Goal: Information Seeking & Learning: Learn about a topic

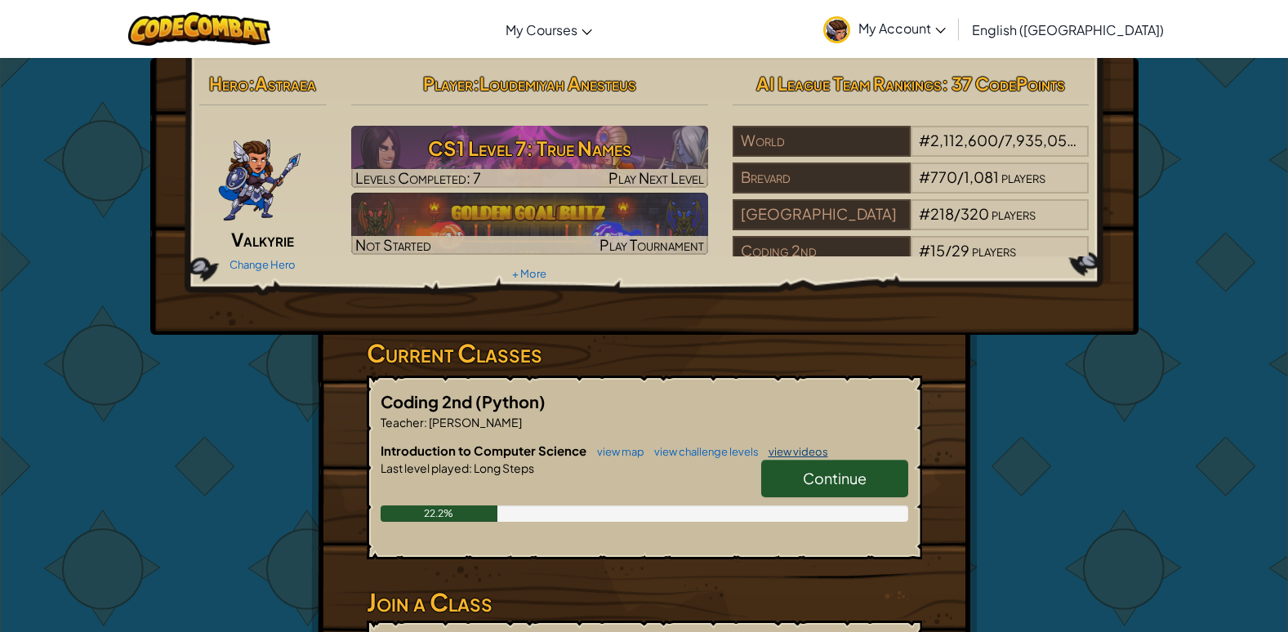
scroll to position [82, 0]
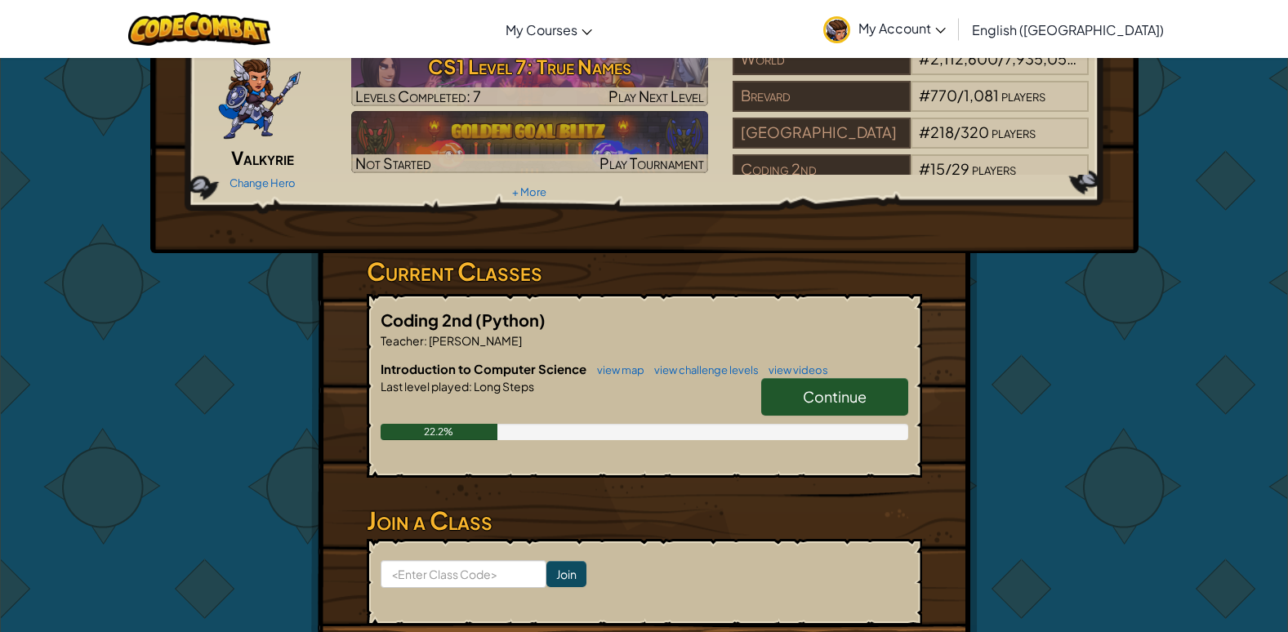
click at [828, 386] on link "Continue" at bounding box center [834, 397] width 147 height 38
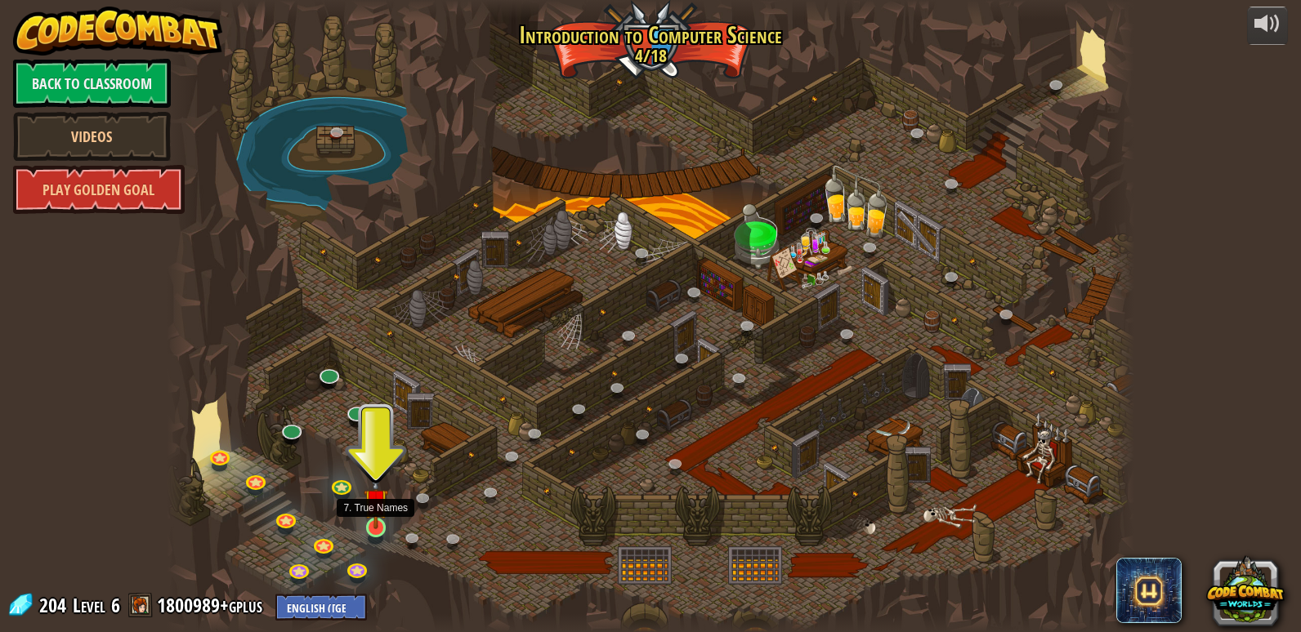
click at [386, 518] on img at bounding box center [376, 501] width 25 height 56
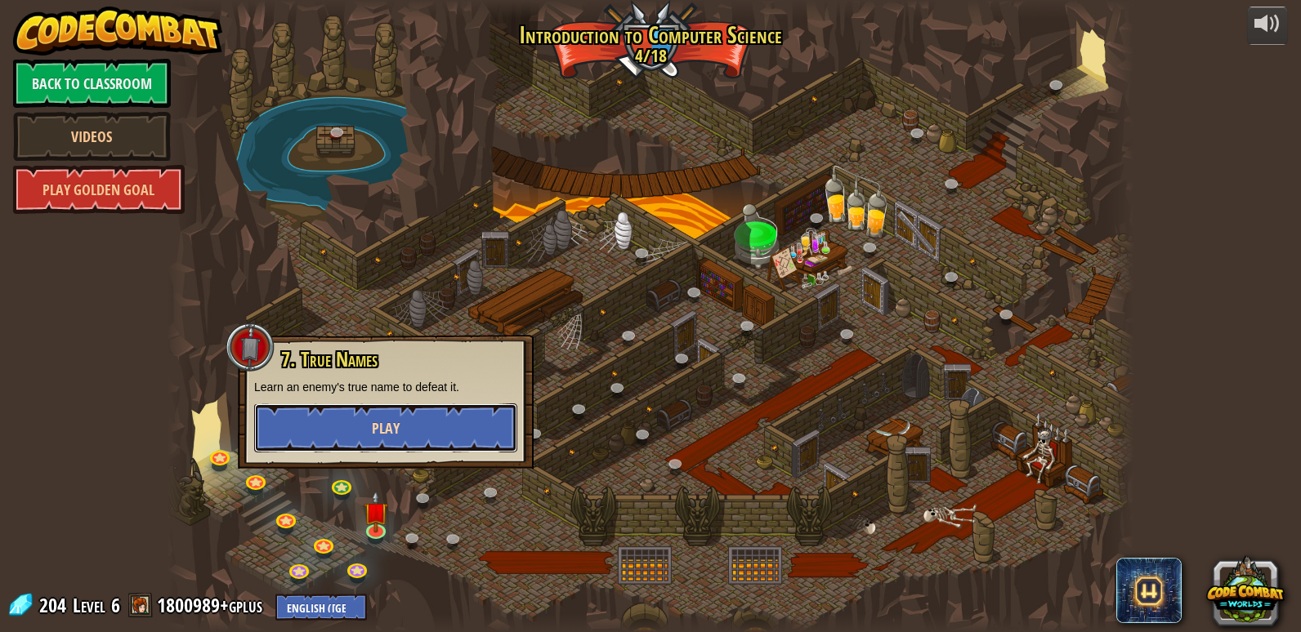
click at [418, 433] on button "Play" at bounding box center [385, 428] width 263 height 49
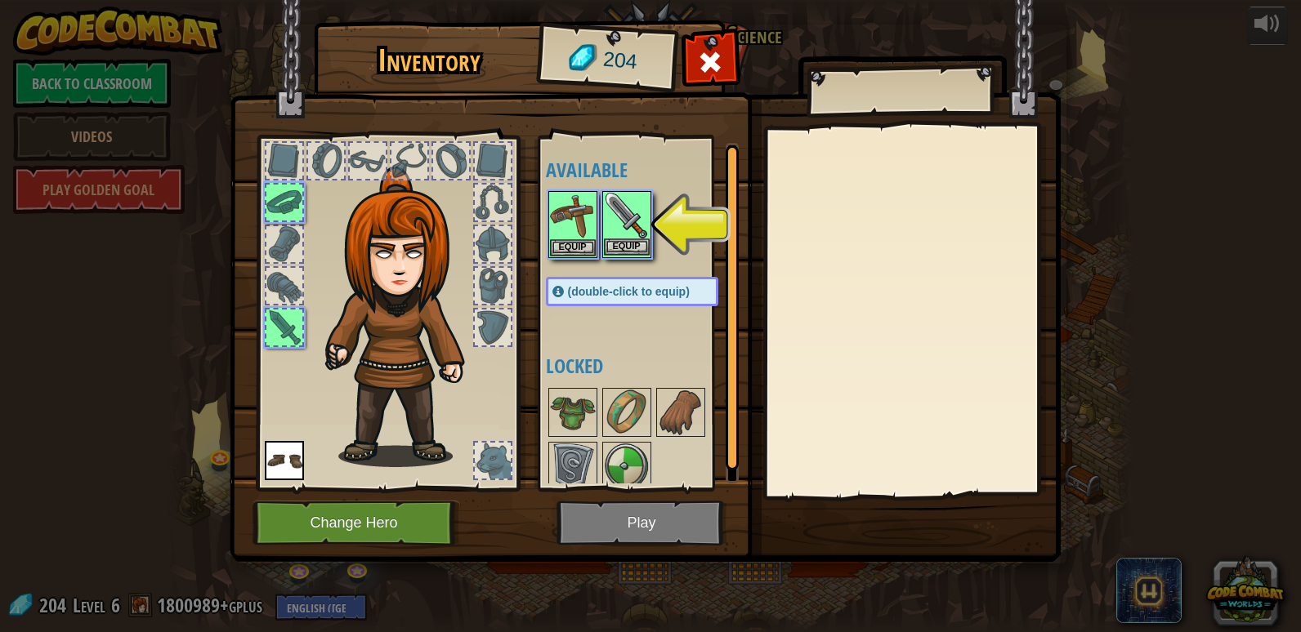
click at [627, 230] on img at bounding box center [627, 216] width 46 height 46
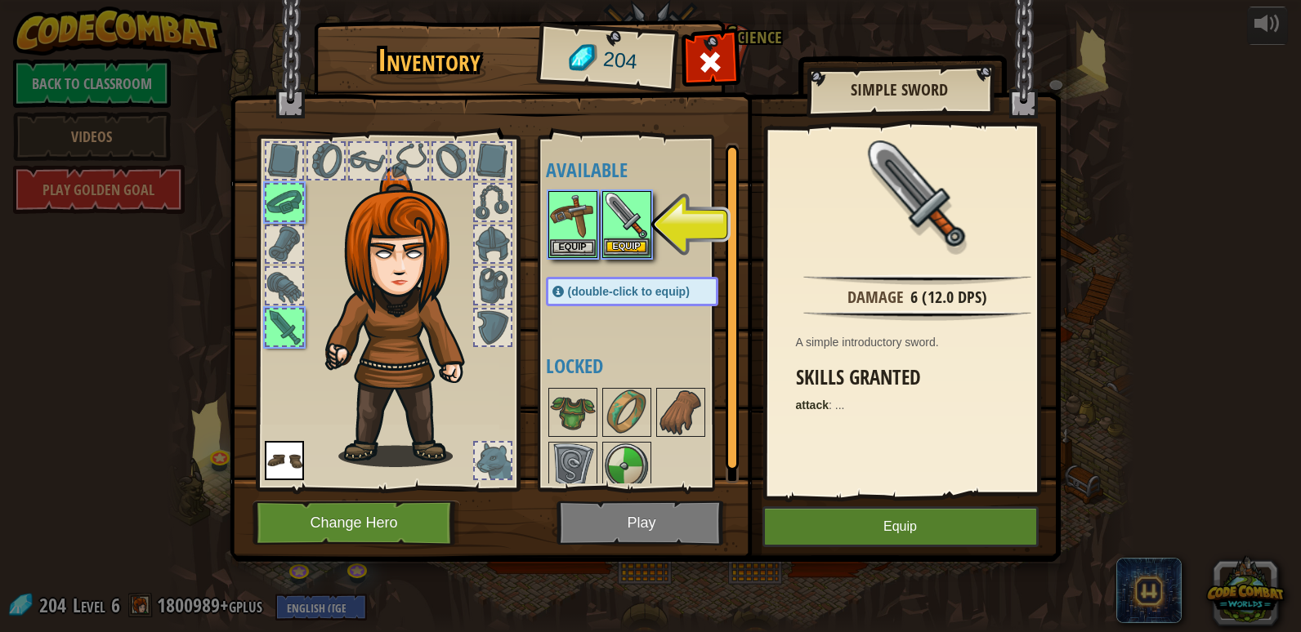
click at [627, 230] on img at bounding box center [627, 216] width 46 height 46
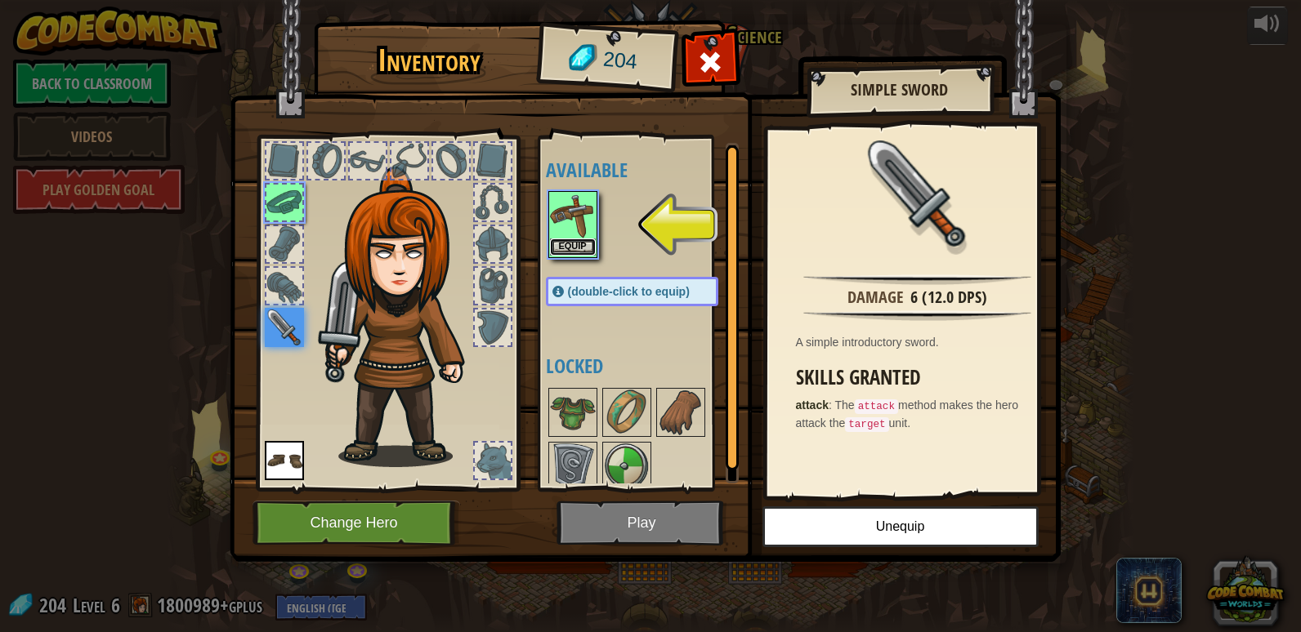
click at [592, 244] on button "Equip" at bounding box center [573, 247] width 46 height 17
click at [592, 386] on div at bounding box center [648, 440] width 205 height 108
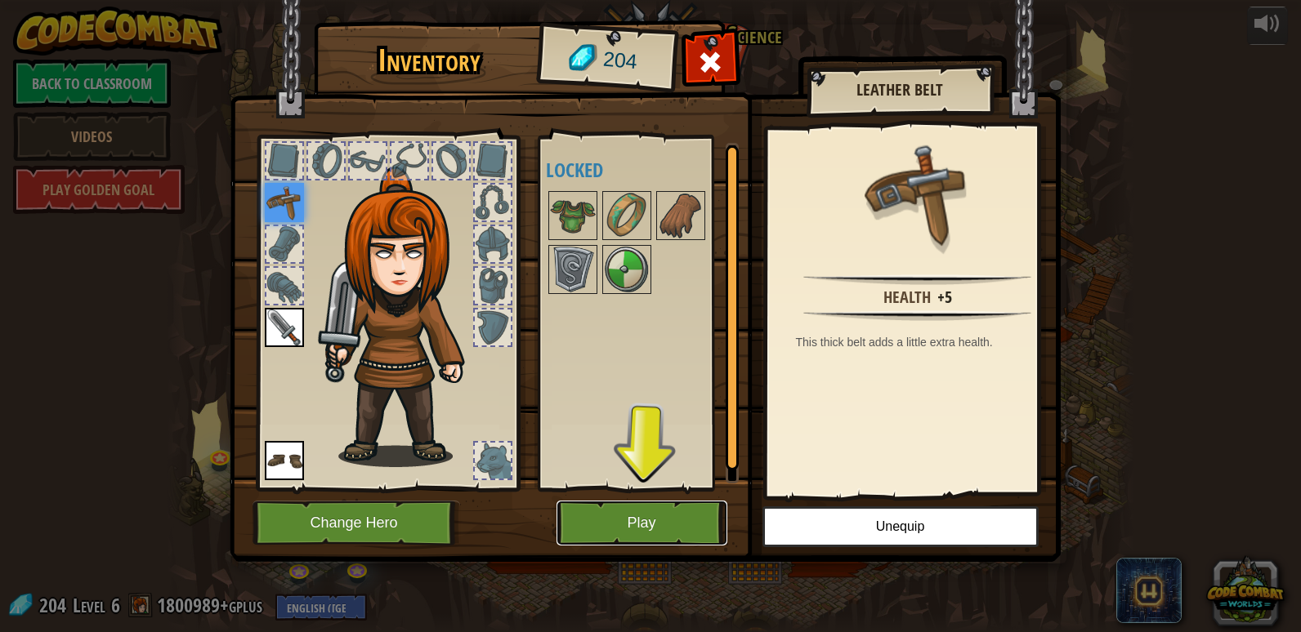
click at [657, 516] on button "Play" at bounding box center [641, 523] width 171 height 45
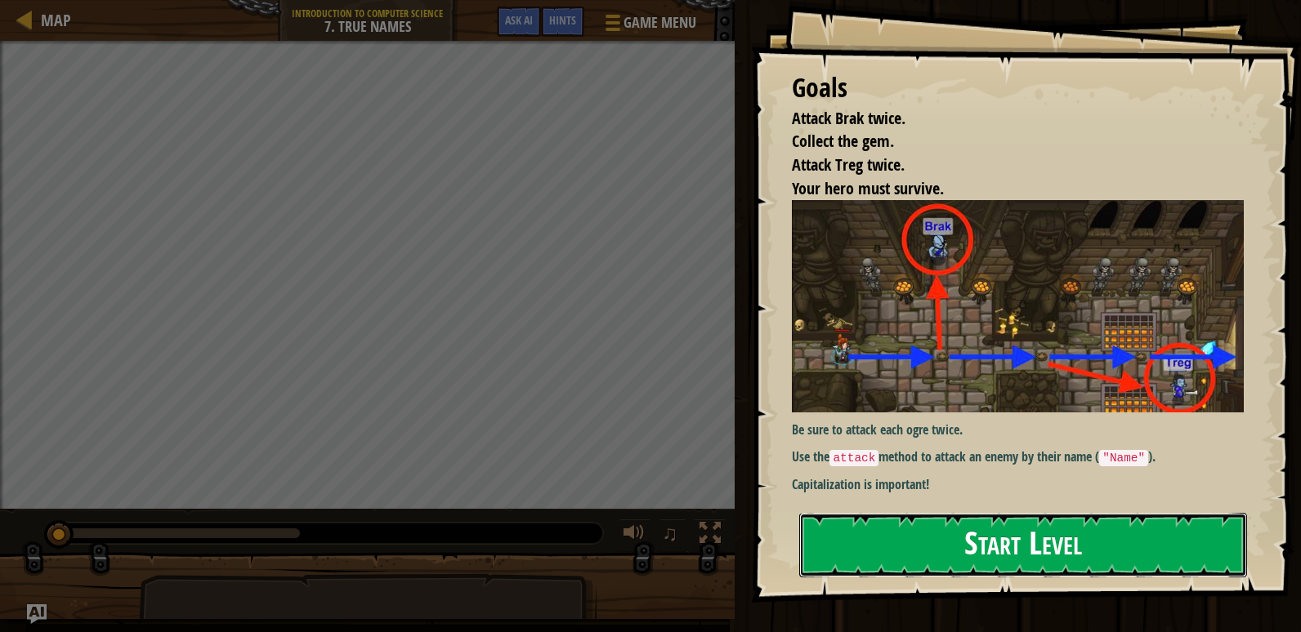
click at [1162, 551] on button "Start Level" at bounding box center [1023, 545] width 448 height 65
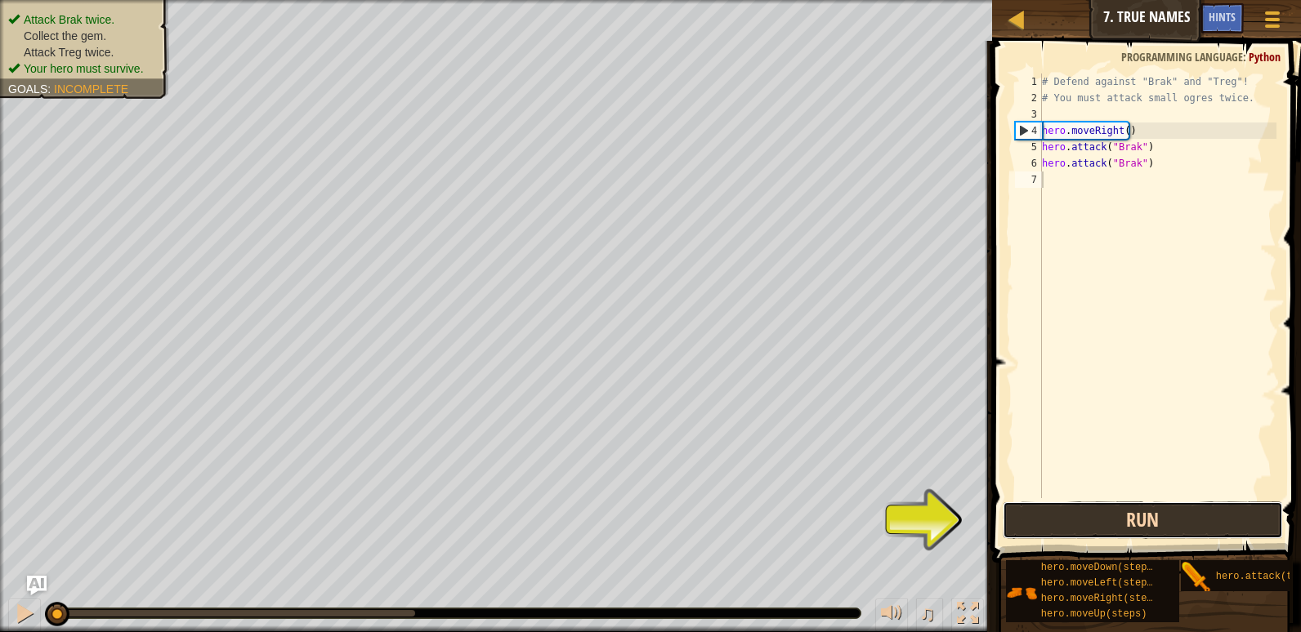
click at [1229, 512] on button "Run" at bounding box center [1142, 521] width 280 height 38
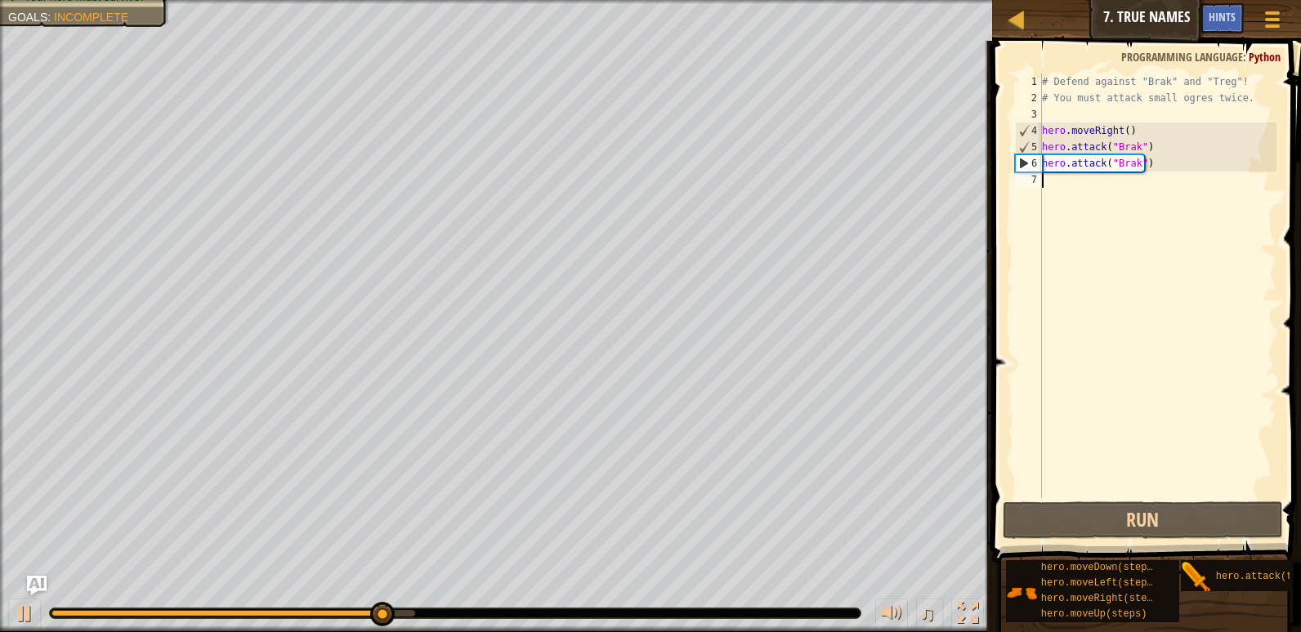
scroll to position [7, 0]
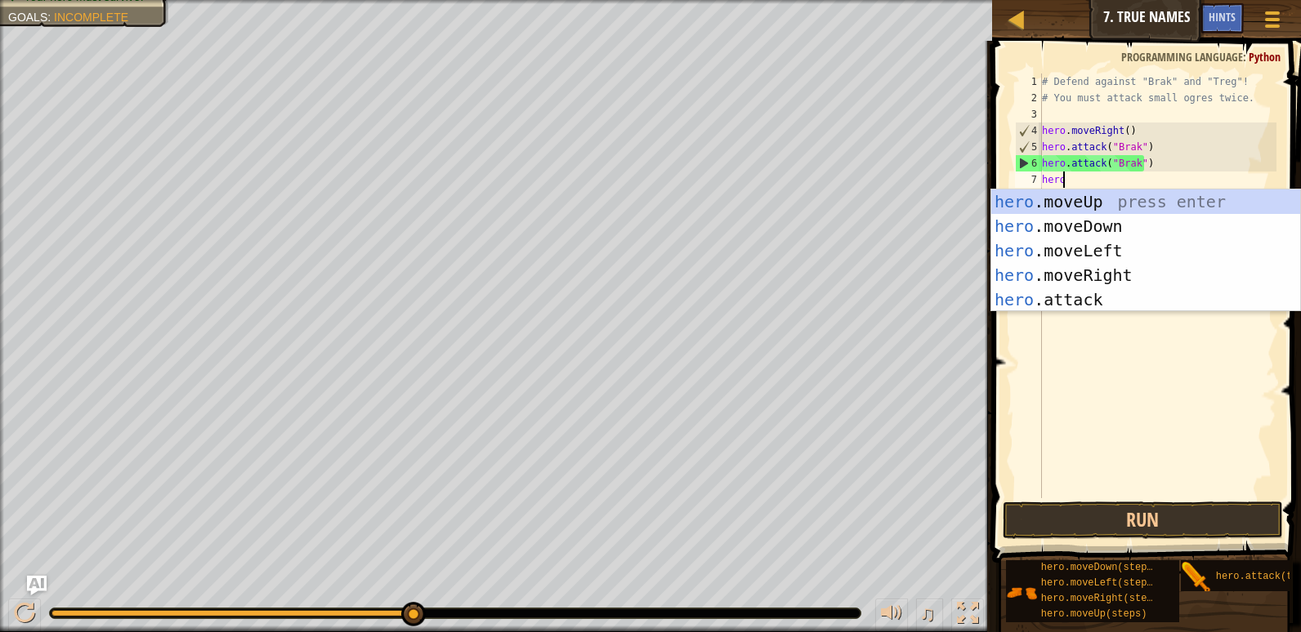
type textarea "hero."
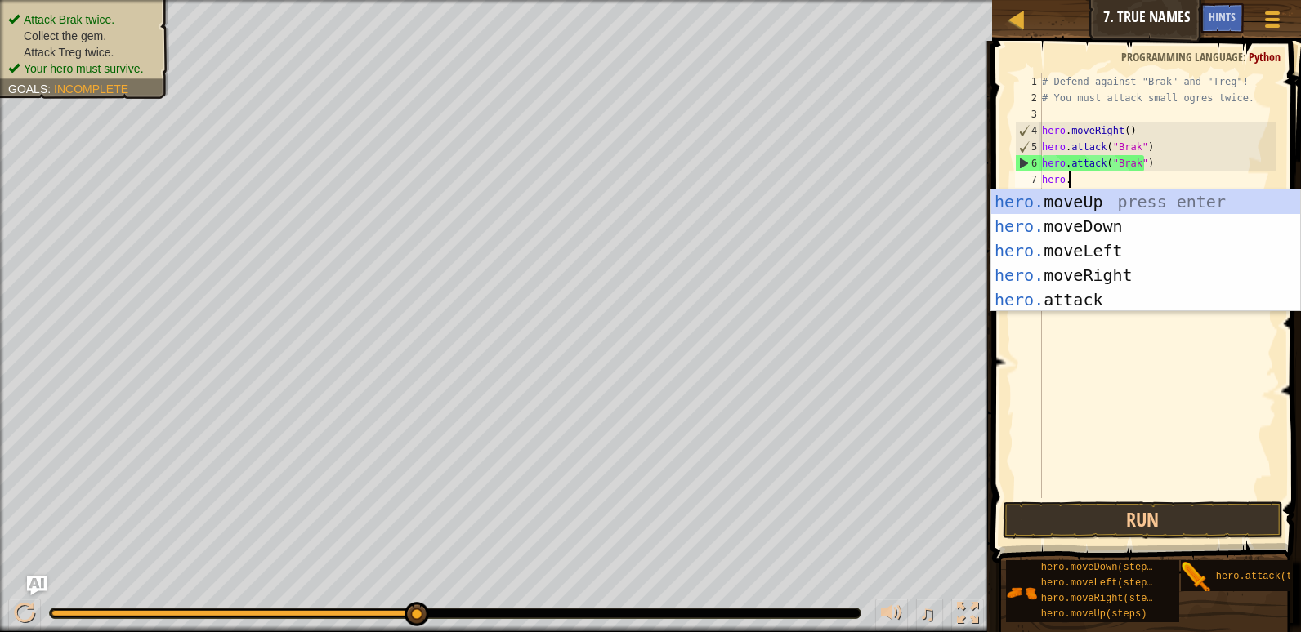
scroll to position [7, 2]
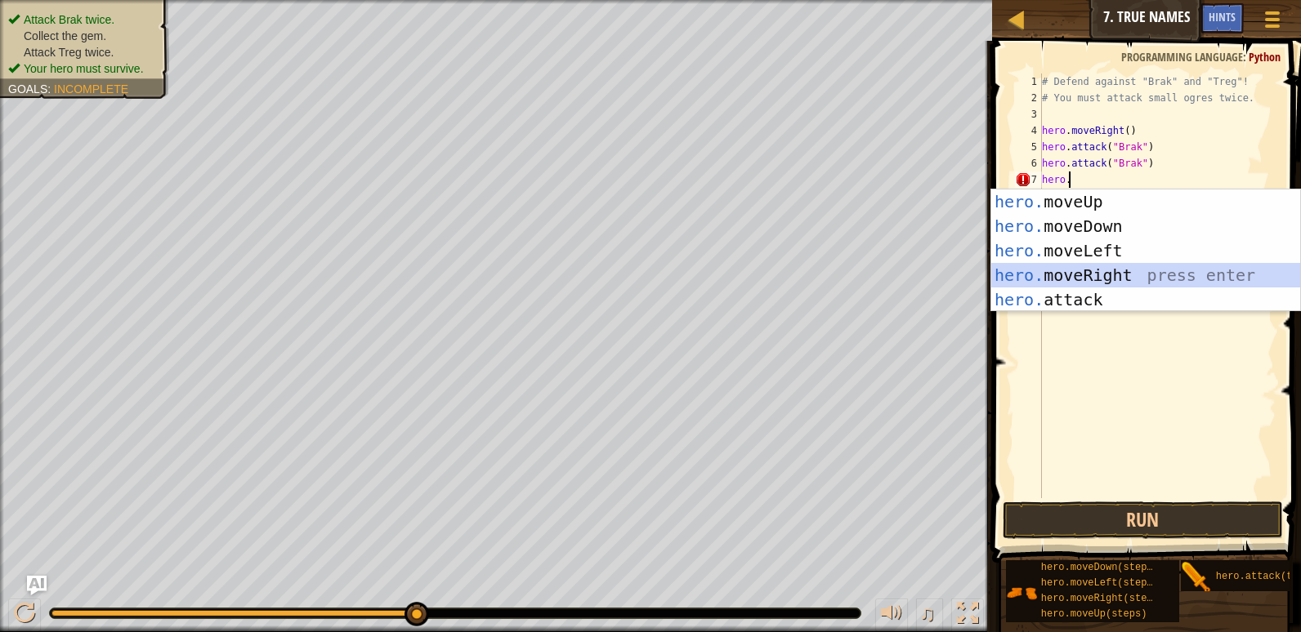
click at [1110, 268] on div "hero. moveUp press enter hero. moveDown press enter hero. moveLeft press enter …" at bounding box center [1145, 276] width 309 height 172
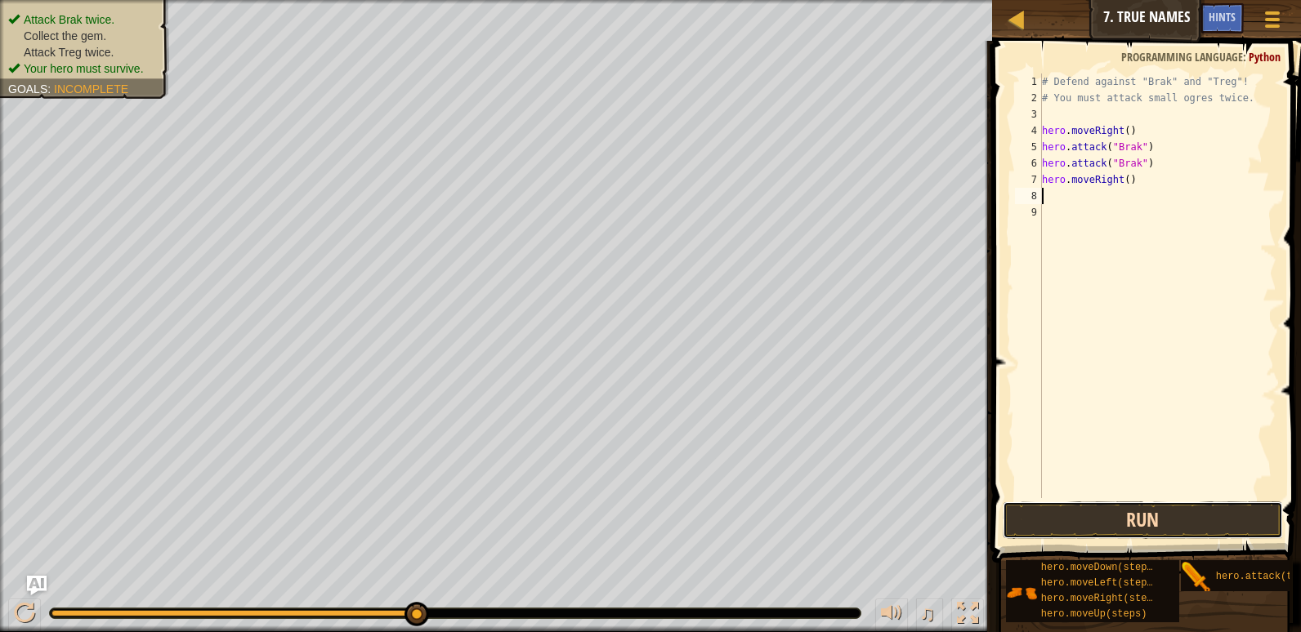
click at [1101, 523] on button "Run" at bounding box center [1142, 521] width 280 height 38
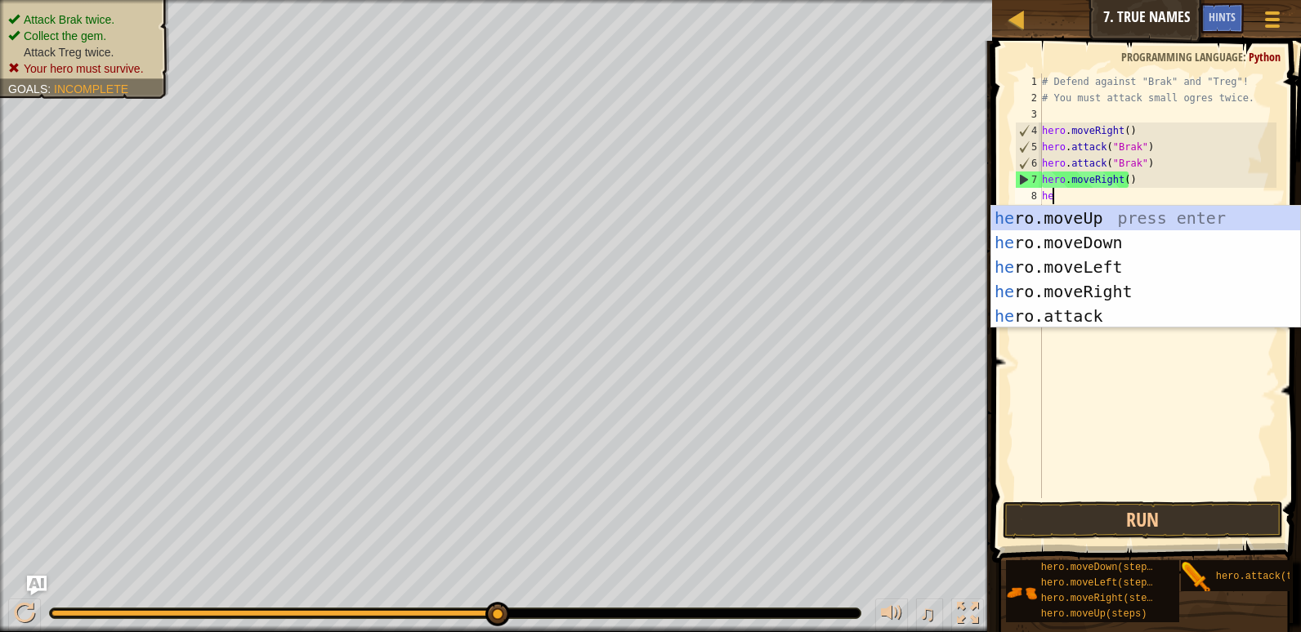
scroll to position [7, 1]
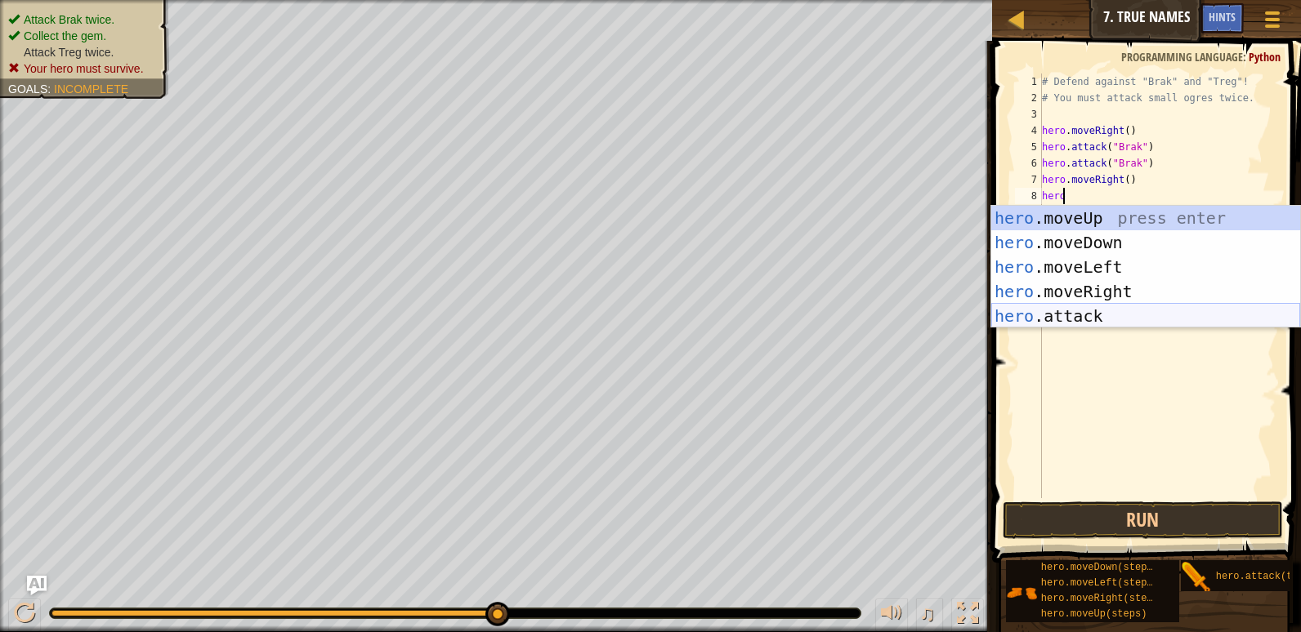
click at [1061, 306] on div "hero .moveUp press enter hero .moveDown press enter hero .moveLeft press enter …" at bounding box center [1145, 292] width 309 height 172
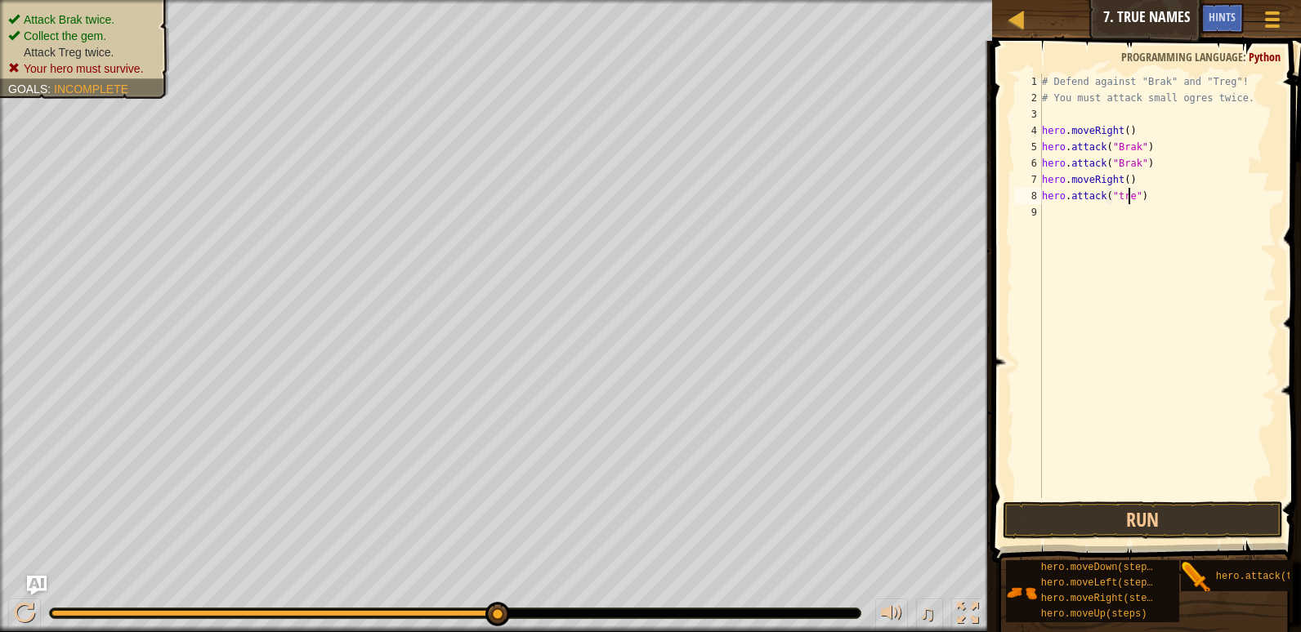
scroll to position [7, 7]
click at [1122, 528] on button "Run" at bounding box center [1142, 521] width 280 height 38
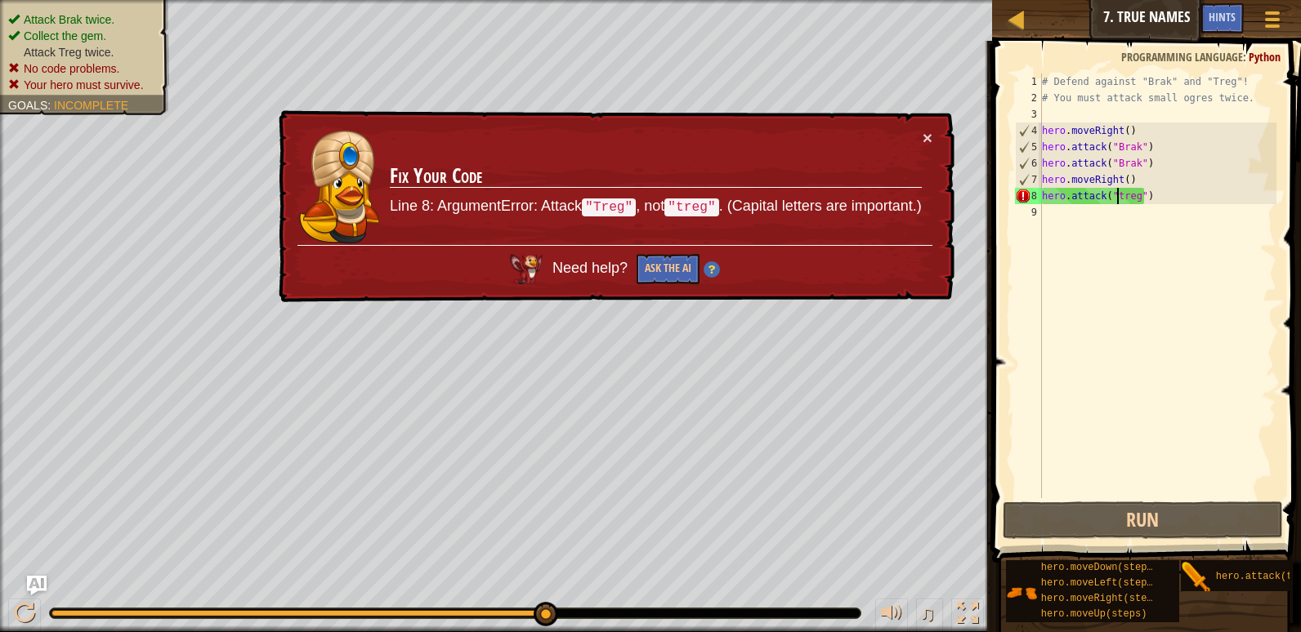
click at [1117, 199] on div "# Defend against "Brak" and "Treg"! # You must attack small ogres twice. hero .…" at bounding box center [1157, 303] width 238 height 458
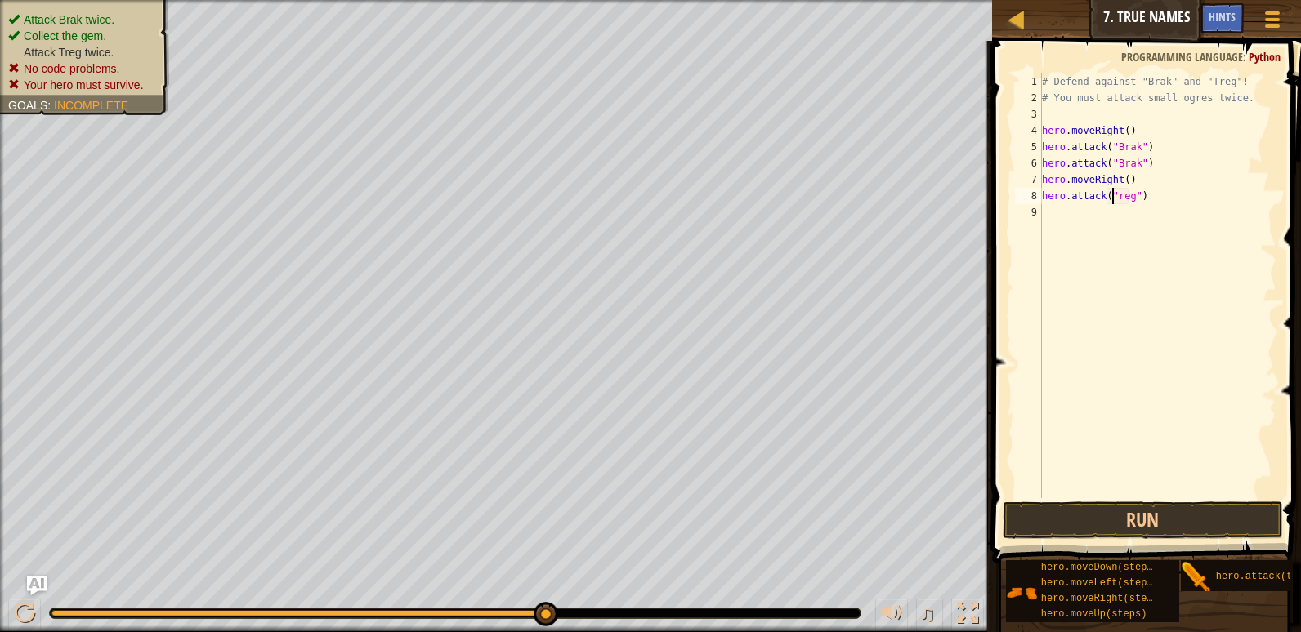
scroll to position [7, 7]
type textarea "hero.attack("Treg")"
click at [1161, 511] on button "Run" at bounding box center [1142, 521] width 280 height 38
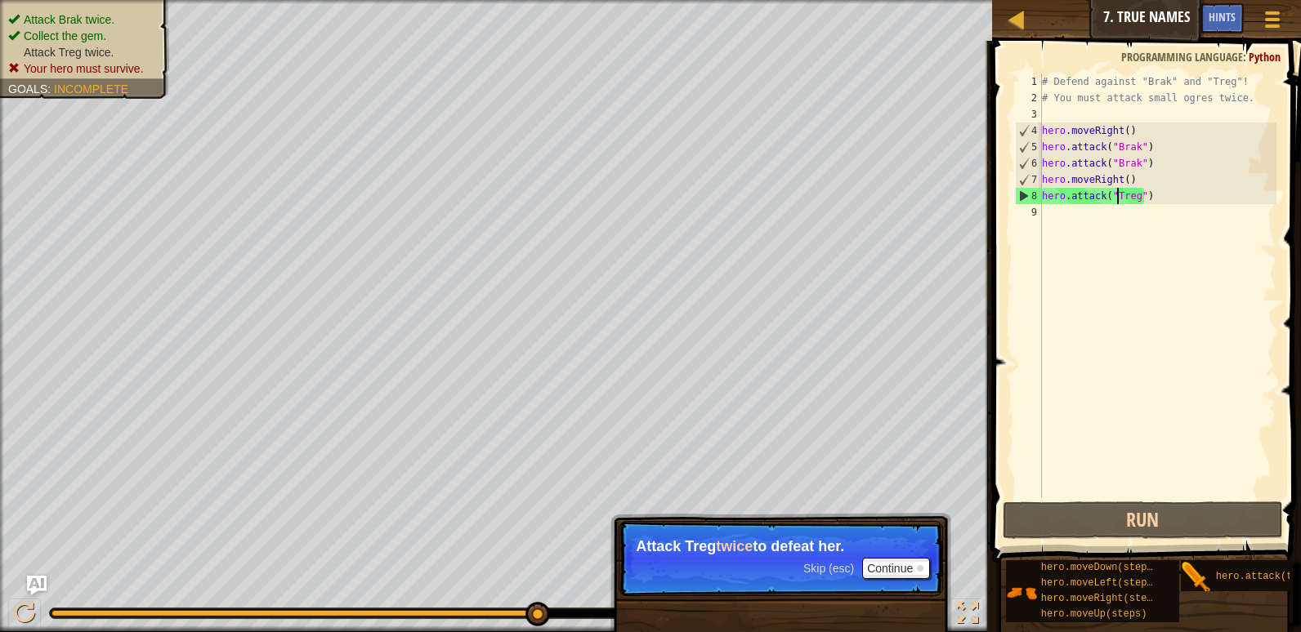
click at [1067, 211] on div "# Defend against "Brak" and "Treg"! # You must attack small ogres twice. hero .…" at bounding box center [1157, 303] width 238 height 458
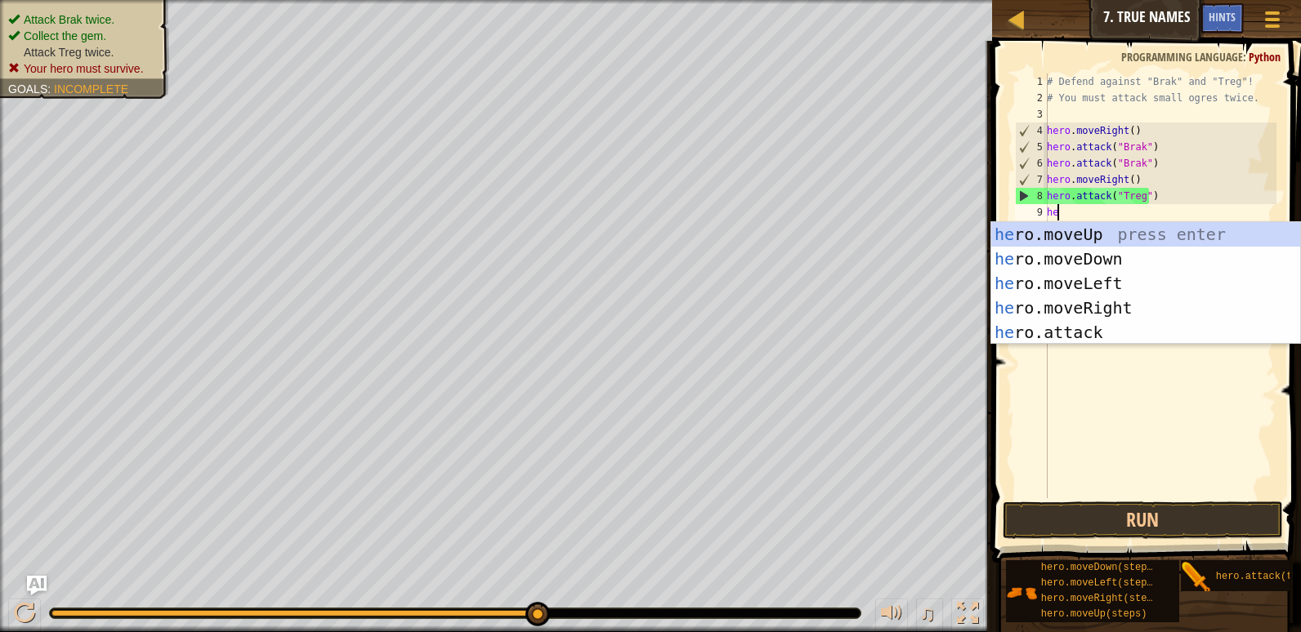
scroll to position [7, 1]
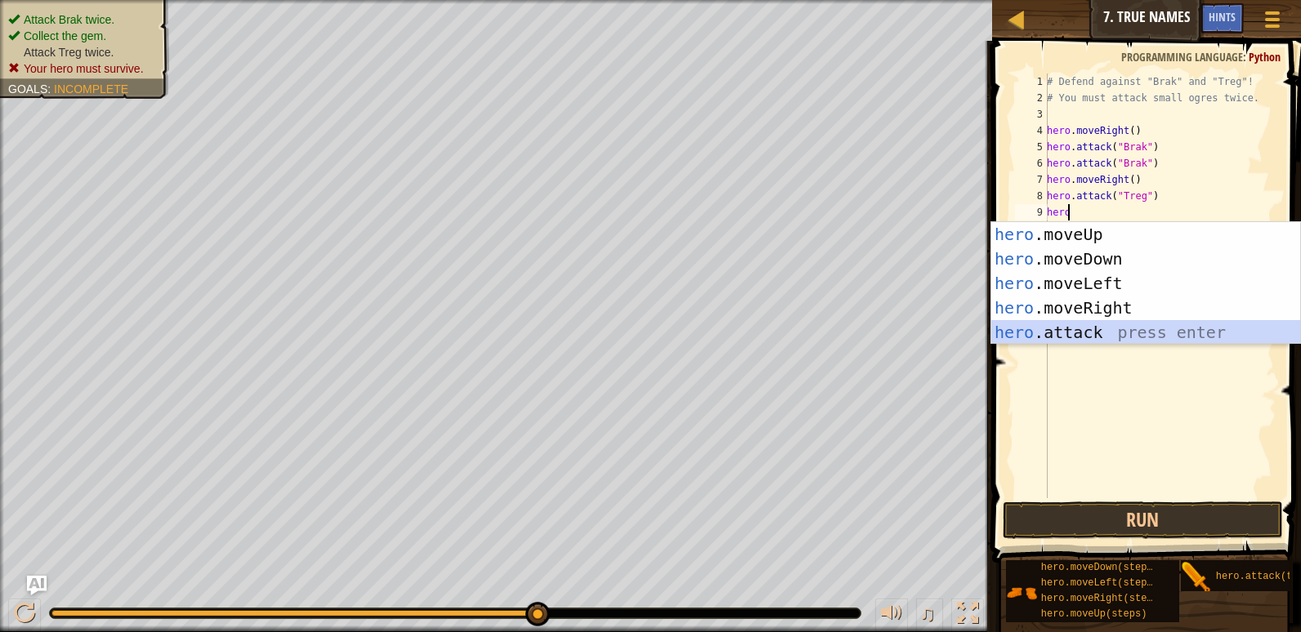
click at [1062, 342] on div "hero .moveUp press enter hero .moveDown press enter hero .moveLeft press enter …" at bounding box center [1145, 308] width 309 height 172
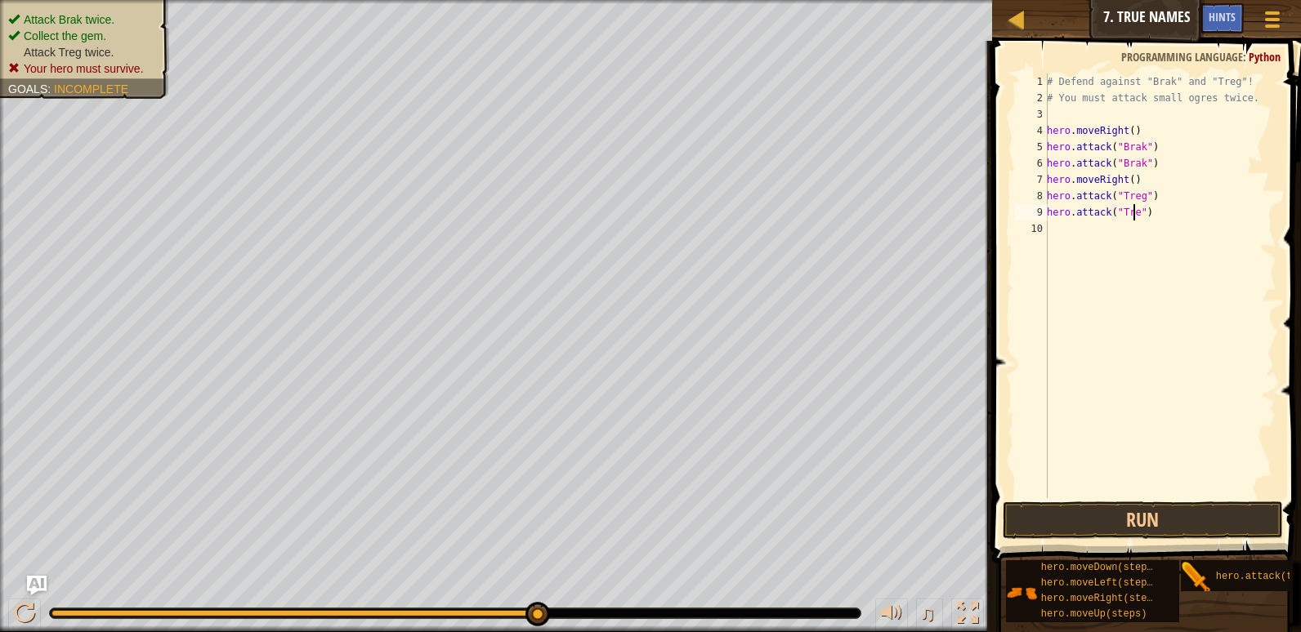
scroll to position [7, 7]
type textarea "hero.attack("Treg")"
drag, startPoint x: 1167, startPoint y: 530, endPoint x: 1120, endPoint y: 502, distance: 54.2
click at [1167, 530] on button "Run" at bounding box center [1142, 521] width 280 height 38
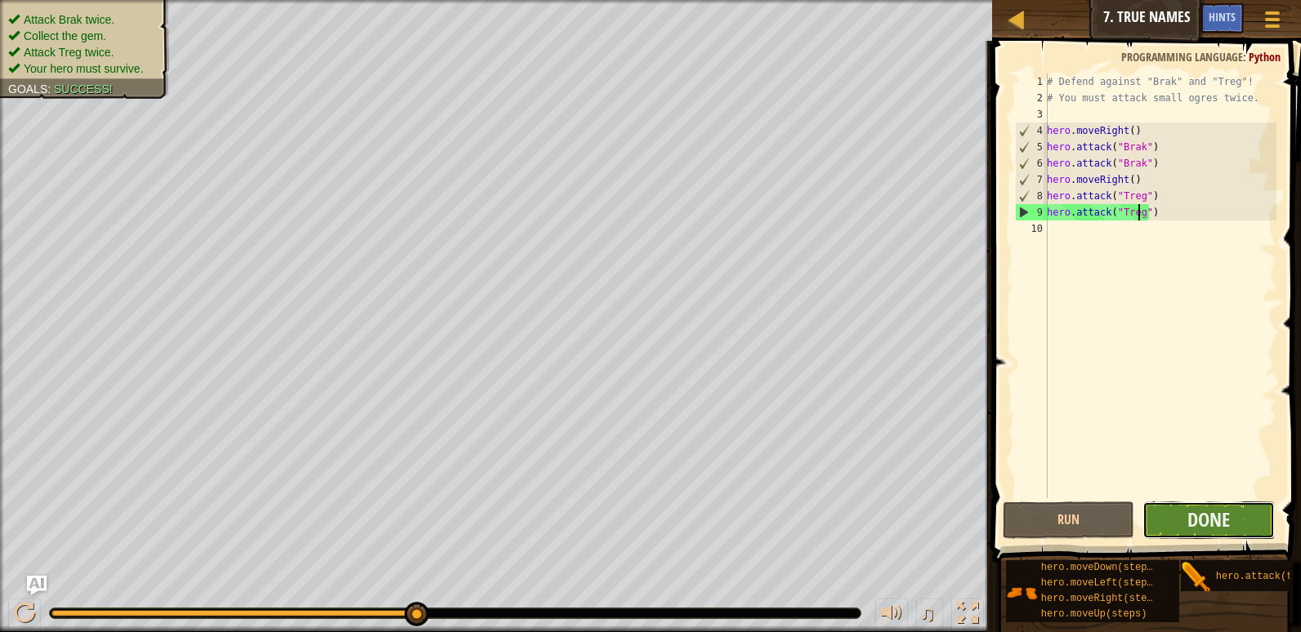
click at [1181, 514] on button "Done" at bounding box center [1208, 521] width 132 height 38
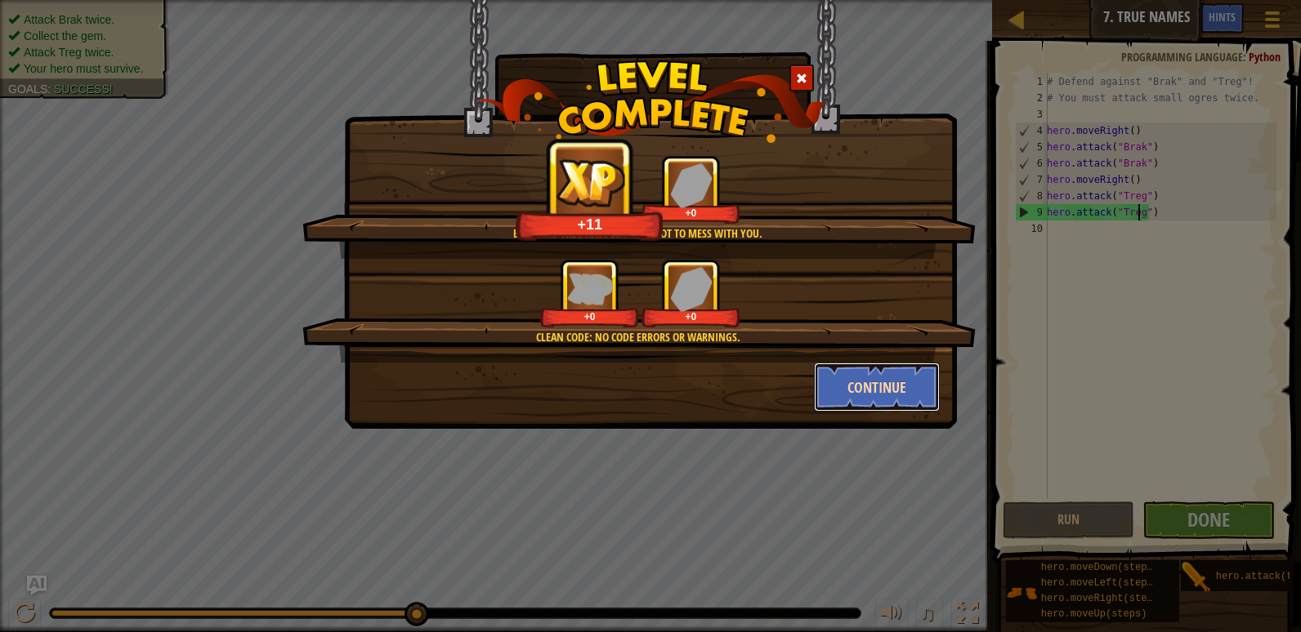
click at [874, 390] on button "Continue" at bounding box center [877, 387] width 127 height 49
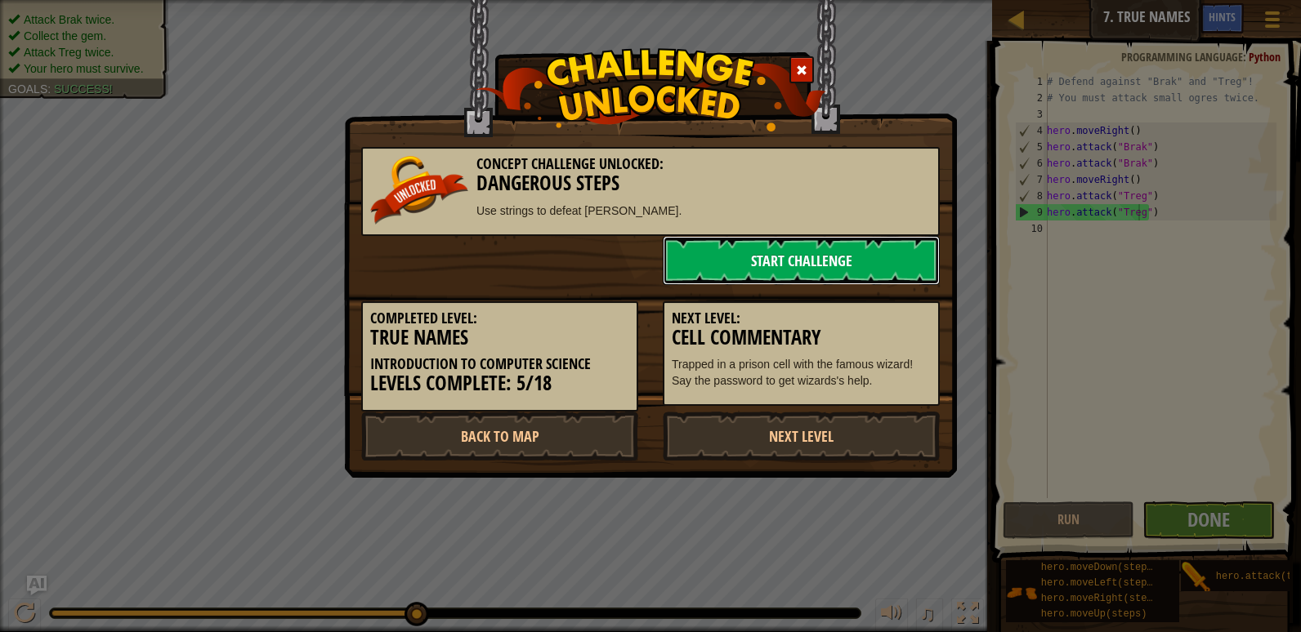
click at [817, 262] on link "Start Challenge" at bounding box center [801, 260] width 277 height 49
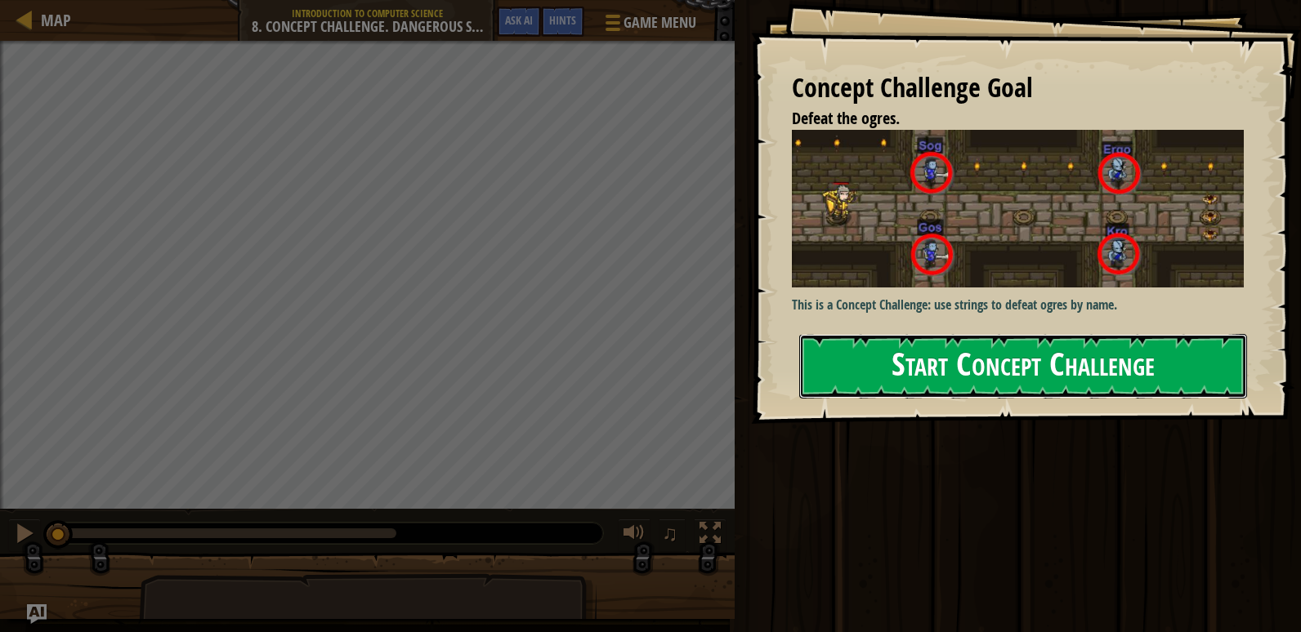
click at [1080, 369] on button "Start Concept Challenge" at bounding box center [1023, 366] width 448 height 65
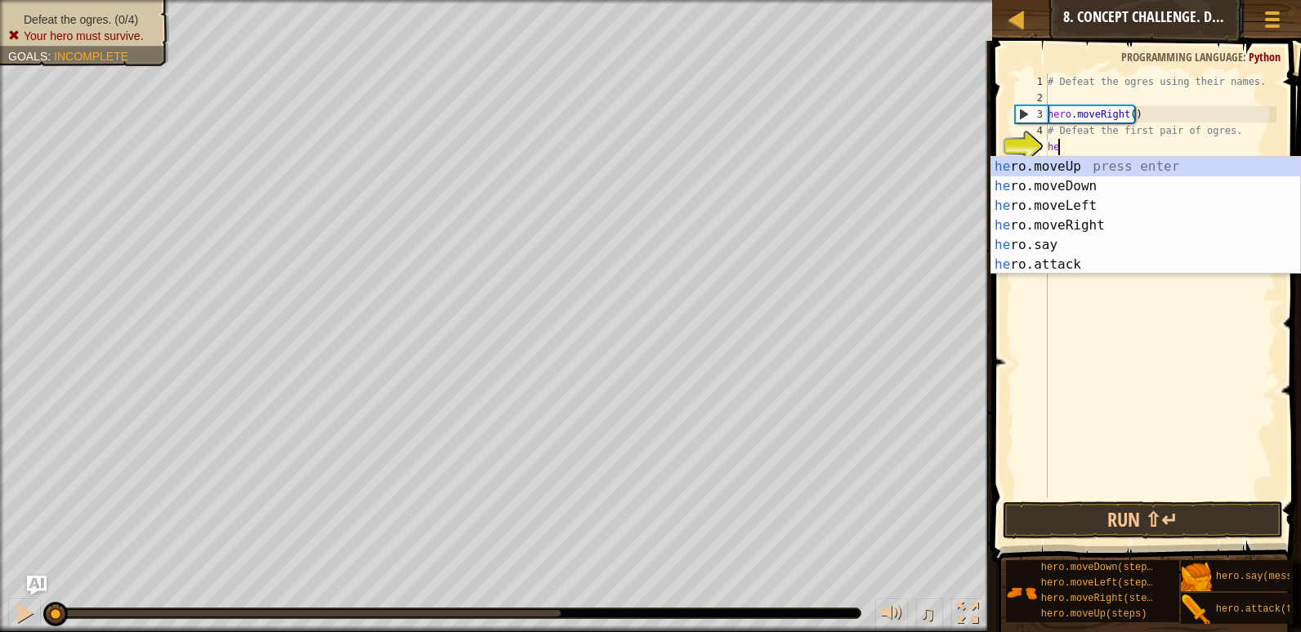
scroll to position [7, 1]
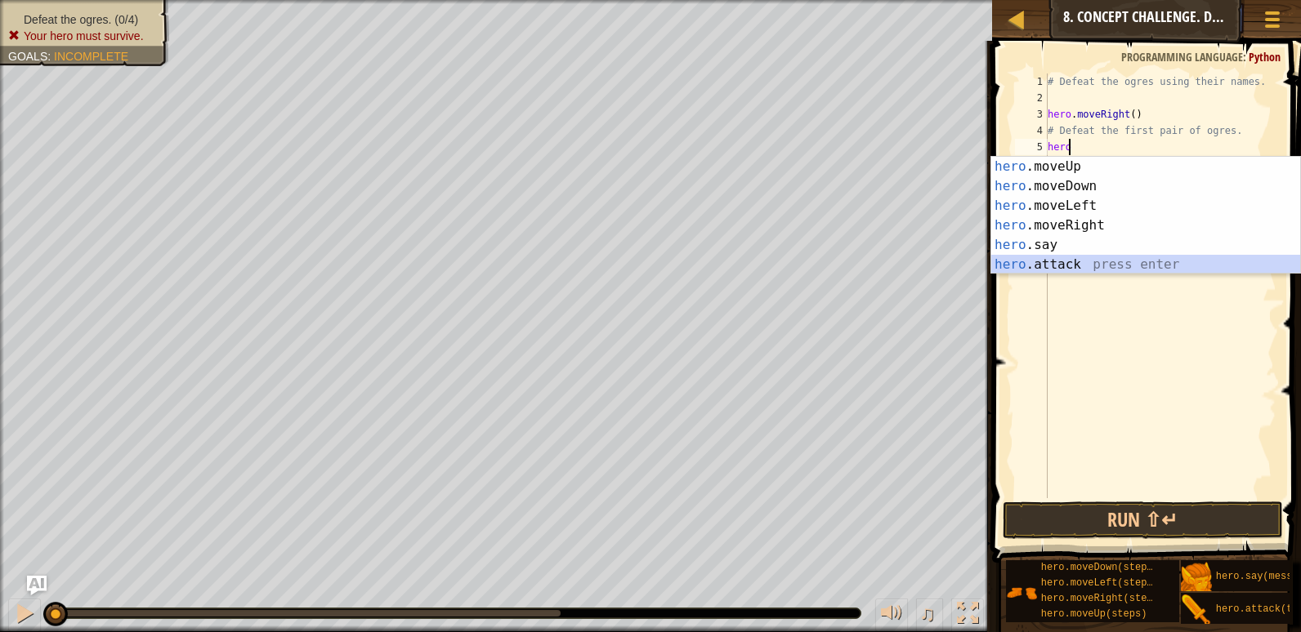
click at [1063, 259] on div "hero .moveUp press enter hero .moveDown press enter hero .moveLeft press enter …" at bounding box center [1145, 235] width 309 height 157
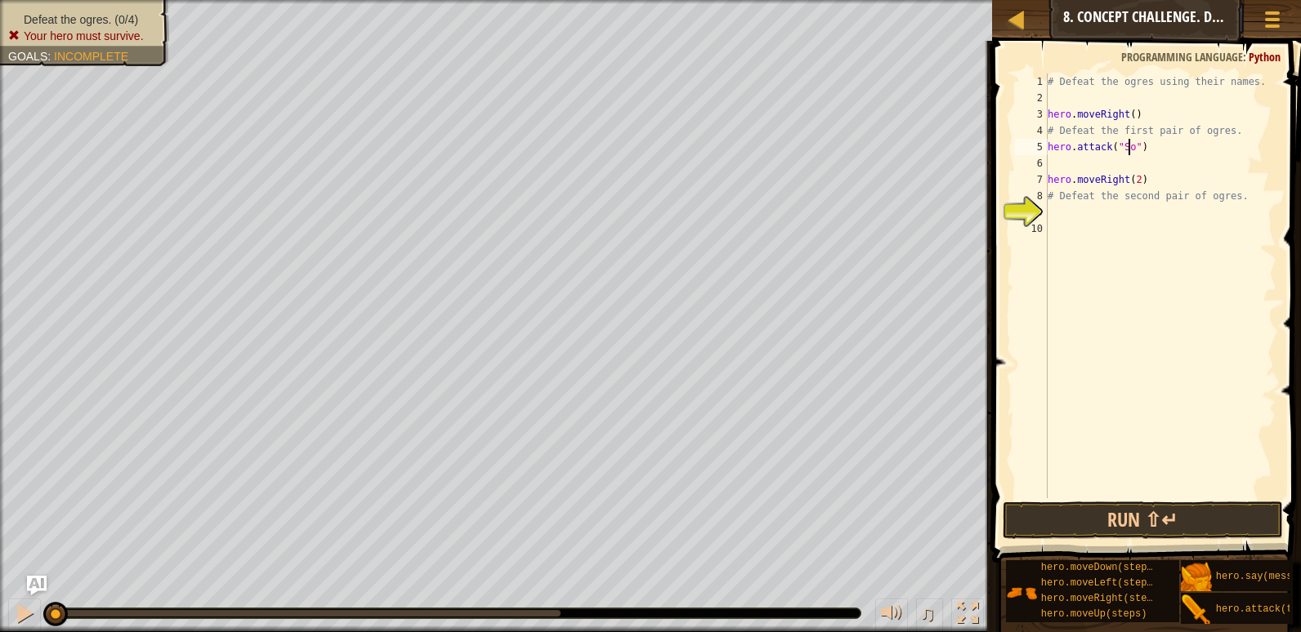
type textarea "hero.attack("Sog")"
drag, startPoint x: 1096, startPoint y: 161, endPoint x: 1124, endPoint y: 161, distance: 27.8
click at [1096, 161] on div "# Defeat the ogres using their names. hero . moveRight ( ) # Defeat the first p…" at bounding box center [1160, 303] width 232 height 458
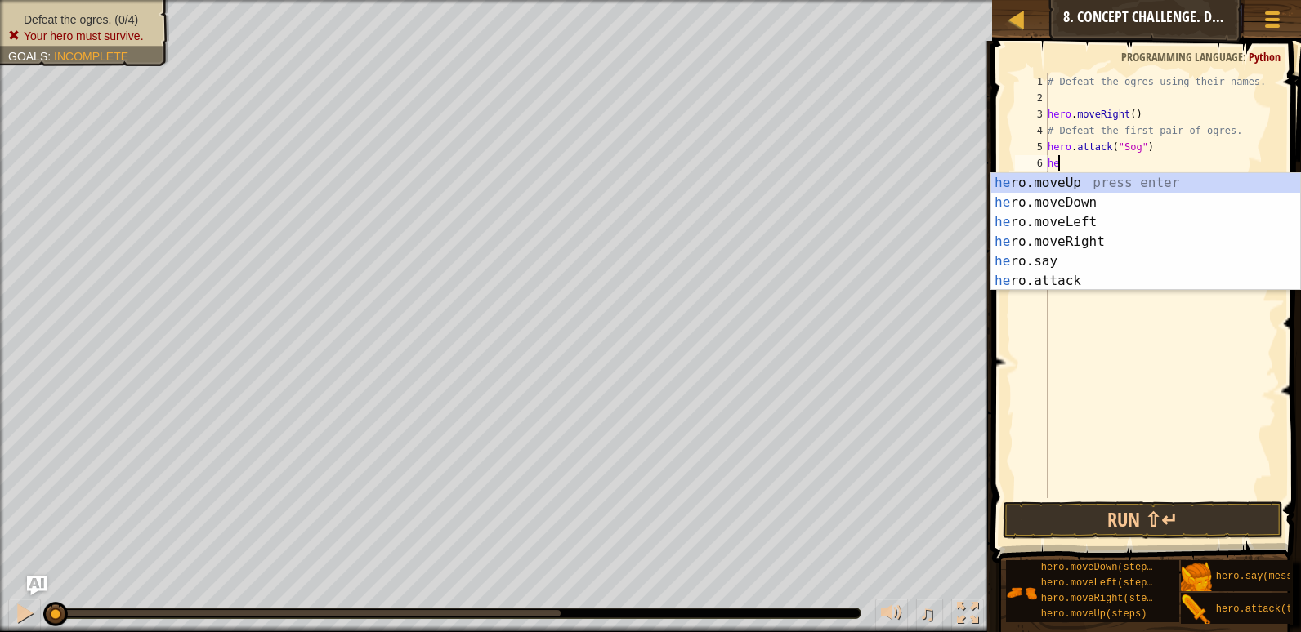
scroll to position [7, 1]
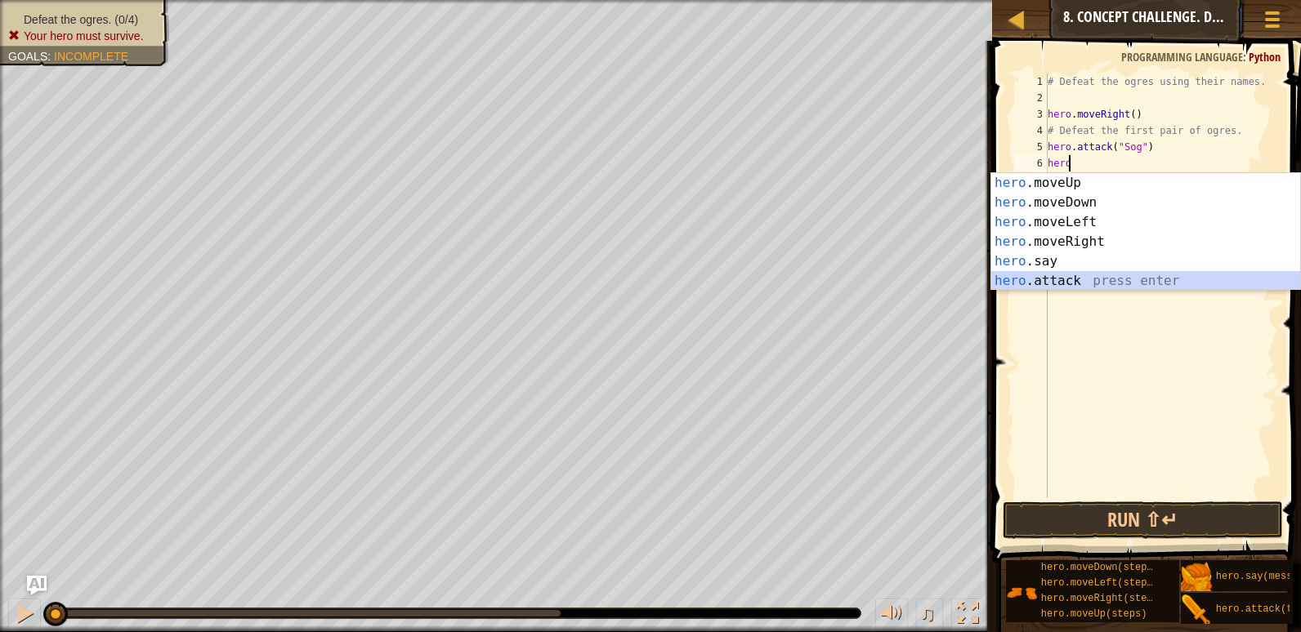
click at [1168, 274] on div "hero .moveUp press enter hero .moveDown press enter hero .moveLeft press enter …" at bounding box center [1145, 251] width 309 height 157
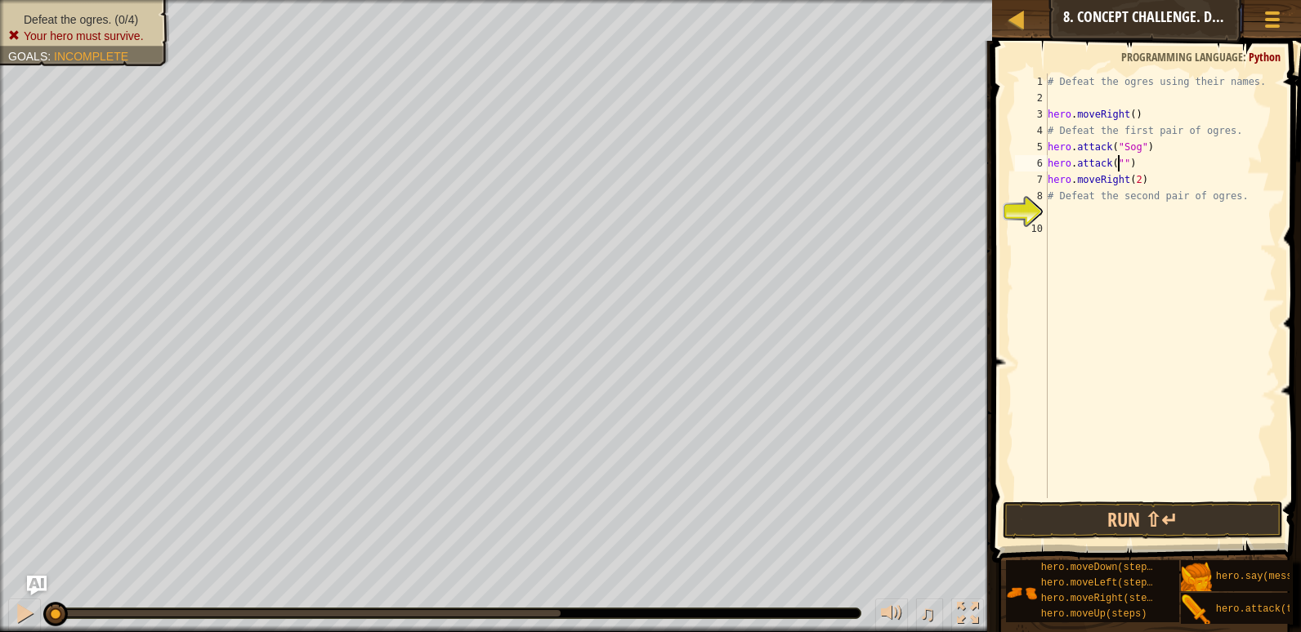
scroll to position [7, 7]
type textarea "hero.attack("Gos")"
click at [1061, 216] on div "# Defeat the ogres using their names. hero . moveRight ( ) # Defeat the first p…" at bounding box center [1160, 303] width 232 height 458
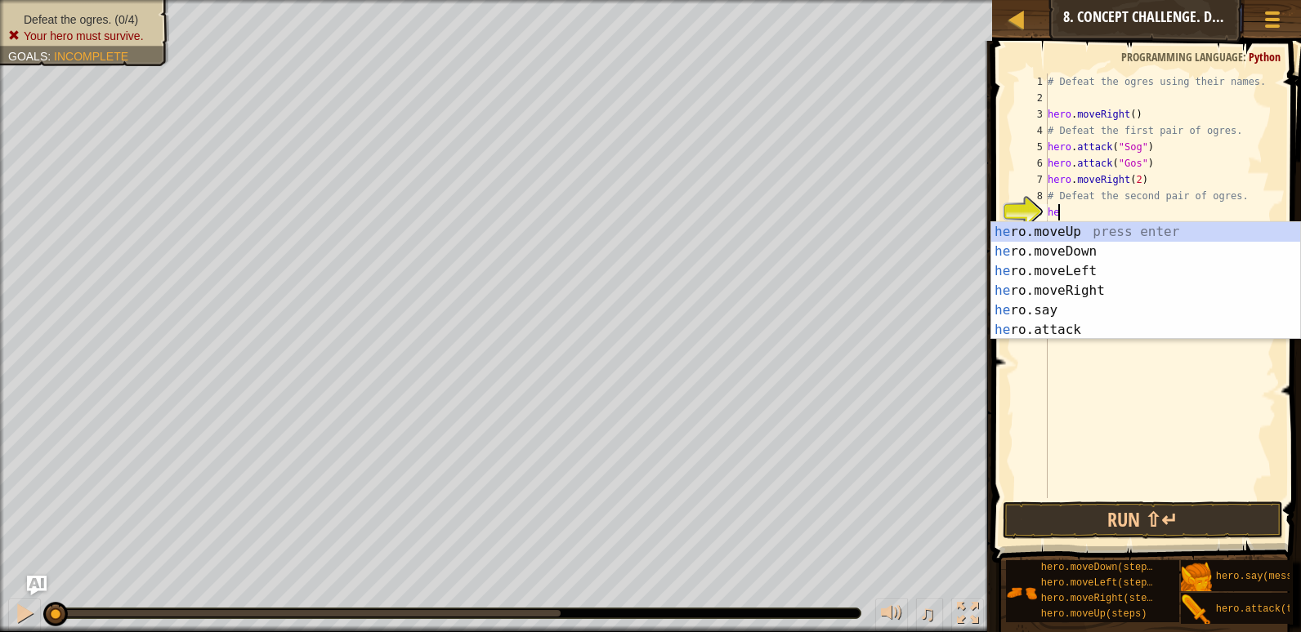
scroll to position [7, 1]
click at [1082, 324] on div "hero .moveUp press enter hero .moveDown press enter hero .moveLeft press enter …" at bounding box center [1145, 300] width 309 height 157
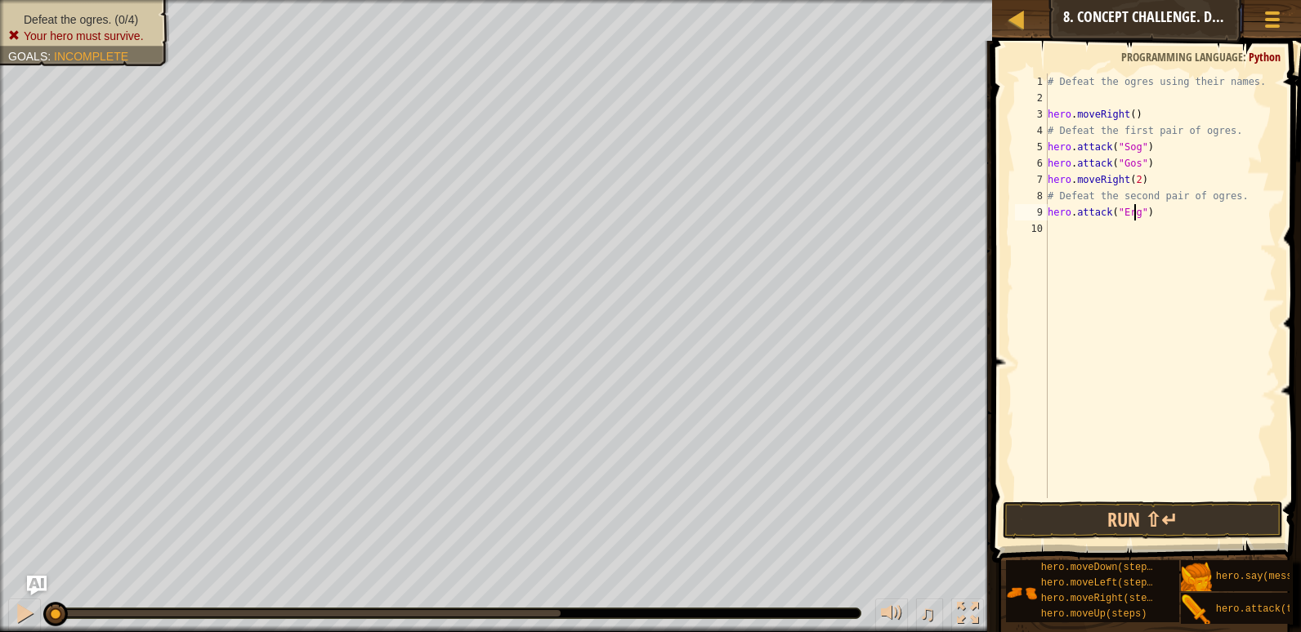
scroll to position [7, 7]
type textarea "hero.attack("Ergo")"
click at [1078, 234] on div "# Defeat the ogres using their names. hero . moveRight ( ) # Defeat the first p…" at bounding box center [1160, 303] width 232 height 458
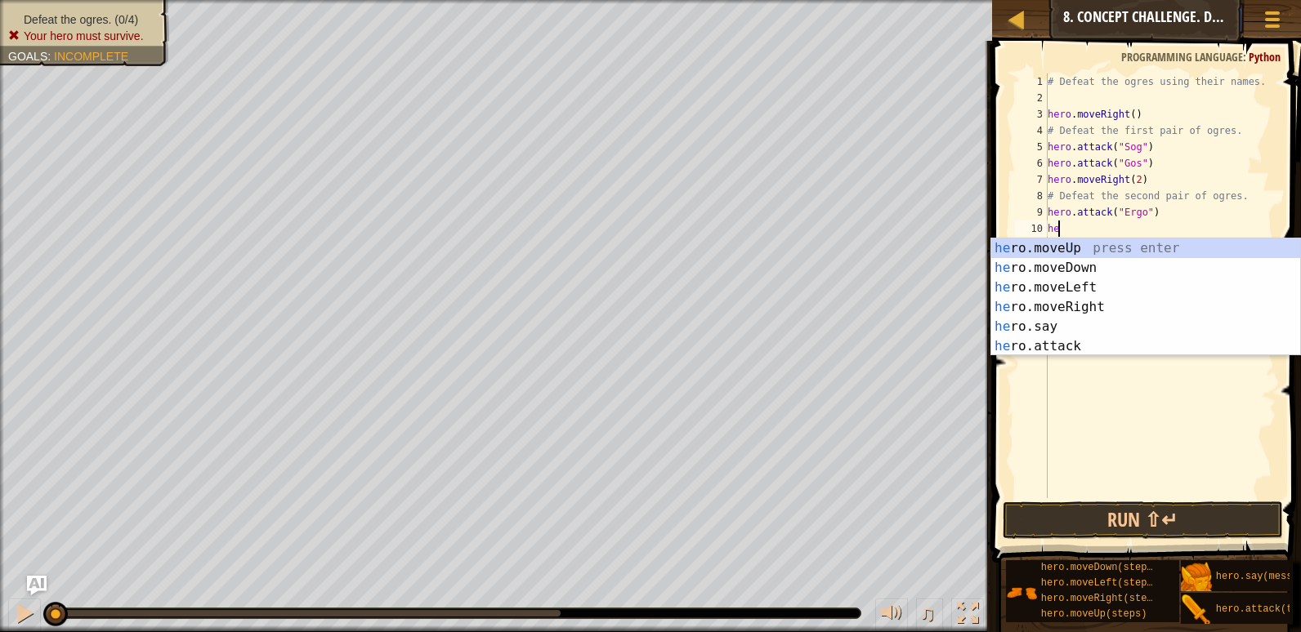
scroll to position [7, 1]
click at [1141, 342] on div "hero .moveUp press enter hero .moveDown press enter hero .moveLeft press enter …" at bounding box center [1145, 317] width 309 height 157
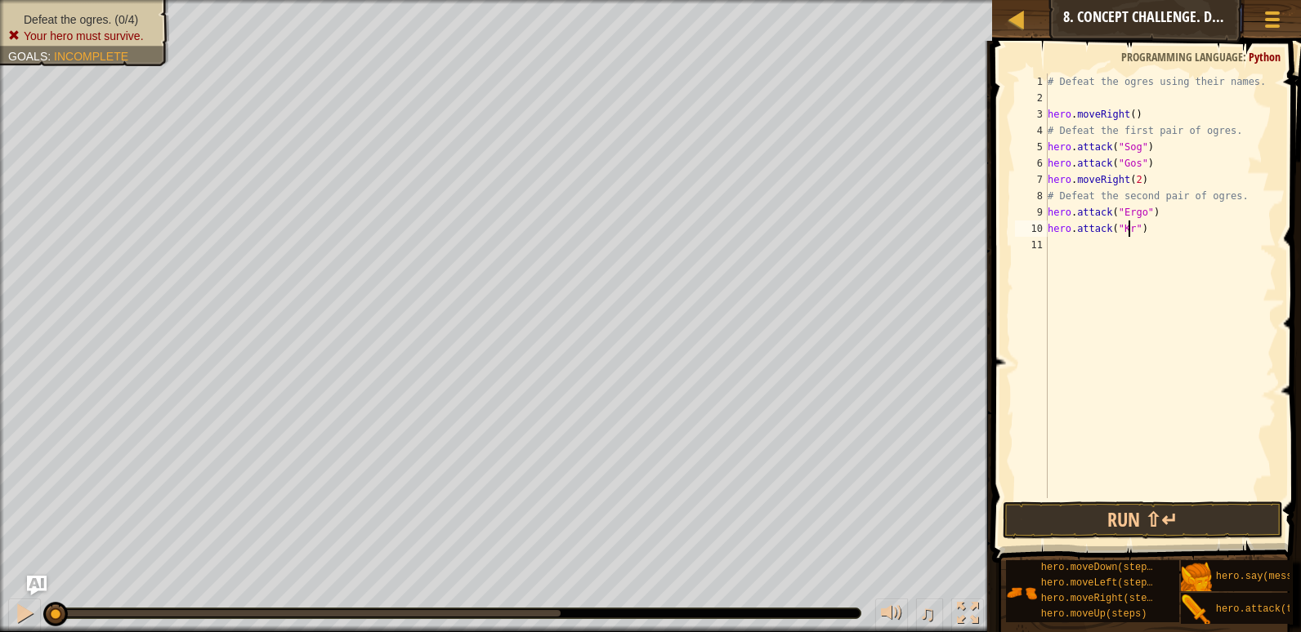
scroll to position [7, 7]
click at [1197, 519] on button "Run ⇧↵" at bounding box center [1142, 521] width 280 height 38
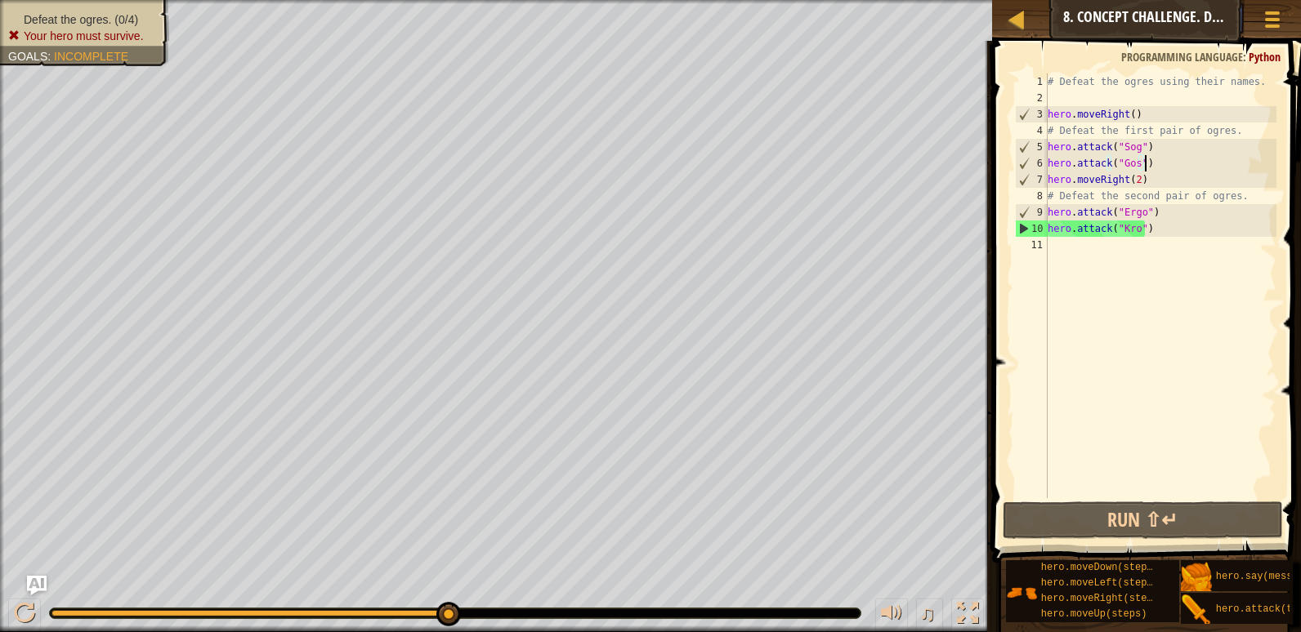
click at [1145, 167] on div "# Defeat the ogres using their names. hero . moveRight ( ) # Defeat the first p…" at bounding box center [1160, 303] width 232 height 458
click at [1157, 230] on div "# Defeat the ogres using their names. hero . moveRight ( ) # Defeat the first p…" at bounding box center [1160, 303] width 232 height 458
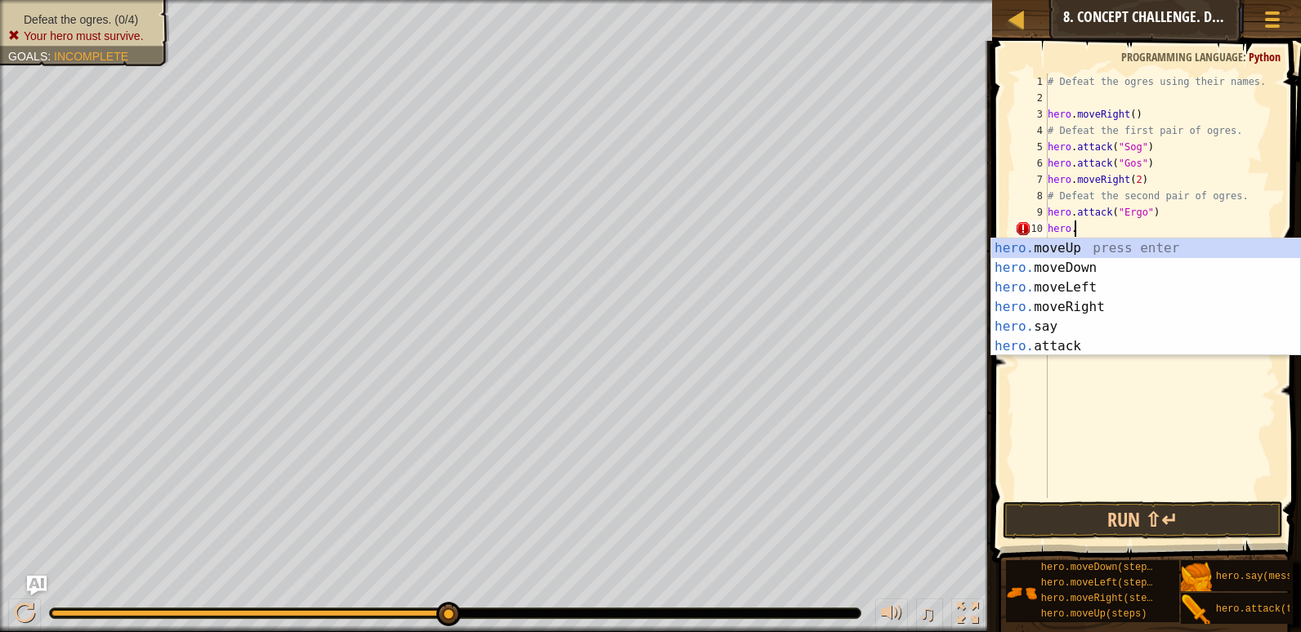
scroll to position [7, 0]
type textarea "h"
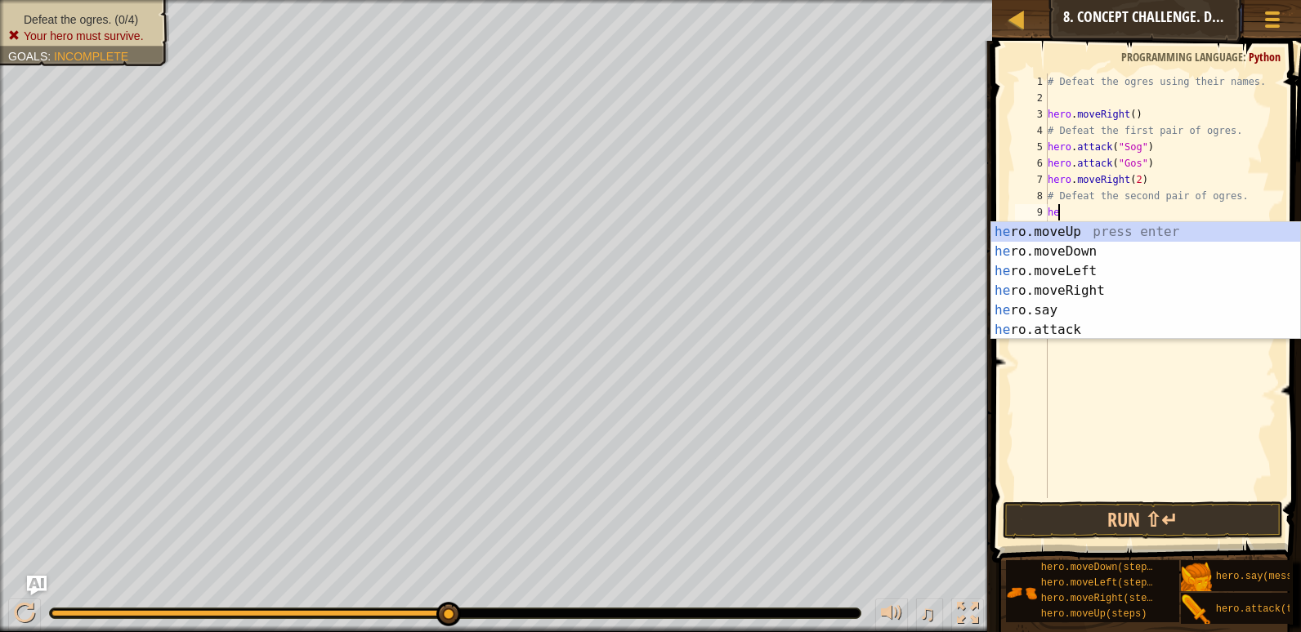
type textarea "h"
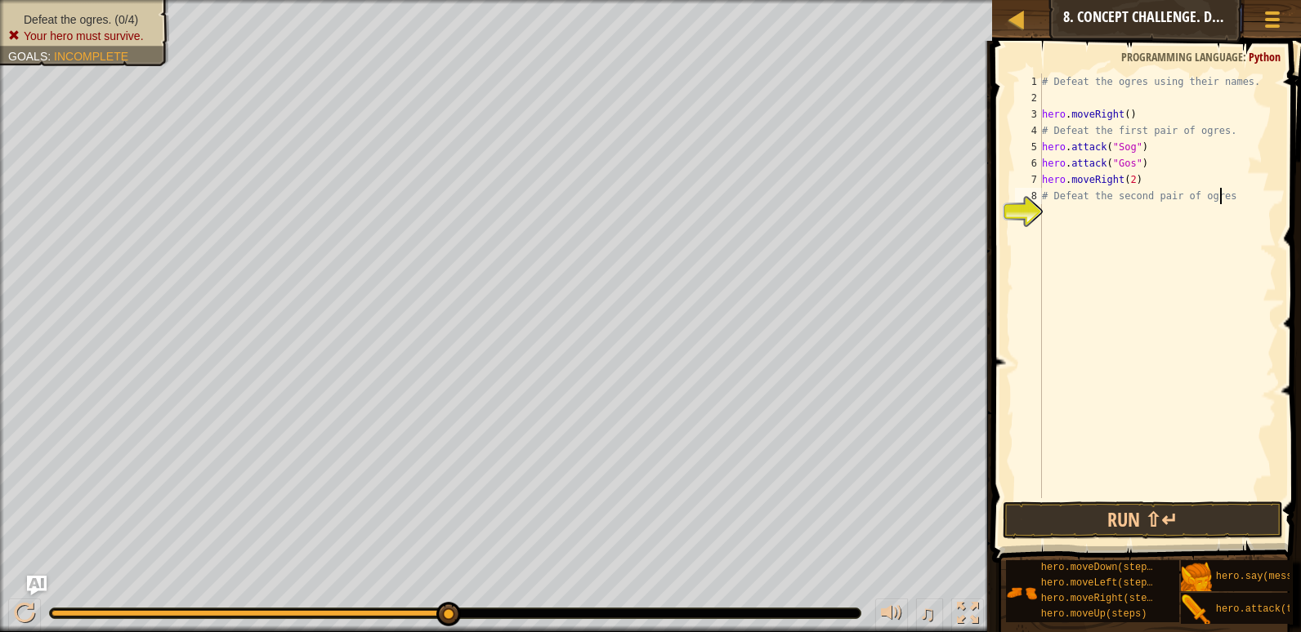
scroll to position [7, 15]
click at [1141, 152] on div "# Defeat the ogres using their names. hero . moveRight ( ) # Defeat the first p…" at bounding box center [1157, 303] width 238 height 458
click at [1141, 170] on div "# Defeat the ogres using their names. hero . moveRight ( ) # Defeat the first p…" at bounding box center [1157, 303] width 238 height 458
click at [1140, 180] on div "# Defeat the ogres using their names. hero . moveRight ( ) # Defeat the first p…" at bounding box center [1157, 303] width 238 height 458
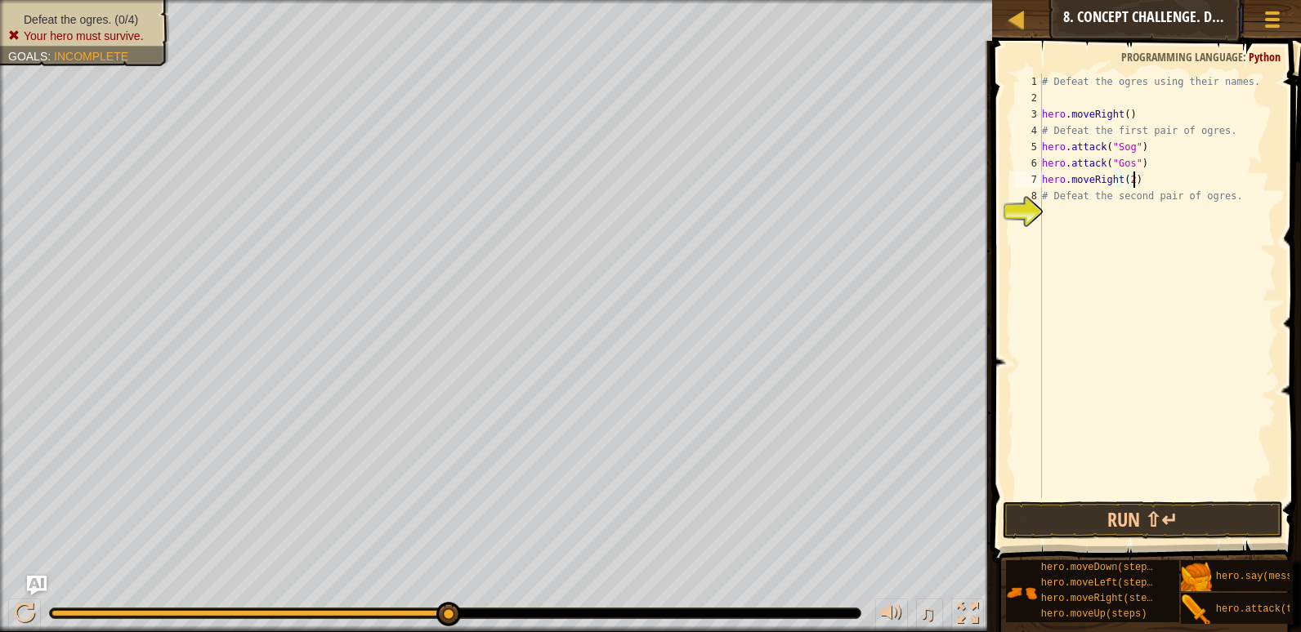
click at [1139, 167] on div "# Defeat the ogres using their names. hero . moveRight ( ) # Defeat the first p…" at bounding box center [1157, 303] width 238 height 458
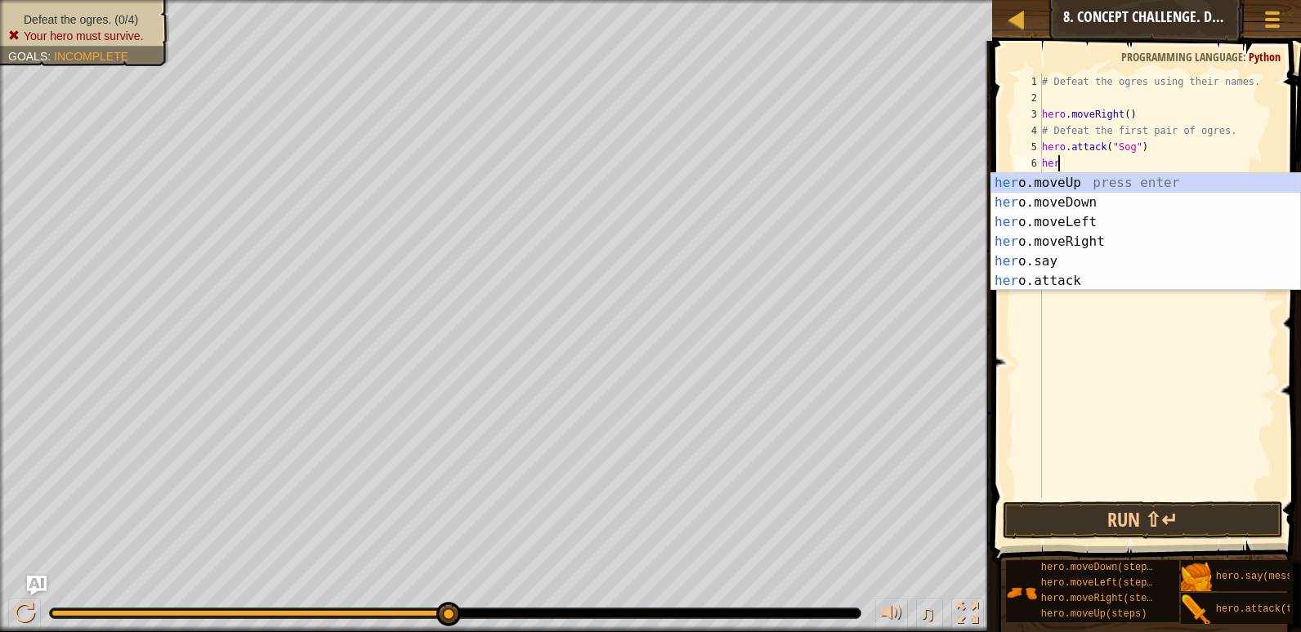
scroll to position [7, 0]
type textarea "h"
click at [1074, 277] on div "hero .moveUp press enter hero .moveDown press enter hero .moveLeft press enter …" at bounding box center [1145, 251] width 309 height 157
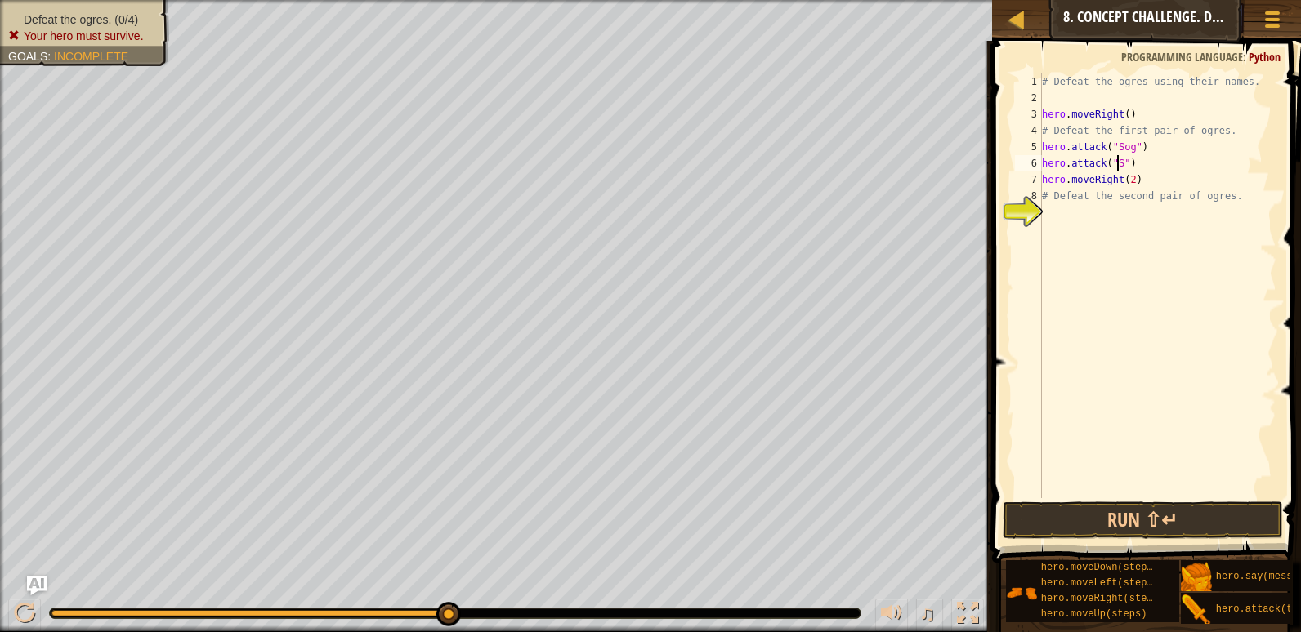
scroll to position [7, 7]
type textarea "hero.attack("Sog")"
click at [1145, 166] on div "# Defeat the ogres using their names. hero . moveRight ( ) # Defeat the first p…" at bounding box center [1157, 303] width 238 height 458
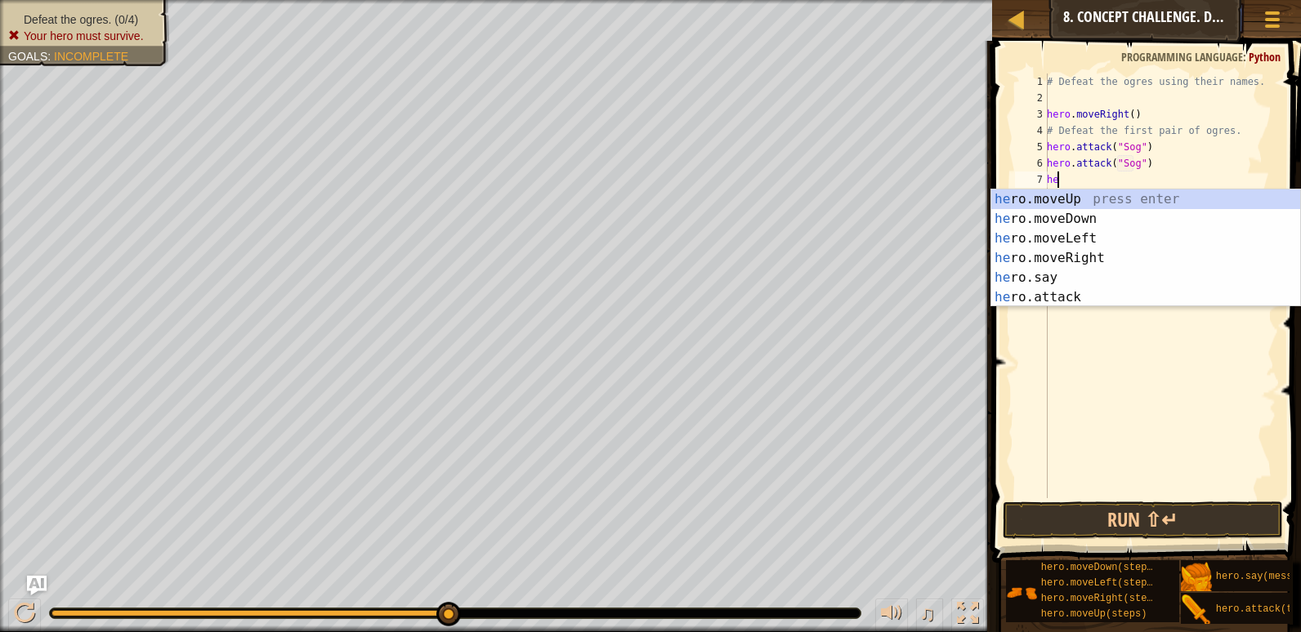
scroll to position [7, 1]
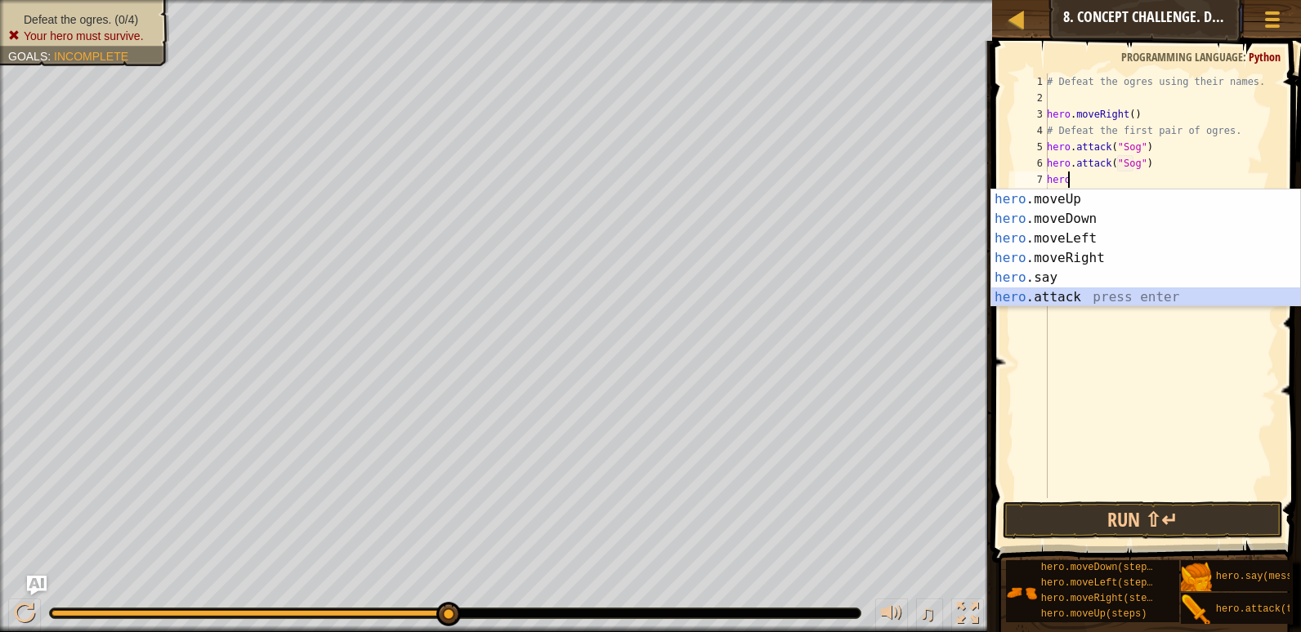
drag, startPoint x: 1122, startPoint y: 294, endPoint x: 1126, endPoint y: 217, distance: 77.7
click at [1122, 294] on div "hero .moveUp press enter hero .moveDown press enter hero .moveLeft press enter …" at bounding box center [1145, 268] width 309 height 157
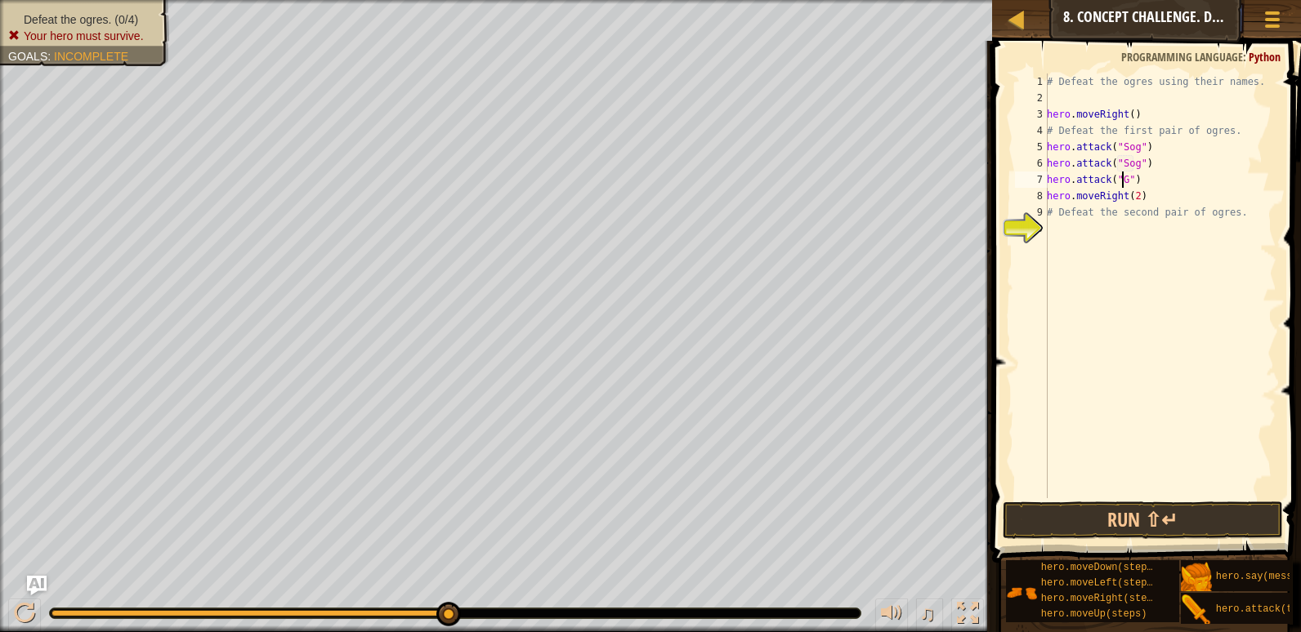
scroll to position [7, 7]
type textarea "hero.attack("Gos")"
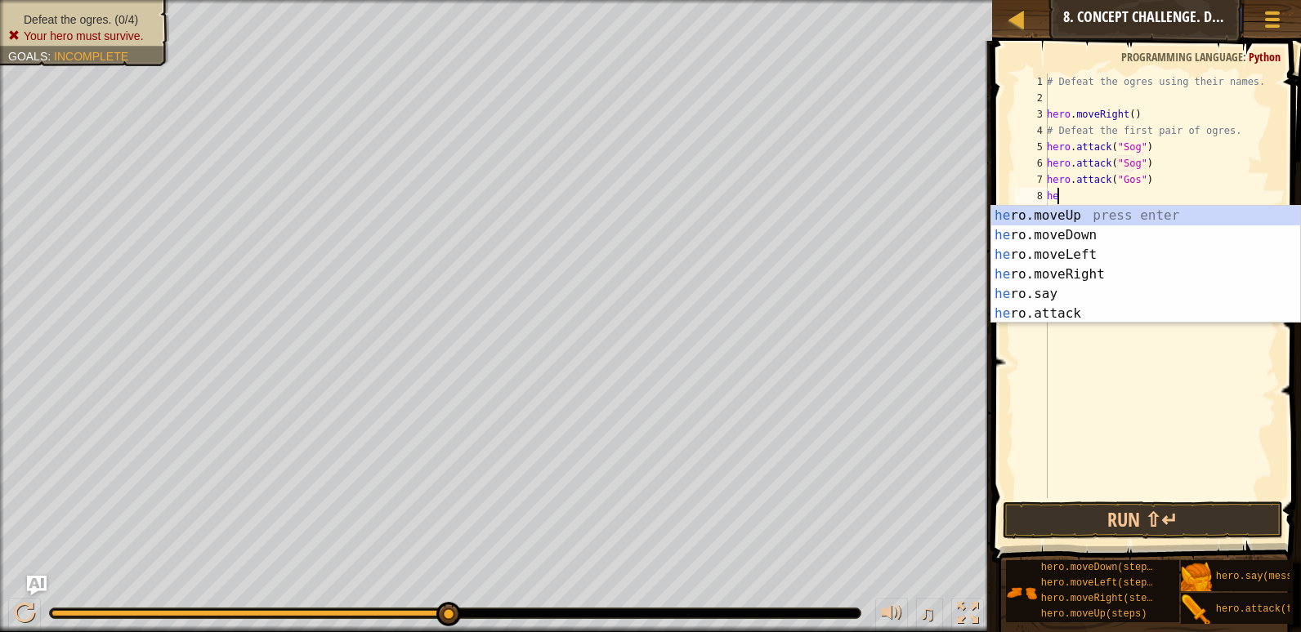
scroll to position [7, 1]
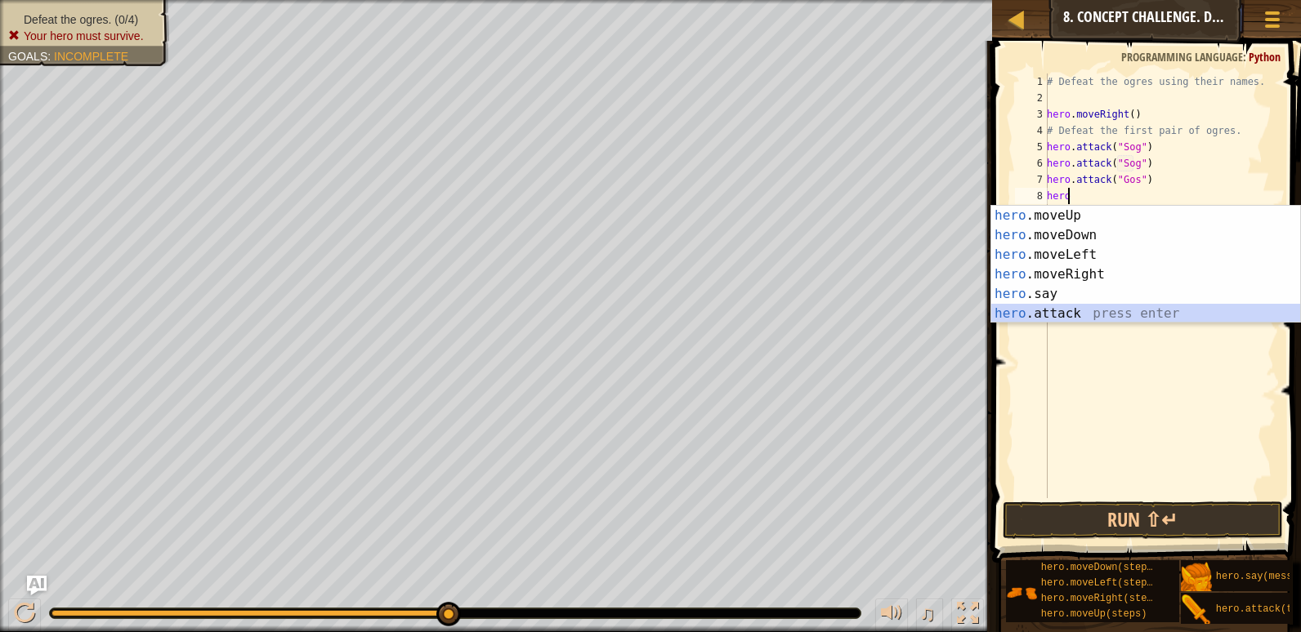
click at [1060, 310] on div "hero .moveUp press enter hero .moveDown press enter hero .moveLeft press enter …" at bounding box center [1145, 284] width 309 height 157
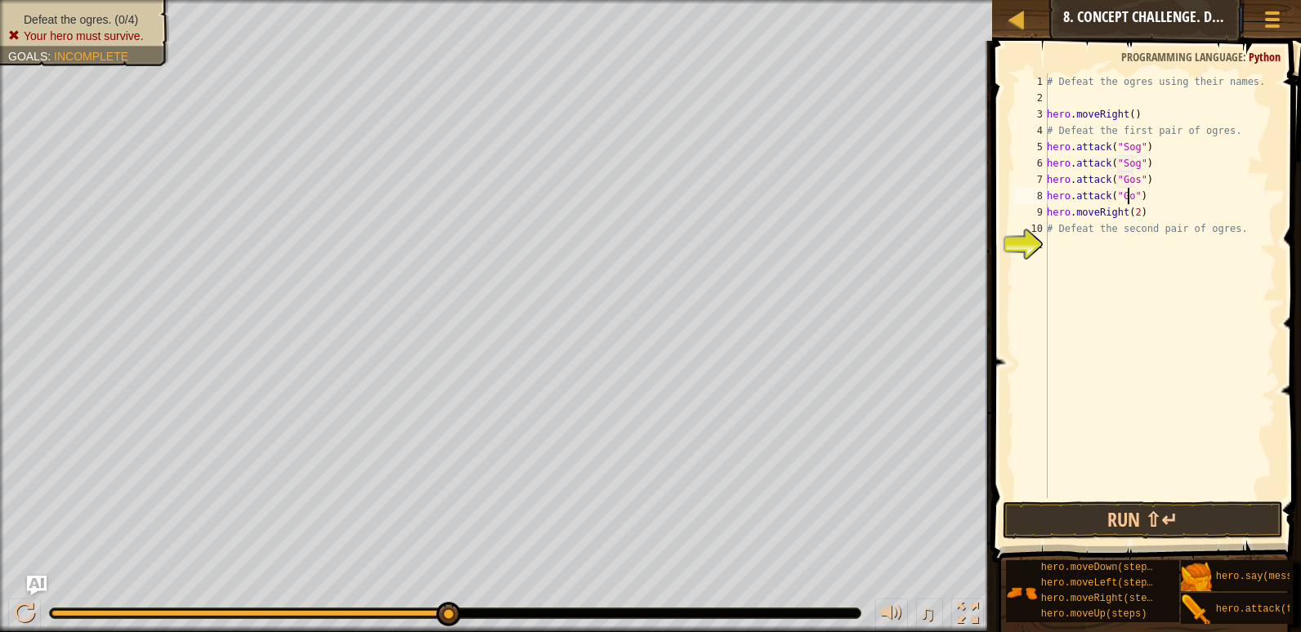
scroll to position [7, 7]
type textarea "hero.attack("Gos")"
click at [1161, 523] on button "Run ⇧↵" at bounding box center [1142, 521] width 280 height 38
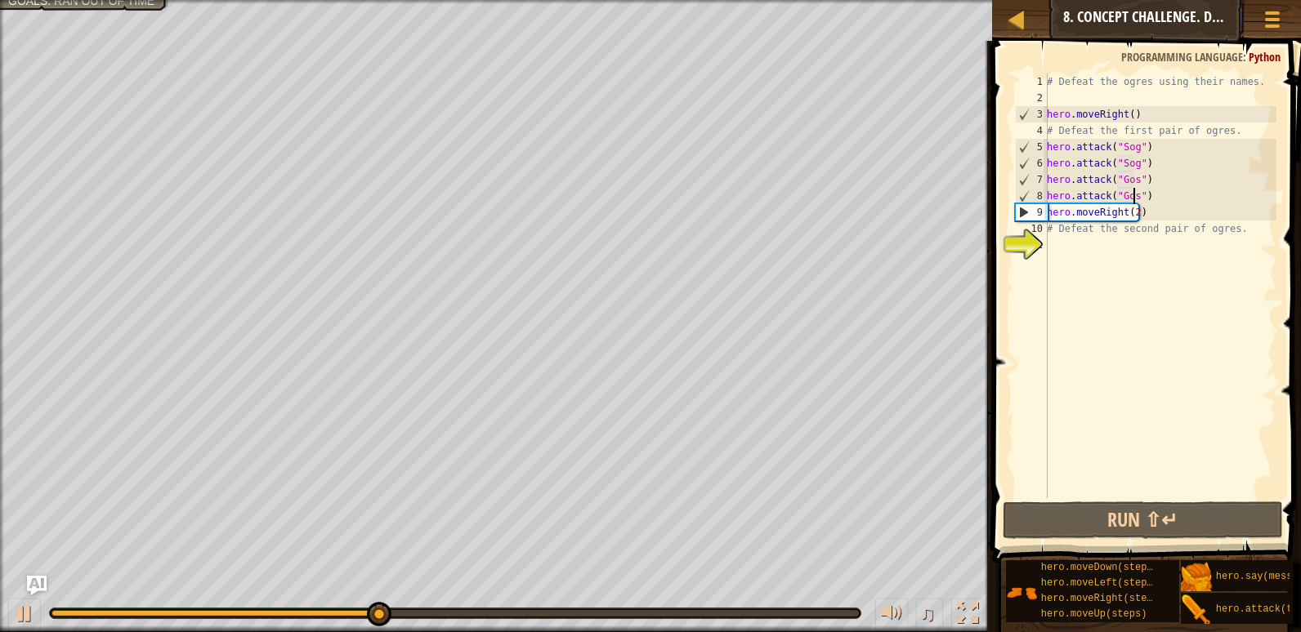
click at [1098, 245] on div "# Defeat the ogres using their names. hero . moveRight ( ) # Defeat the first p…" at bounding box center [1159, 303] width 233 height 458
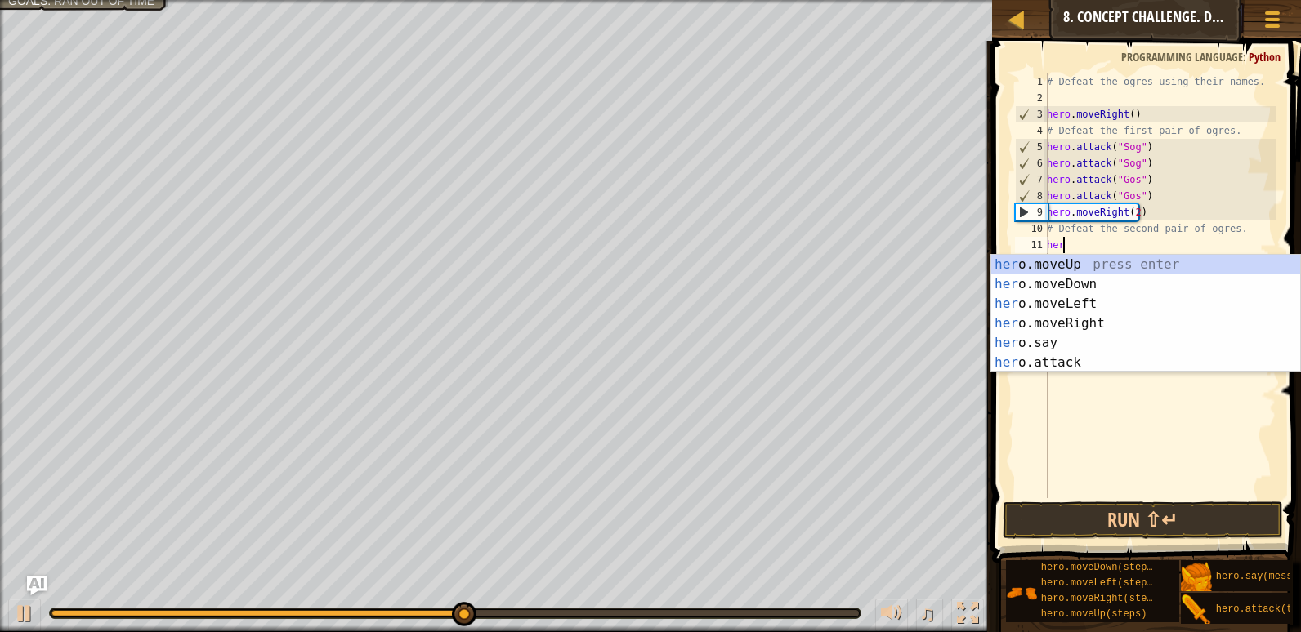
scroll to position [7, 1]
click at [1105, 353] on div "hero .moveUp press enter hero .moveDown press enter hero .moveLeft press enter …" at bounding box center [1145, 333] width 309 height 157
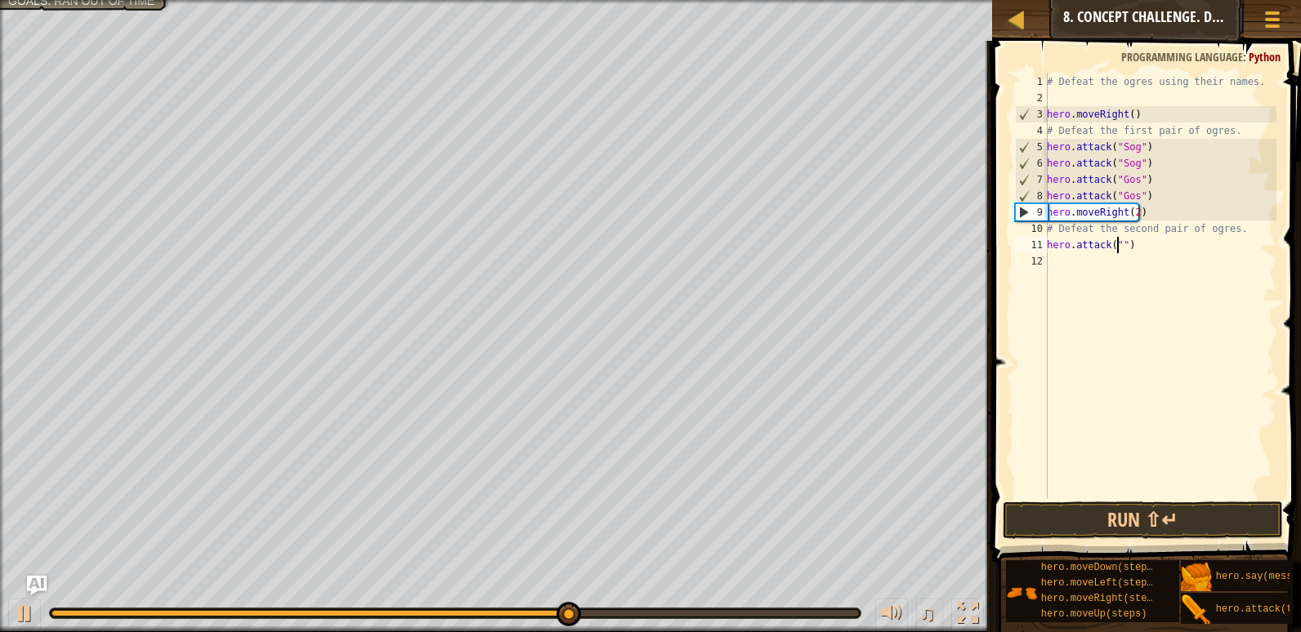
scroll to position [7, 7]
type textarea "hero.attack("Ergo")"
click at [1111, 268] on div "# Defeat the ogres using their names. hero . moveRight ( ) # Defeat the first p…" at bounding box center [1159, 303] width 233 height 458
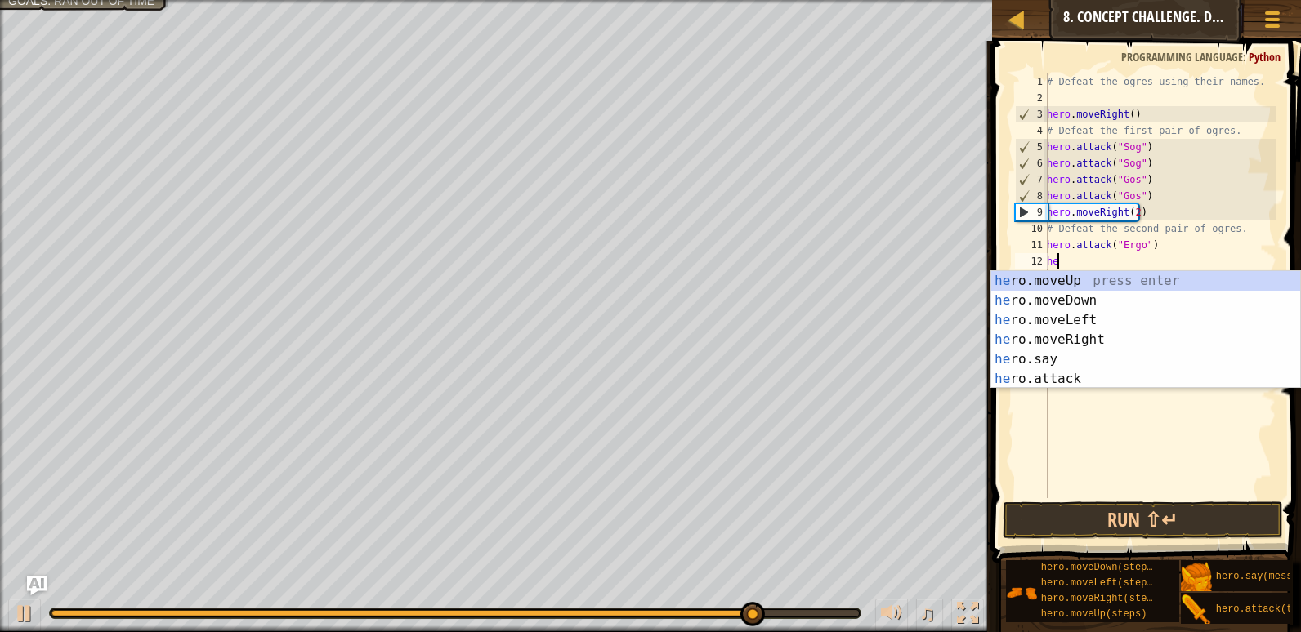
scroll to position [7, 1]
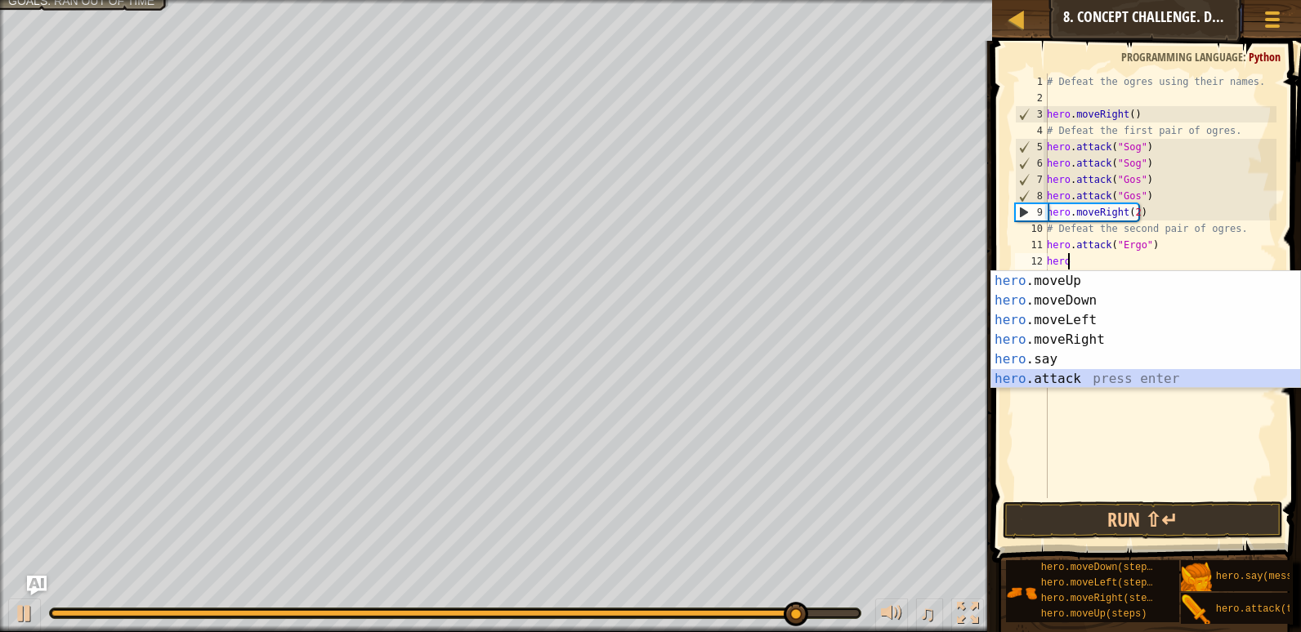
click at [1075, 376] on div "hero .moveUp press enter hero .moveDown press enter hero .moveLeft press enter …" at bounding box center [1145, 349] width 309 height 157
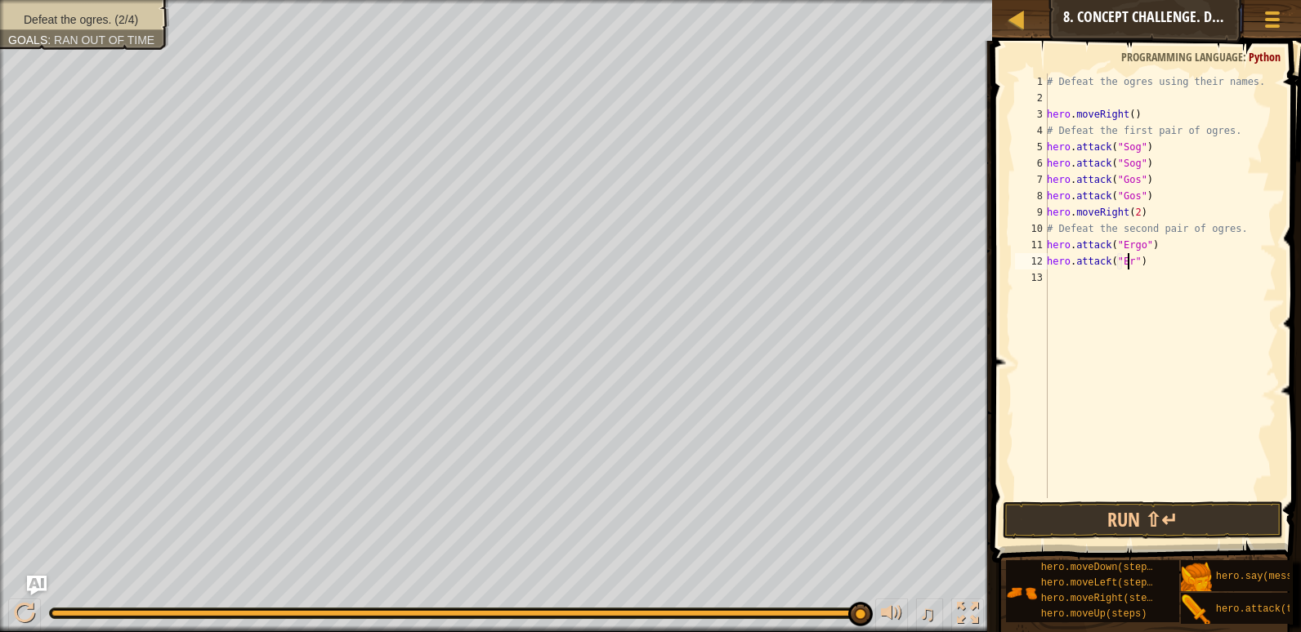
scroll to position [7, 7]
type textarea "hero.attack("Ergo")"
type textarea "H"
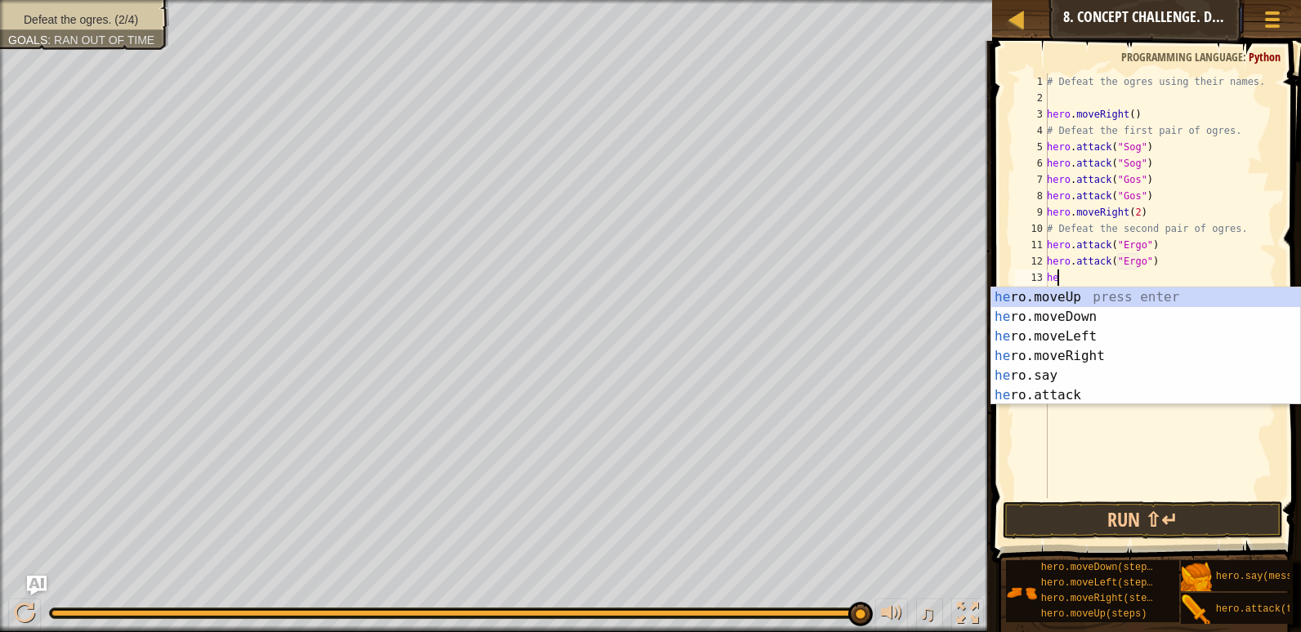
scroll to position [7, 1]
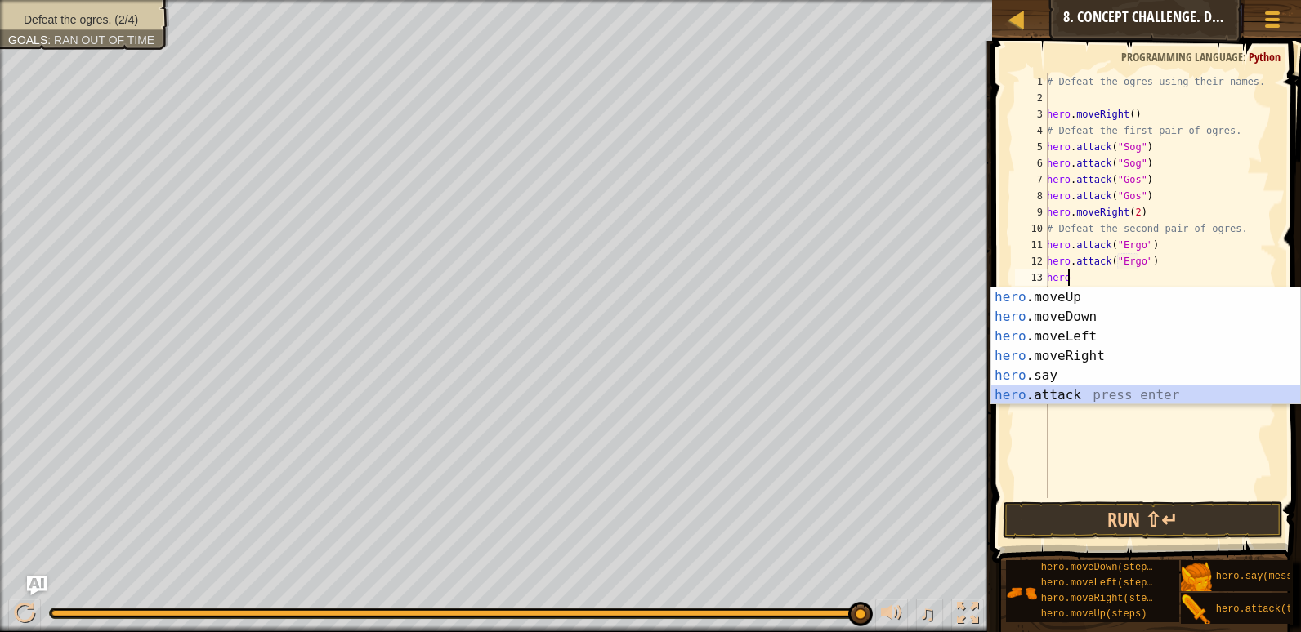
click at [1074, 391] on div "hero .moveUp press enter hero .moveDown press enter hero .moveLeft press enter …" at bounding box center [1145, 366] width 309 height 157
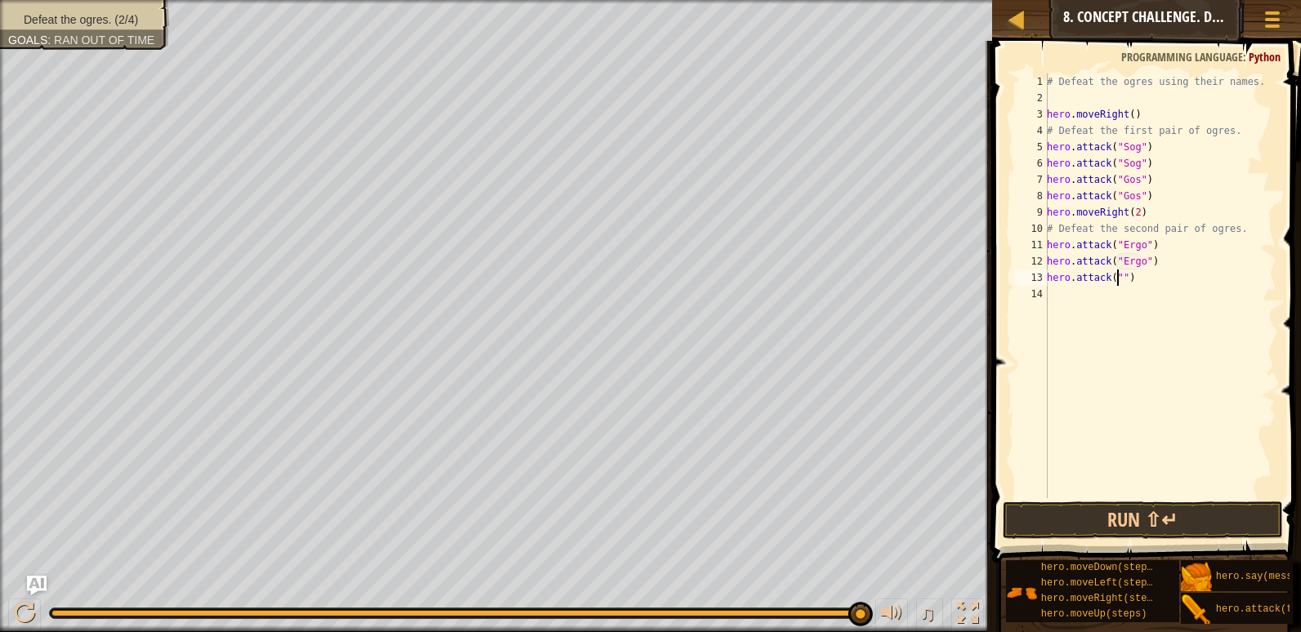
scroll to position [7, 7]
type textarea "hero.attack("Kro")"
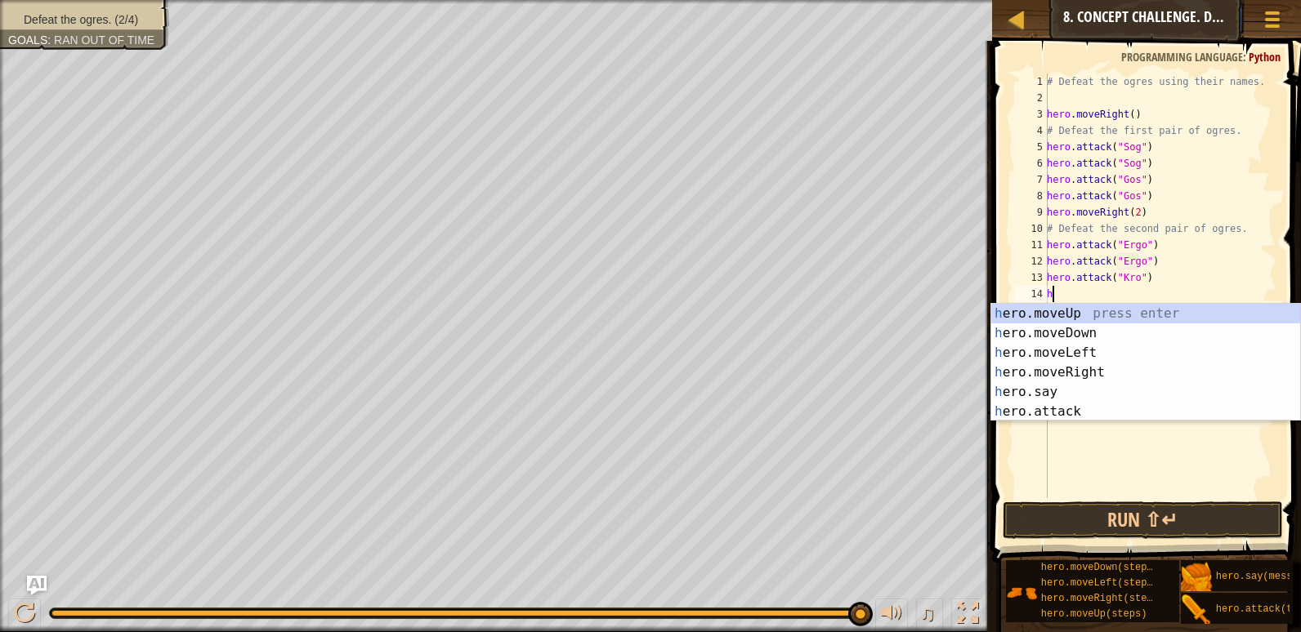
scroll to position [7, 1]
click at [1070, 412] on div "hero .moveUp press enter hero .moveDown press enter hero .moveLeft press enter …" at bounding box center [1145, 382] width 309 height 157
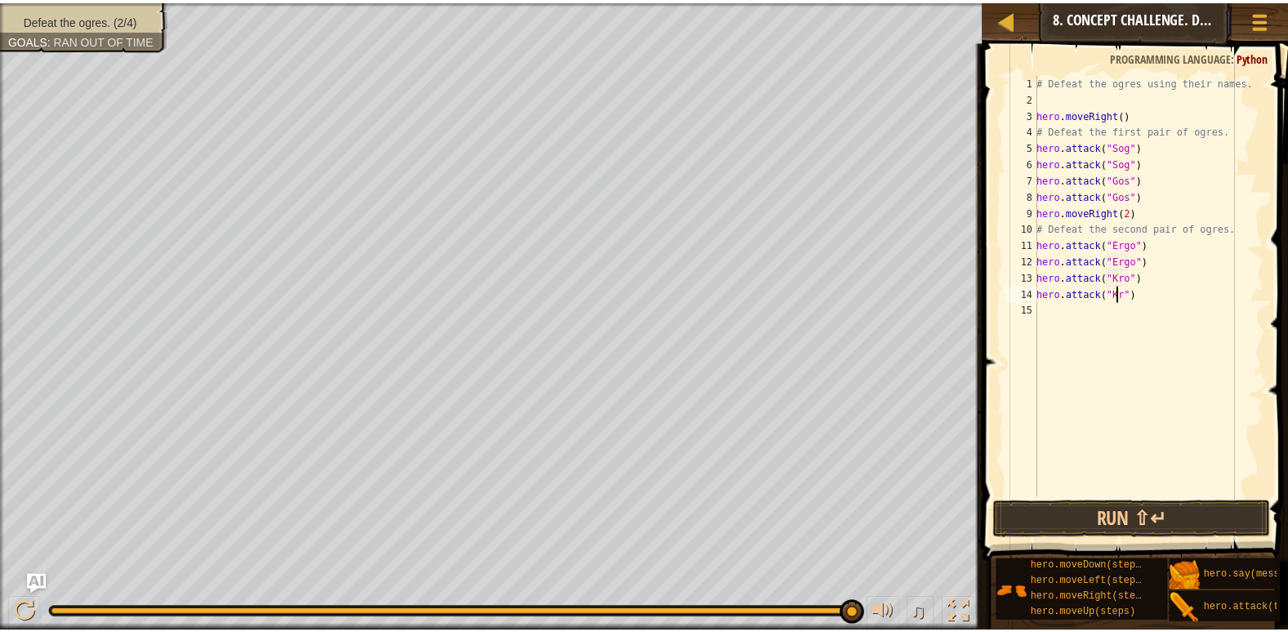
scroll to position [7, 7]
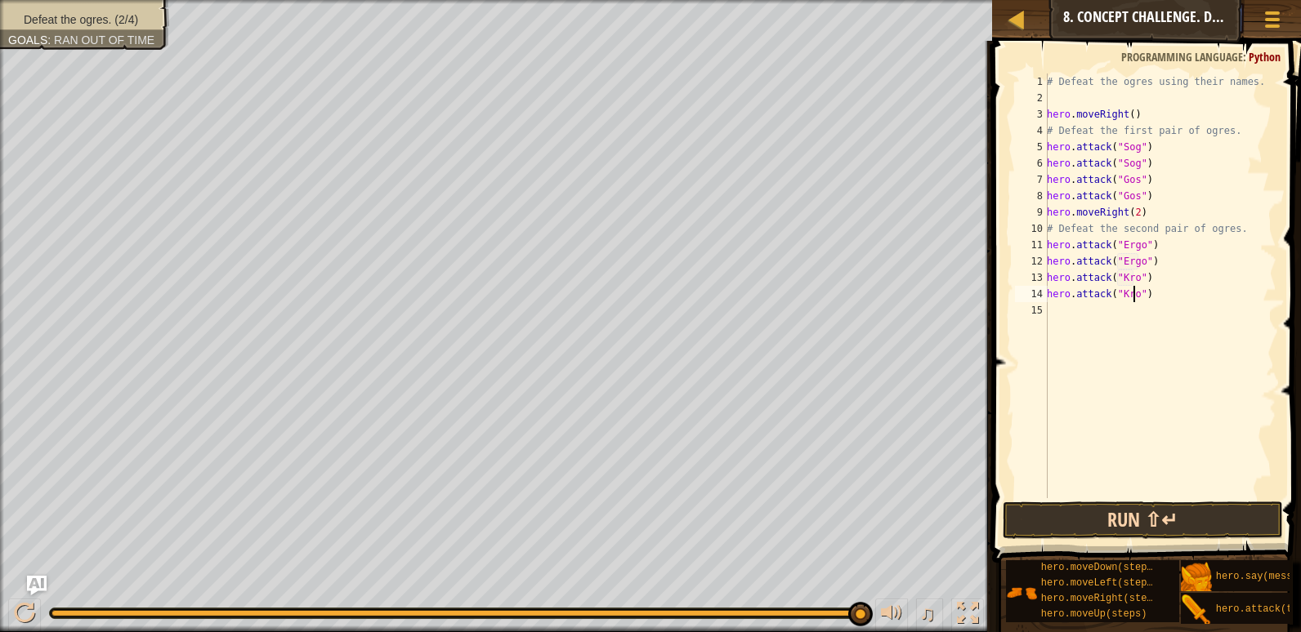
type textarea "hero.attack("Kro")"
click at [1123, 519] on button "Run ⇧↵" at bounding box center [1142, 521] width 280 height 38
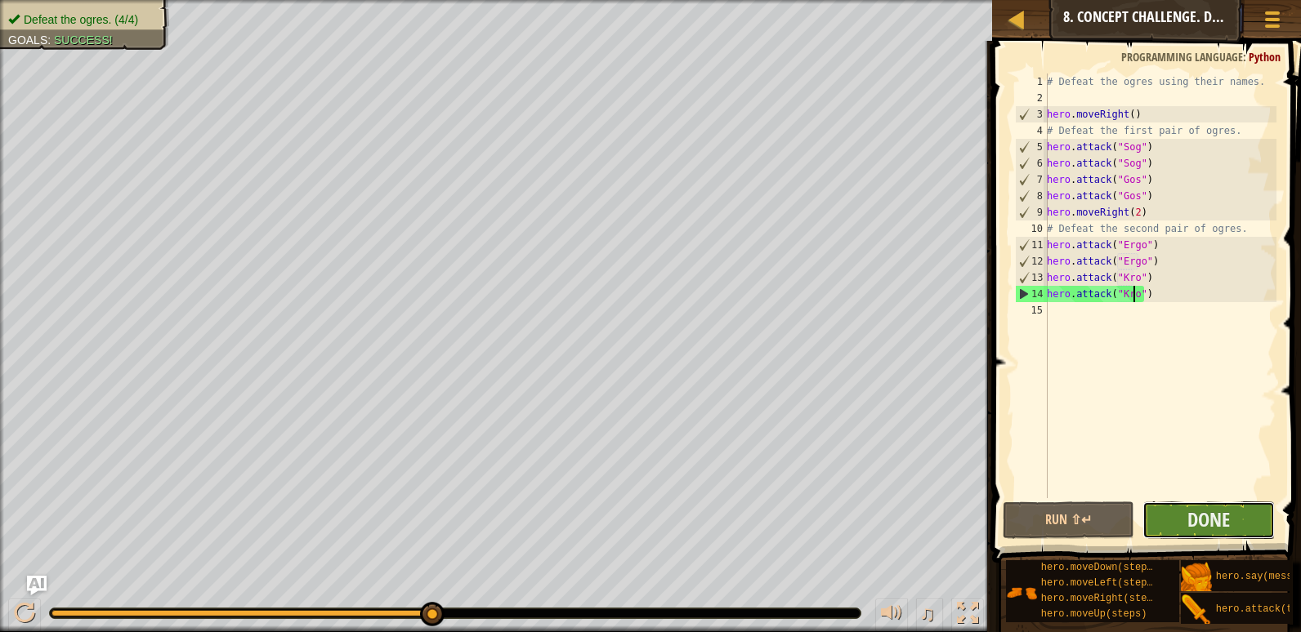
click at [1163, 508] on button "Done" at bounding box center [1208, 521] width 132 height 38
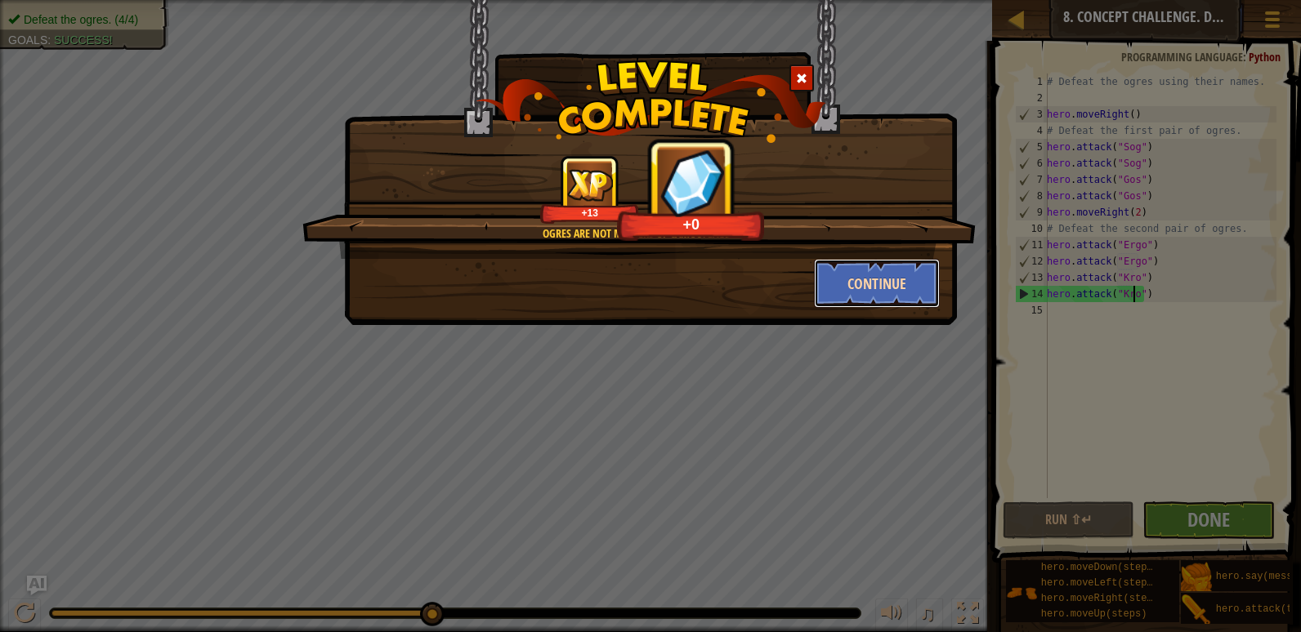
click at [908, 268] on button "Continue" at bounding box center [877, 283] width 127 height 49
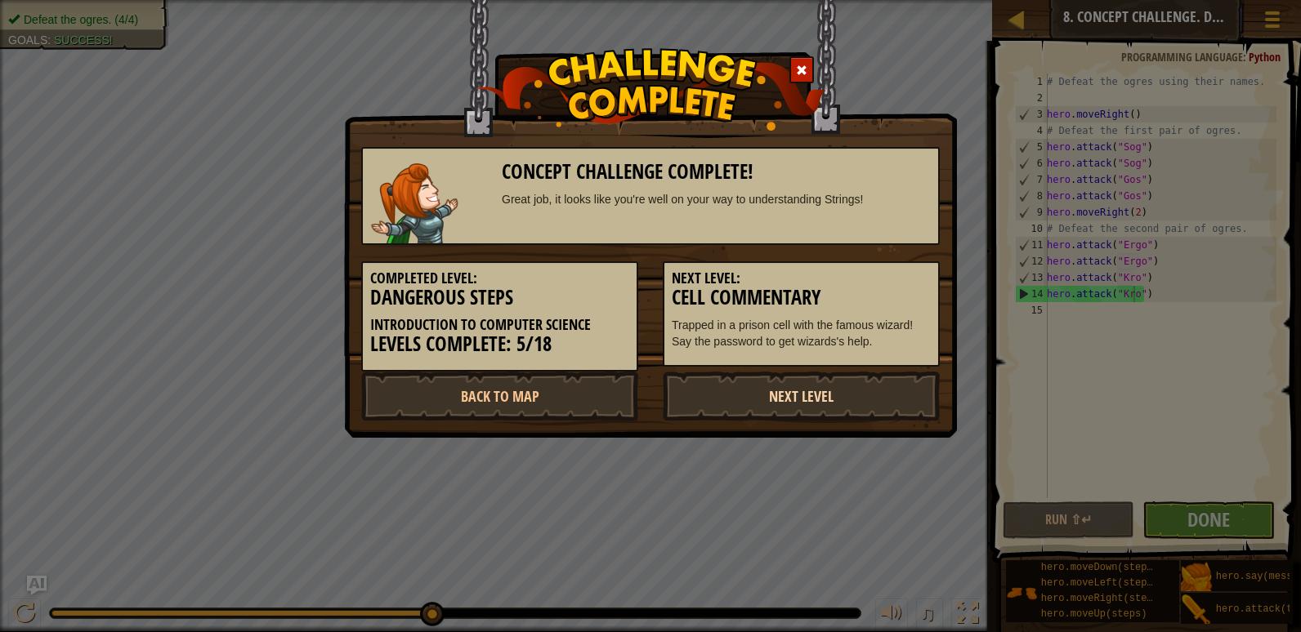
click at [823, 401] on link "Next Level" at bounding box center [801, 396] width 277 height 49
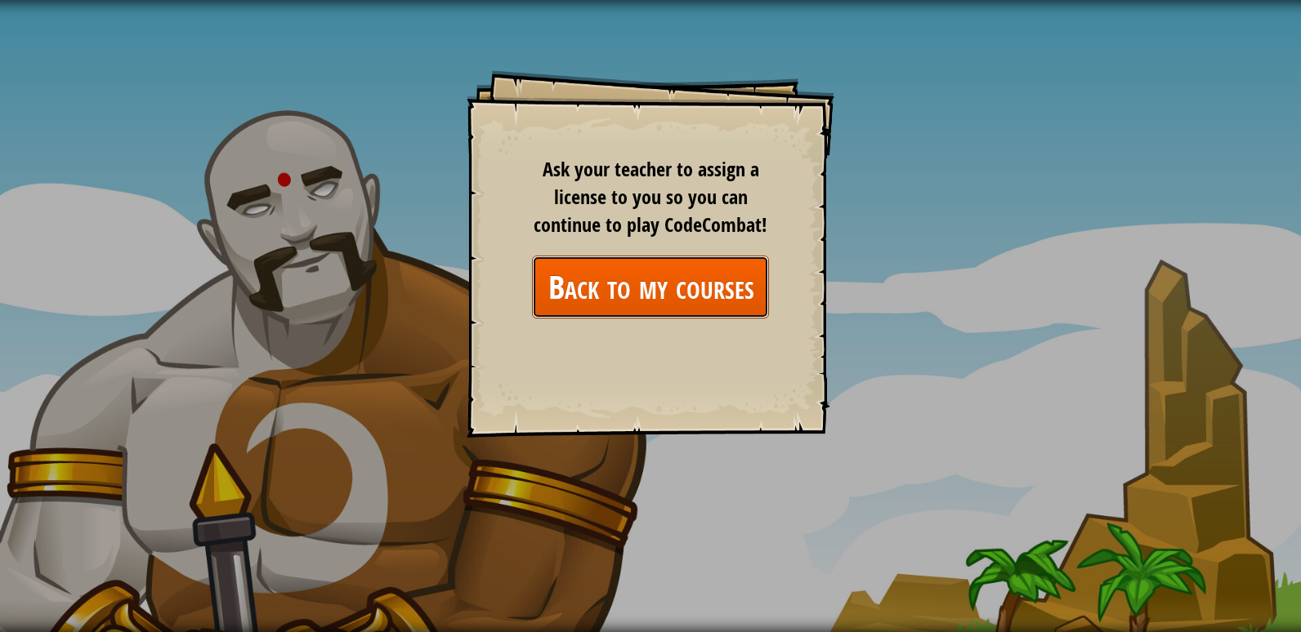
click at [600, 278] on link "Back to my courses" at bounding box center [650, 287] width 237 height 63
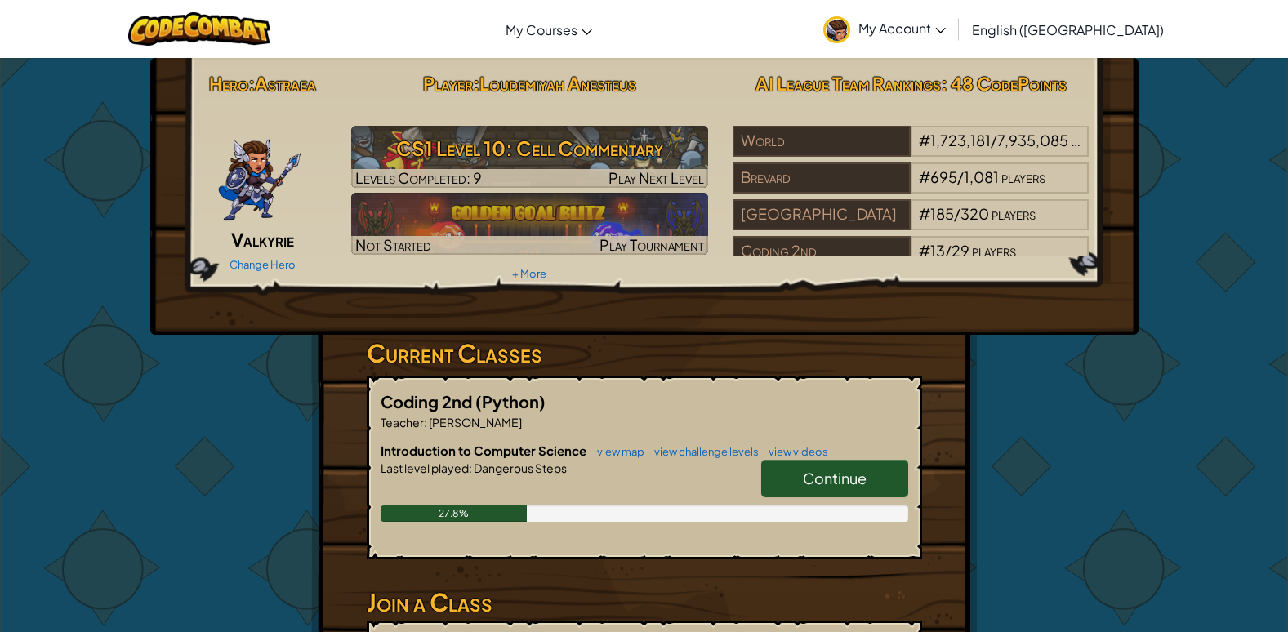
click at [864, 462] on link "Continue" at bounding box center [834, 479] width 147 height 38
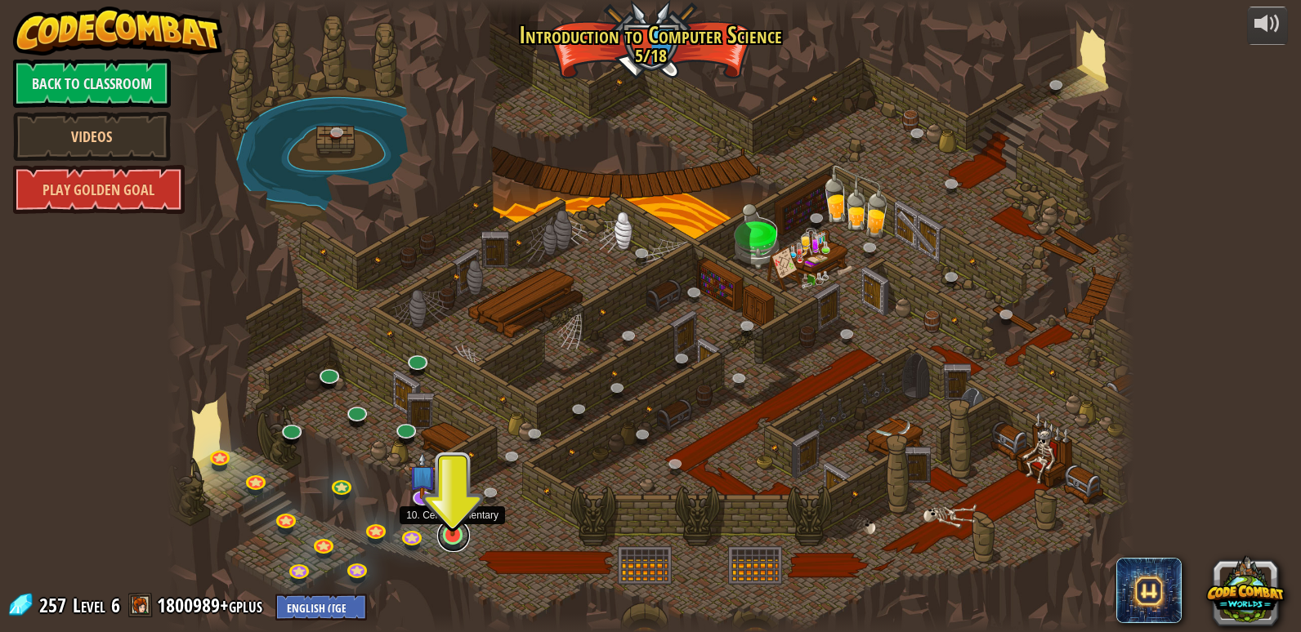
click at [446, 547] on link at bounding box center [453, 536] width 33 height 33
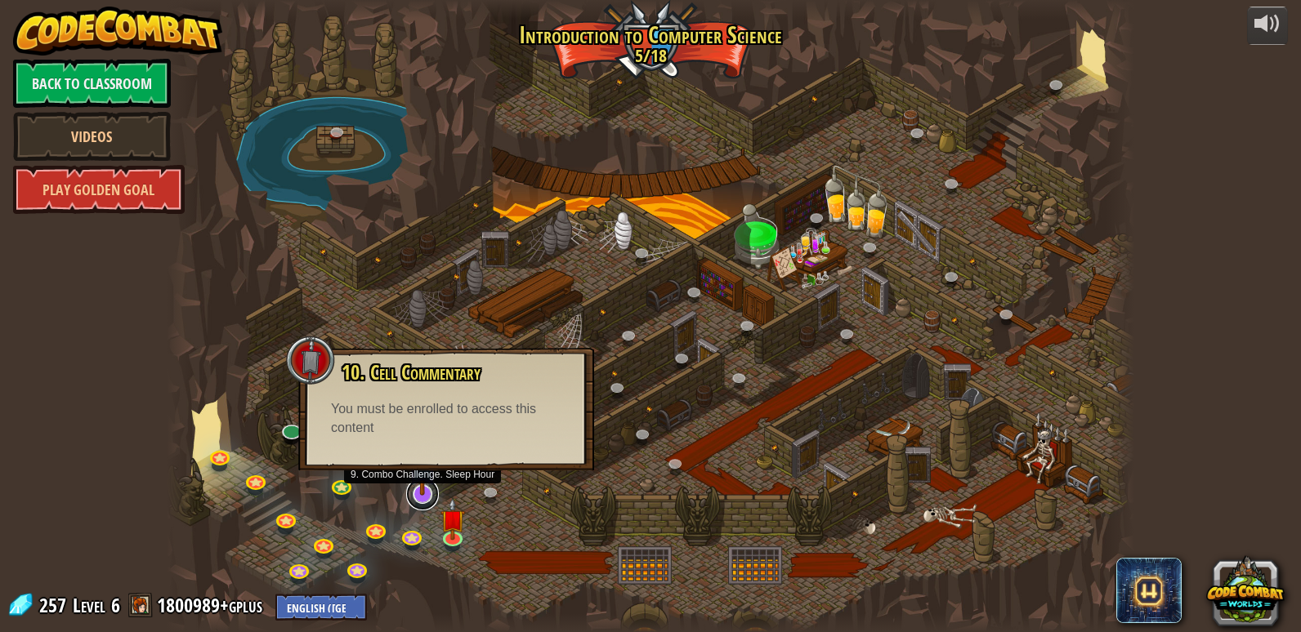
click at [418, 496] on link at bounding box center [422, 494] width 33 height 33
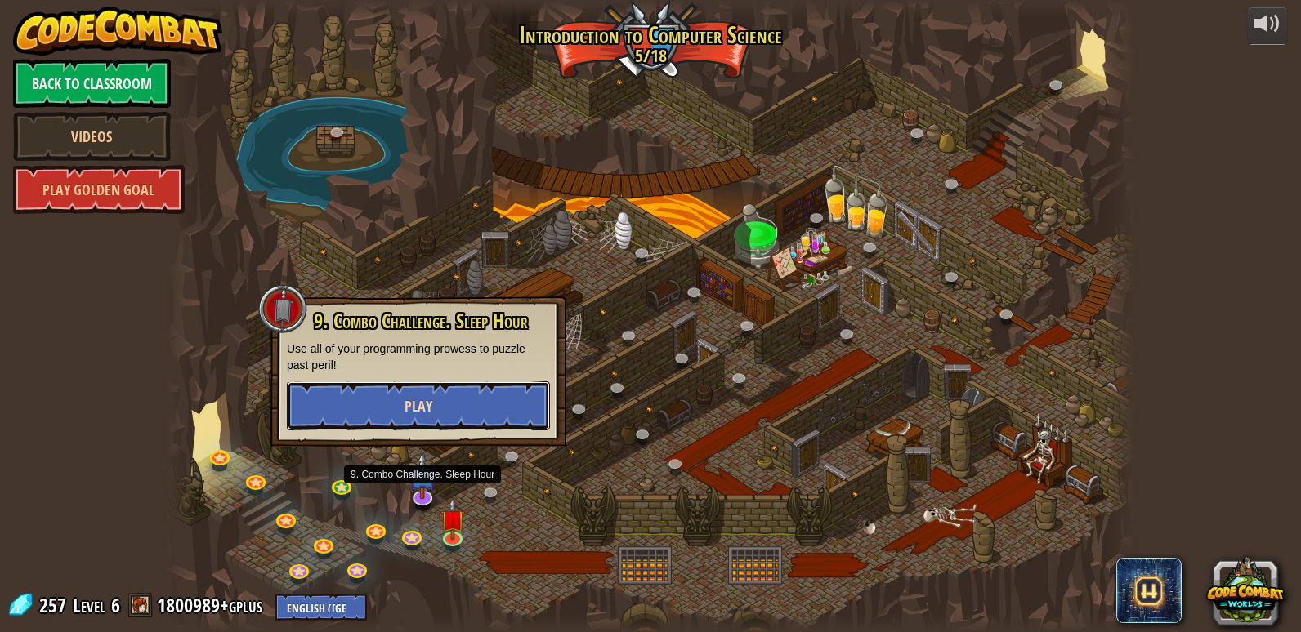
click at [426, 400] on span "Play" at bounding box center [418, 406] width 28 height 20
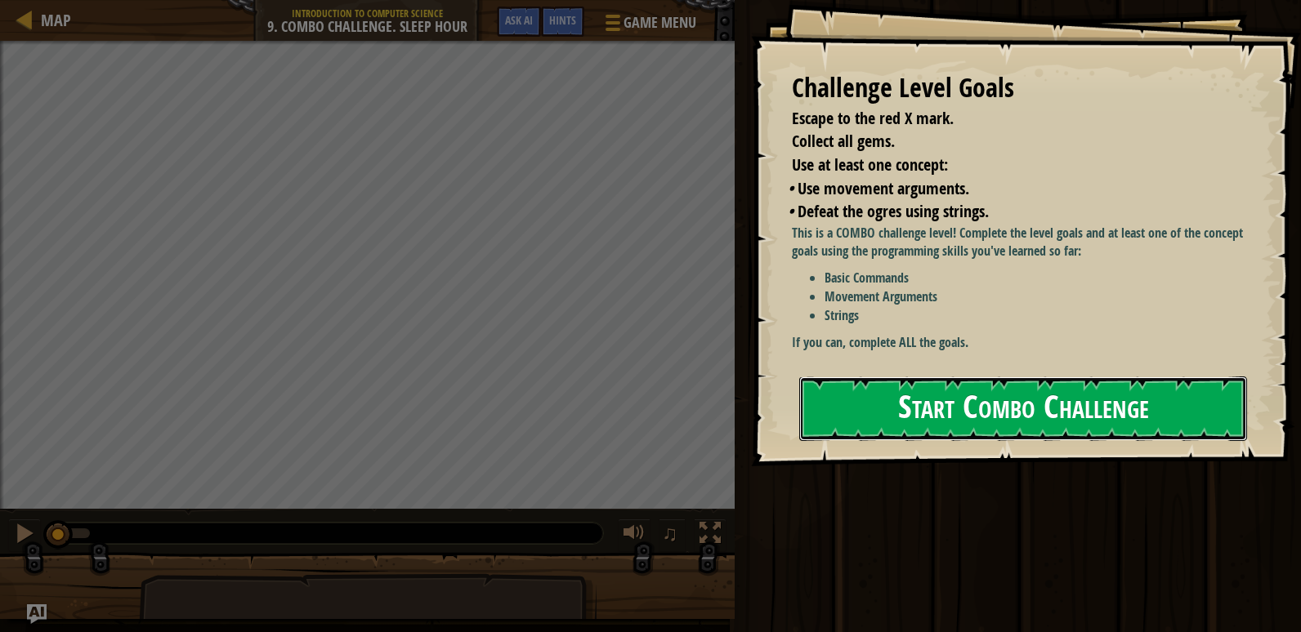
click at [944, 405] on button "Start Combo Challenge" at bounding box center [1023, 409] width 448 height 65
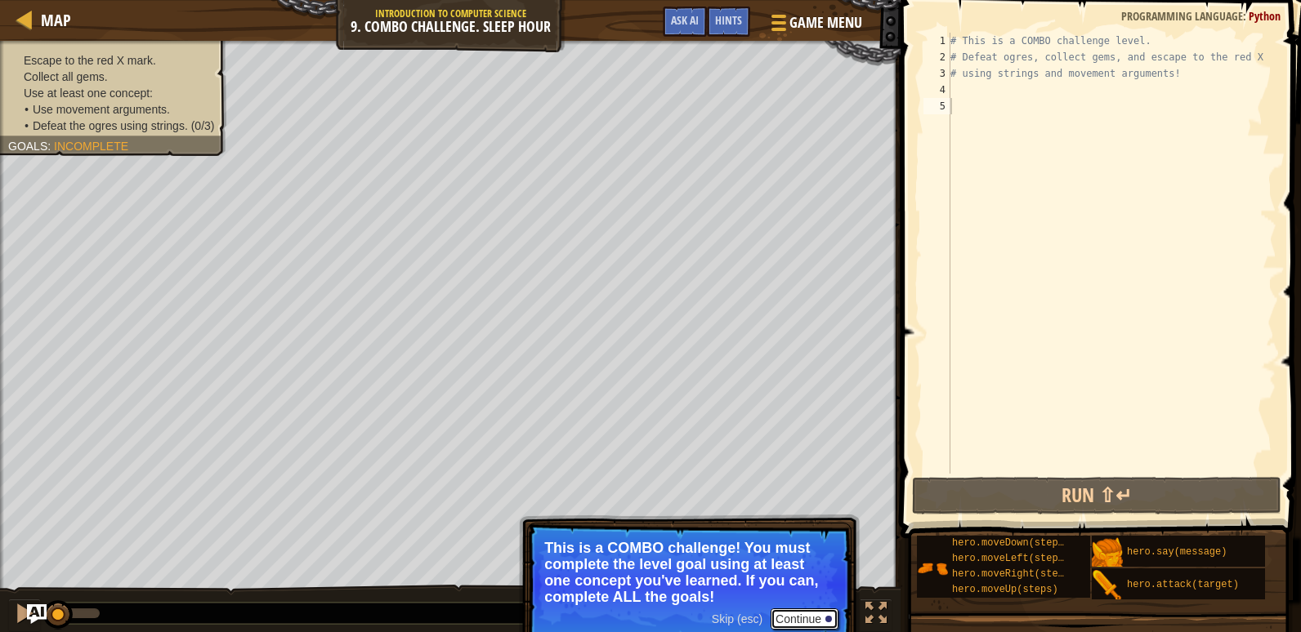
click at [784, 618] on button "Continue" at bounding box center [804, 619] width 68 height 21
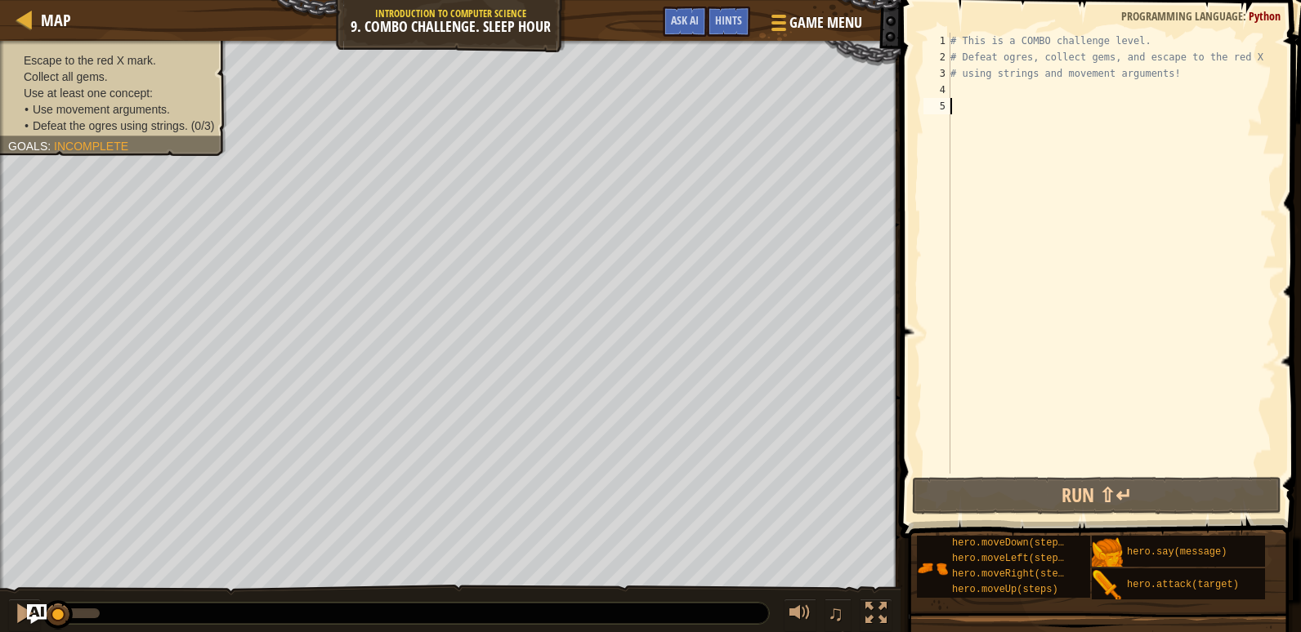
click at [991, 87] on div "# This is a COMBO challenge level. # Defeat [PERSON_NAME], collect gems, and es…" at bounding box center [1111, 270] width 329 height 474
click at [989, 92] on div "# This is a COMBO challenge level. # Defeat [PERSON_NAME], collect gems, and es…" at bounding box center [1111, 270] width 329 height 474
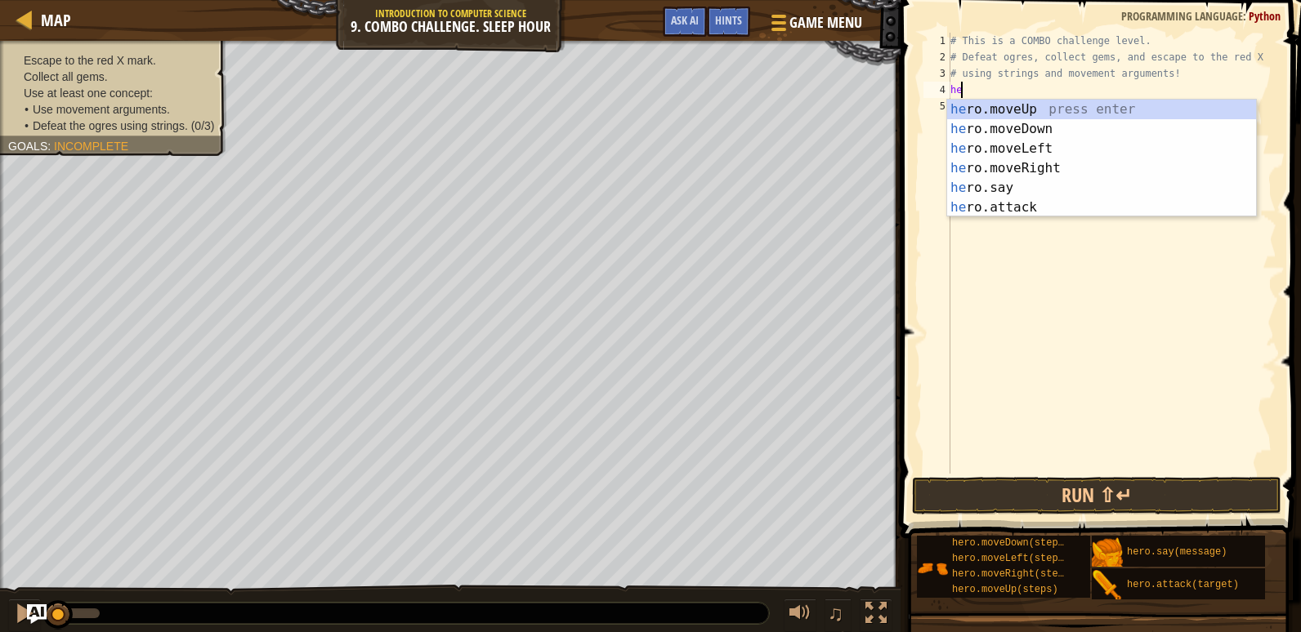
scroll to position [7, 1]
type textarea "hero"
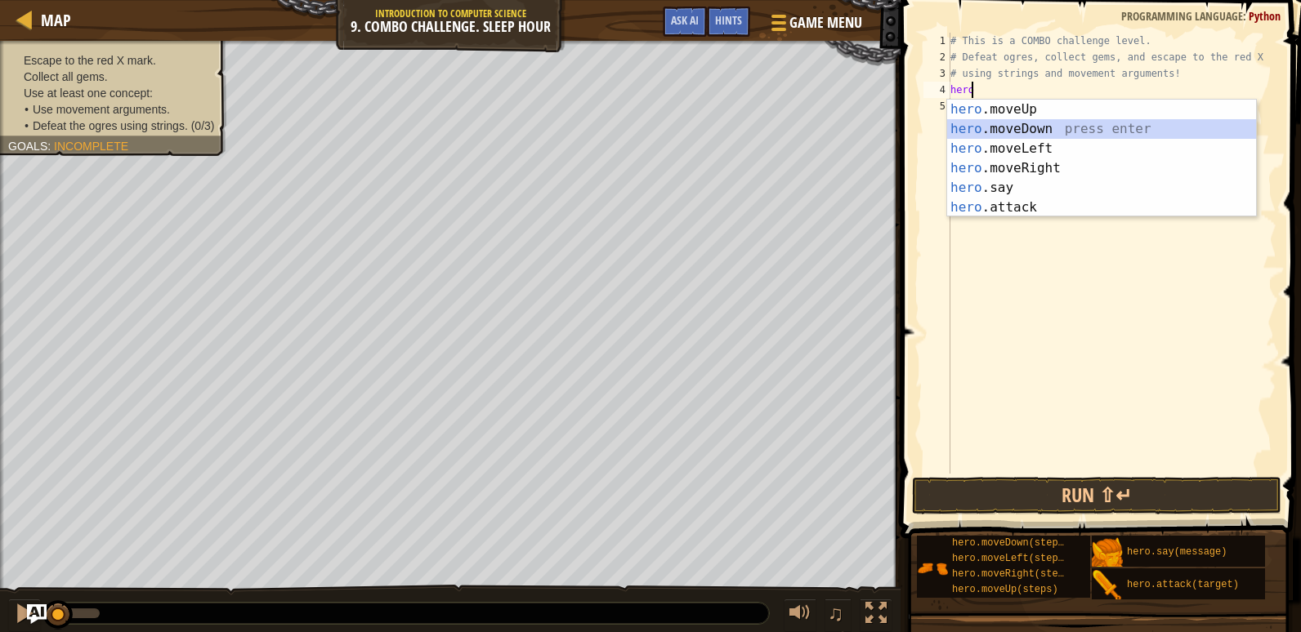
click at [1034, 134] on div "hero .moveUp press enter hero .moveDown press enter hero .moveLeft press enter …" at bounding box center [1101, 178] width 309 height 157
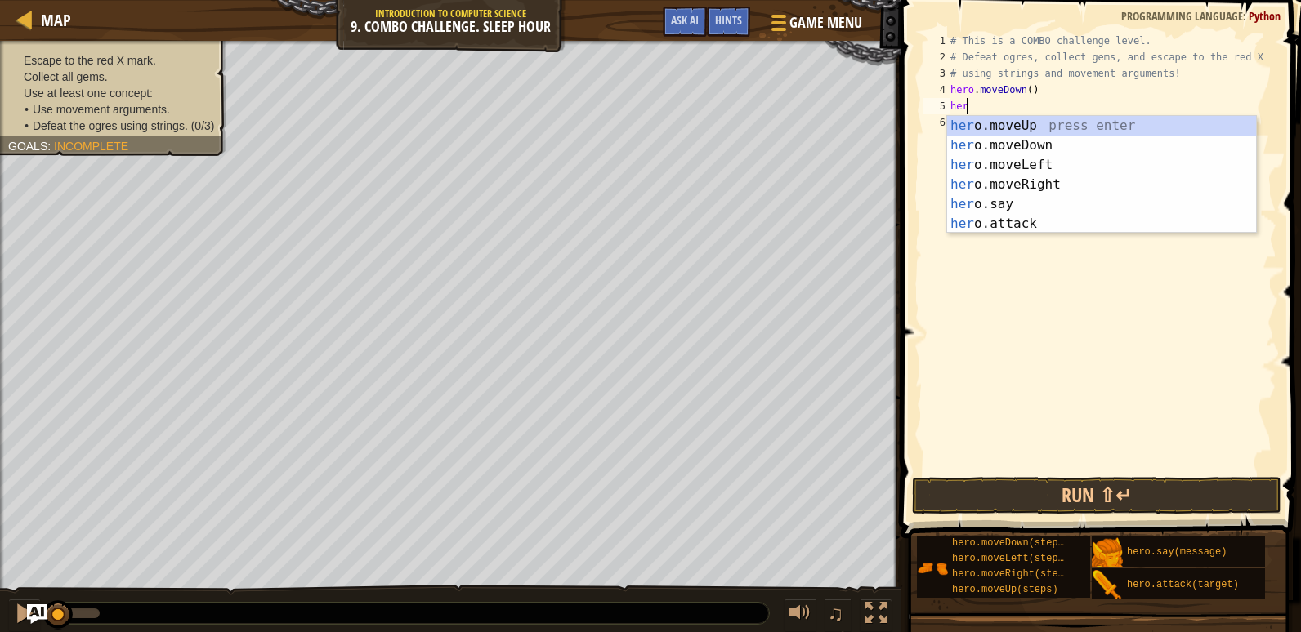
type textarea "hero"
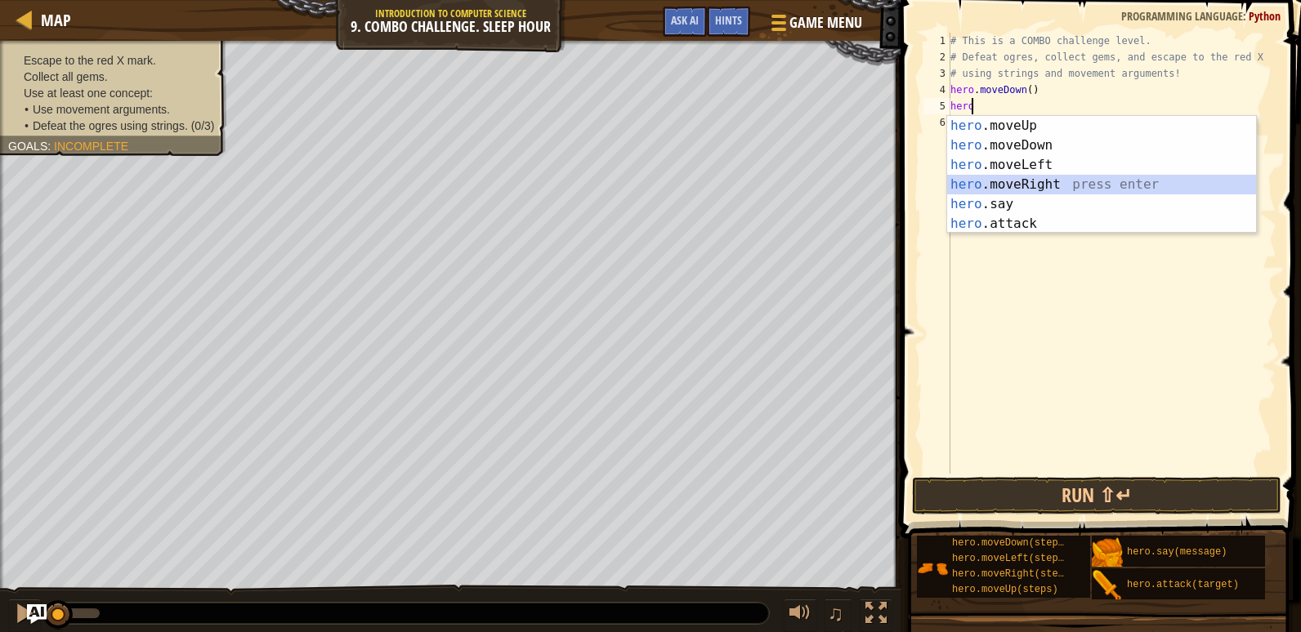
click at [1035, 187] on div "hero .moveUp press enter hero .moveDown press enter hero .moveLeft press enter …" at bounding box center [1101, 194] width 309 height 157
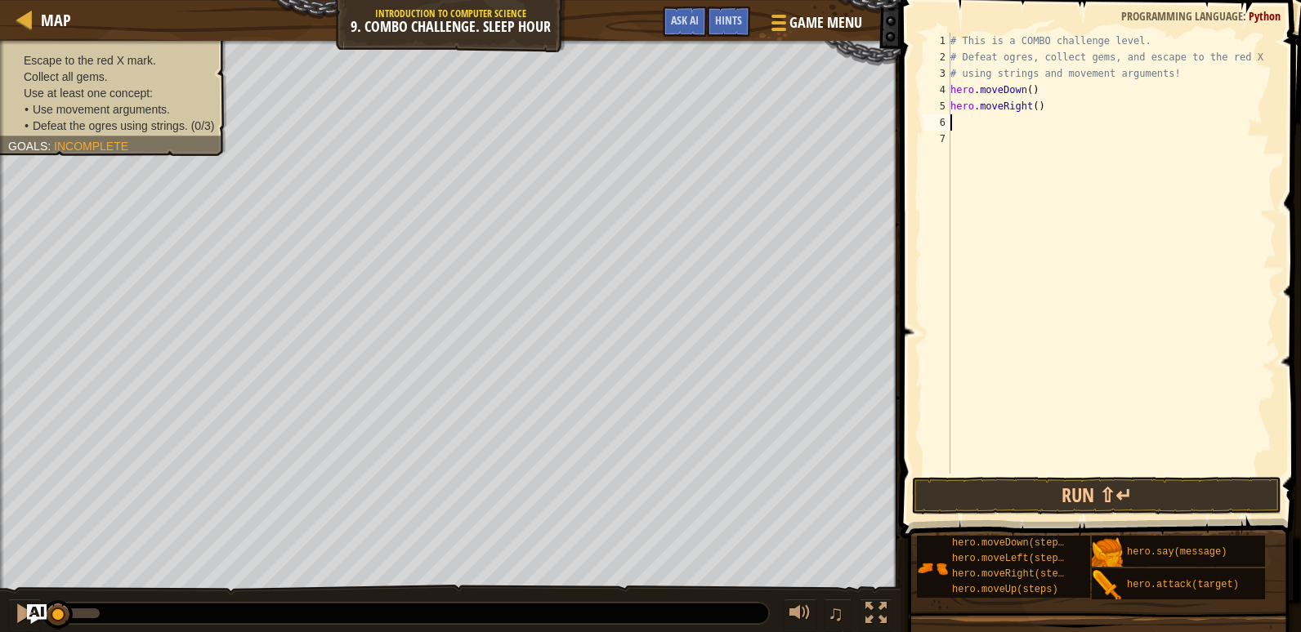
click at [1032, 108] on div "# This is a COMBO challenge level. # Defeat [PERSON_NAME], collect gems, and es…" at bounding box center [1111, 270] width 329 height 474
type textarea "hero.moveRight(2)"
click at [969, 124] on div "# This is a COMBO challenge level. # Defeat [PERSON_NAME], collect gems, and es…" at bounding box center [1111, 270] width 329 height 474
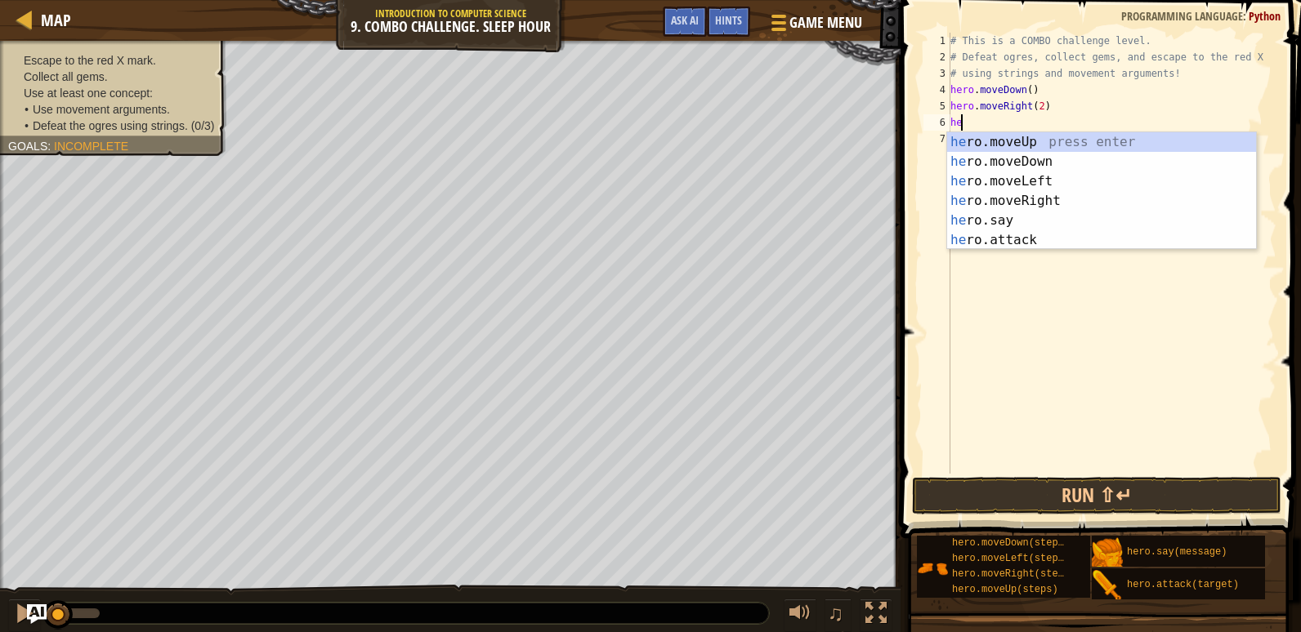
type textarea "hero"
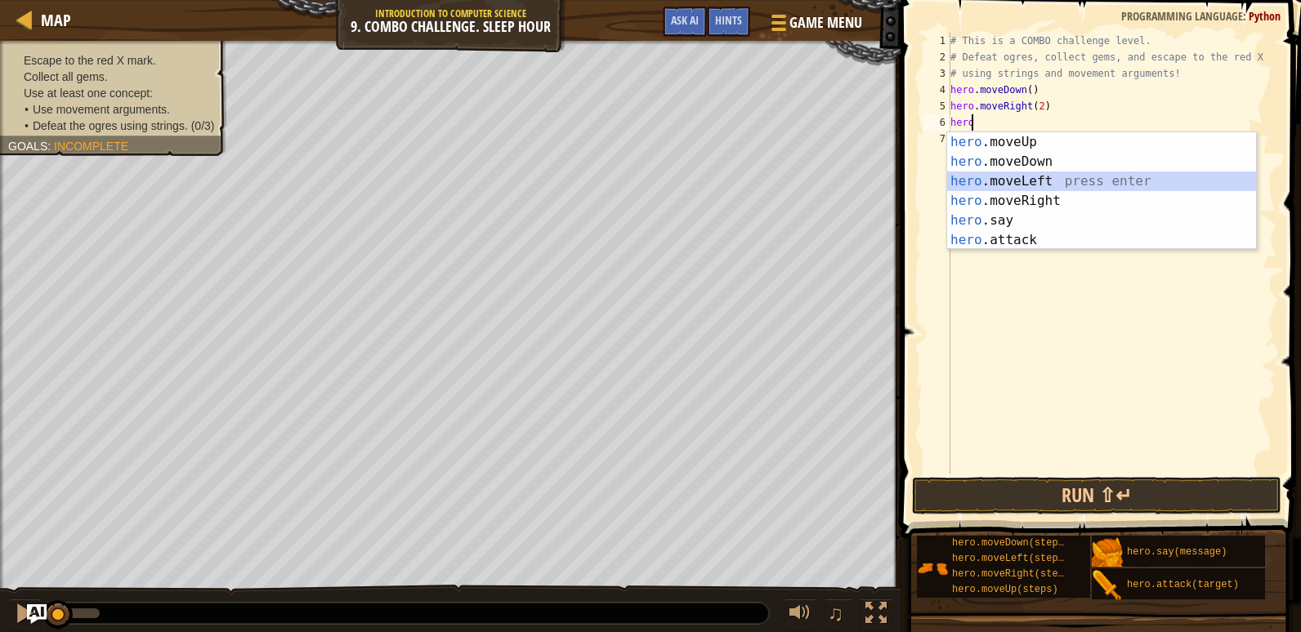
click at [1097, 182] on div "hero .moveUp press enter hero .moveDown press enter hero .moveLeft press enter …" at bounding box center [1101, 210] width 309 height 157
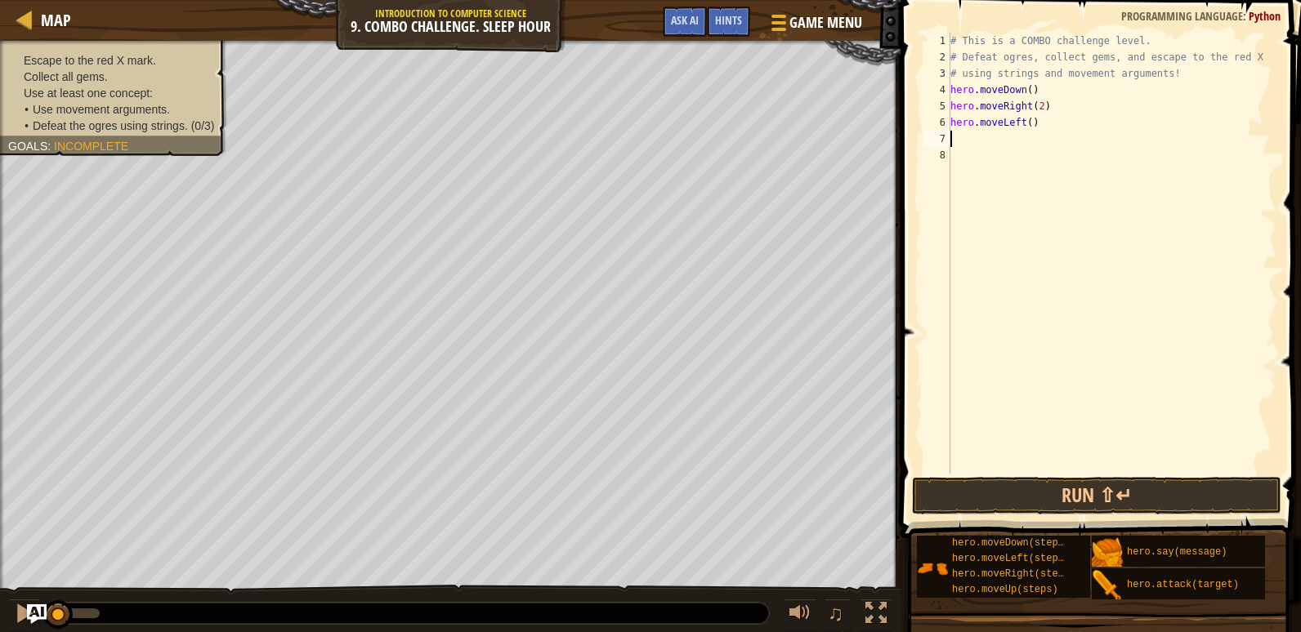
click at [1028, 129] on div "# This is a COMBO challenge level. # Defeat [PERSON_NAME], collect gems, and es…" at bounding box center [1111, 270] width 329 height 474
type textarea "hero.moveLeft(2)"
click at [962, 134] on div "# This is a COMBO challenge level. # Defeat [PERSON_NAME], collect gems, and es…" at bounding box center [1111, 270] width 329 height 474
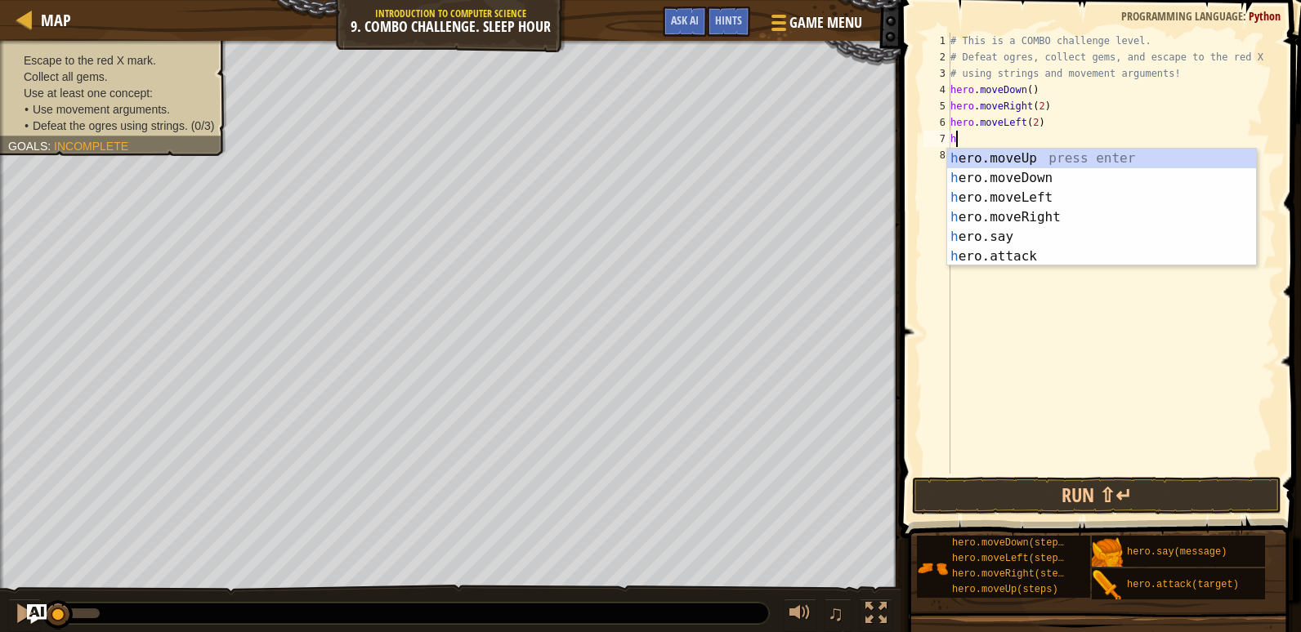
type textarea "hero"
drag, startPoint x: 991, startPoint y: 161, endPoint x: 992, endPoint y: 141, distance: 19.6
click at [991, 161] on div "hero .moveUp press enter hero .moveDown press enter hero .moveLeft press enter …" at bounding box center [1101, 227] width 309 height 157
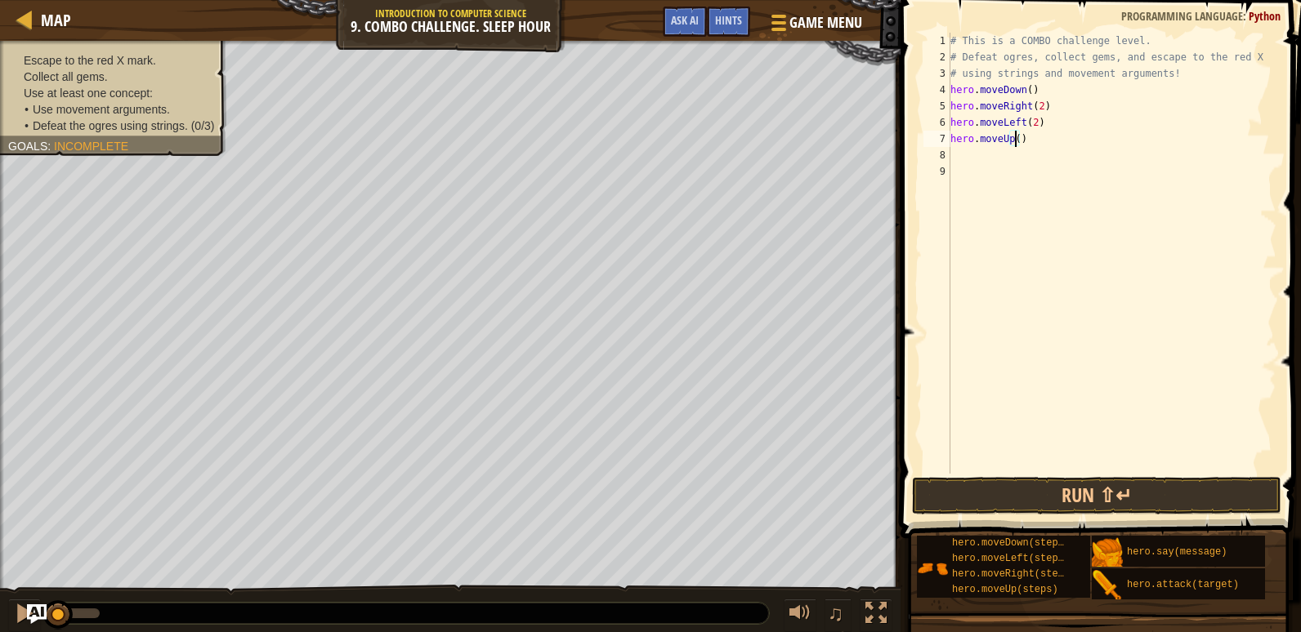
click at [1016, 135] on div "# This is a COMBO challenge level. # Defeat [PERSON_NAME], collect gems, and es…" at bounding box center [1111, 270] width 329 height 474
type textarea "hero.moveUp(2)"
click at [972, 164] on div "# This is a COMBO challenge level. # Defeat [PERSON_NAME], collect gems, and es…" at bounding box center [1111, 270] width 329 height 474
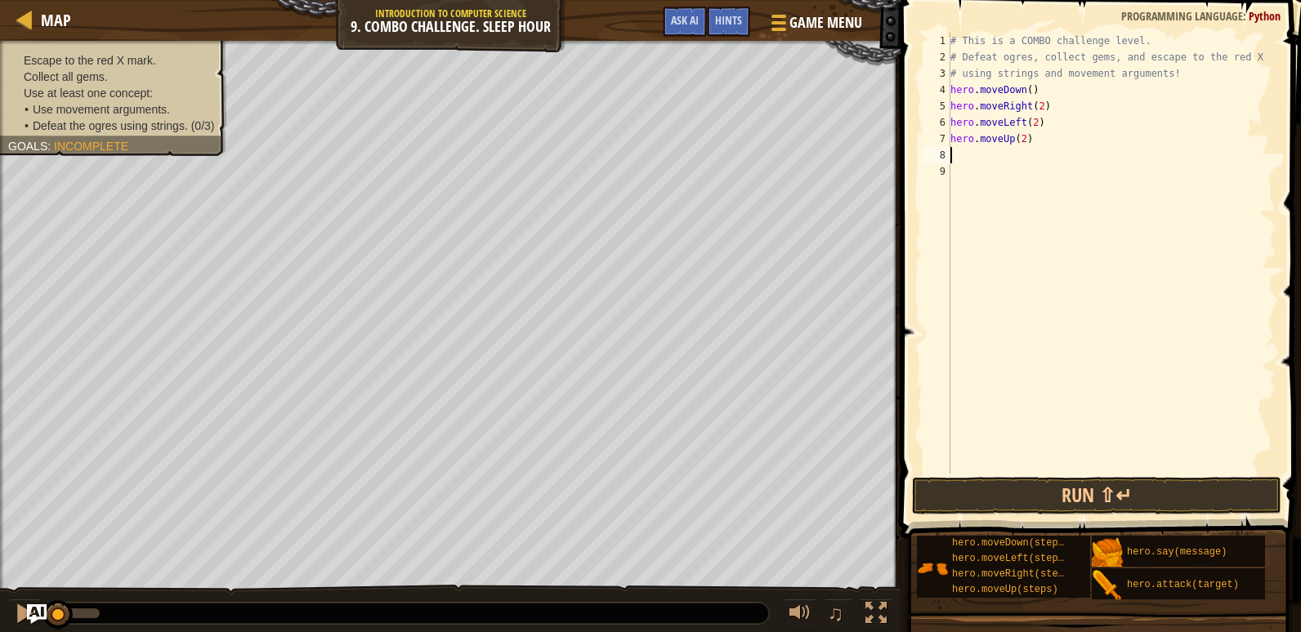
click at [972, 158] on div "# This is a COMBO challenge level. # Defeat [PERSON_NAME], collect gems, and es…" at bounding box center [1111, 270] width 329 height 474
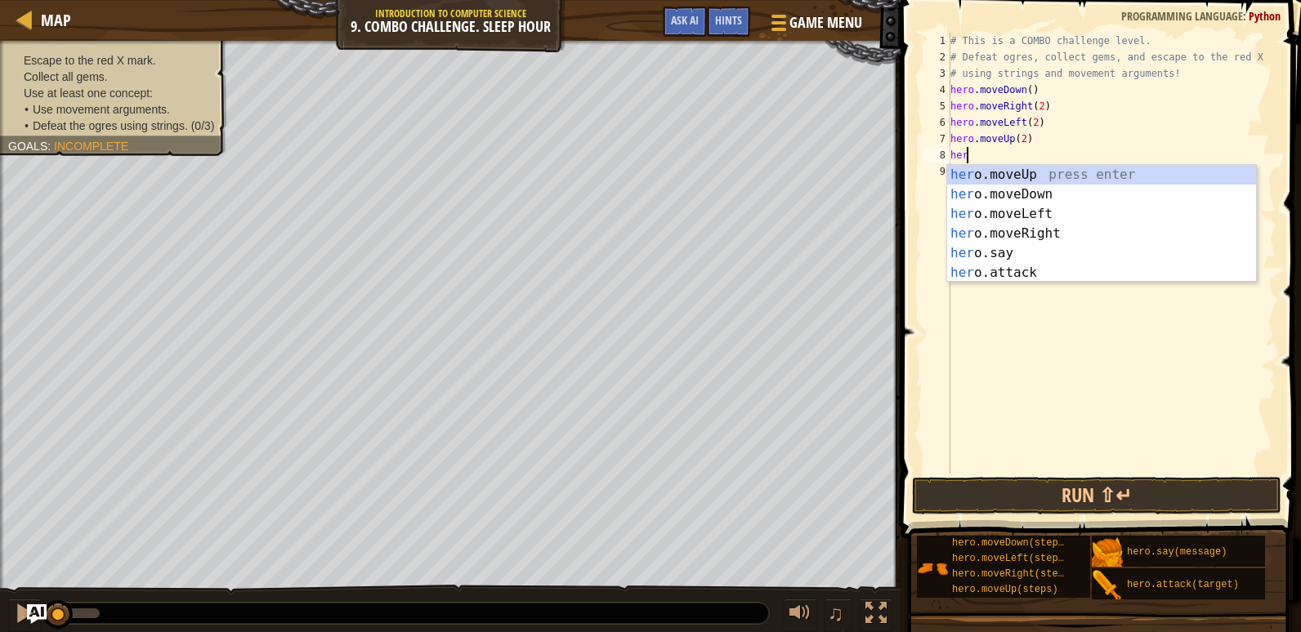
scroll to position [7, 1]
click at [971, 268] on div "hero .moveUp press enter hero .moveDown press enter hero .moveLeft press enter …" at bounding box center [1101, 243] width 309 height 157
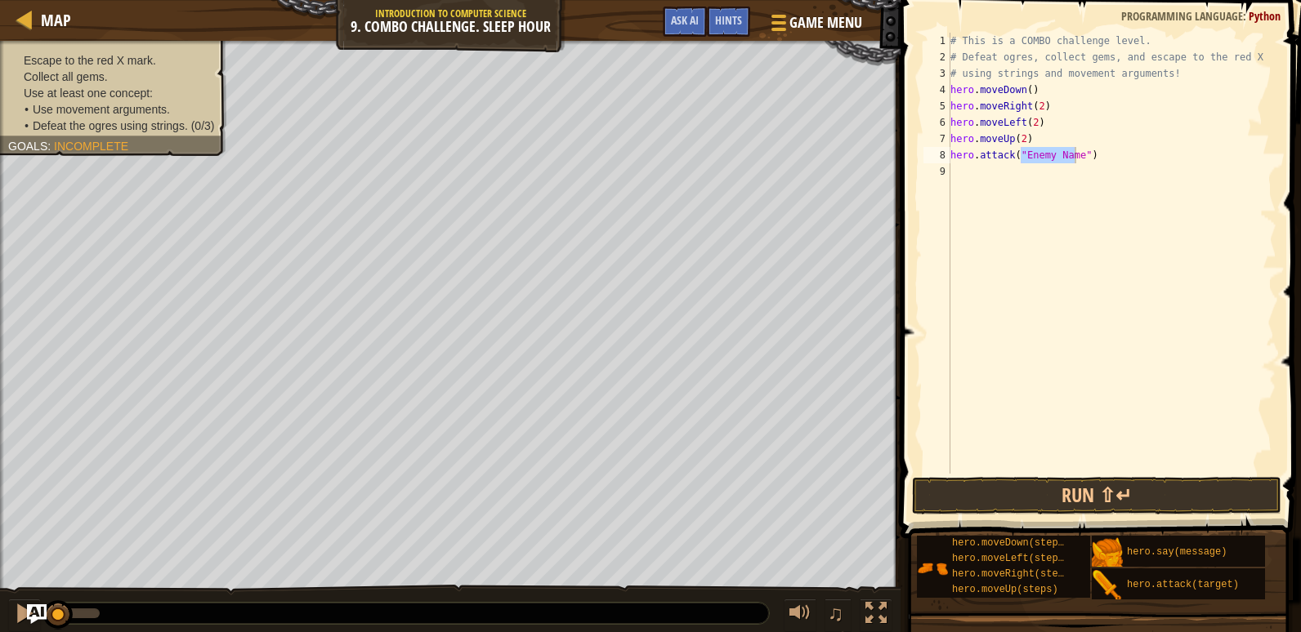
drag, startPoint x: 158, startPoint y: 149, endPoint x: 94, endPoint y: 103, distance: 78.4
click at [94, 103] on div "Escape to the red X mark. Collect all gems. Use at least one concept: • Use mov…" at bounding box center [103, 93] width 245 height 126
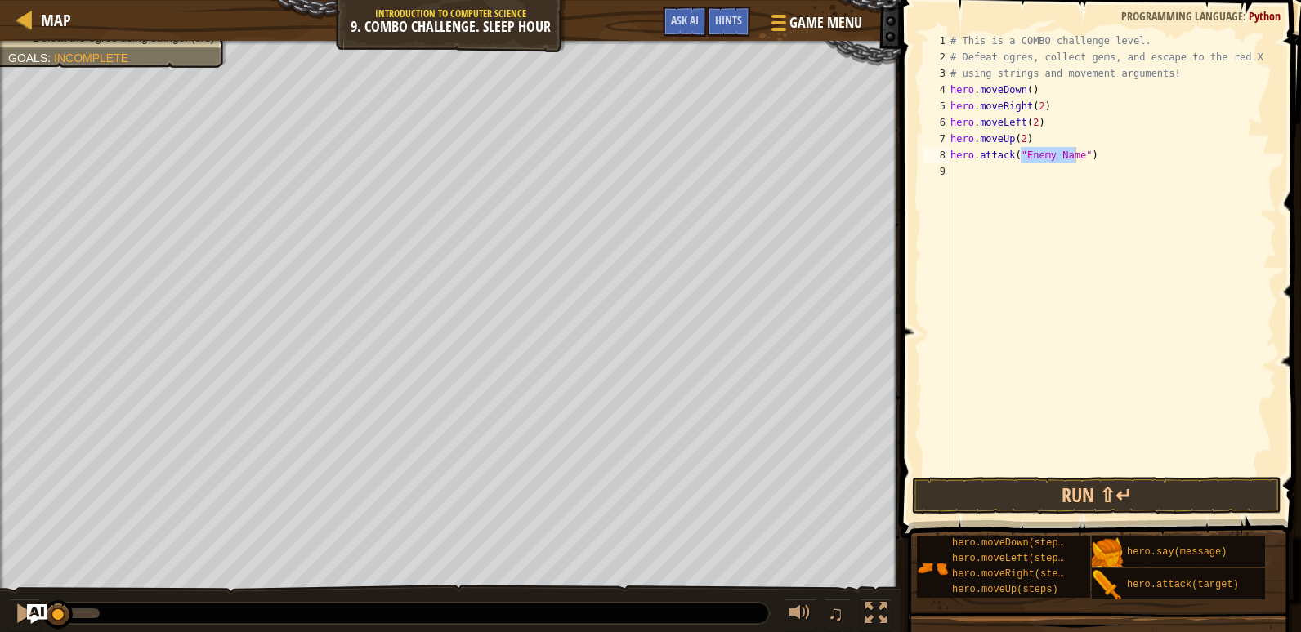
click at [1069, 157] on div "# This is a COMBO challenge level. # Defeat [PERSON_NAME], collect gems, and es…" at bounding box center [1111, 253] width 329 height 441
click at [1070, 157] on div "# This is a COMBO challenge level. # Defeat [PERSON_NAME], collect gems, and es…" at bounding box center [1111, 270] width 329 height 474
click at [1075, 157] on div "# This is a COMBO challenge level. # Defeat [PERSON_NAME], collect gems, and es…" at bounding box center [1111, 270] width 329 height 474
type textarea "hero.attack("Rexxar")"
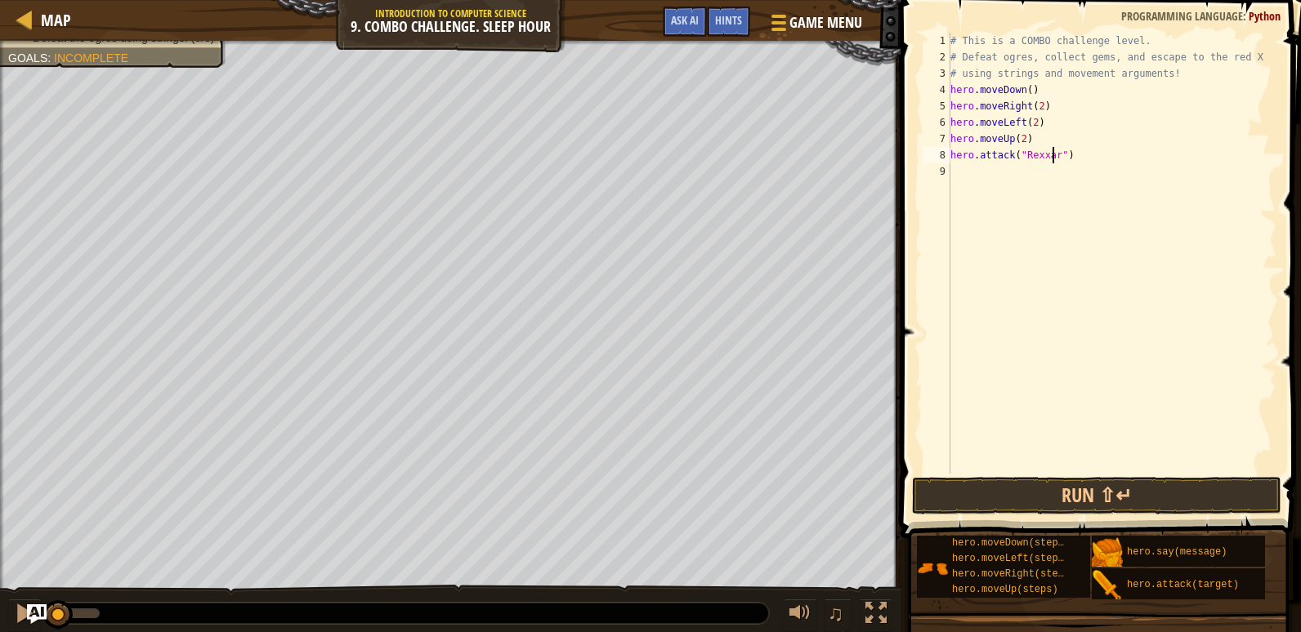
scroll to position [7, 9]
click at [996, 182] on div "# This is a COMBO challenge level. # Defeat [PERSON_NAME], collect gems, and es…" at bounding box center [1111, 270] width 329 height 474
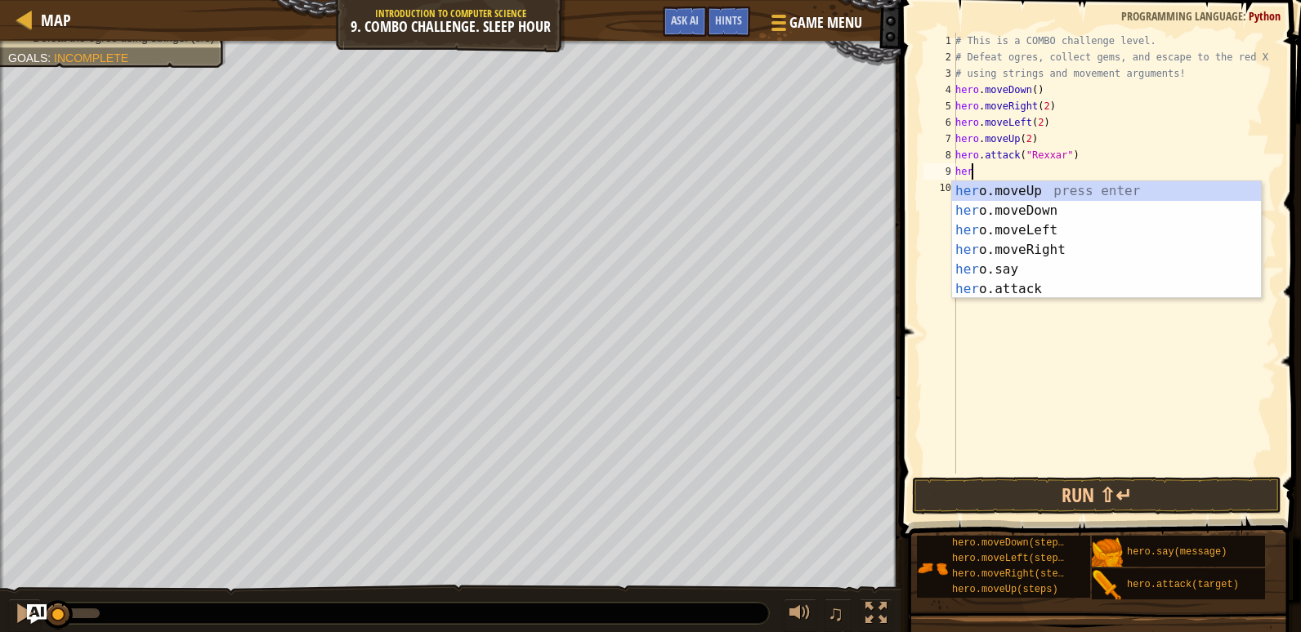
scroll to position [7, 1]
click at [1044, 287] on div "hero .moveUp press enter hero .moveDown press enter hero .moveLeft press enter …" at bounding box center [1106, 259] width 309 height 157
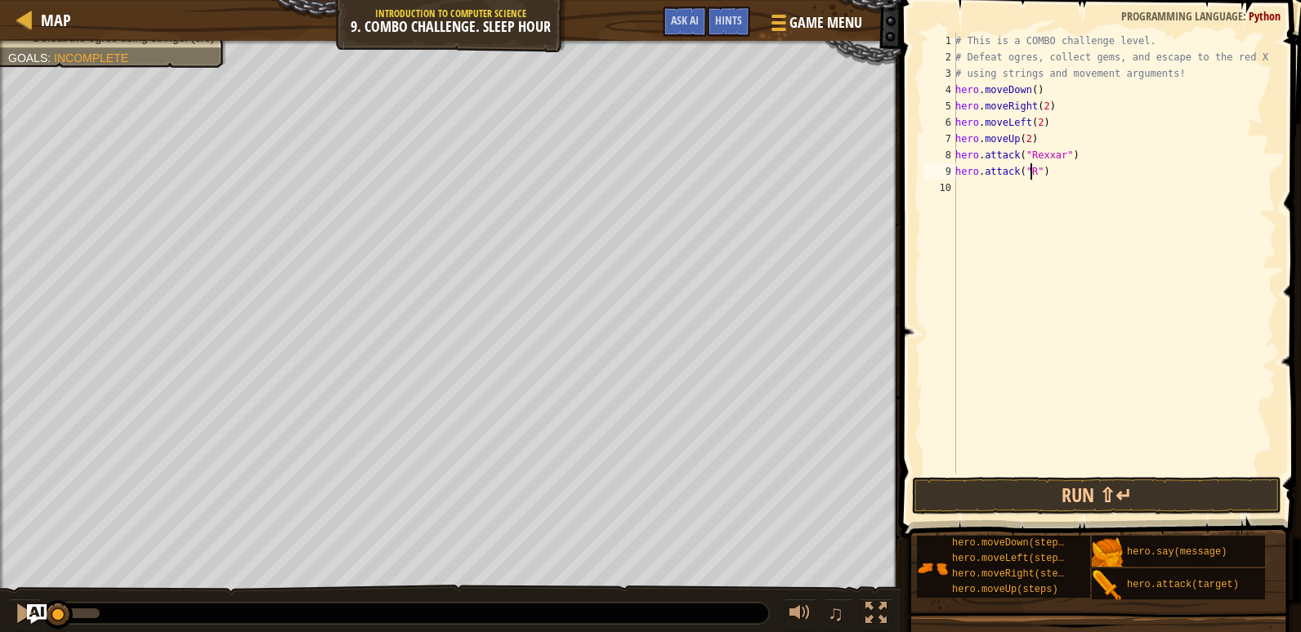
scroll to position [7, 7]
type textarea "hero.attack("Rexxar")"
click at [965, 188] on div "# This is a COMBO challenge level. # Defeat [PERSON_NAME], collect gems, and es…" at bounding box center [1114, 270] width 324 height 474
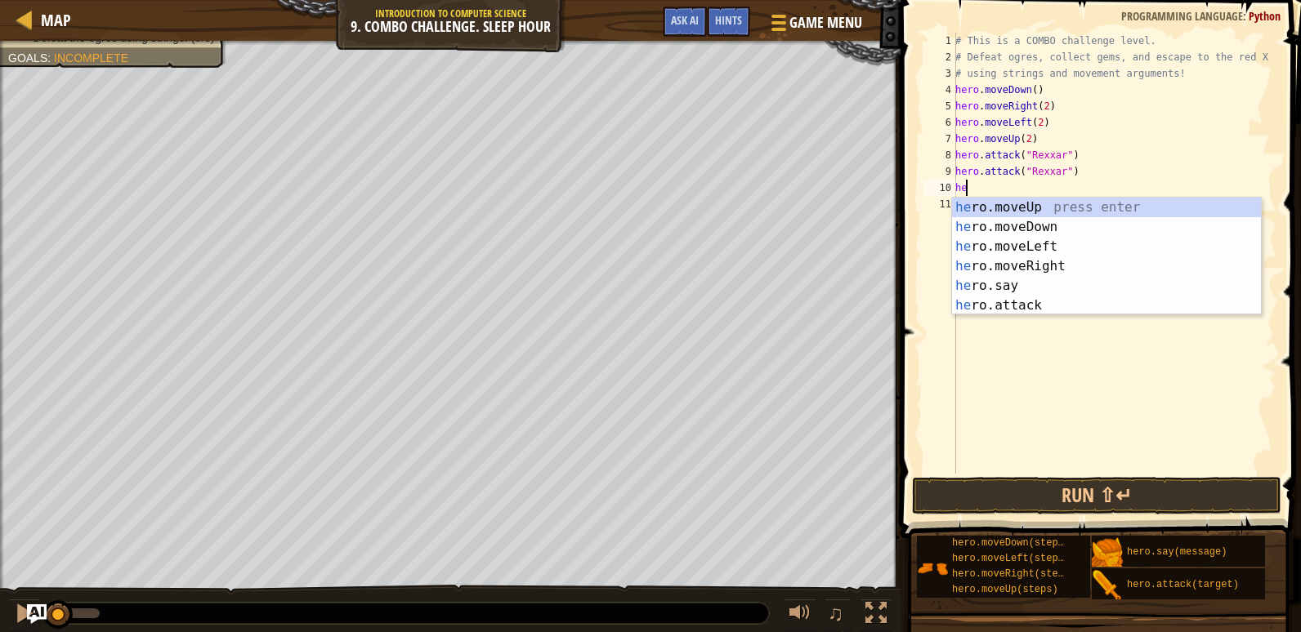
scroll to position [7, 1]
type textarea "hero"
click at [1078, 258] on div "hero .moveUp press enter hero .moveDown press enter hero .moveLeft press enter …" at bounding box center [1106, 276] width 309 height 157
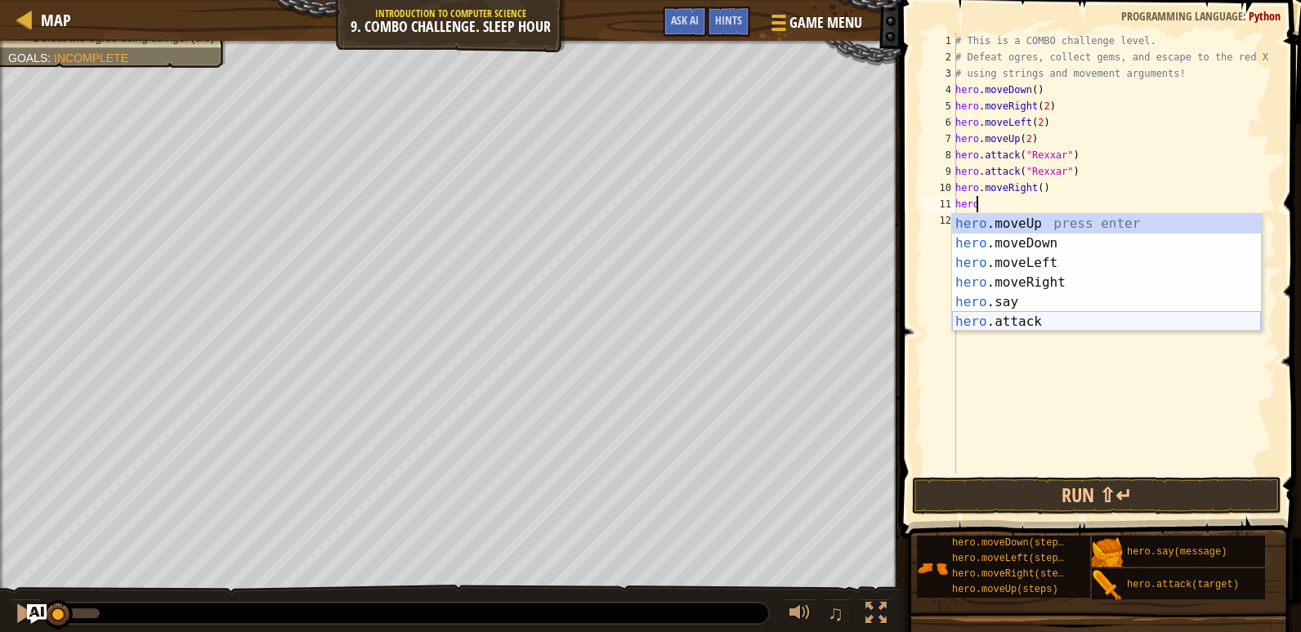
click at [1050, 319] on div "hero .moveUp press enter hero .moveDown press enter hero .moveLeft press enter …" at bounding box center [1106, 292] width 309 height 157
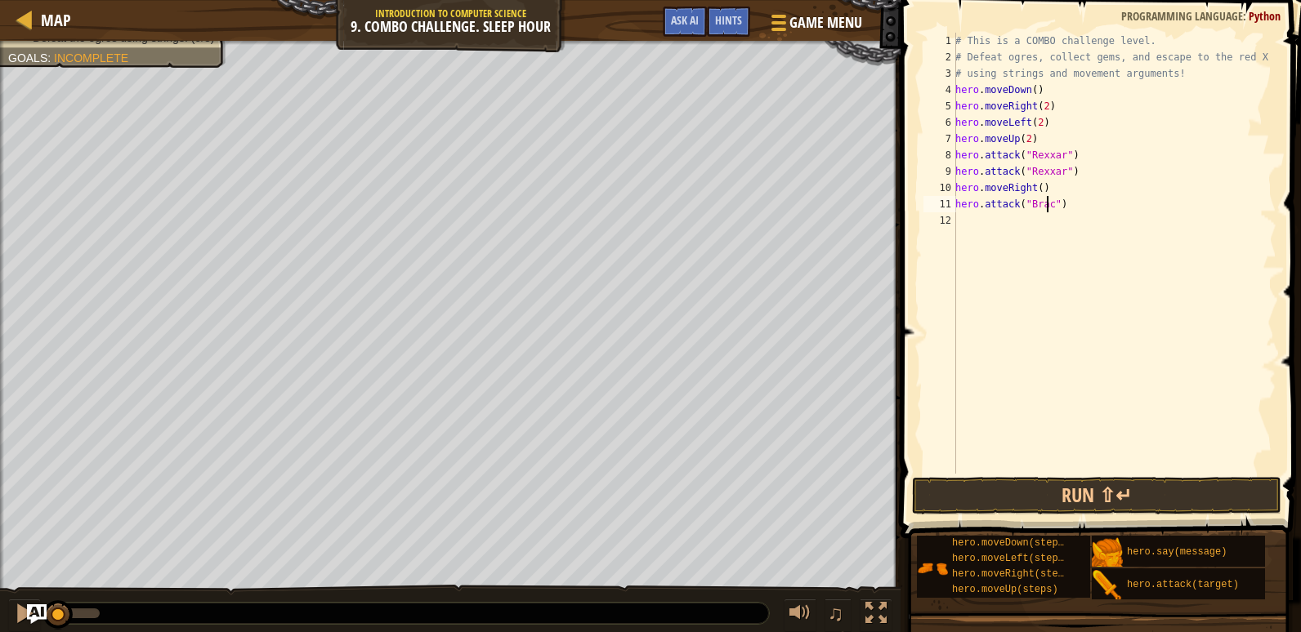
type textarea "hero.attack("Brack")"
click at [962, 215] on div "# This is a COMBO challenge level. # Defeat [PERSON_NAME], collect gems, and es…" at bounding box center [1114, 270] width 324 height 474
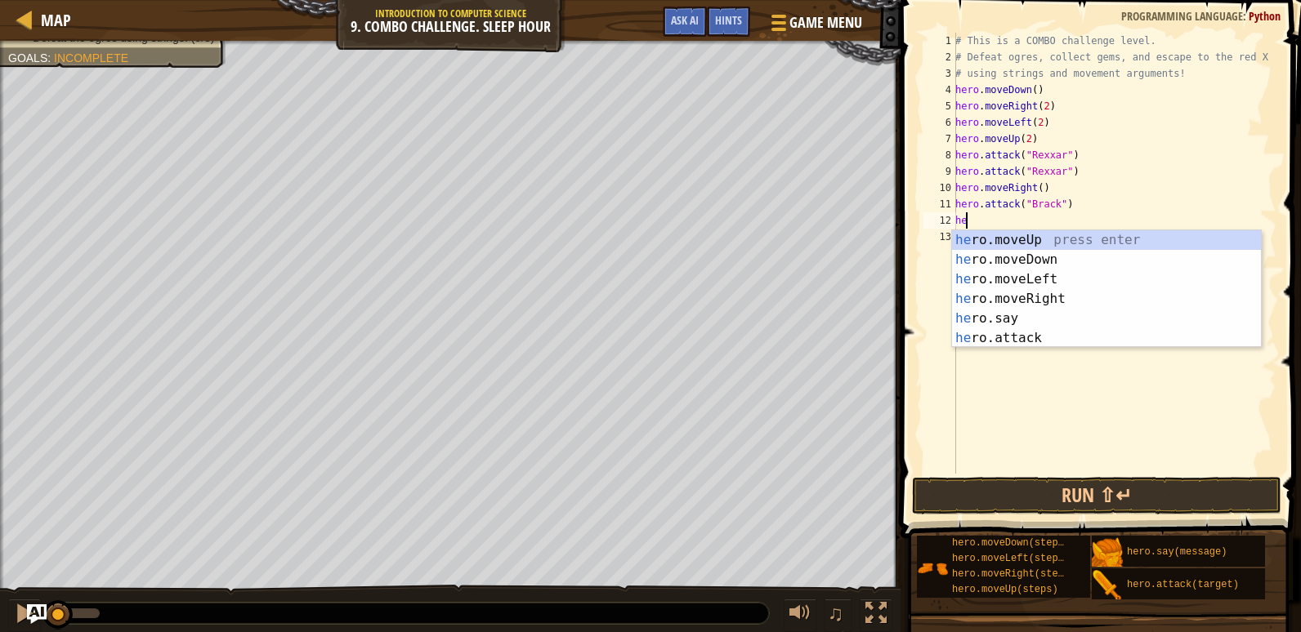
scroll to position [7, 1]
click at [1011, 335] on div "hero .moveUp press enter hero .moveDown press enter hero .moveLeft press enter …" at bounding box center [1106, 308] width 309 height 157
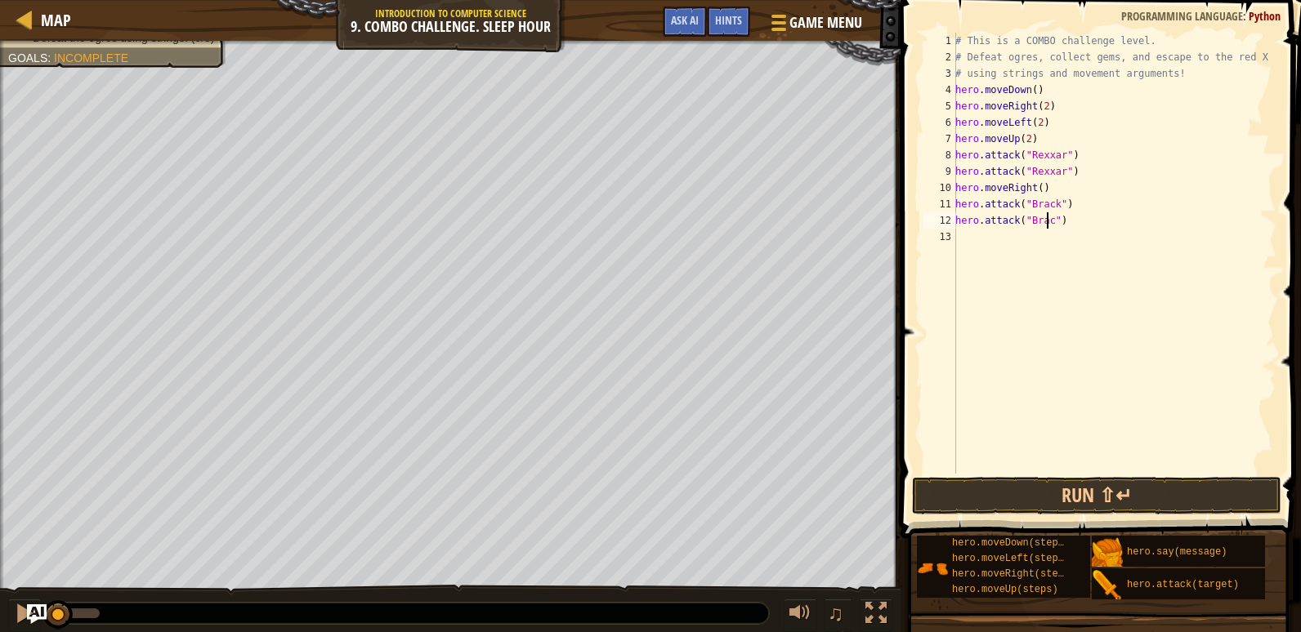
type textarea "hero.attack("Brack")"
click at [988, 253] on div "# This is a COMBO challenge level. # Defeat [PERSON_NAME], collect gems, and es…" at bounding box center [1114, 270] width 324 height 474
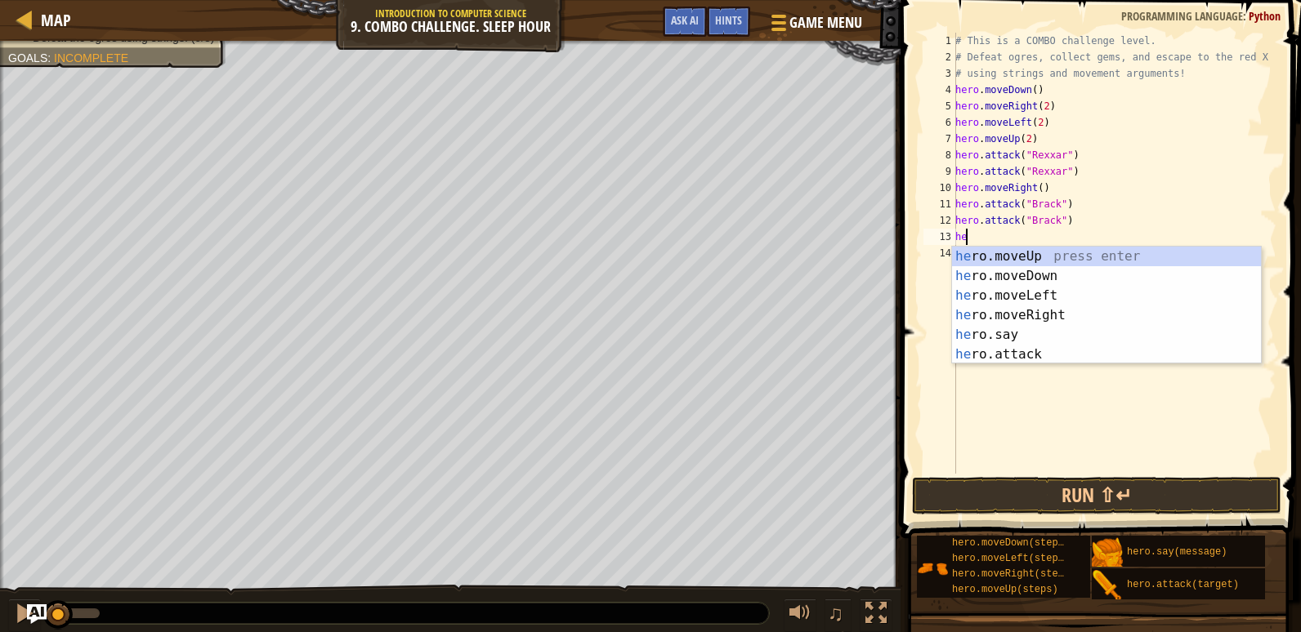
scroll to position [7, 1]
type textarea "hero"
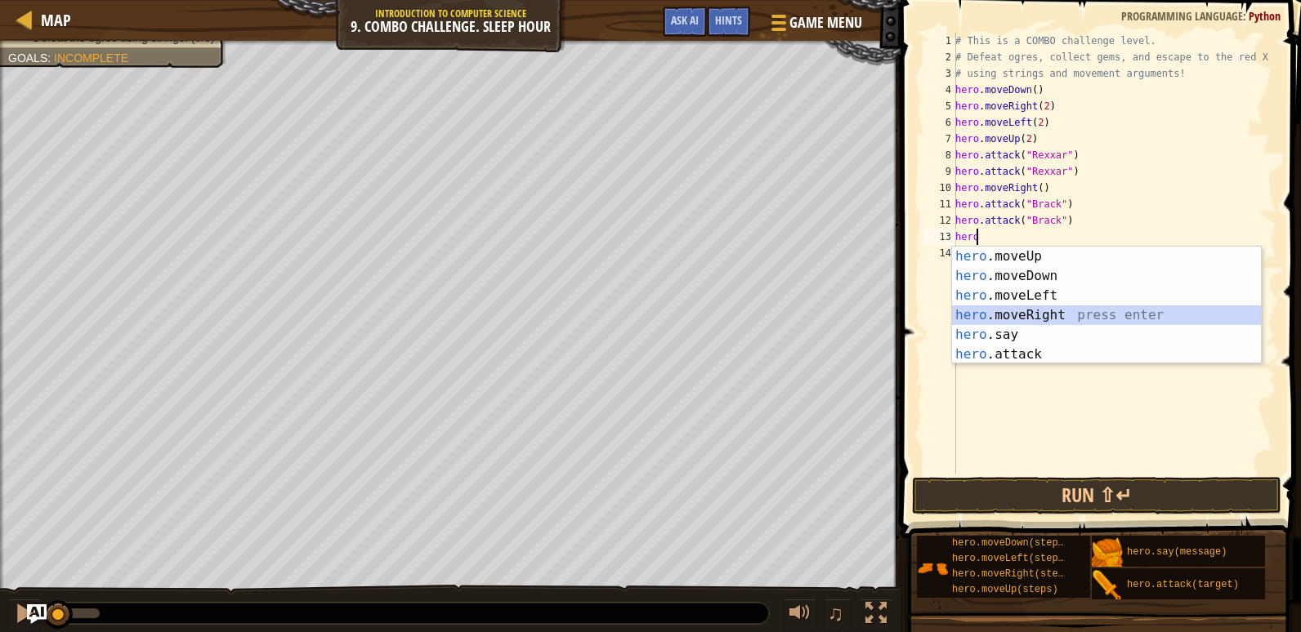
click at [1001, 313] on div "hero .moveUp press enter hero .moveDown press enter hero .moveLeft press enter …" at bounding box center [1106, 325] width 309 height 157
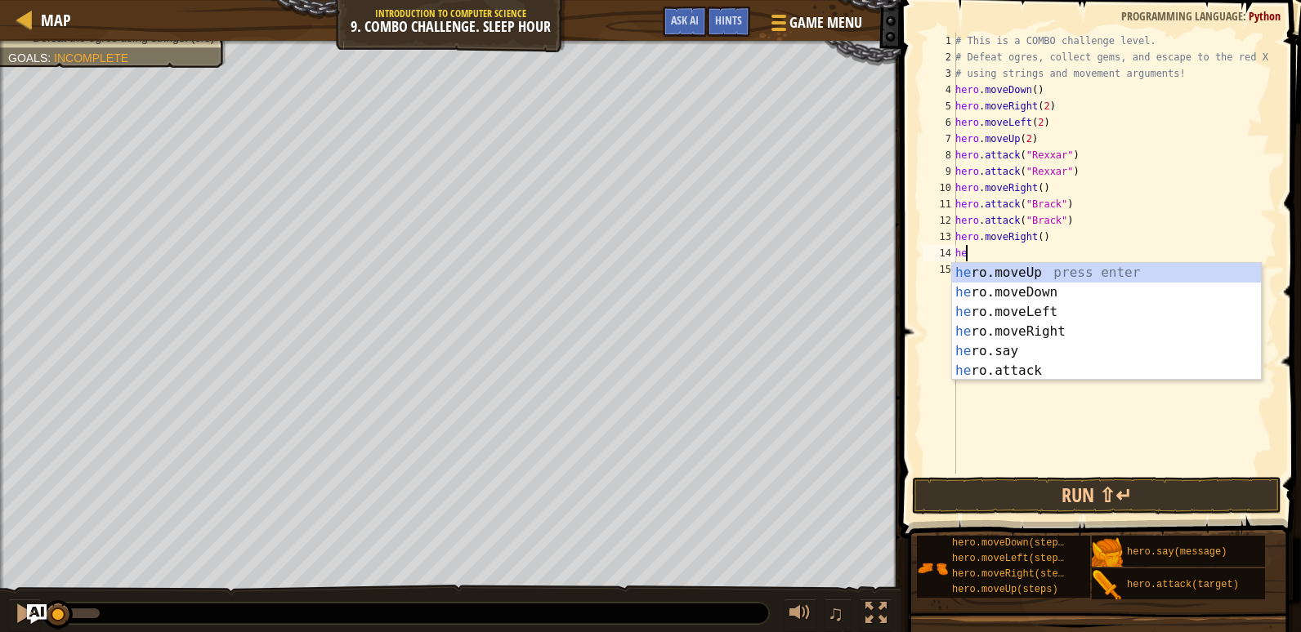
type textarea "hero"
click at [998, 294] on div "hero .moveUp press enter hero .moveDown press enter hero .moveLeft press enter …" at bounding box center [1106, 341] width 309 height 157
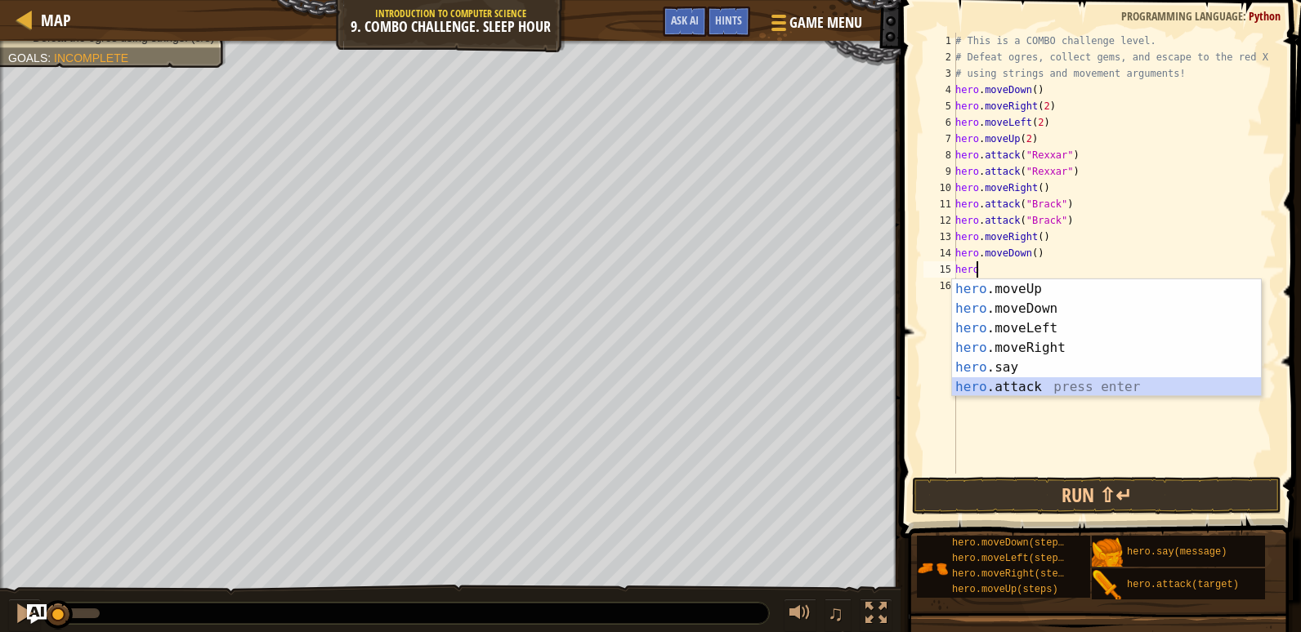
click at [1069, 386] on div "hero .moveUp press enter hero .moveDown press enter hero .moveLeft press enter …" at bounding box center [1106, 357] width 309 height 157
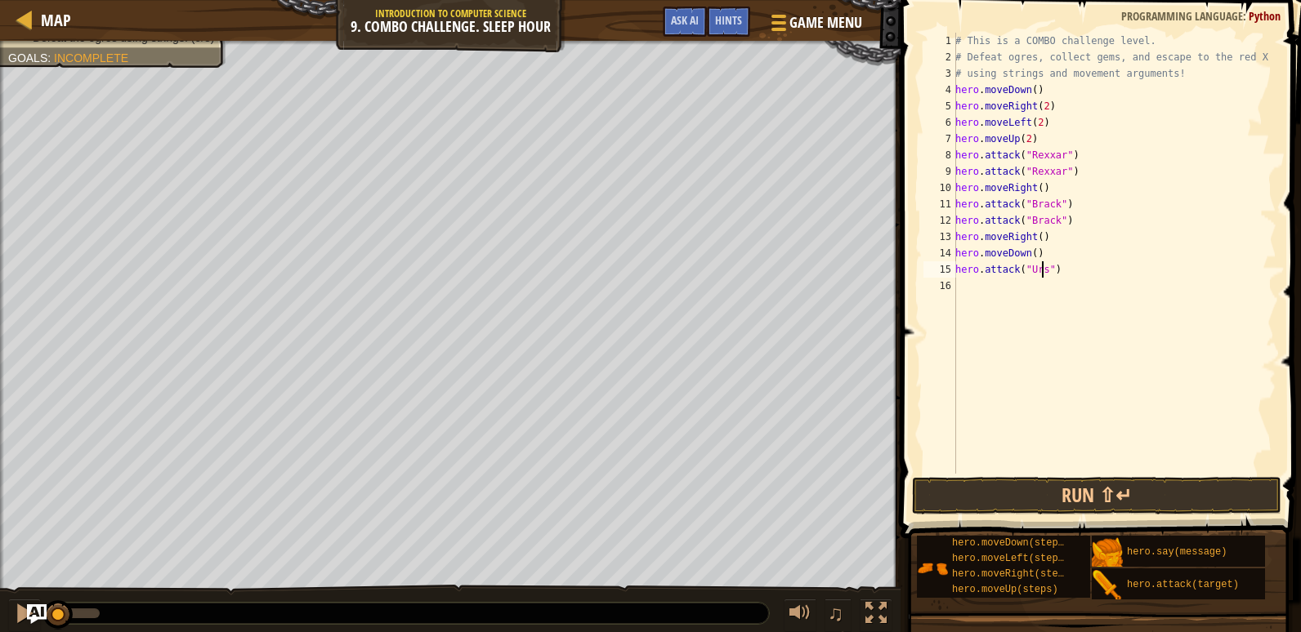
scroll to position [7, 7]
type textarea "hero.attack("Ursa")"
click at [1045, 295] on div "# This is a COMBO challenge level. # Defeat [PERSON_NAME], collect gems, and es…" at bounding box center [1114, 270] width 324 height 474
type textarea "H"
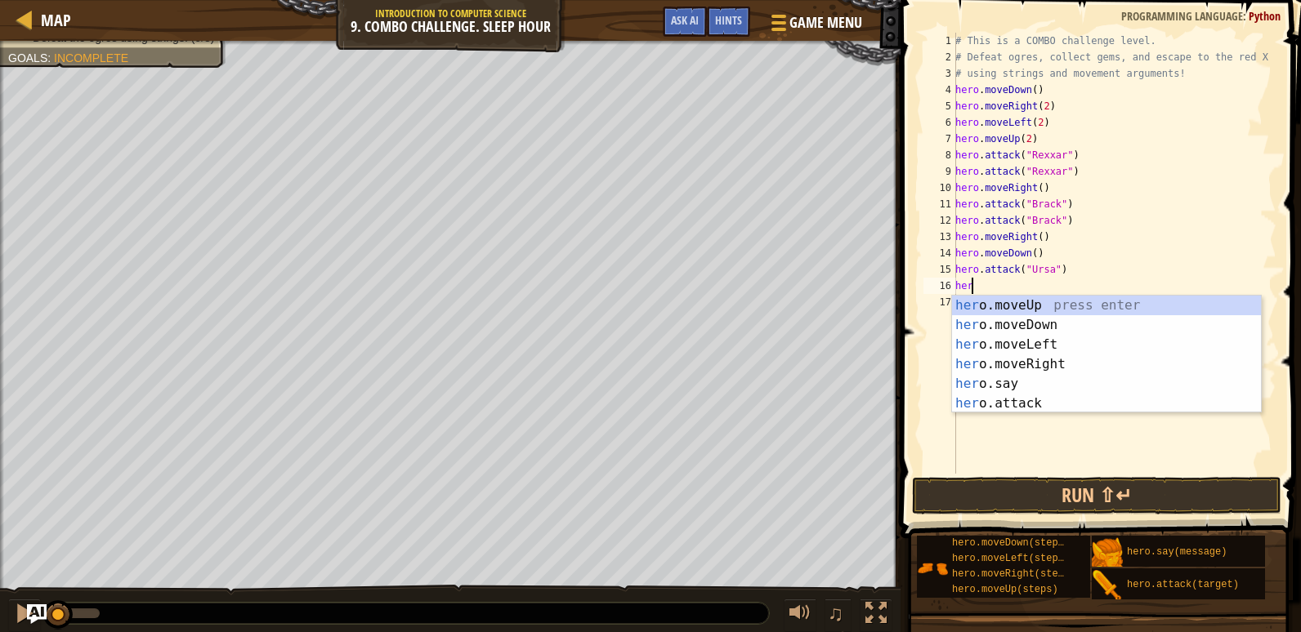
scroll to position [7, 1]
click at [1034, 400] on div "hero .moveUp press enter hero .moveDown press enter hero .moveLeft press enter …" at bounding box center [1106, 374] width 309 height 157
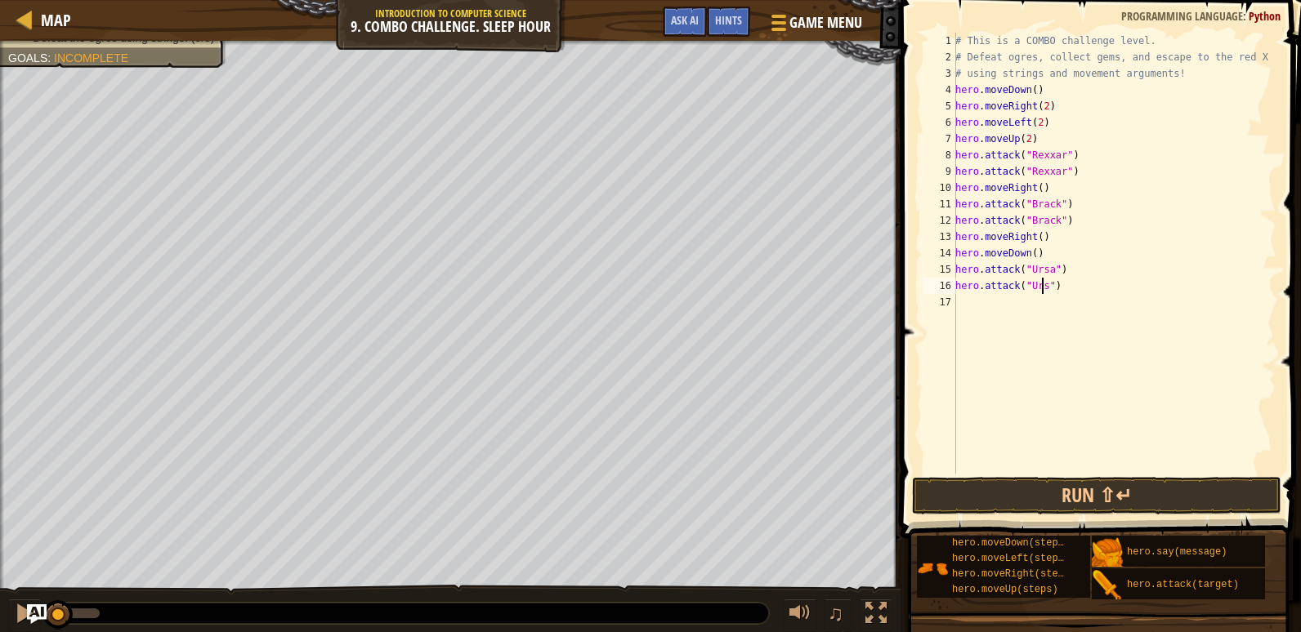
scroll to position [7, 7]
type textarea "hero.attack("Ursa")"
click at [994, 303] on div "# This is a COMBO challenge level. # Defeat [PERSON_NAME], collect gems, and es…" at bounding box center [1114, 270] width 324 height 474
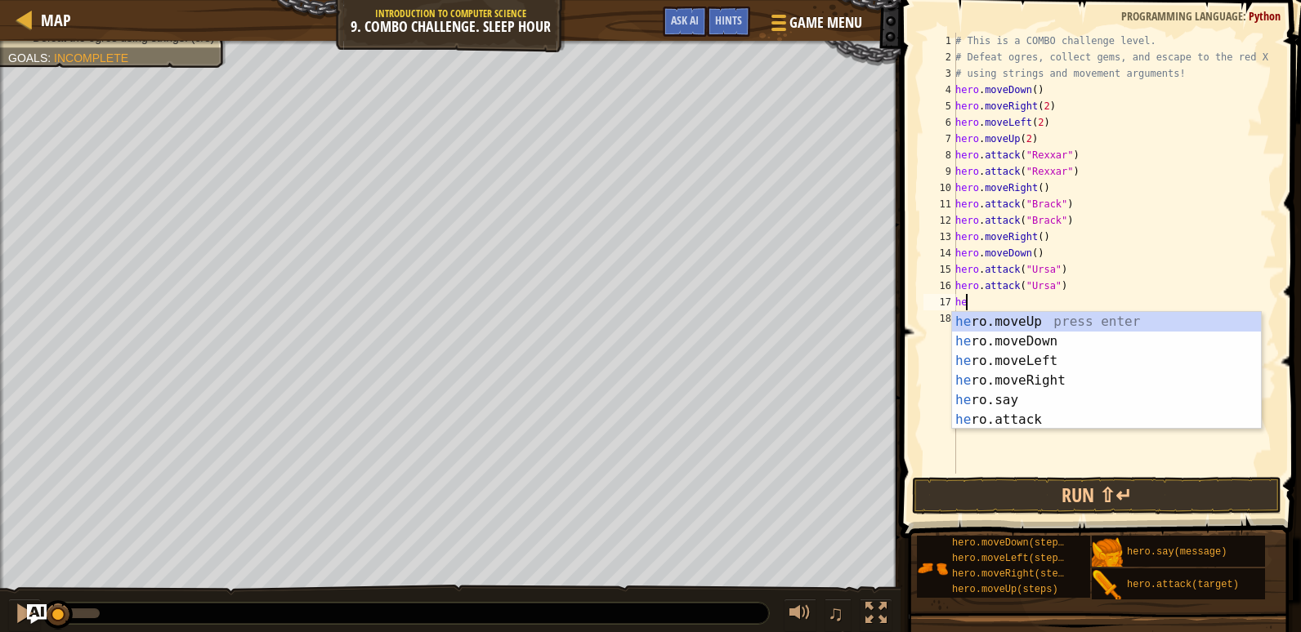
type textarea "hero"
click at [1054, 314] on div "hero .moveUp press enter hero .moveDown press enter hero .moveLeft press enter …" at bounding box center [1106, 390] width 309 height 157
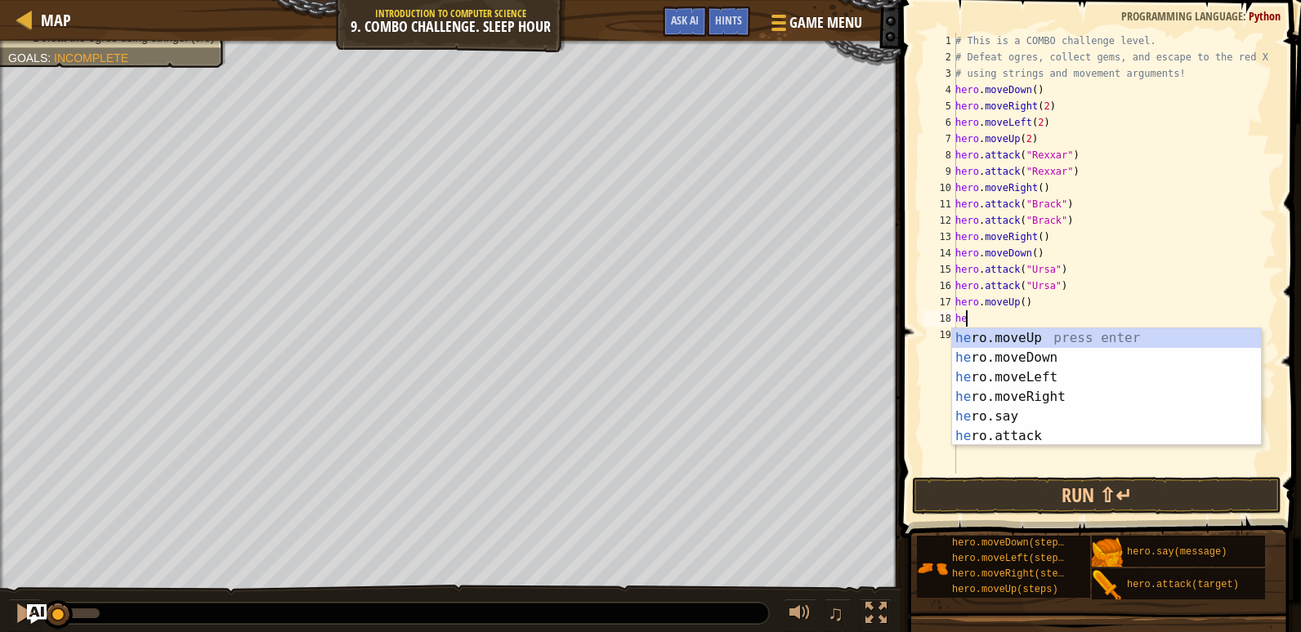
type textarea "hero"
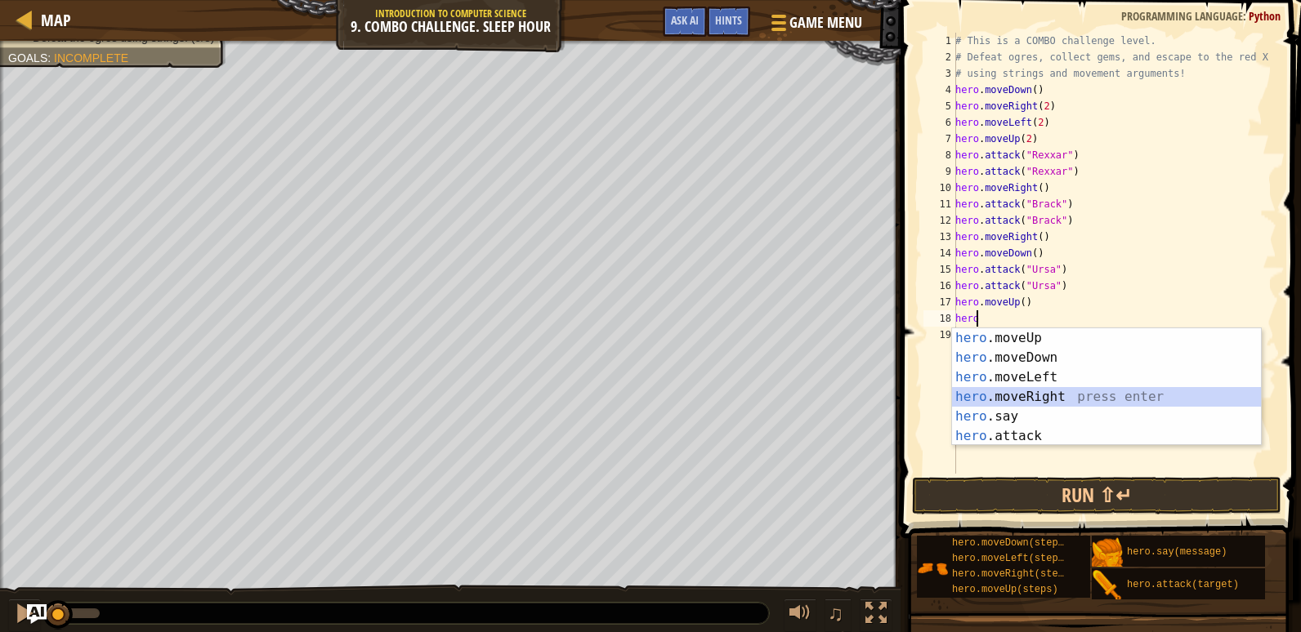
click at [1105, 395] on div "hero .moveUp press enter hero .moveDown press enter hero .moveLeft press enter …" at bounding box center [1106, 406] width 309 height 157
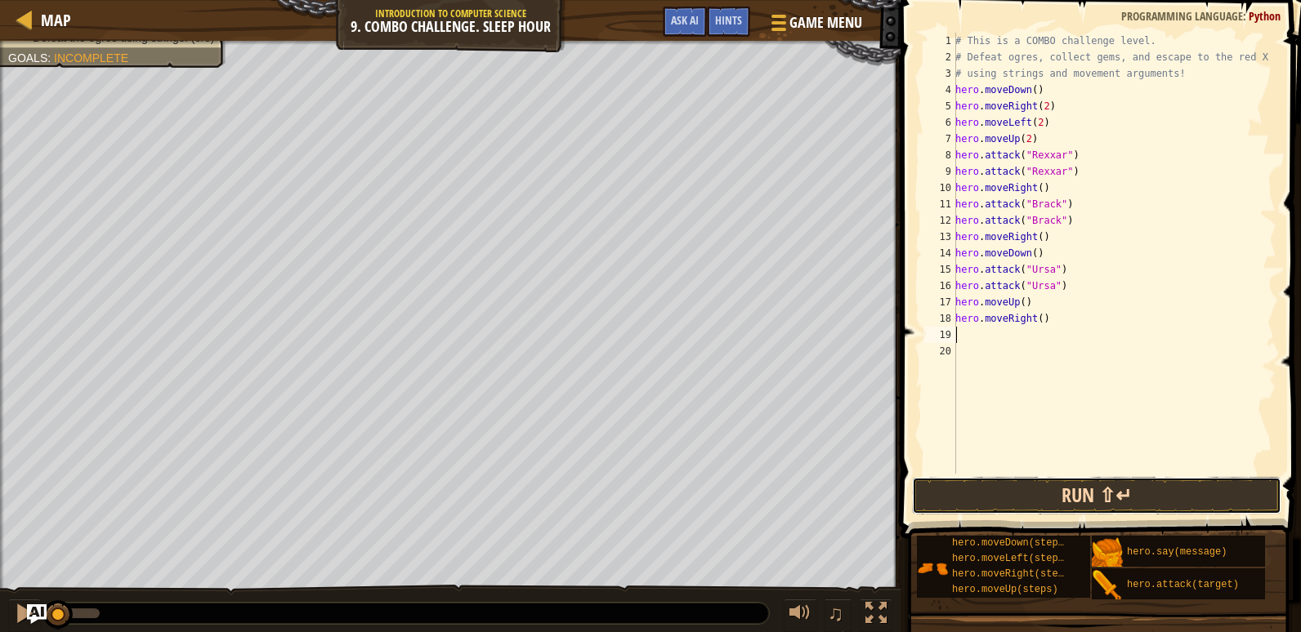
click at [1150, 494] on button "Run ⇧↵" at bounding box center [1096, 496] width 369 height 38
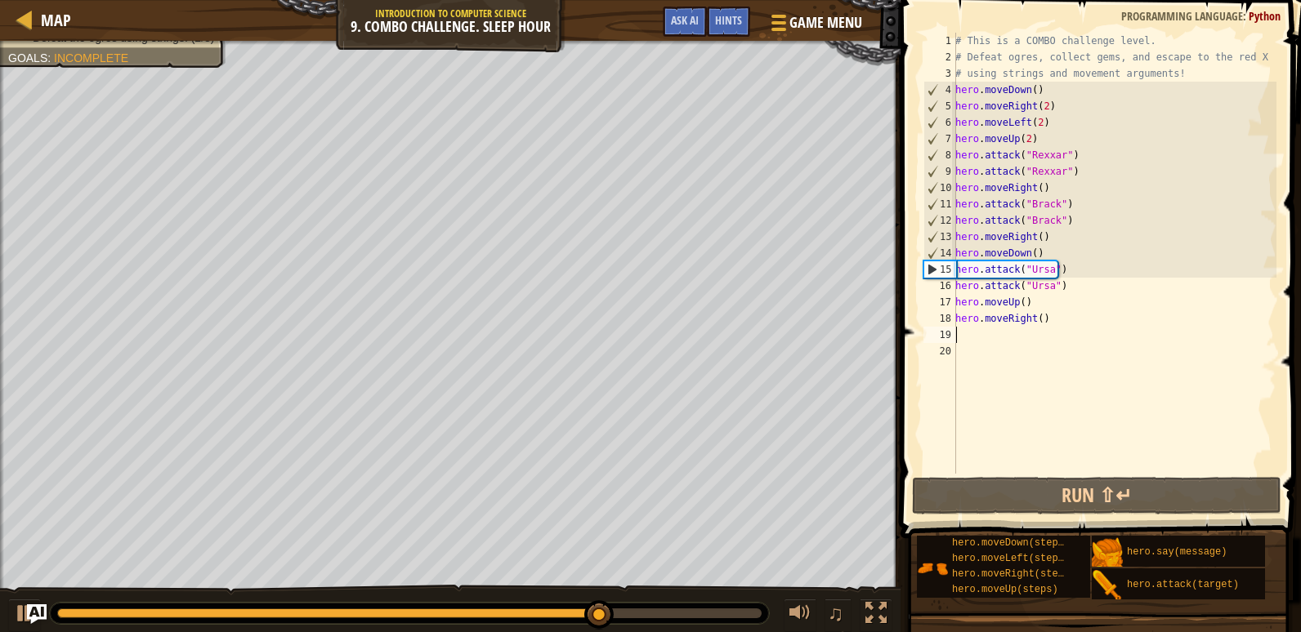
type textarea "d"
click at [1038, 252] on div "# This is a COMBO challenge level. # Defeat [PERSON_NAME], collect gems, and es…" at bounding box center [1114, 270] width 324 height 474
click at [1045, 241] on div "# This is a COMBO challenge level. # Defeat [PERSON_NAME], collect gems, and es…" at bounding box center [1114, 270] width 324 height 474
click at [1027, 243] on div "# This is a COMBO challenge level. # Defeat [PERSON_NAME], collect gems, and es…" at bounding box center [1114, 270] width 324 height 474
click at [1028, 239] on div "# This is a COMBO challenge level. # Defeat [PERSON_NAME], collect gems, and es…" at bounding box center [1114, 270] width 324 height 474
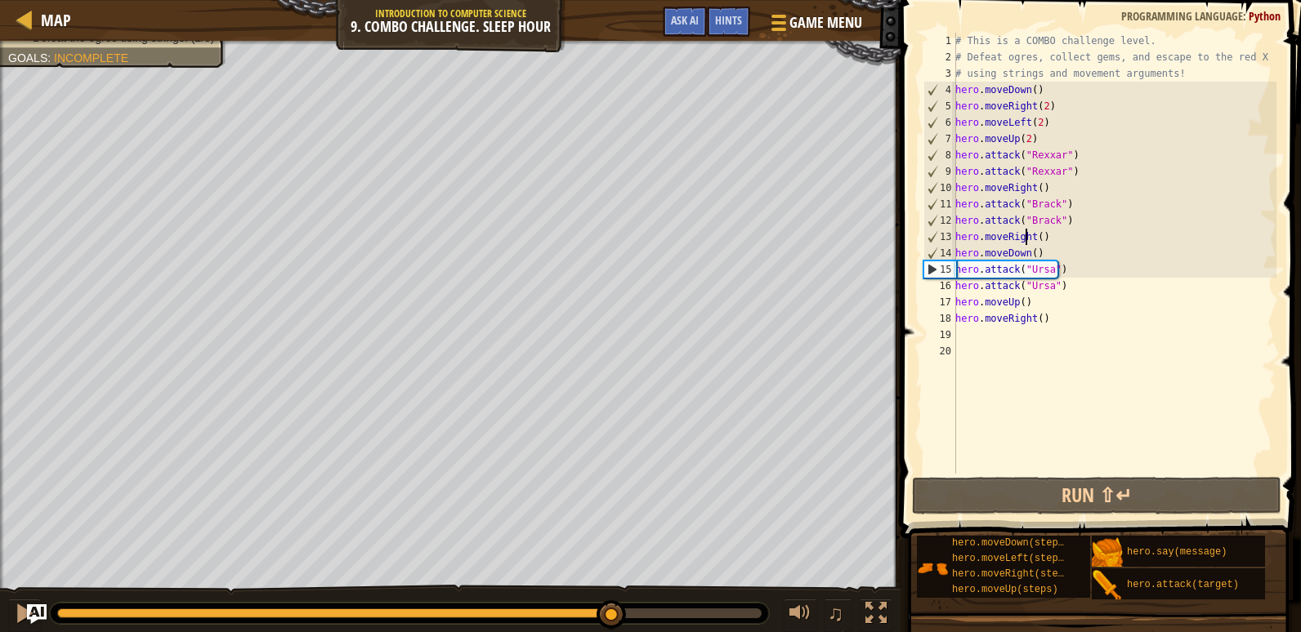
drag, startPoint x: 1027, startPoint y: 237, endPoint x: 1040, endPoint y: 234, distance: 13.5
click at [1027, 237] on div "# This is a COMBO challenge level. # Defeat [PERSON_NAME], collect gems, and es…" at bounding box center [1114, 270] width 324 height 474
click at [1031, 236] on div "# This is a COMBO challenge level. # Defeat [PERSON_NAME], collect gems, and es…" at bounding box center [1114, 270] width 324 height 474
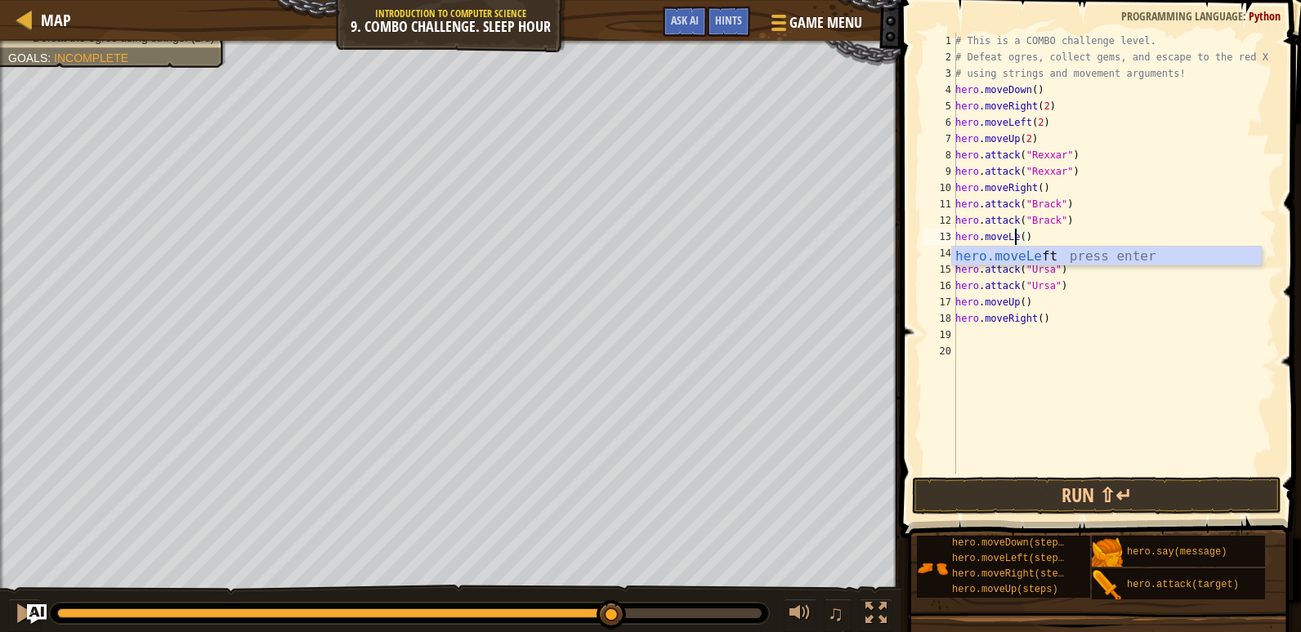
scroll to position [7, 6]
click at [1072, 257] on div "hero.moveLeft press enter" at bounding box center [1106, 276] width 309 height 59
click at [1038, 255] on div "# This is a COMBO challenge level. # Defeat [PERSON_NAME], collect gems, and es…" at bounding box center [1114, 270] width 324 height 474
type textarea "hero.moveDown()"
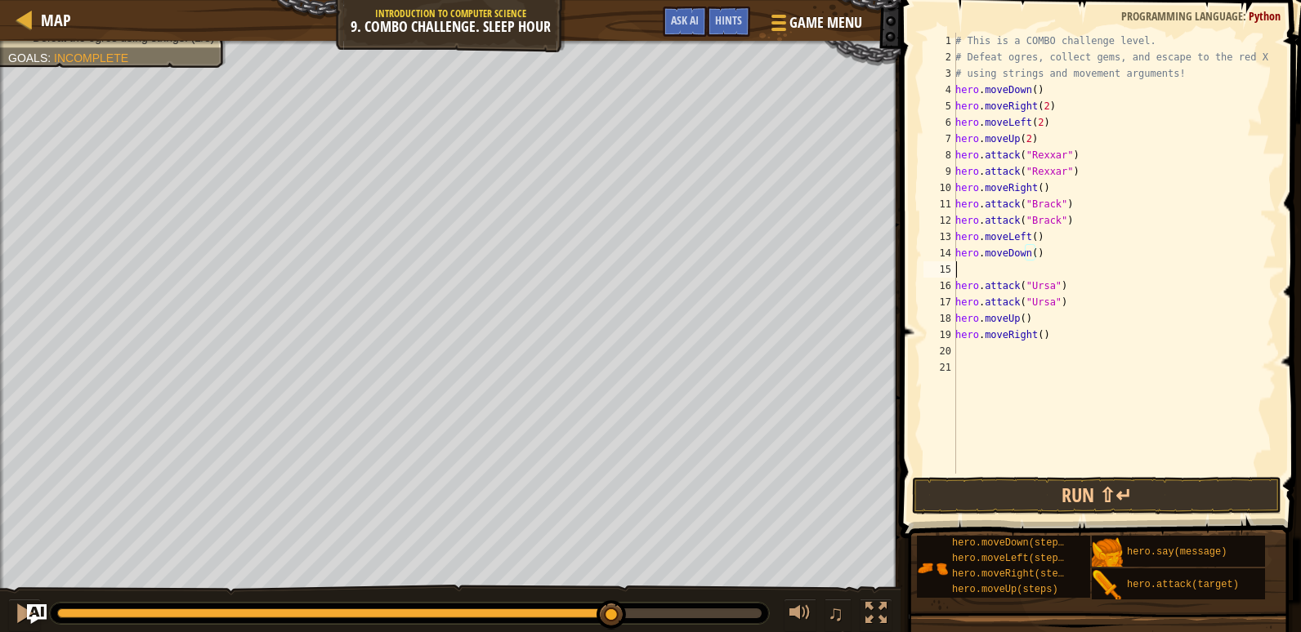
scroll to position [7, 0]
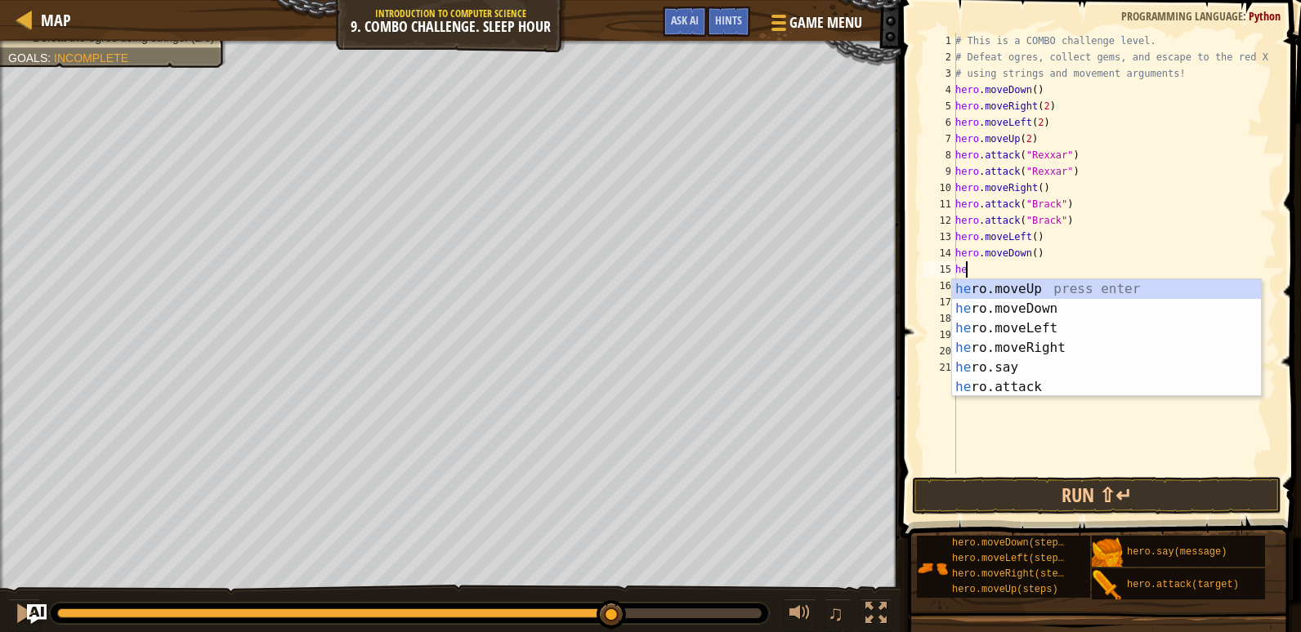
type textarea "her"
click at [1049, 347] on div "her o.moveUp press enter her o.moveDown press enter her o.moveLeft press enter …" at bounding box center [1106, 357] width 309 height 157
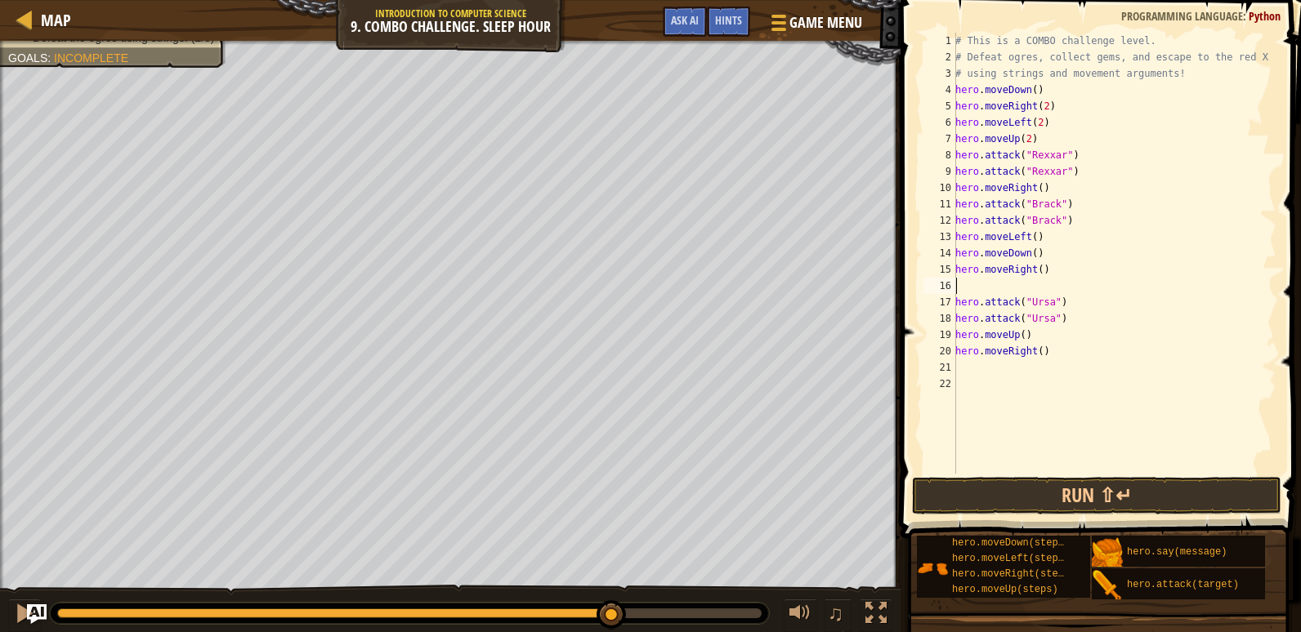
scroll to position [7, 0]
drag, startPoint x: 1034, startPoint y: 270, endPoint x: 1078, endPoint y: 265, distance: 43.6
click at [1034, 270] on div "# This is a COMBO challenge level. # Defeat [PERSON_NAME], collect gems, and es…" at bounding box center [1114, 270] width 324 height 474
click at [1087, 498] on button "Run ⇧↵" at bounding box center [1096, 496] width 369 height 38
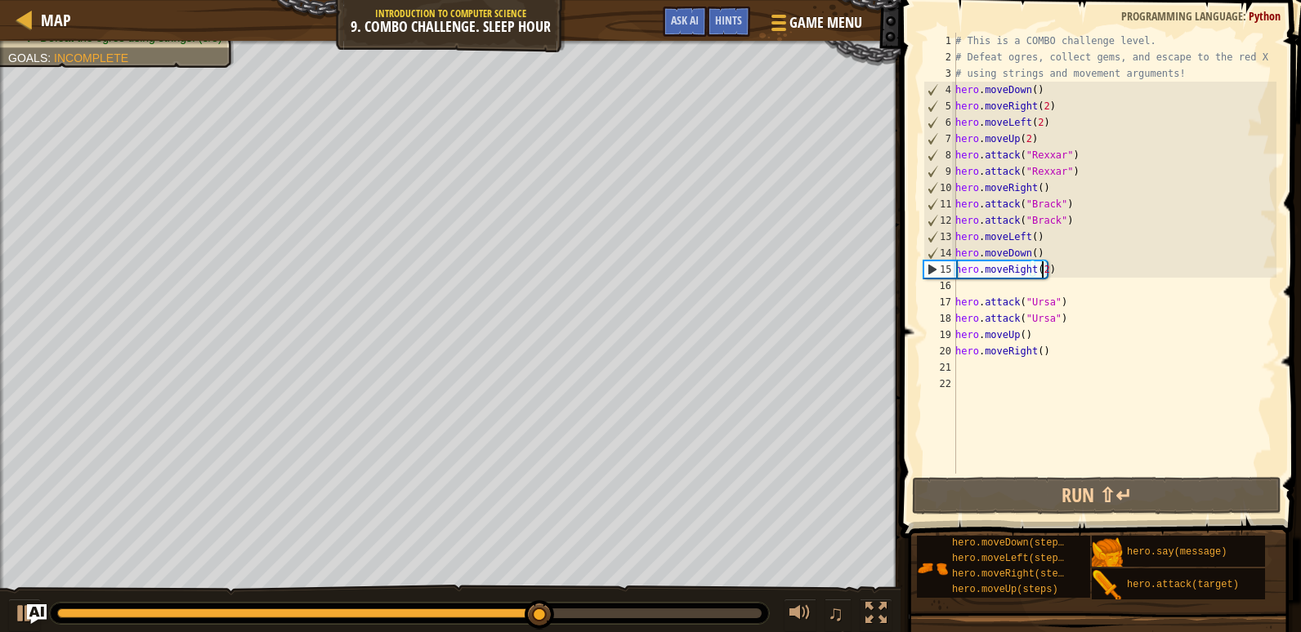
click at [1064, 225] on div "# This is a COMBO challenge level. # Defeat [PERSON_NAME], collect gems, and es…" at bounding box center [1114, 270] width 324 height 474
type textarea "hero.attack("Brack")"
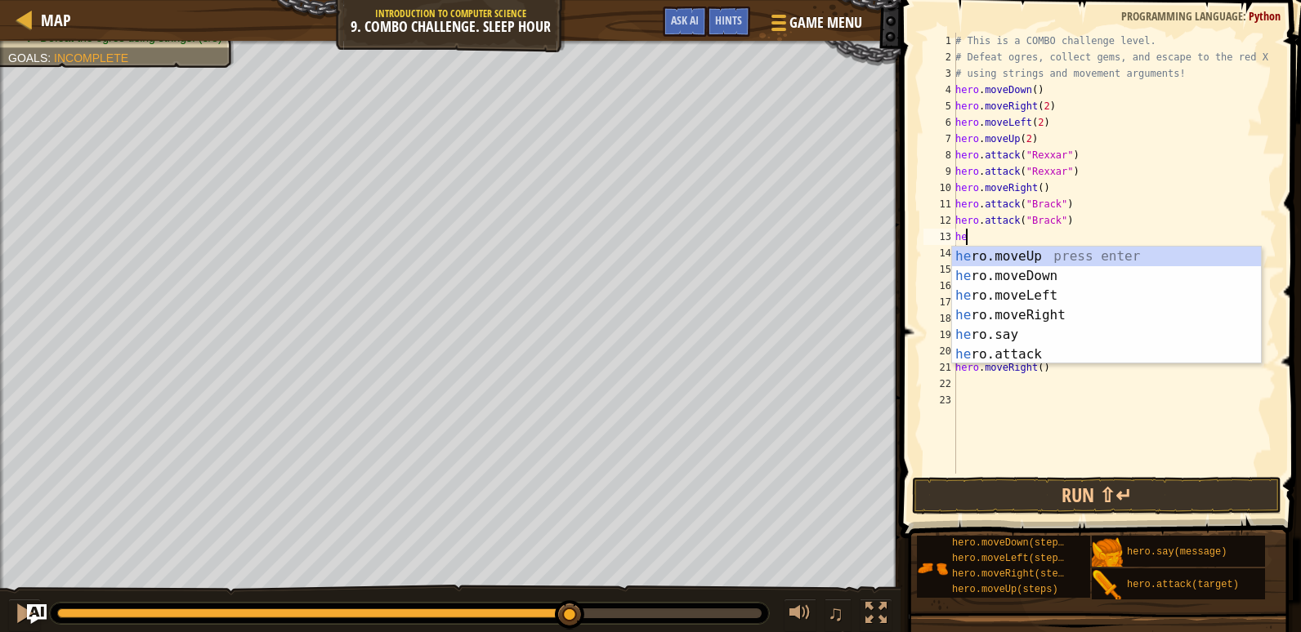
scroll to position [7, 1]
type textarea "hero"
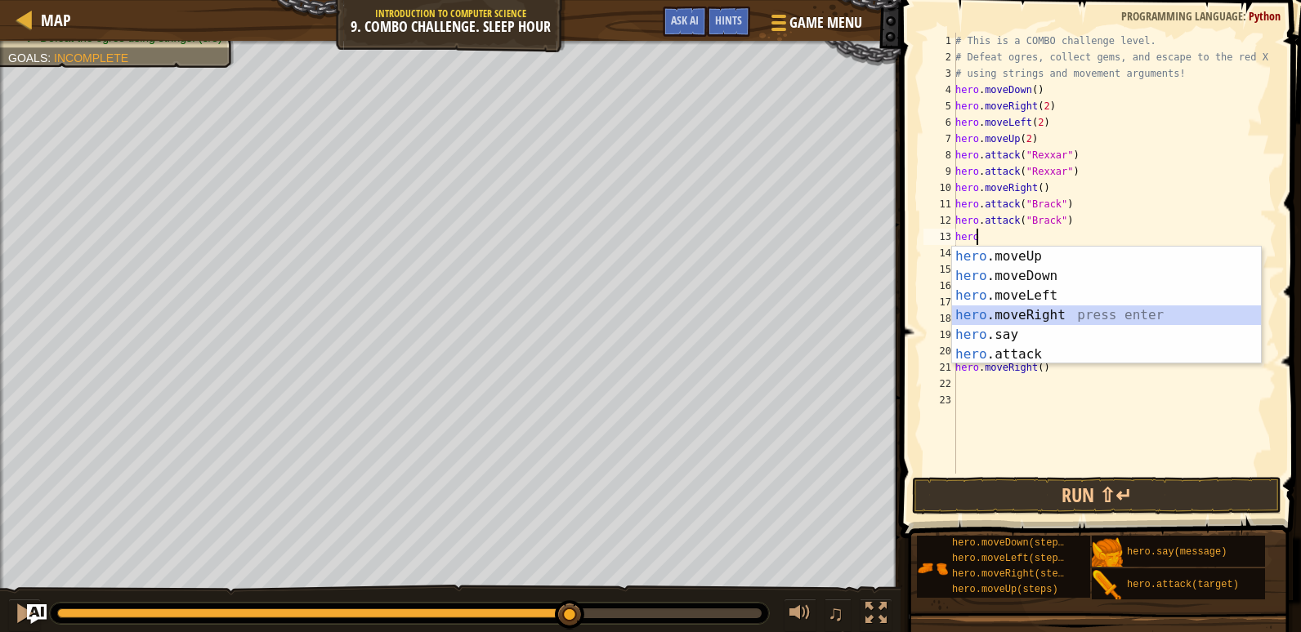
drag, startPoint x: 1071, startPoint y: 316, endPoint x: 1082, endPoint y: 284, distance: 33.6
click at [1071, 316] on div "hero .moveUp press enter hero .moveDown press enter hero .moveLeft press enter …" at bounding box center [1106, 325] width 309 height 157
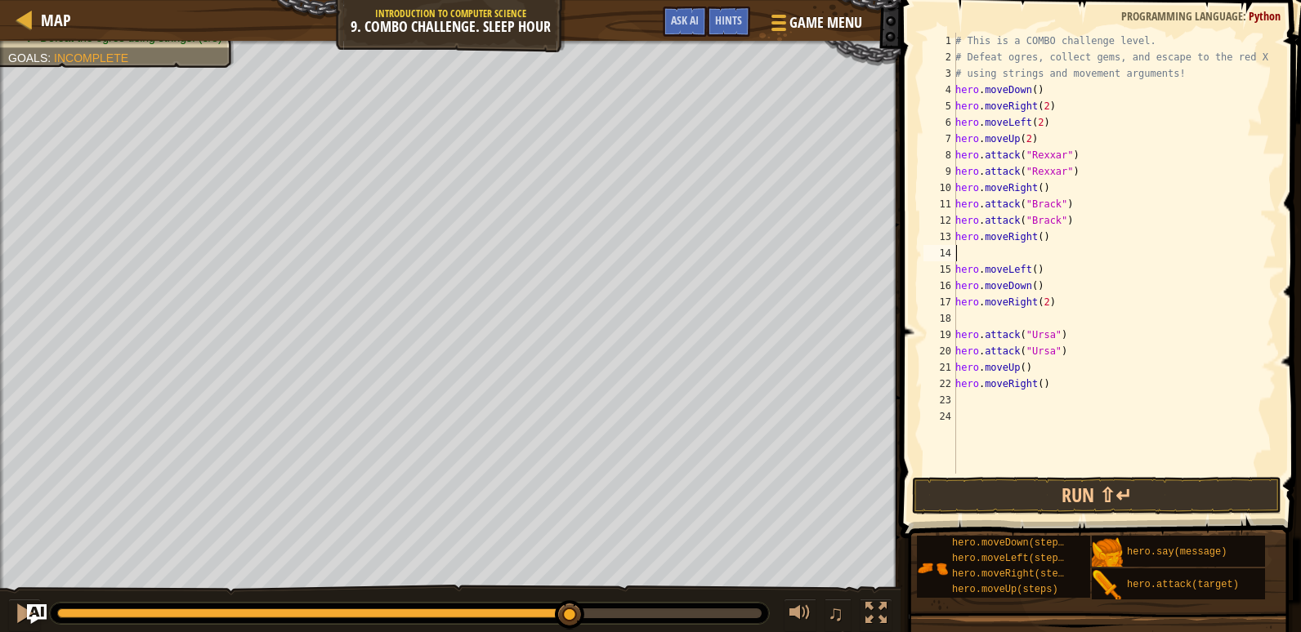
drag, startPoint x: 1035, startPoint y: 238, endPoint x: 1065, endPoint y: 243, distance: 29.8
click at [1035, 238] on div "# This is a COMBO challenge level. # Defeat [PERSON_NAME], collect gems, and es…" at bounding box center [1114, 270] width 324 height 474
drag, startPoint x: 1031, startPoint y: 271, endPoint x: 1056, endPoint y: 271, distance: 24.5
click at [1031, 271] on div "# This is a COMBO challenge level. # Defeat [PERSON_NAME], collect gems, and es…" at bounding box center [1114, 270] width 324 height 474
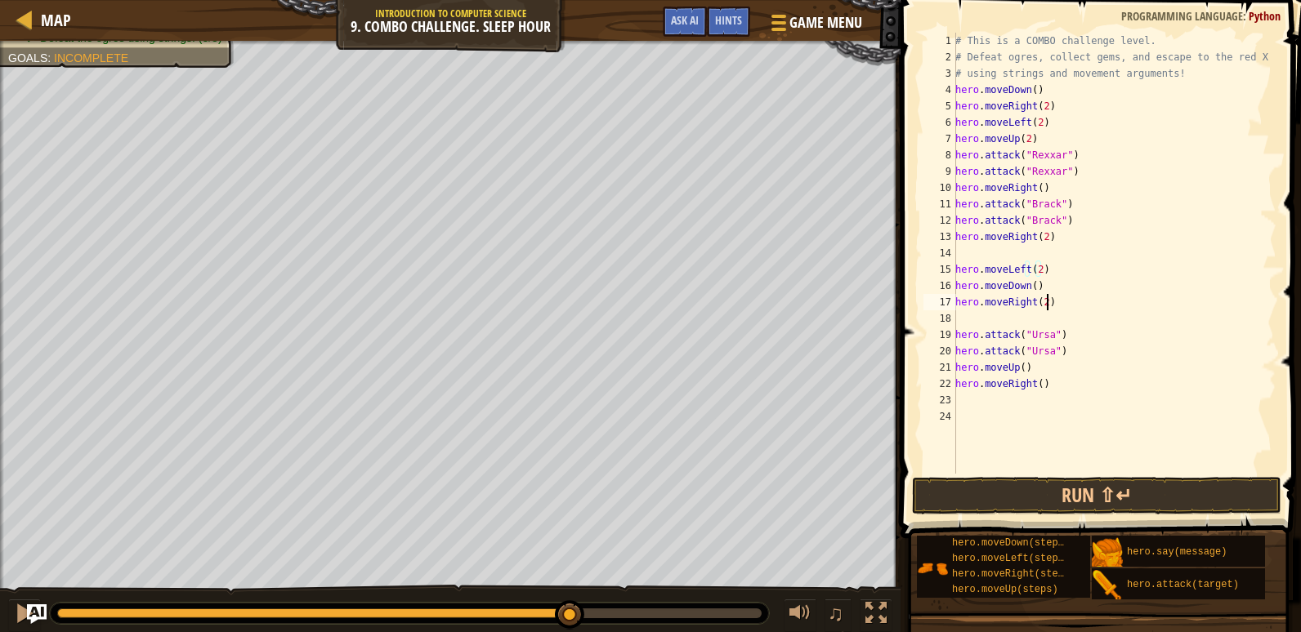
click at [1048, 301] on div "# This is a COMBO challenge level. # Defeat [PERSON_NAME], collect gems, and es…" at bounding box center [1114, 270] width 324 height 474
click at [1039, 301] on div "# This is a COMBO challenge level. # Defeat [PERSON_NAME], collect gems, and es…" at bounding box center [1114, 270] width 324 height 474
type textarea "hero.moveRight(3)"
drag, startPoint x: 1123, startPoint y: 499, endPoint x: 1152, endPoint y: 431, distance: 74.3
click at [1123, 499] on button "Run ⇧↵" at bounding box center [1096, 496] width 369 height 38
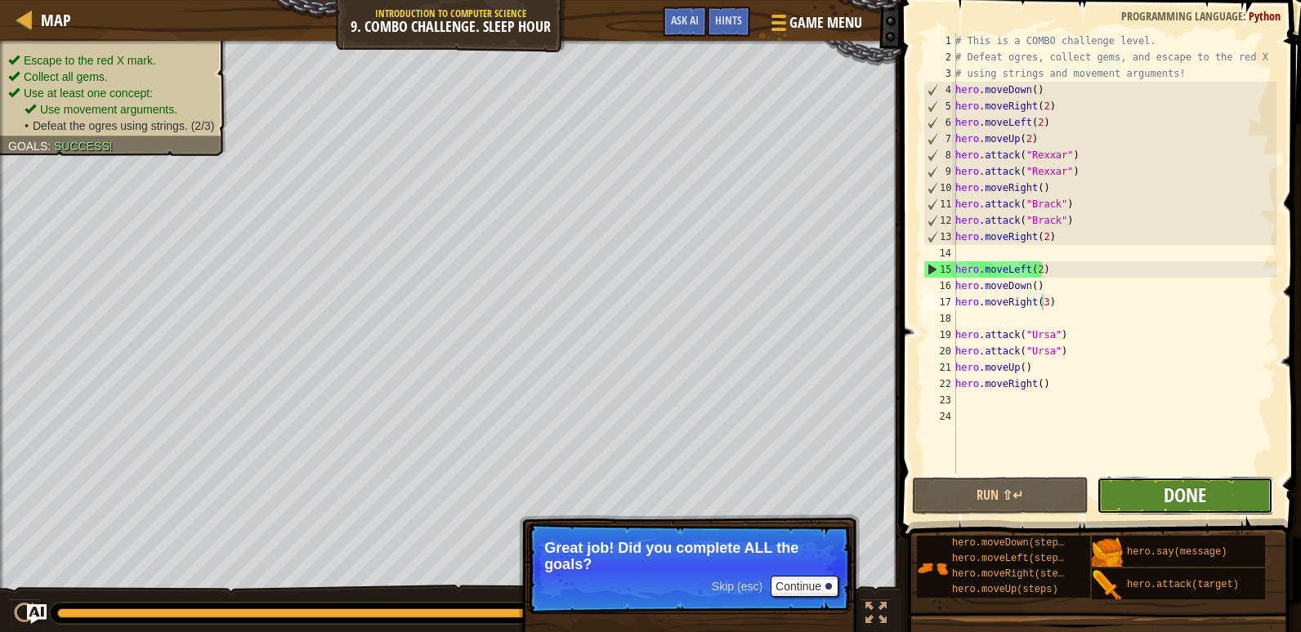
click at [1183, 498] on span "Done" at bounding box center [1184, 495] width 42 height 26
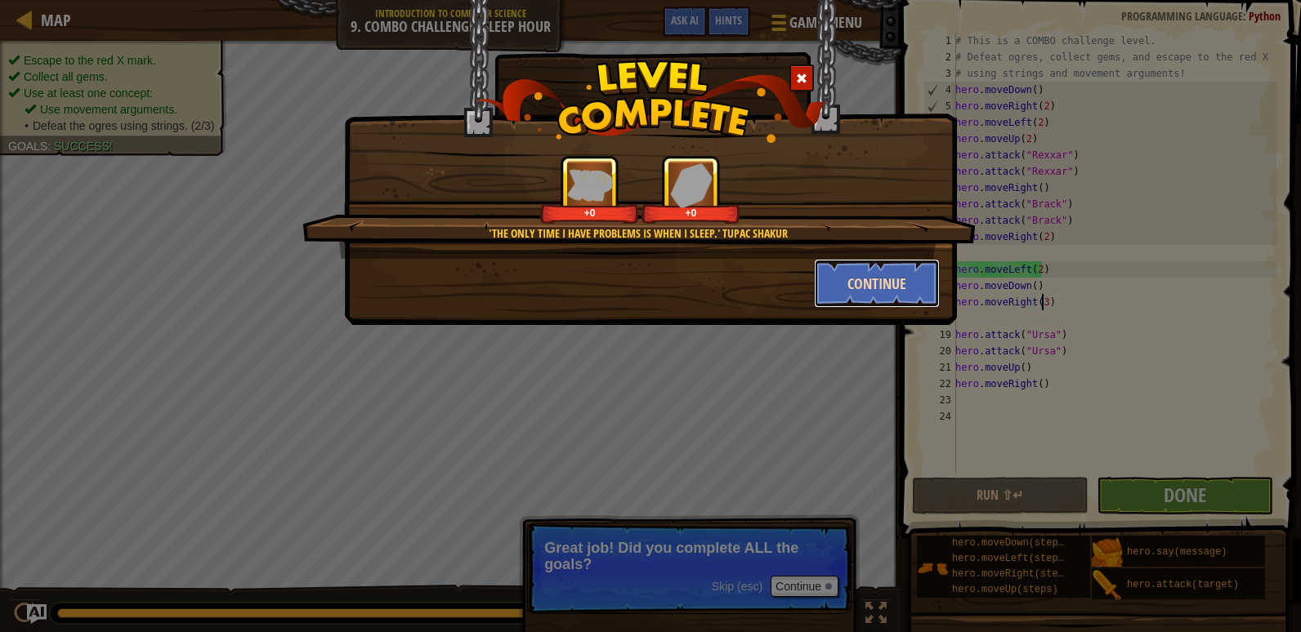
click at [892, 297] on button "Continue" at bounding box center [877, 283] width 127 height 49
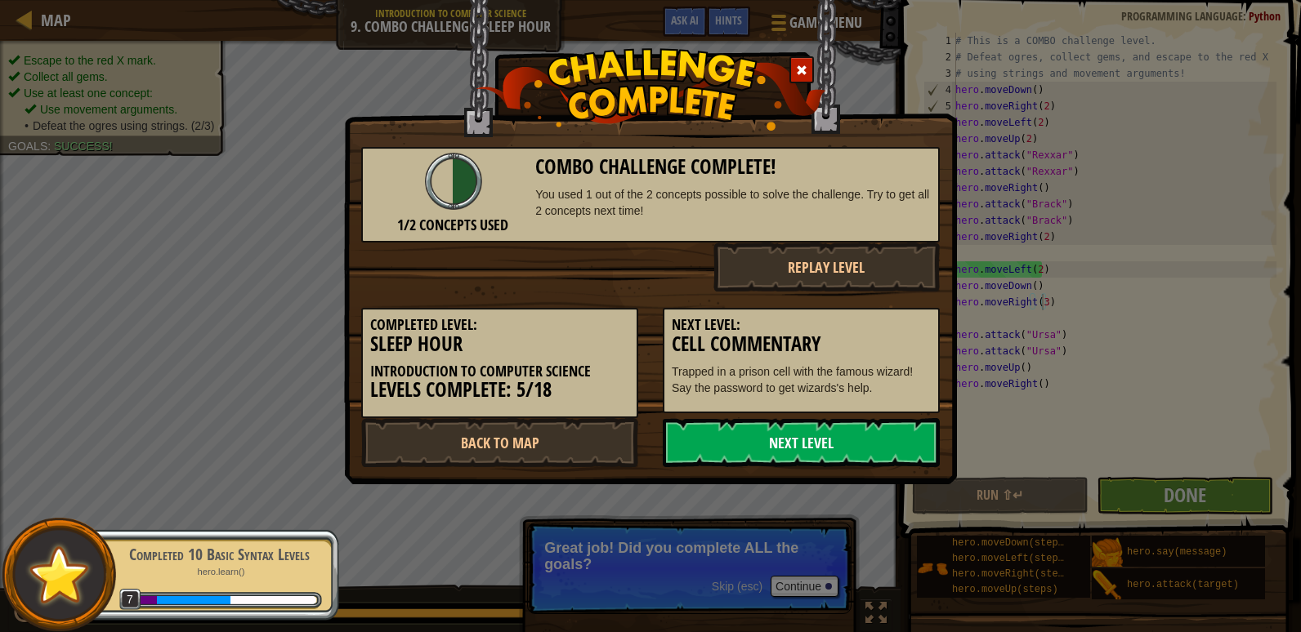
click at [742, 430] on link "Next Level" at bounding box center [801, 442] width 277 height 49
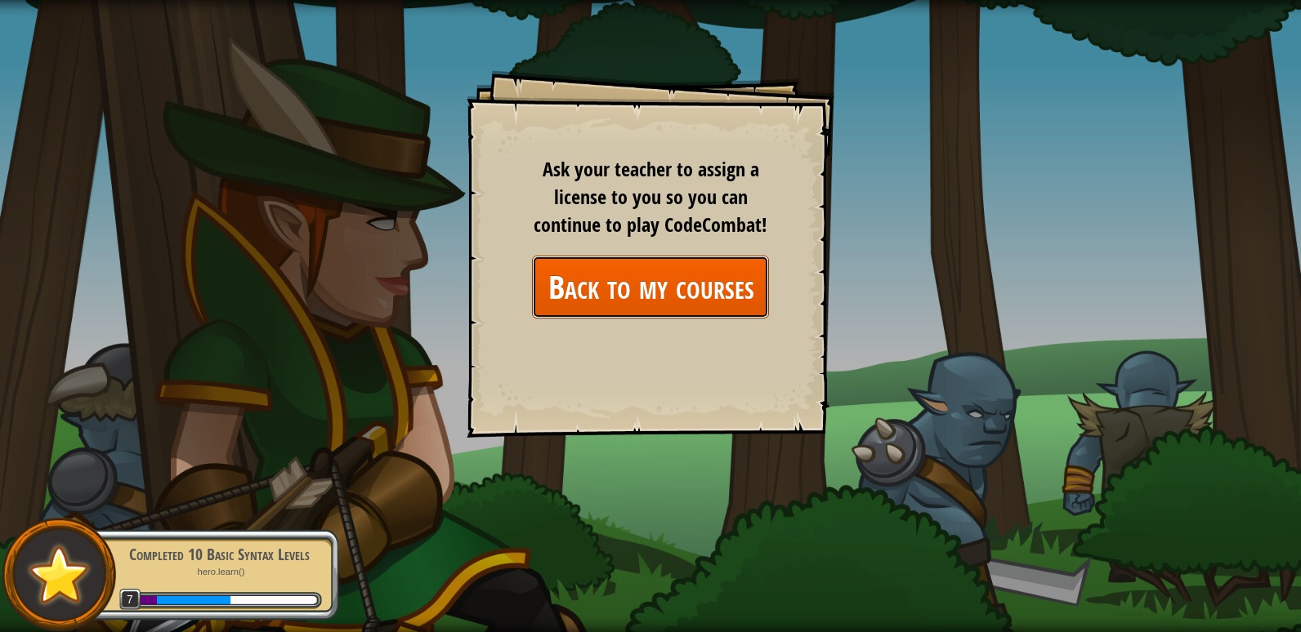
click at [673, 304] on link "Back to my courses" at bounding box center [650, 287] width 237 height 63
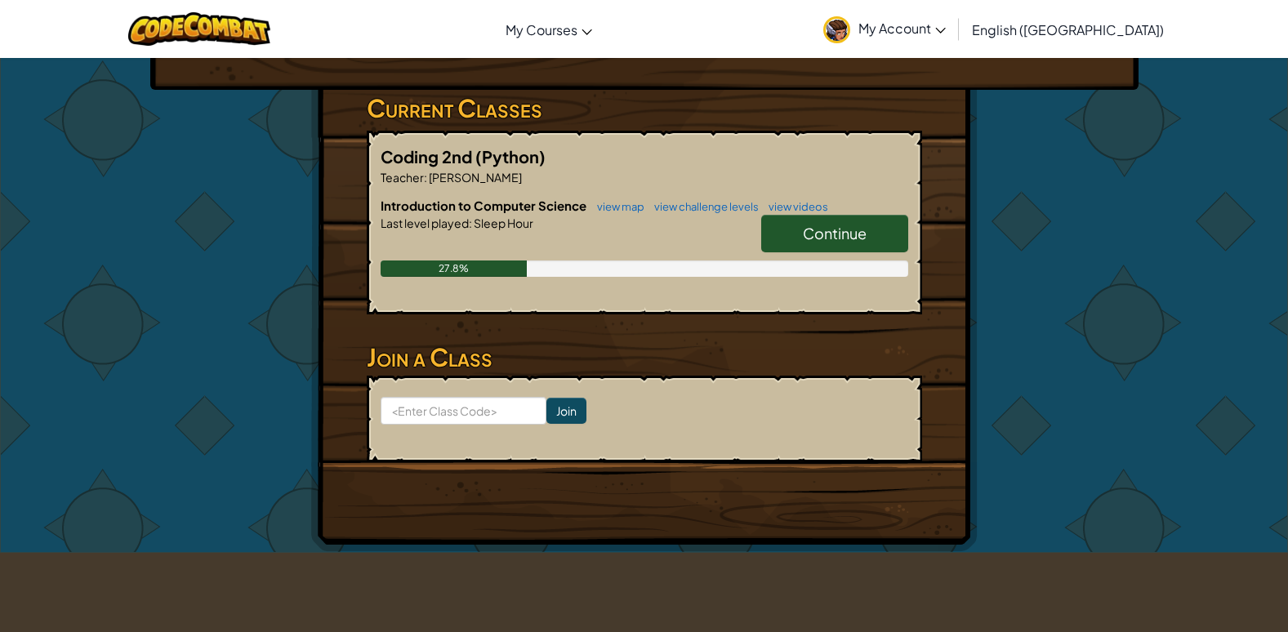
scroll to position [163, 0]
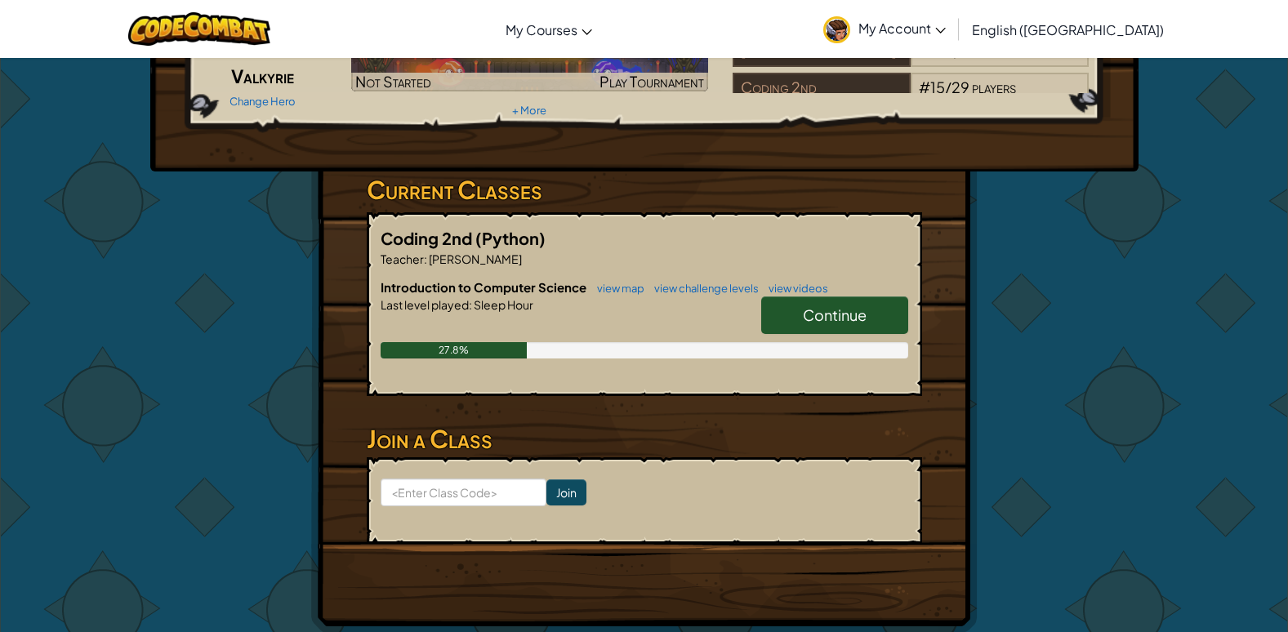
click at [901, 310] on link "Continue" at bounding box center [834, 316] width 147 height 38
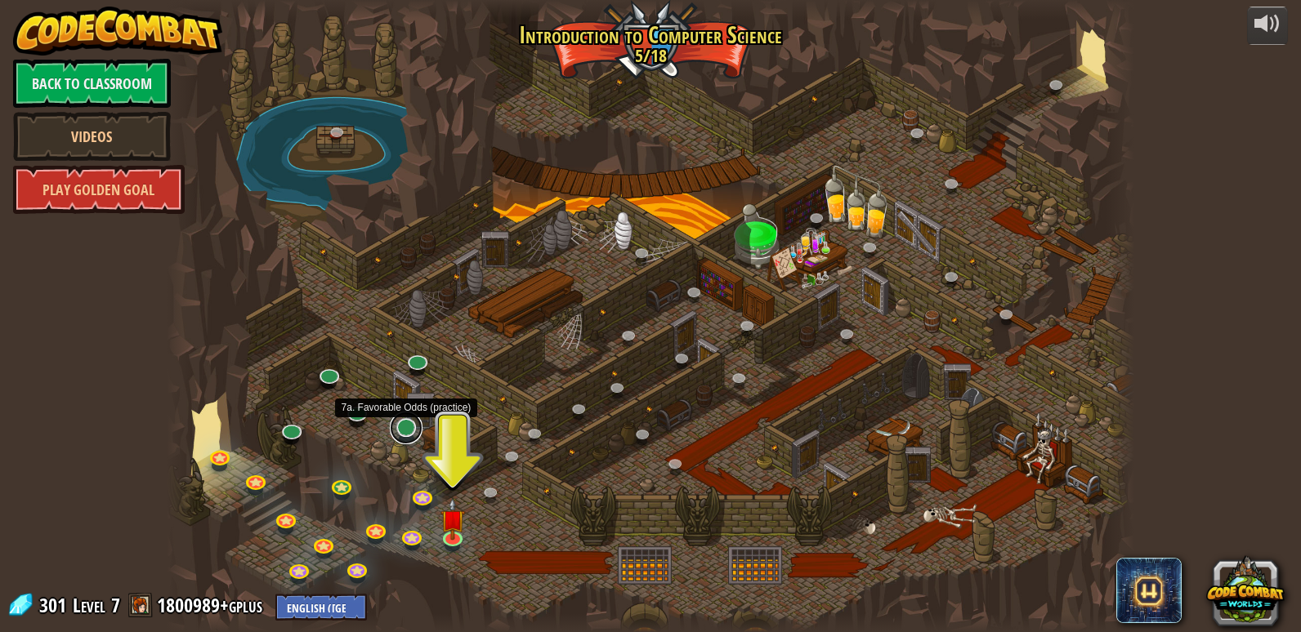
click at [411, 431] on link at bounding box center [406, 428] width 33 height 33
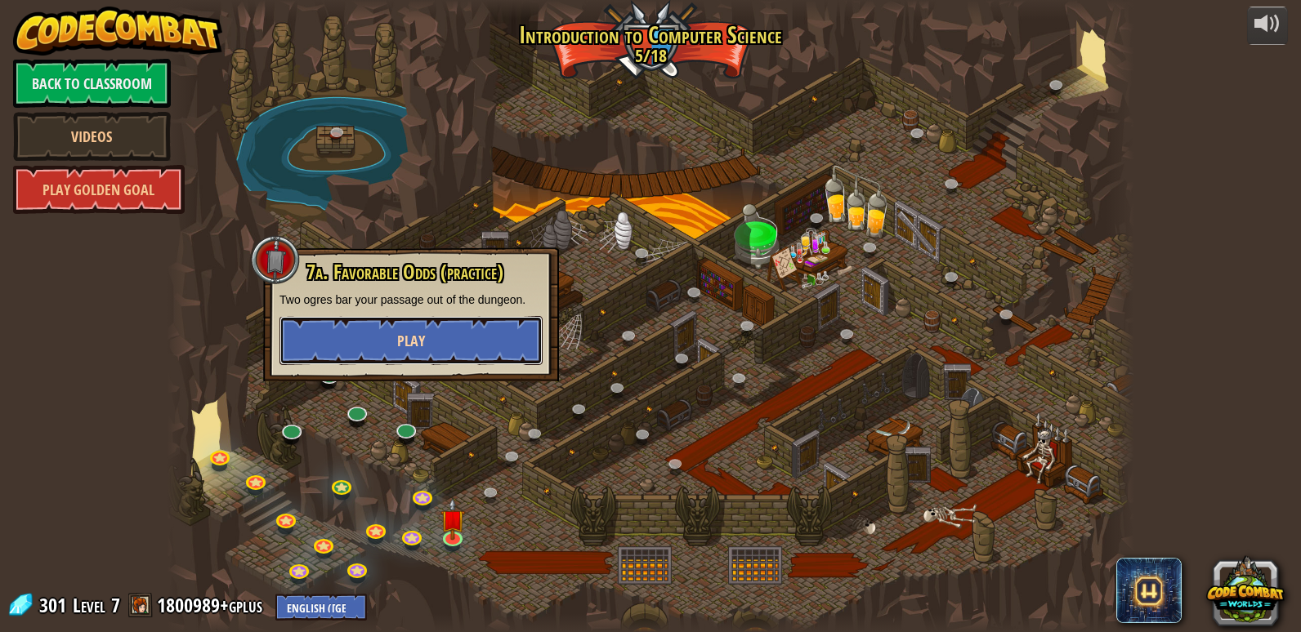
click at [475, 354] on button "Play" at bounding box center [410, 340] width 263 height 49
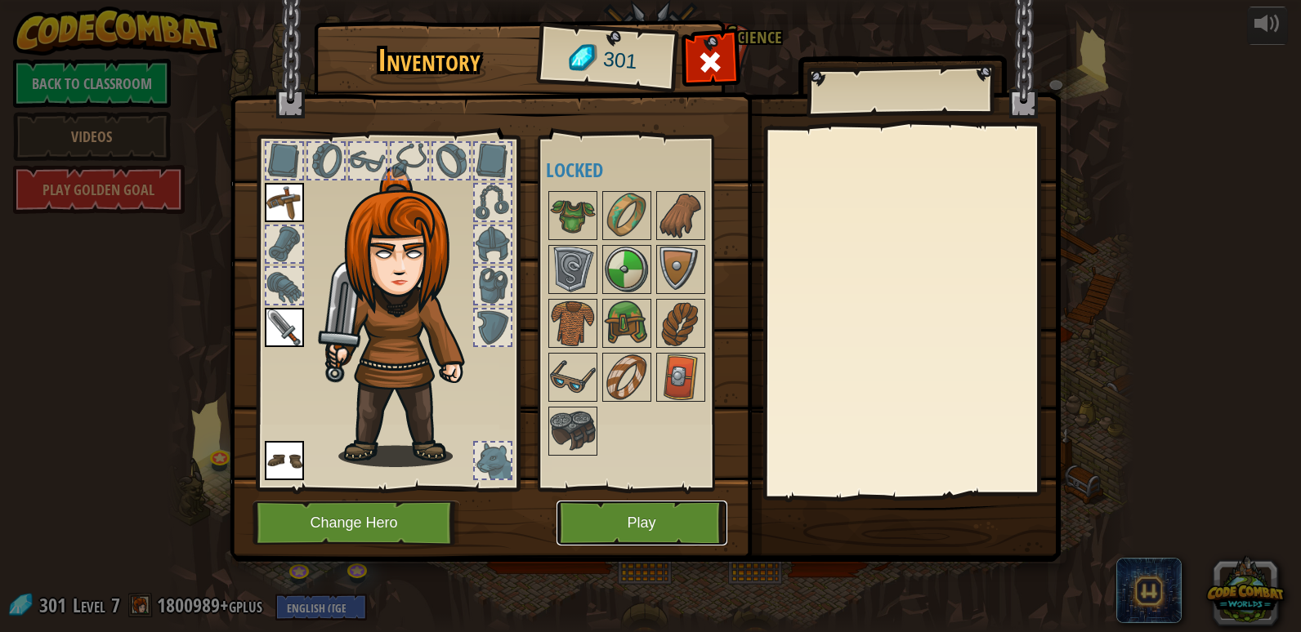
click at [613, 516] on button "Play" at bounding box center [641, 523] width 171 height 45
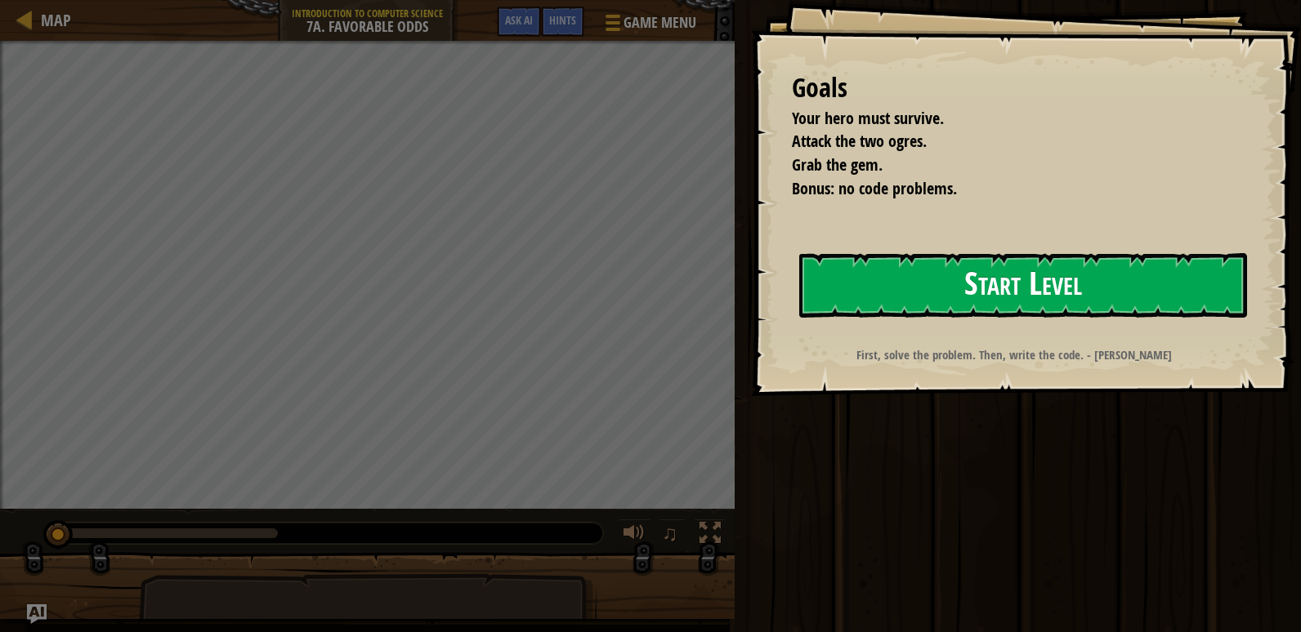
click at [870, 258] on button "Start Level" at bounding box center [1023, 285] width 448 height 65
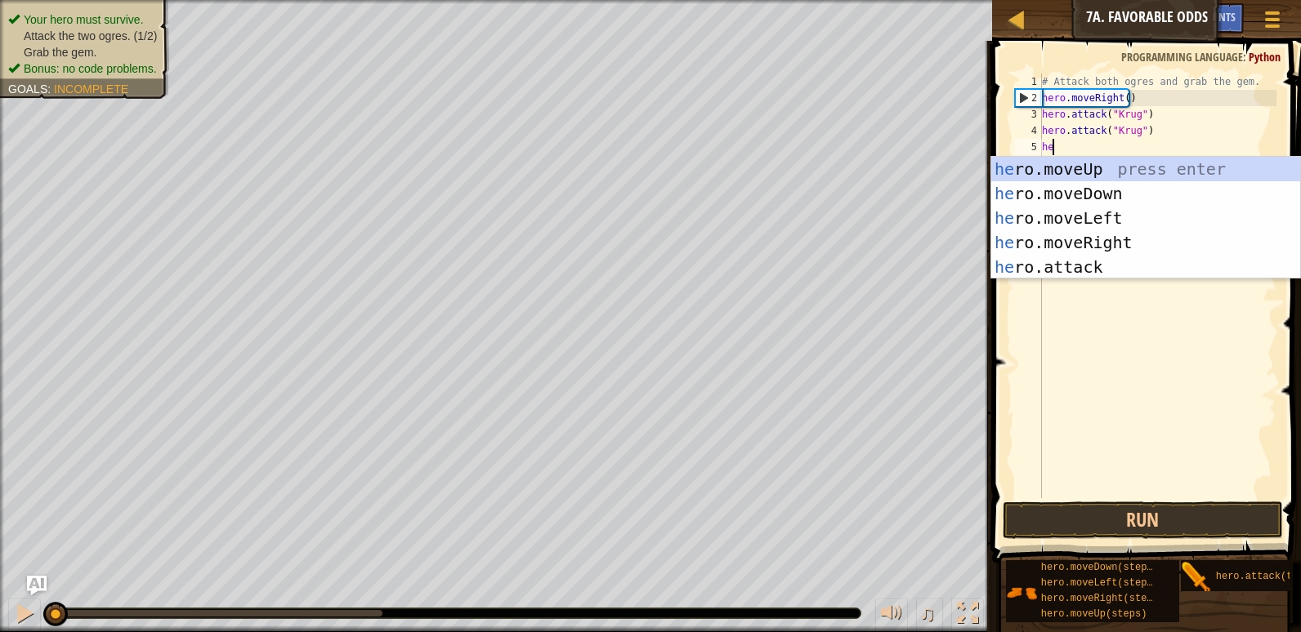
scroll to position [7, 1]
type textarea "hero"
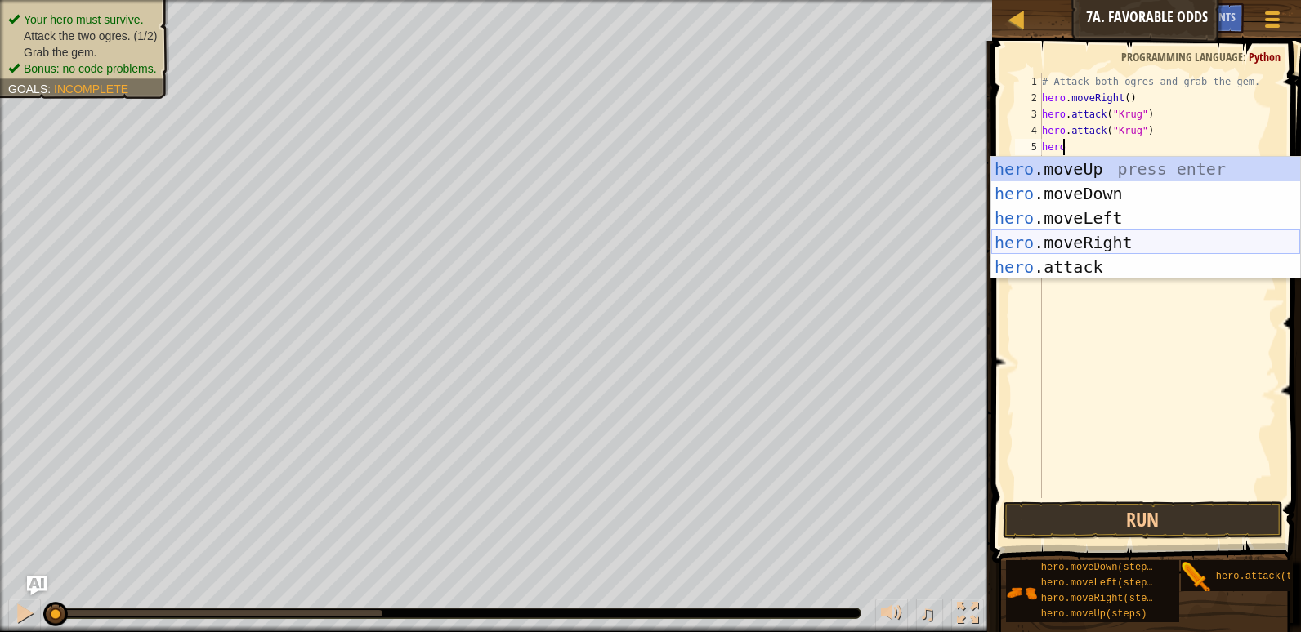
click at [1081, 245] on div "hero .moveUp press enter hero .moveDown press enter hero .moveLeft press enter …" at bounding box center [1145, 243] width 309 height 172
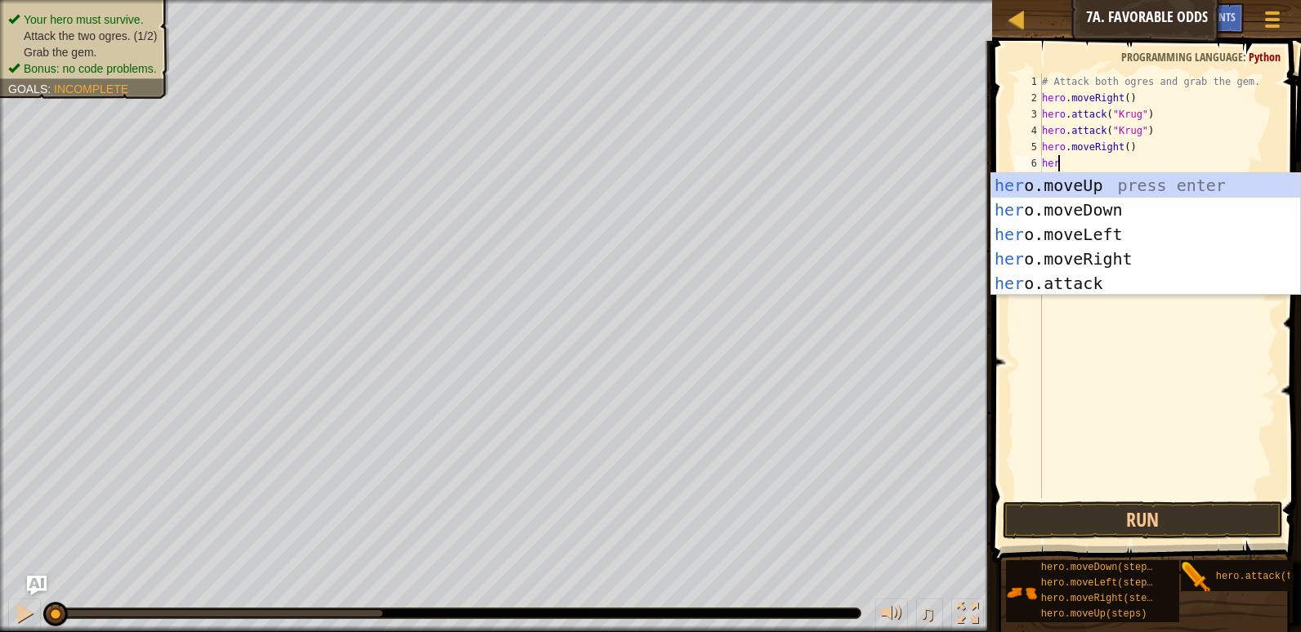
type textarea "hero"
click at [1078, 187] on div "hero .moveUp press enter hero .moveDown press enter hero .moveLeft press enter …" at bounding box center [1145, 259] width 309 height 172
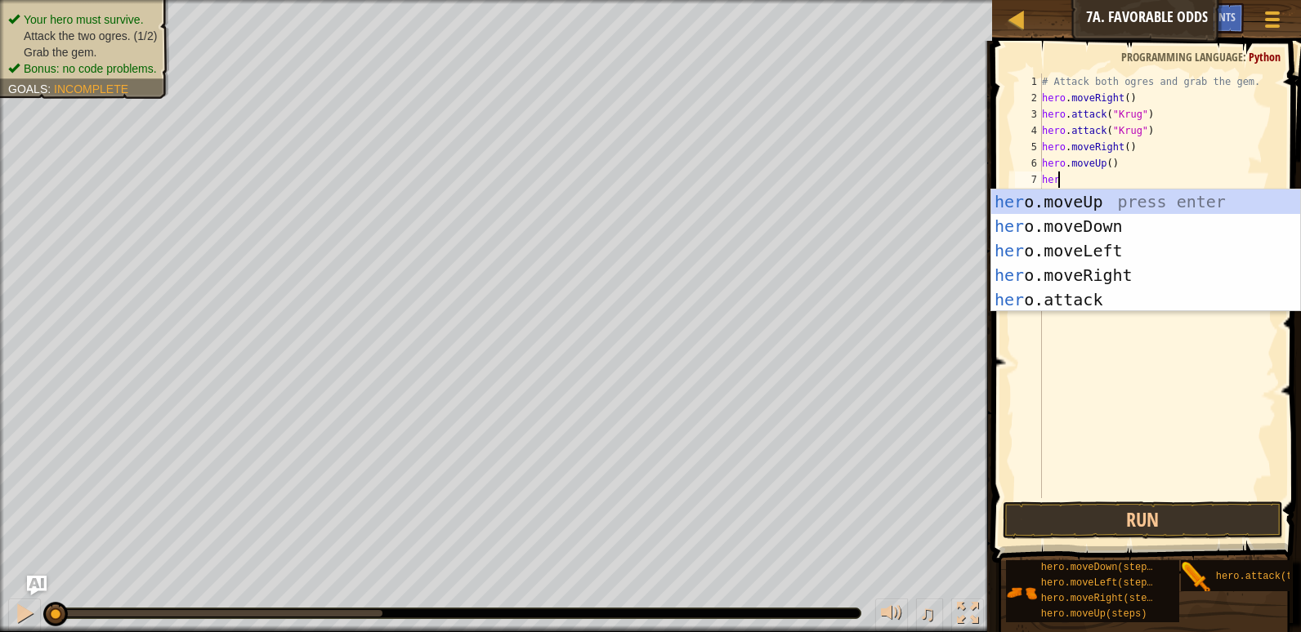
type textarea "hero"
click at [1081, 248] on div "hero .moveUp press enter hero .moveDown press enter hero .moveLeft press enter …" at bounding box center [1145, 276] width 309 height 172
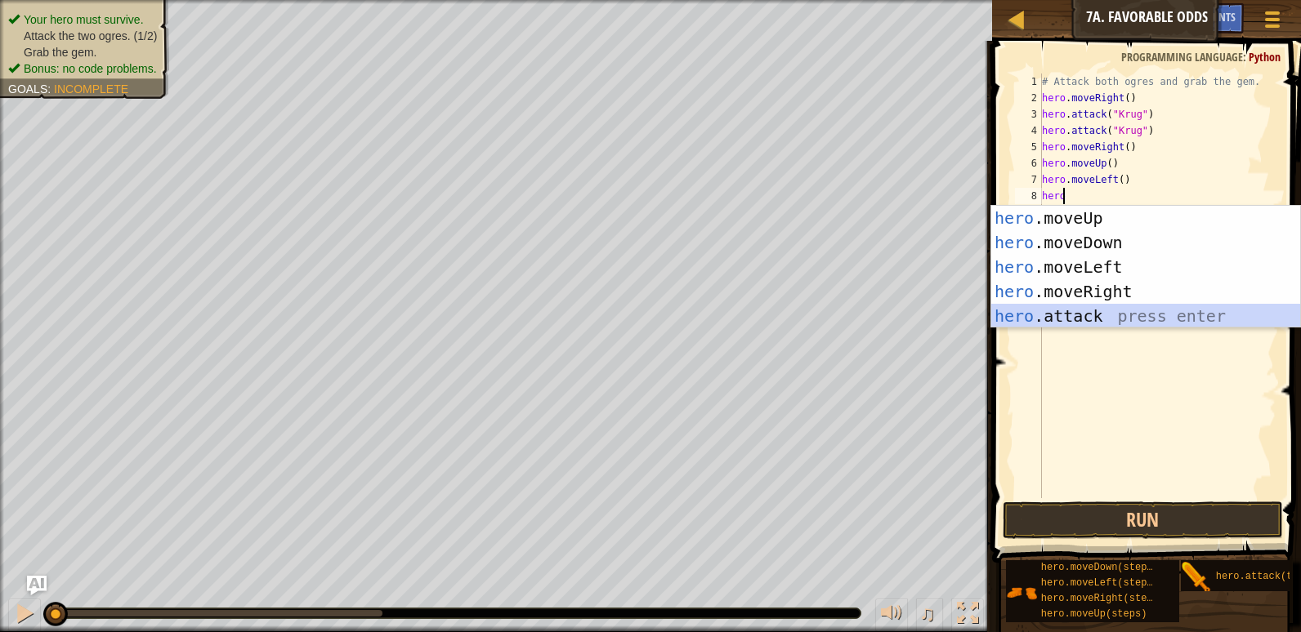
click at [1091, 315] on div "hero .moveUp press enter hero .moveDown press enter hero .moveLeft press enter …" at bounding box center [1145, 292] width 309 height 172
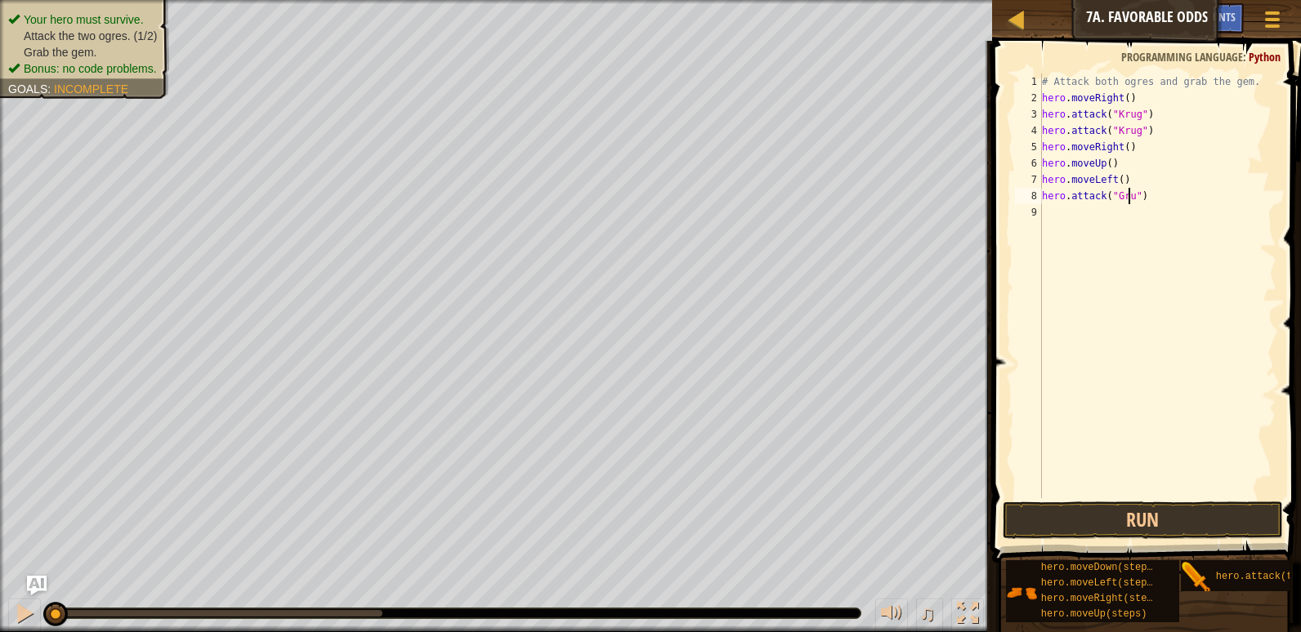
type textarea "hero.attack("Grump")"
click at [1152, 219] on div "# Attack both ogres and grab the gem. hero . moveRight ( ) hero . attack ( "Kru…" at bounding box center [1157, 303] width 238 height 458
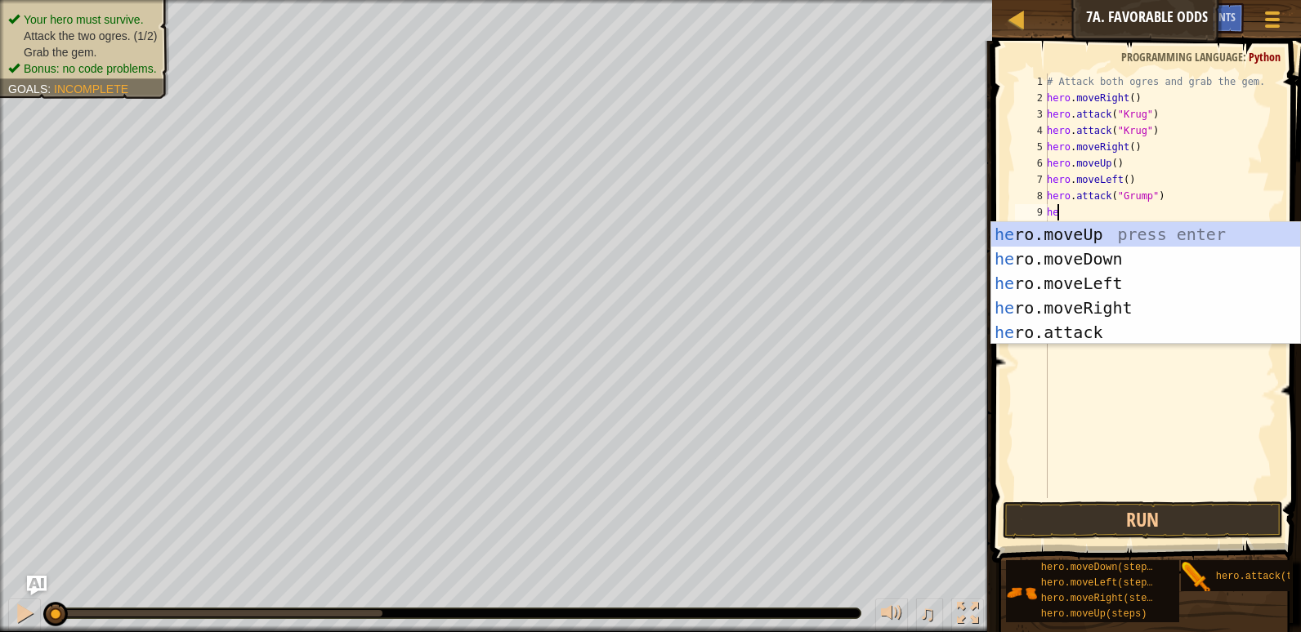
scroll to position [7, 1]
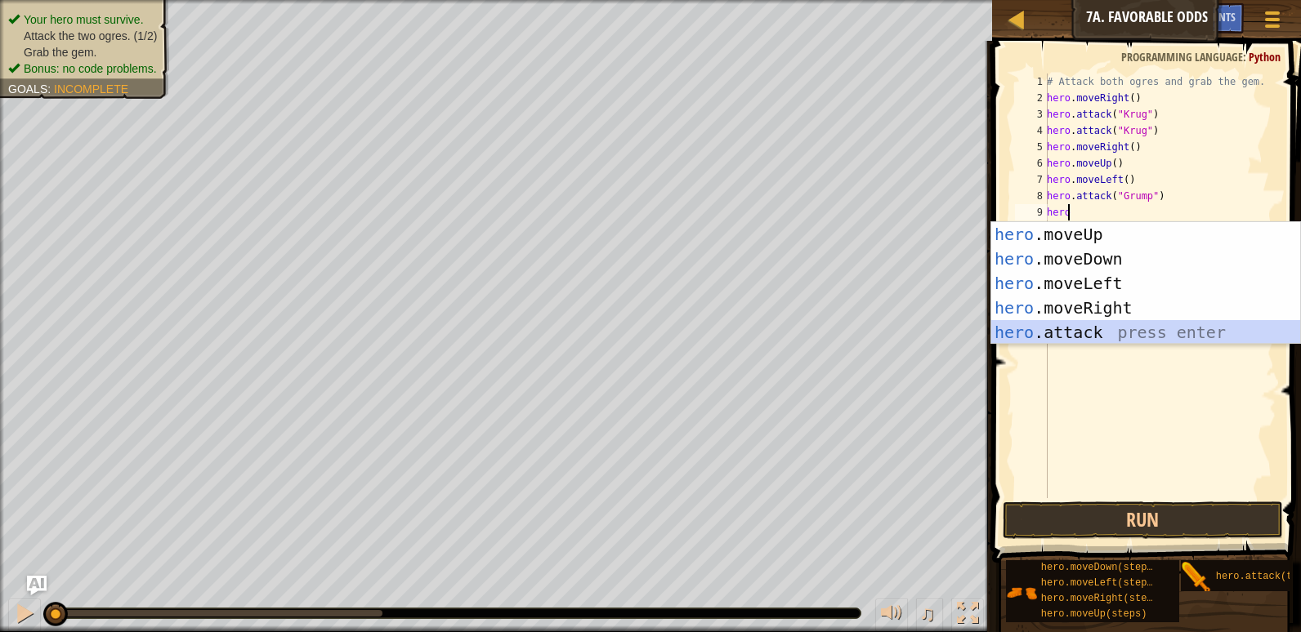
click at [1138, 339] on div "hero .moveUp press enter hero .moveDown press enter hero .moveLeft press enter …" at bounding box center [1145, 308] width 309 height 172
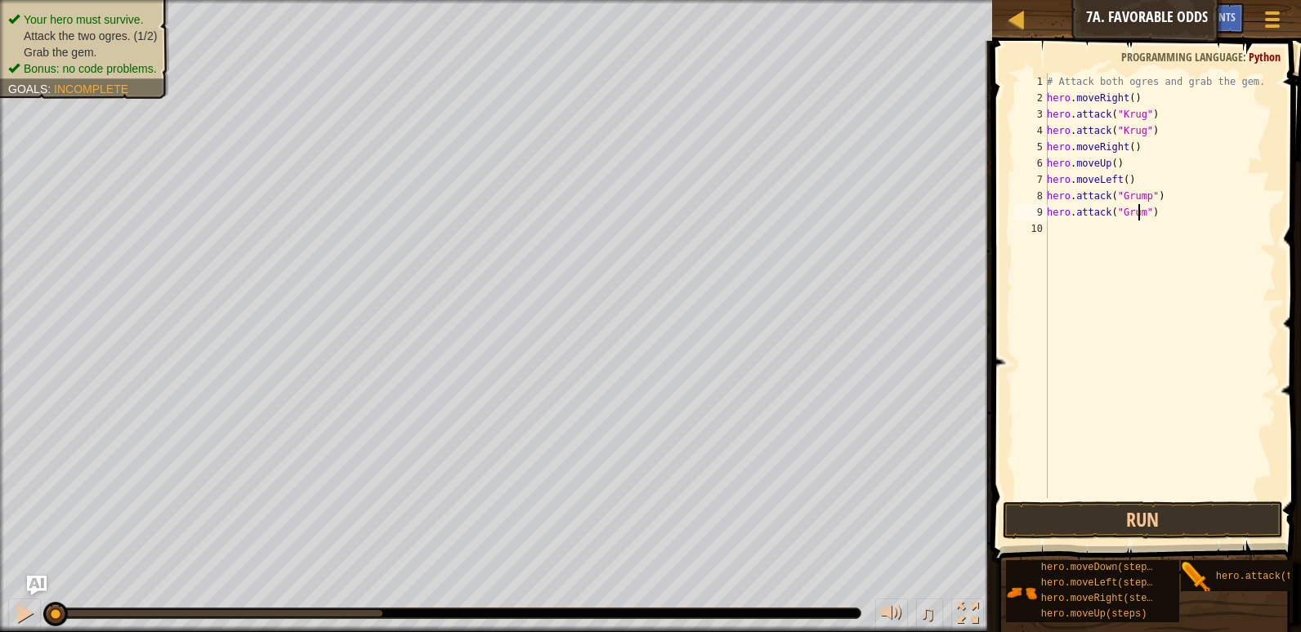
type textarea "hero.attack("Grump")"
click at [1098, 230] on div "# Attack both ogres and grab the gem. hero . moveRight ( ) hero . attack ( "Kru…" at bounding box center [1159, 303] width 233 height 458
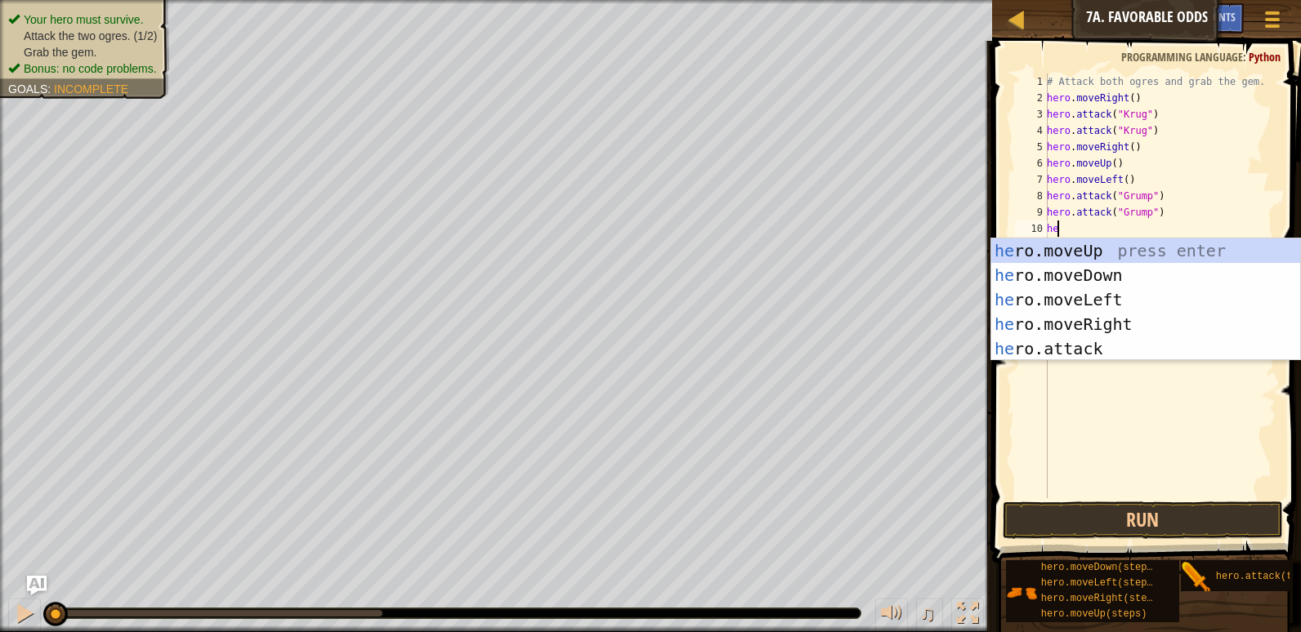
scroll to position [7, 1]
type textarea "hero"
click at [1084, 300] on div "hero .moveUp press enter hero .moveDown press enter hero .moveLeft press enter …" at bounding box center [1145, 325] width 309 height 172
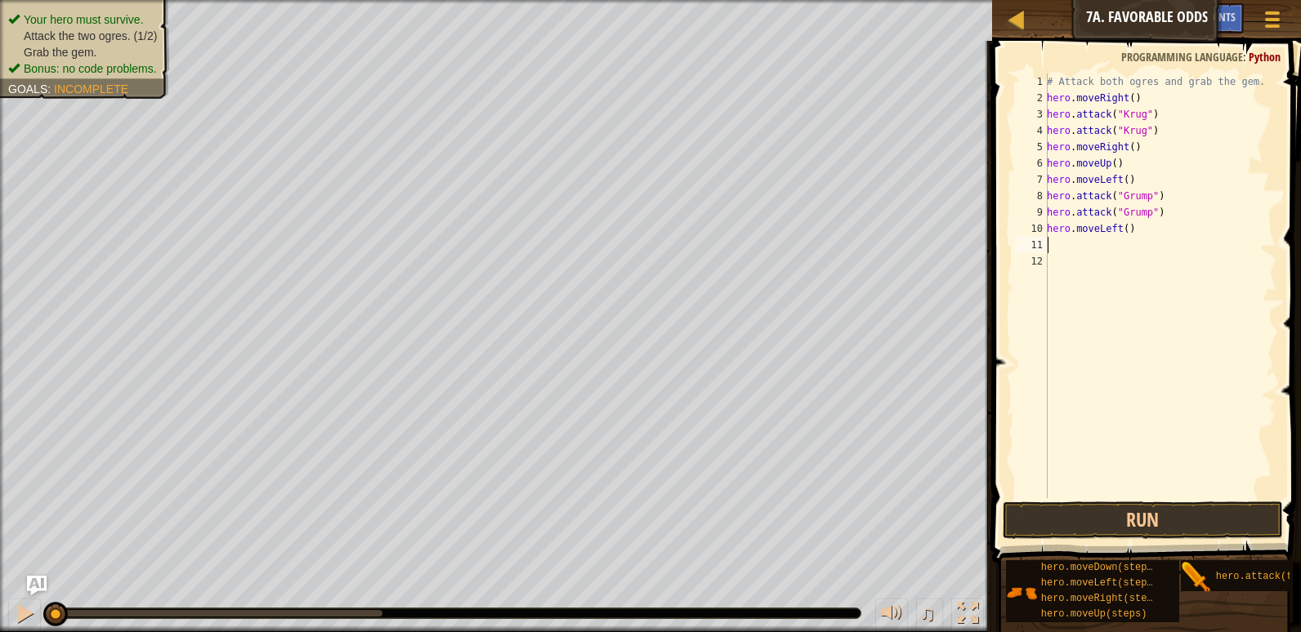
scroll to position [7, 0]
click at [1095, 505] on button "Run" at bounding box center [1142, 521] width 280 height 38
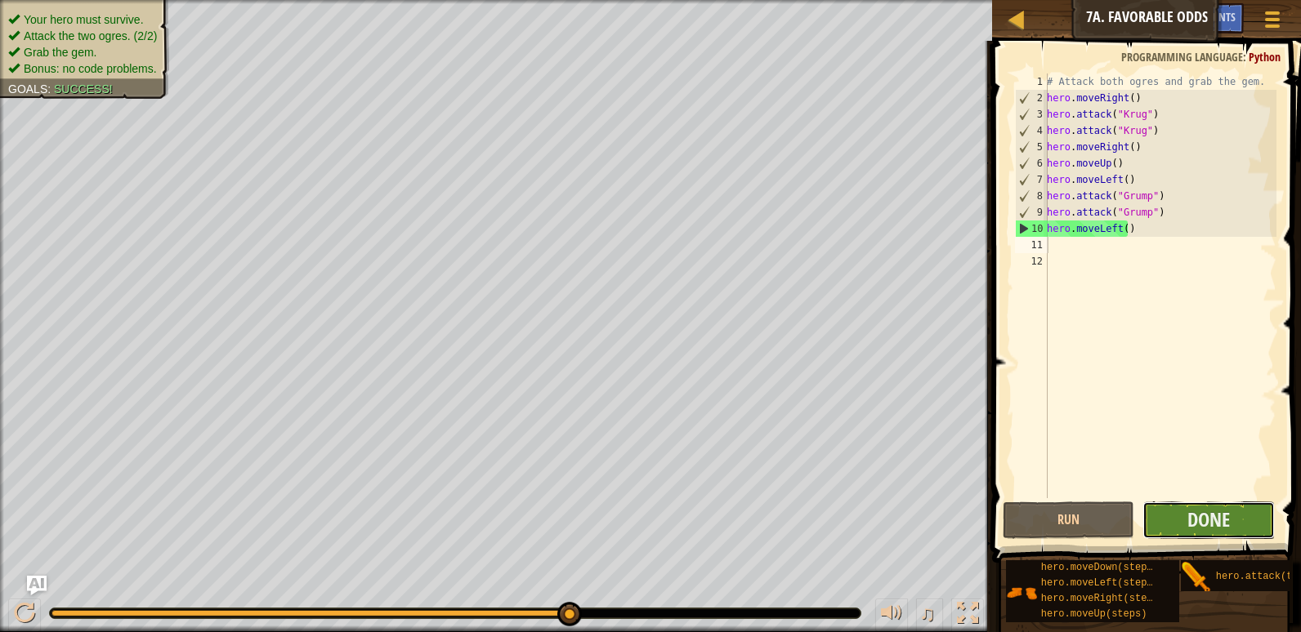
click at [1254, 507] on button "Done" at bounding box center [1208, 521] width 132 height 38
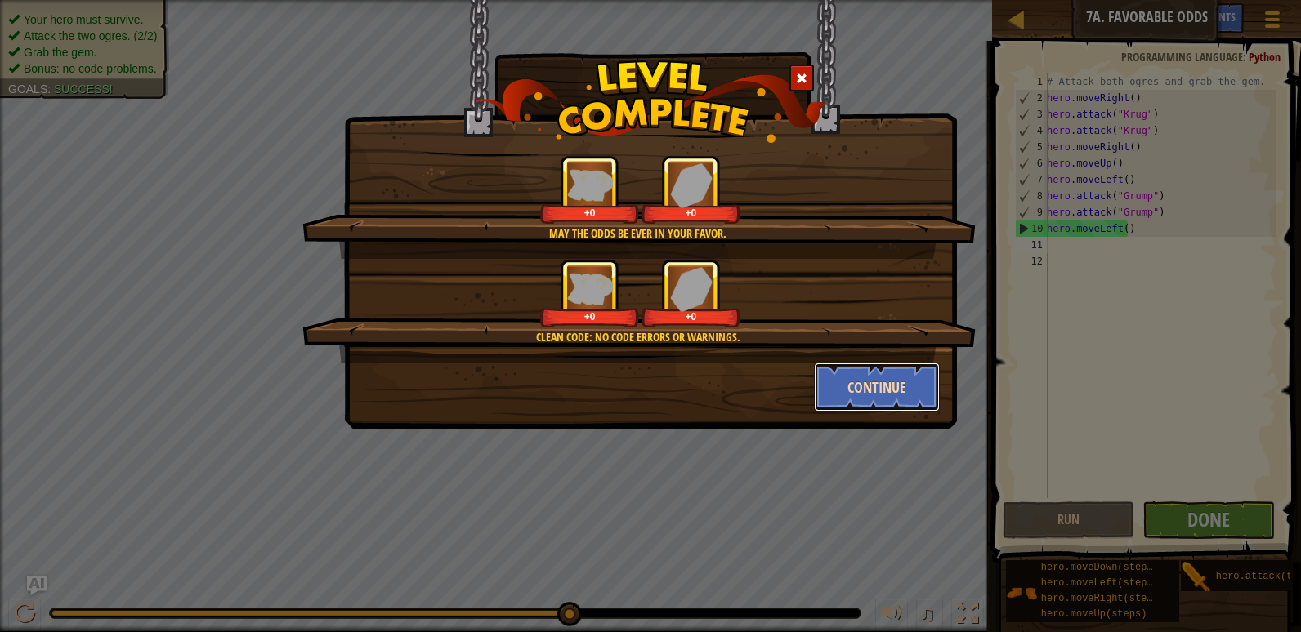
click at [900, 385] on button "Continue" at bounding box center [877, 387] width 127 height 49
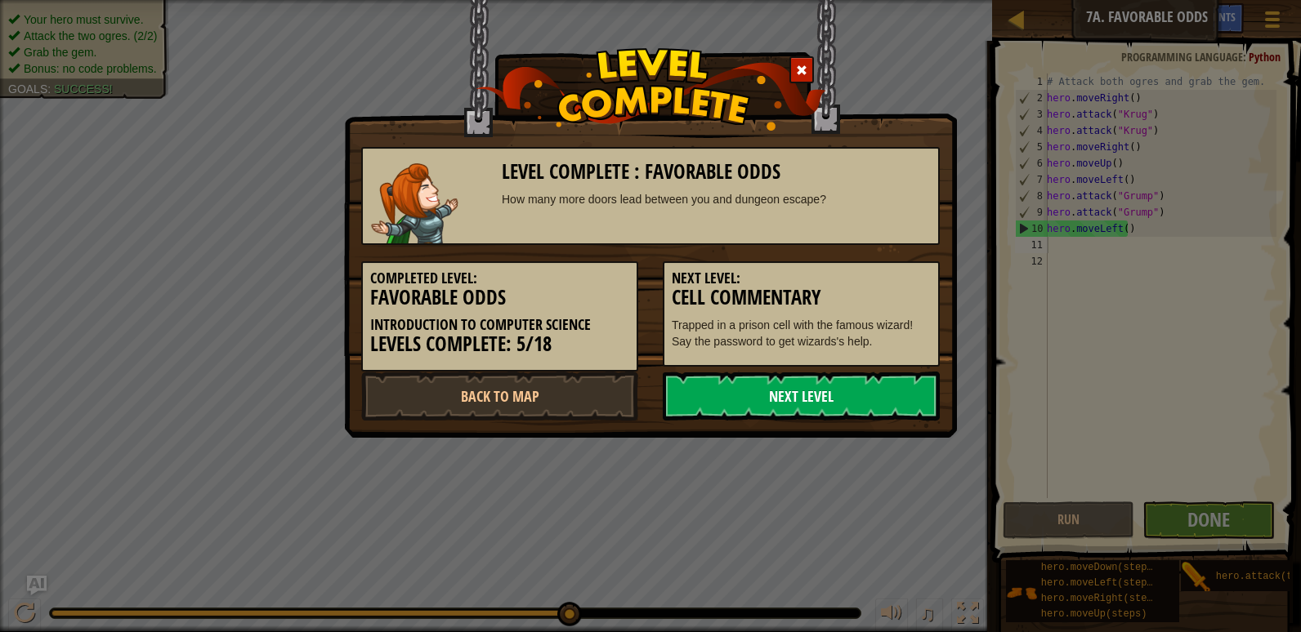
click at [841, 403] on link "Next Level" at bounding box center [801, 396] width 277 height 49
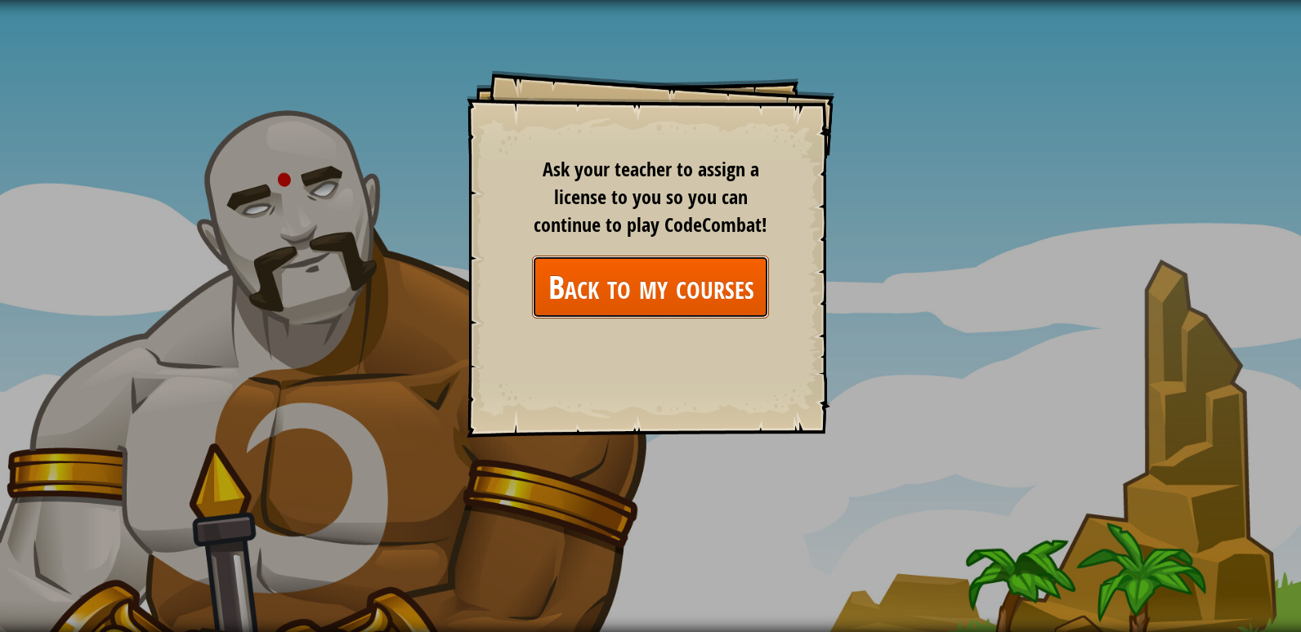
click at [631, 281] on link "Back to my courses" at bounding box center [650, 287] width 237 height 63
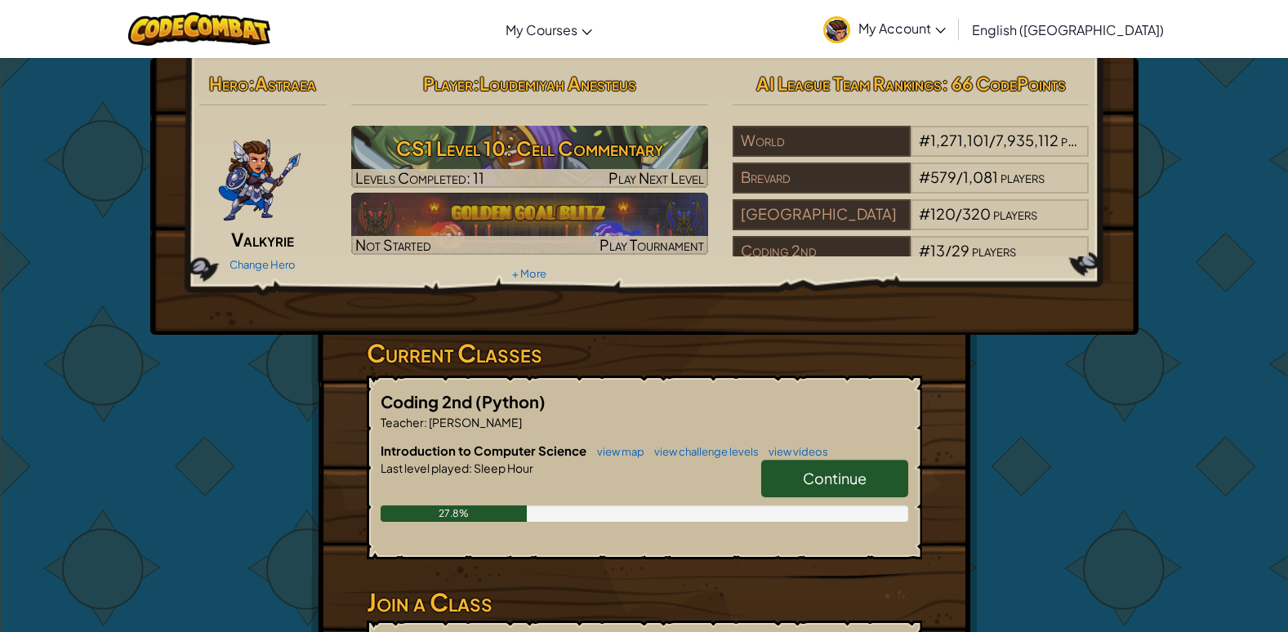
click at [850, 463] on link "Continue" at bounding box center [834, 479] width 147 height 38
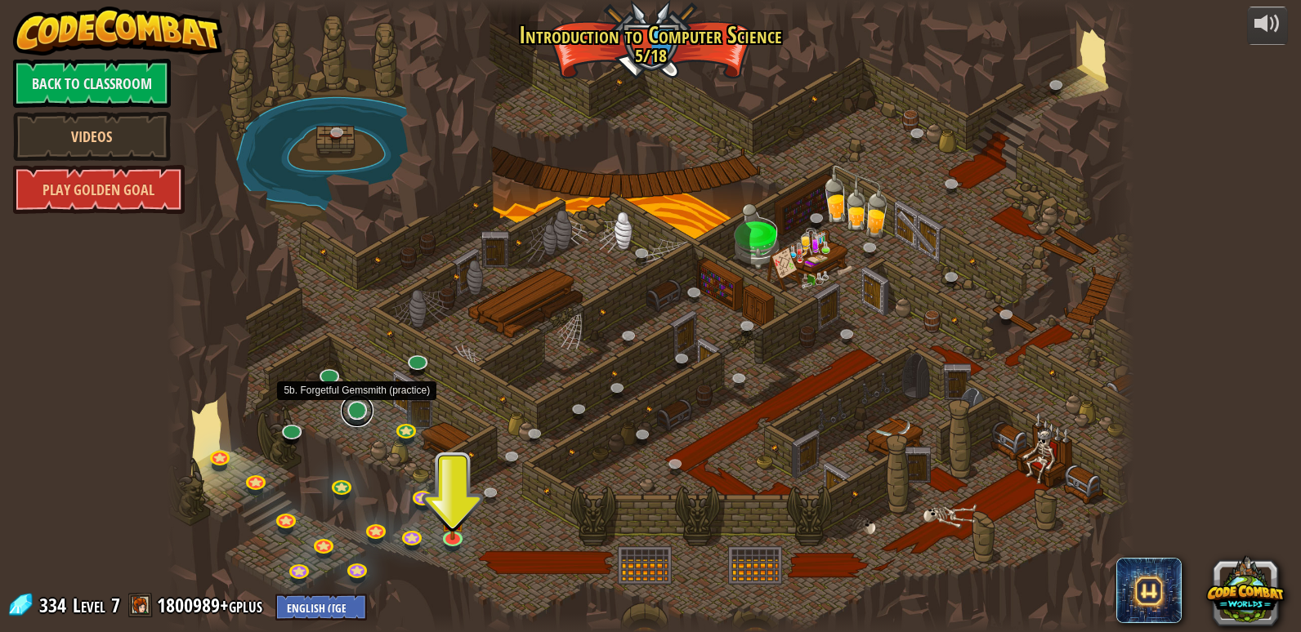
click at [355, 409] on link at bounding box center [357, 411] width 33 height 33
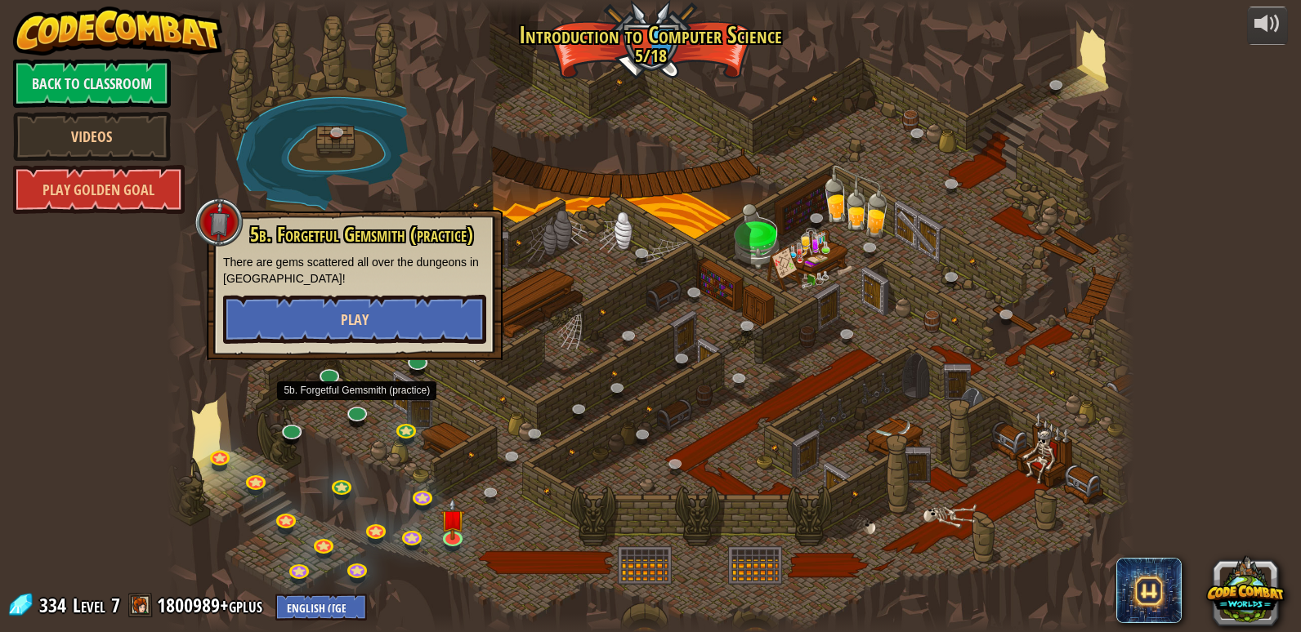
drag, startPoint x: 242, startPoint y: 292, endPoint x: 288, endPoint y: 313, distance: 50.1
click at [242, 292] on div "5b. Forgetful Gemsmith (practice) There are gems scattered all over the dungeon…" at bounding box center [354, 284] width 263 height 120
click at [288, 313] on button "Play" at bounding box center [354, 319] width 263 height 49
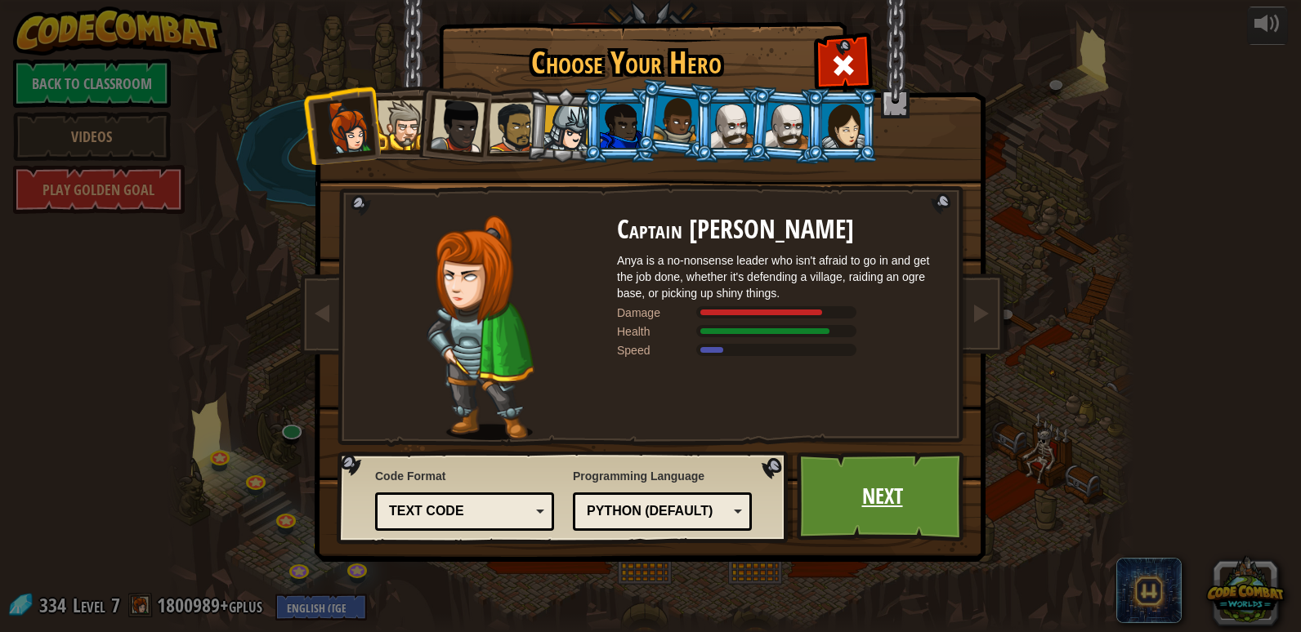
click at [886, 476] on link "Next" at bounding box center [882, 497] width 171 height 90
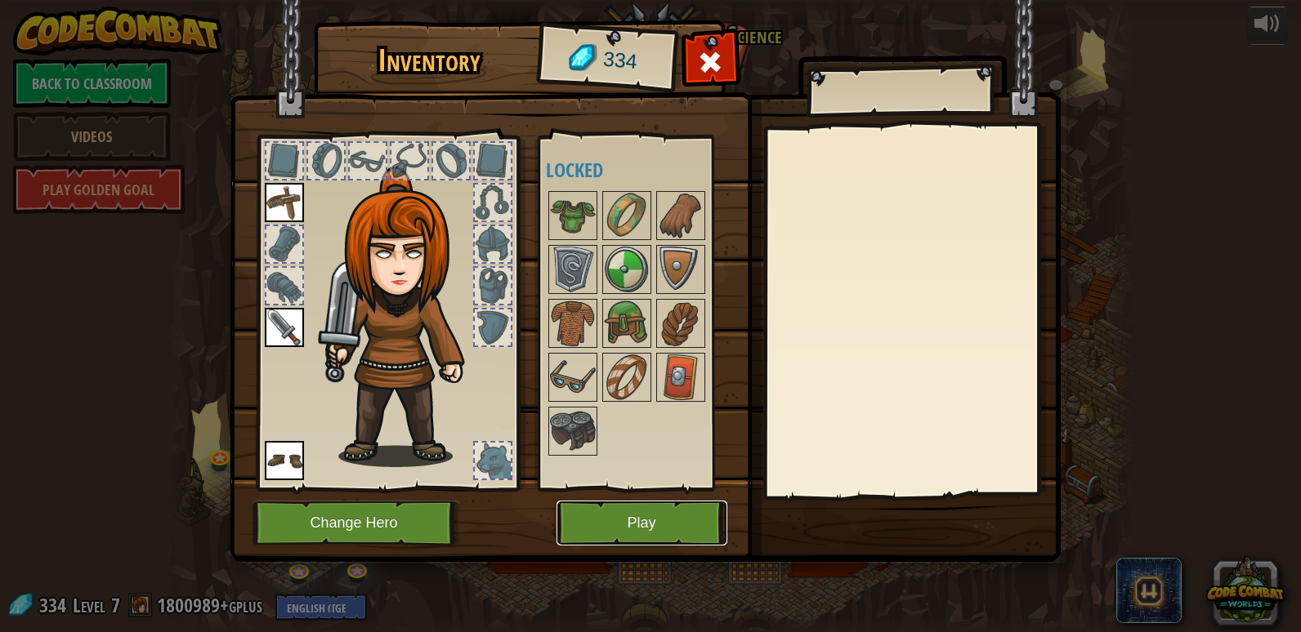
drag, startPoint x: 647, startPoint y: 529, endPoint x: 647, endPoint y: 520, distance: 9.0
click at [647, 520] on button "Play" at bounding box center [641, 523] width 171 height 45
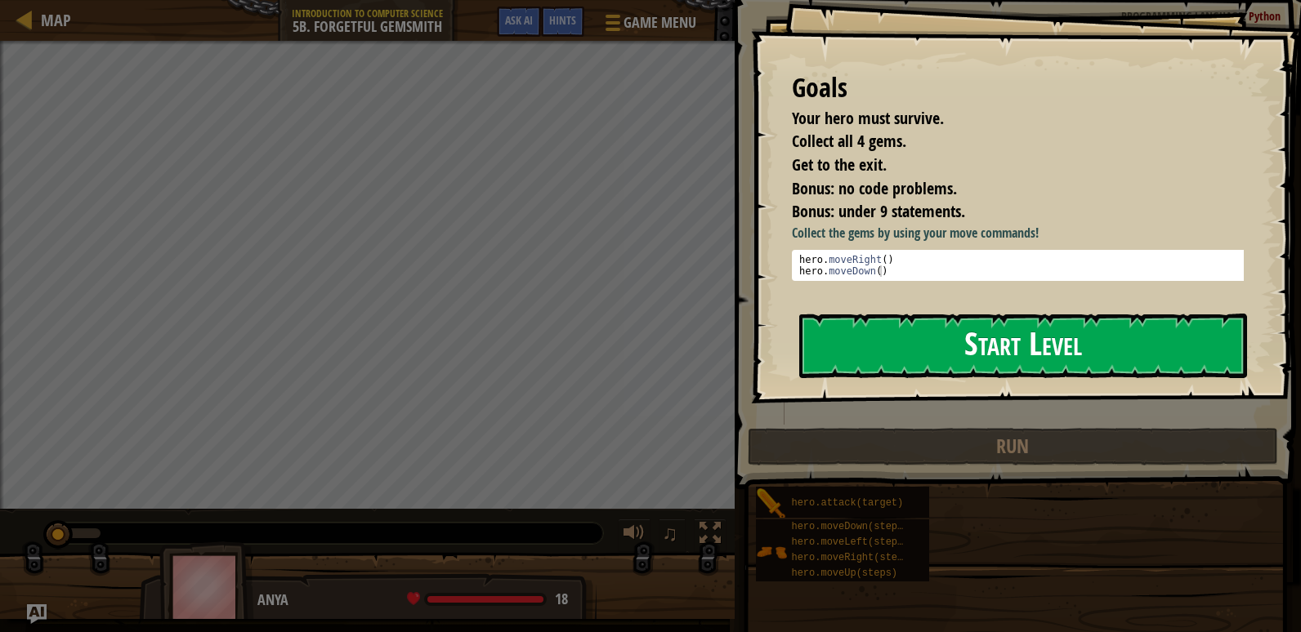
click at [913, 345] on button "Start Level" at bounding box center [1023, 346] width 448 height 65
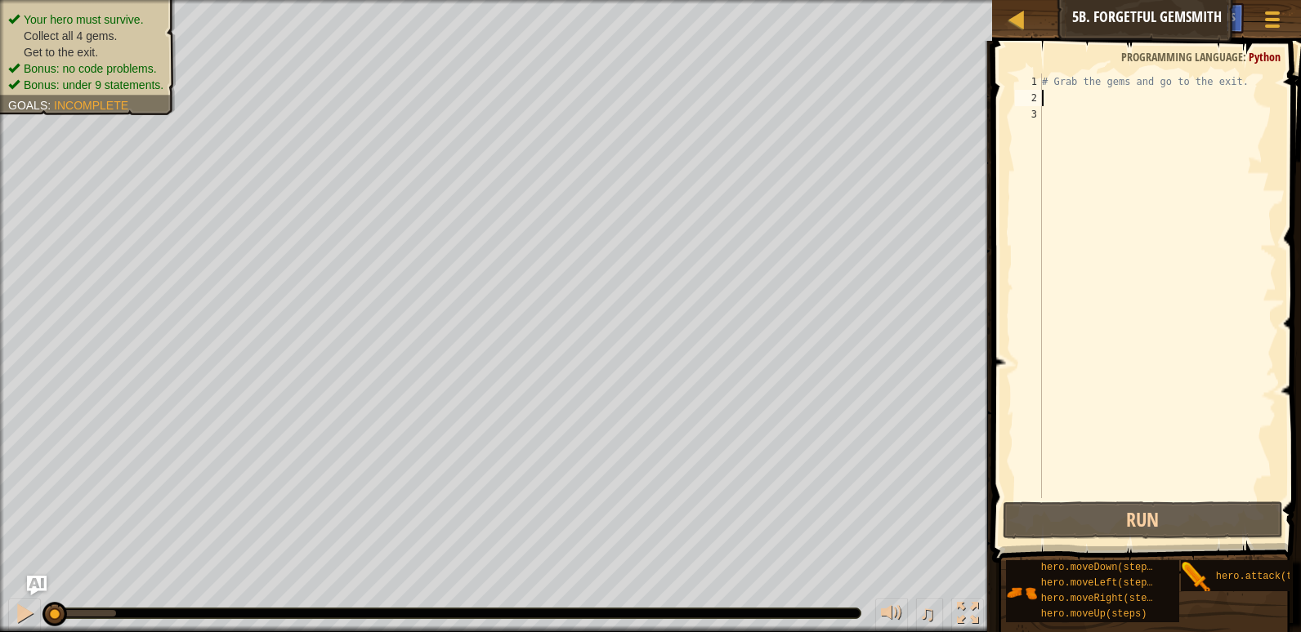
click at [1056, 93] on div "# Grab the gems and go to the exit." at bounding box center [1157, 303] width 238 height 458
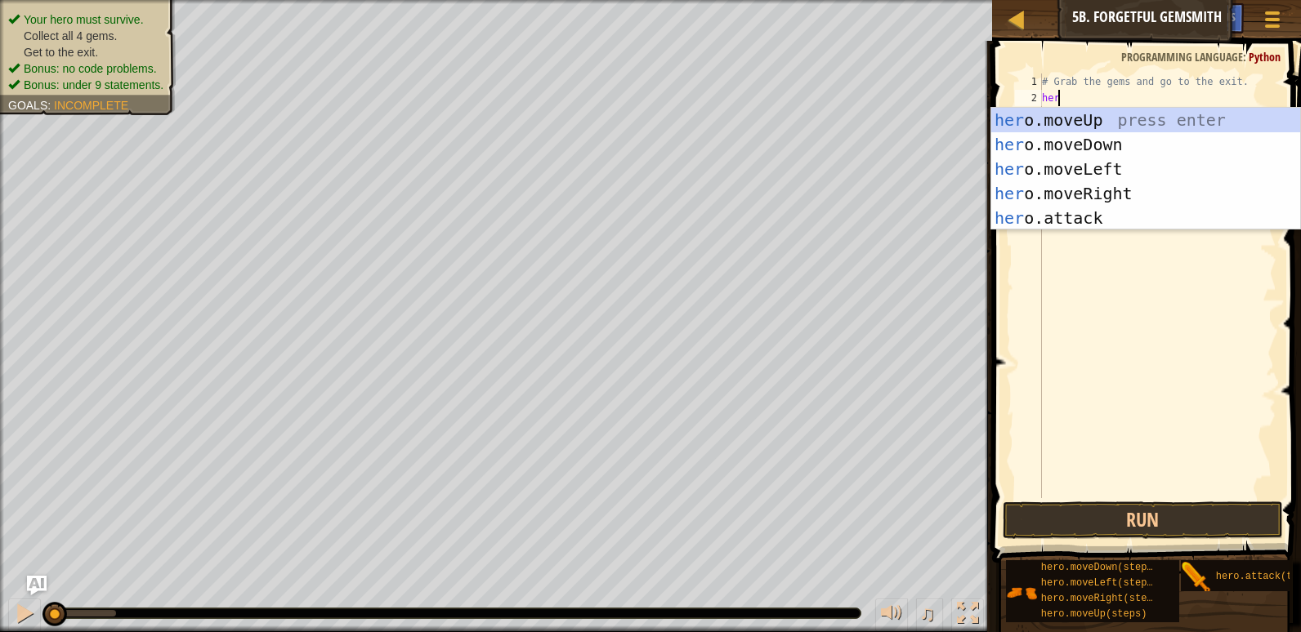
scroll to position [7, 1]
type textarea "hero"
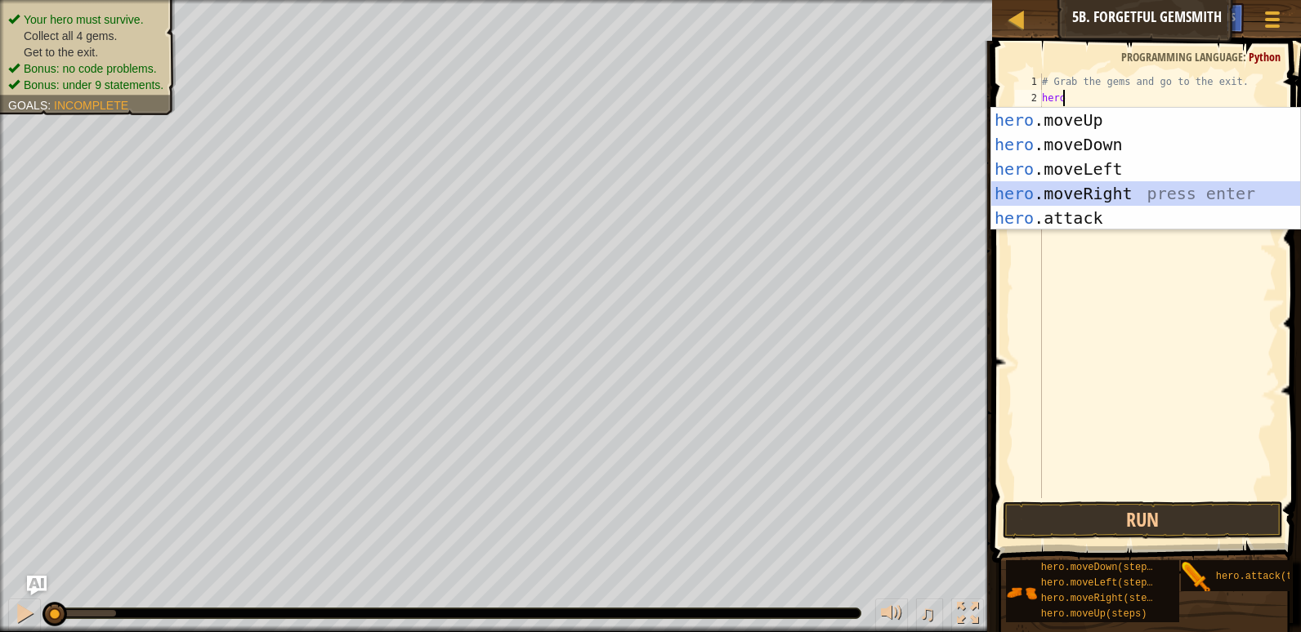
click at [1142, 188] on div "hero .moveUp press enter hero .moveDown press enter hero .moveLeft press enter …" at bounding box center [1145, 194] width 309 height 172
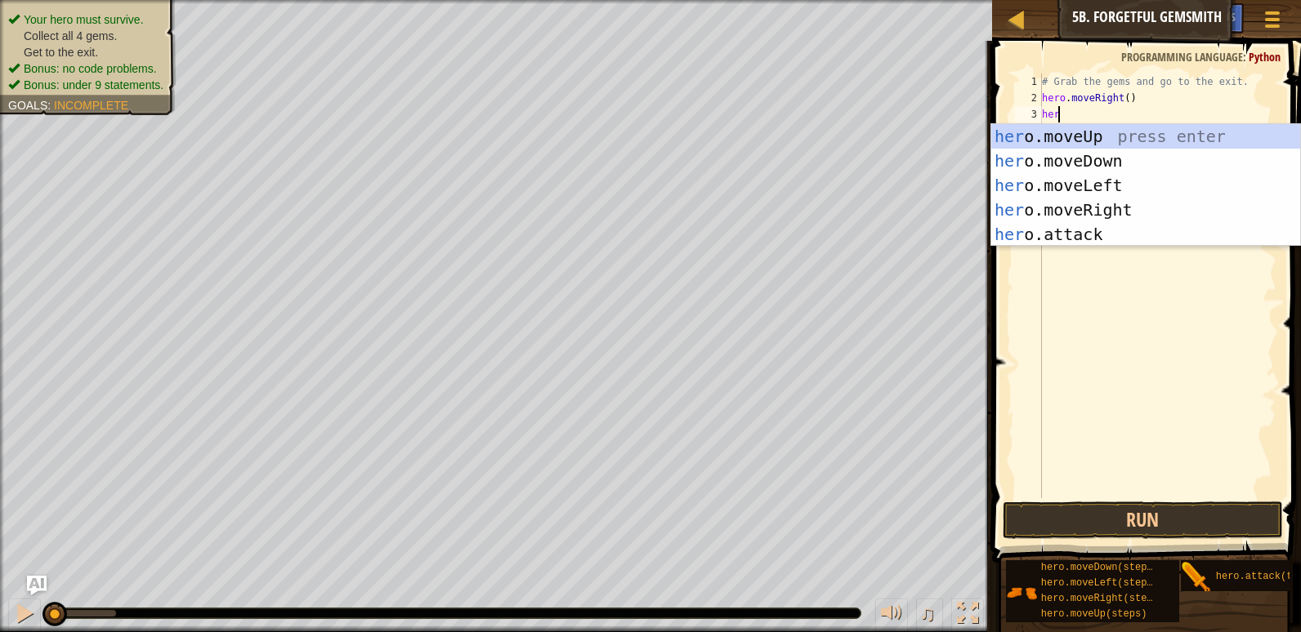
type textarea "hero"
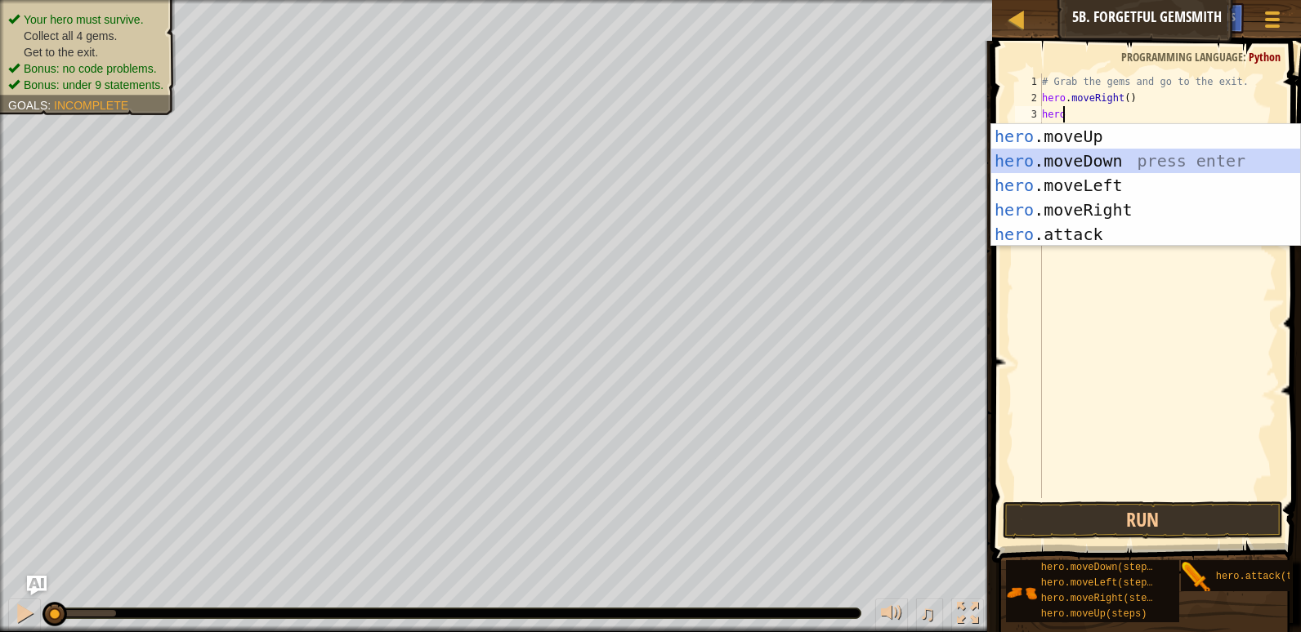
click at [1099, 164] on div "hero .moveUp press enter hero .moveDown press enter hero .moveLeft press enter …" at bounding box center [1145, 210] width 309 height 172
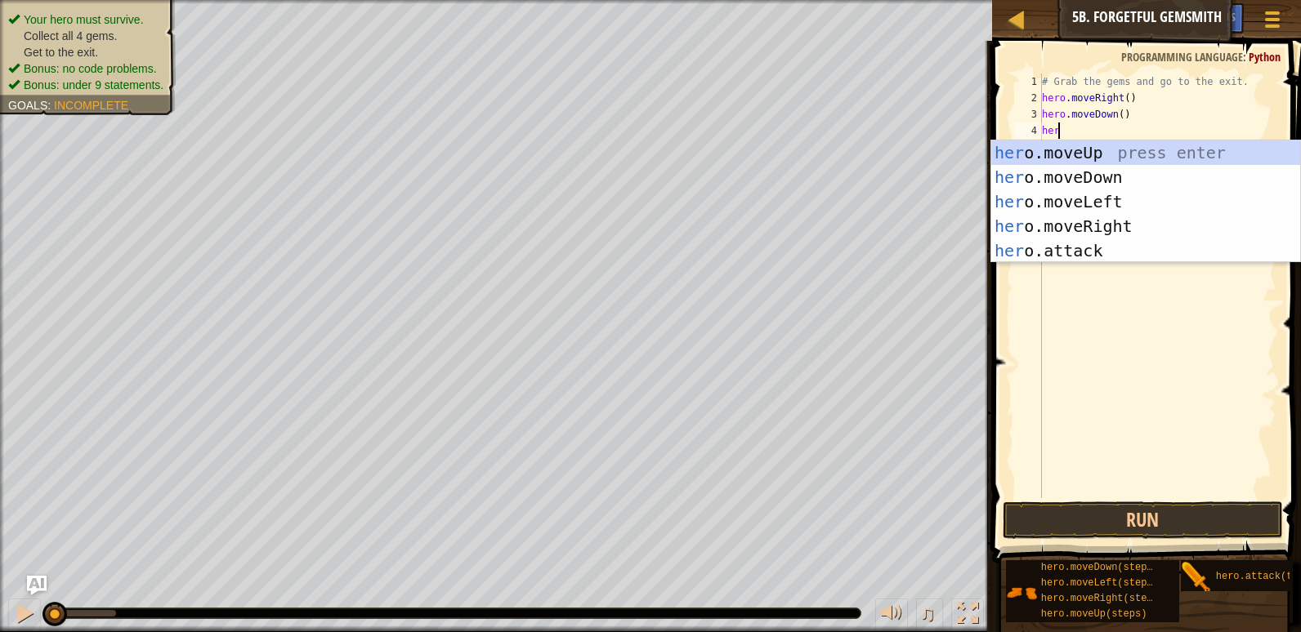
type textarea "hero"
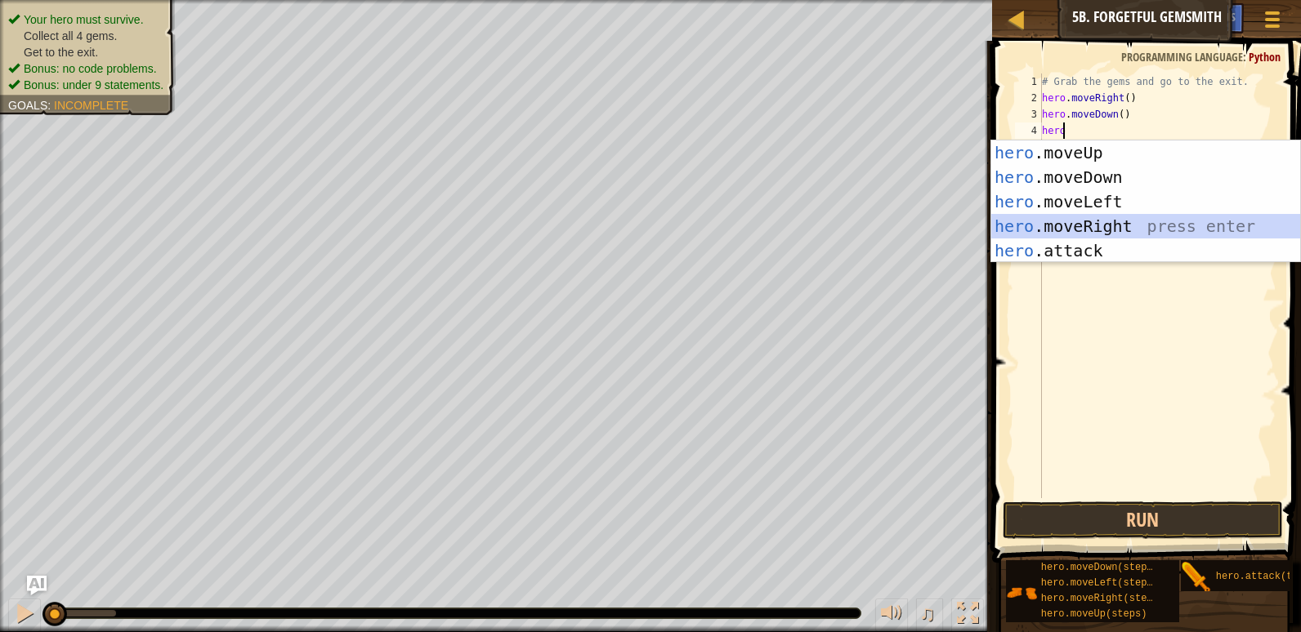
click at [1114, 220] on div "hero .moveUp press enter hero .moveDown press enter hero .moveLeft press enter …" at bounding box center [1145, 227] width 309 height 172
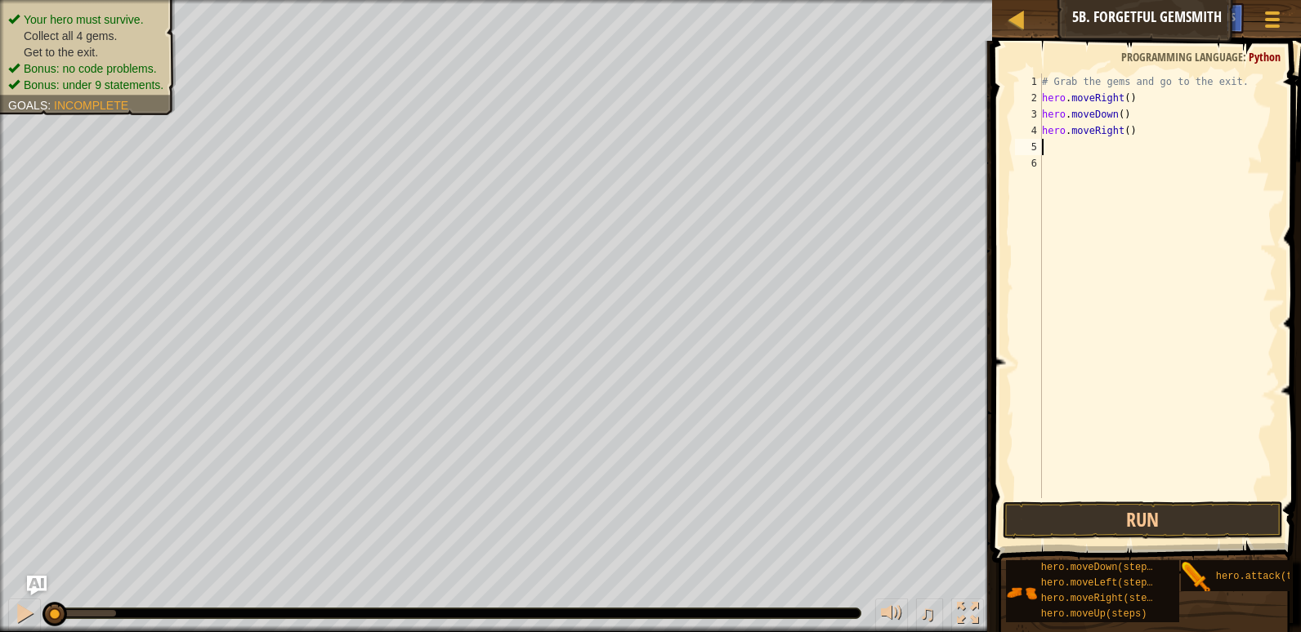
click at [1119, 130] on div "# Grab the gems and go to the exit. hero . moveRight ( ) hero . moveDown ( ) he…" at bounding box center [1157, 303] width 238 height 458
click at [1121, 130] on div "# Grab the gems and go to the exit. hero . moveRight ( ) hero . moveDown ( ) he…" at bounding box center [1157, 303] width 238 height 458
type textarea "hero.moveRight(2)"
click at [1078, 145] on div "# Grab the gems and go to the exit. hero . moveRight ( ) hero . moveDown ( ) he…" at bounding box center [1157, 303] width 238 height 458
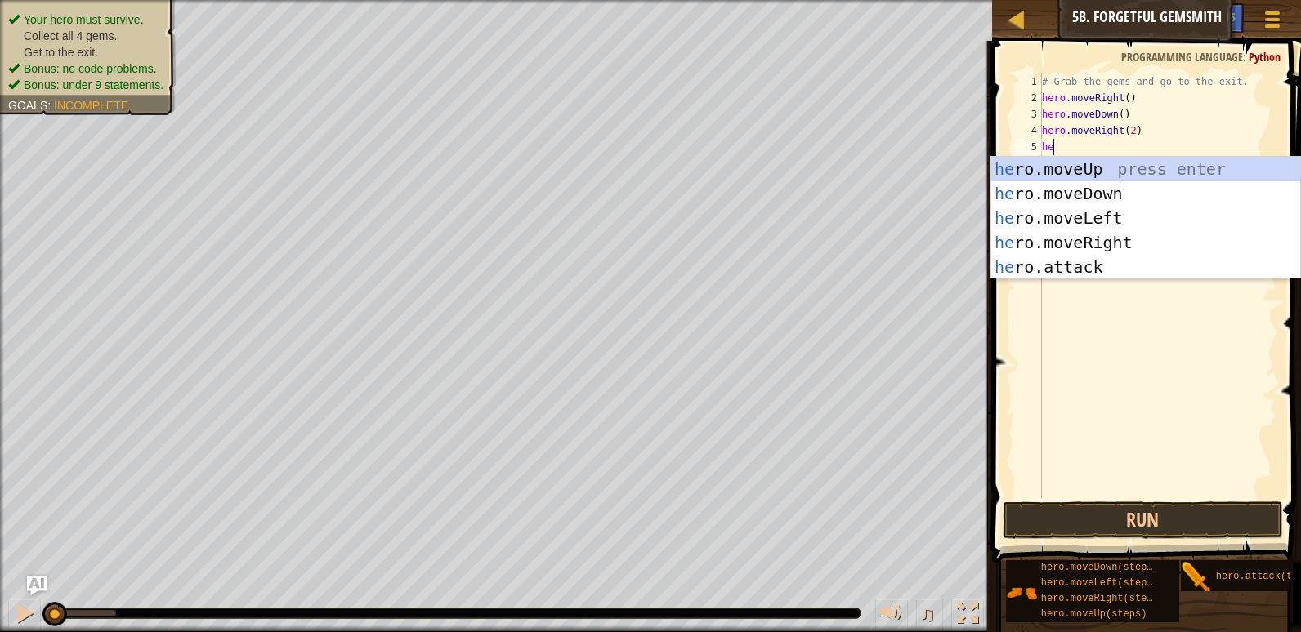
scroll to position [7, 1]
type textarea "hero"
click at [1100, 171] on div "hero .moveUp press enter hero .moveDown press enter hero .moveLeft press enter …" at bounding box center [1145, 243] width 309 height 172
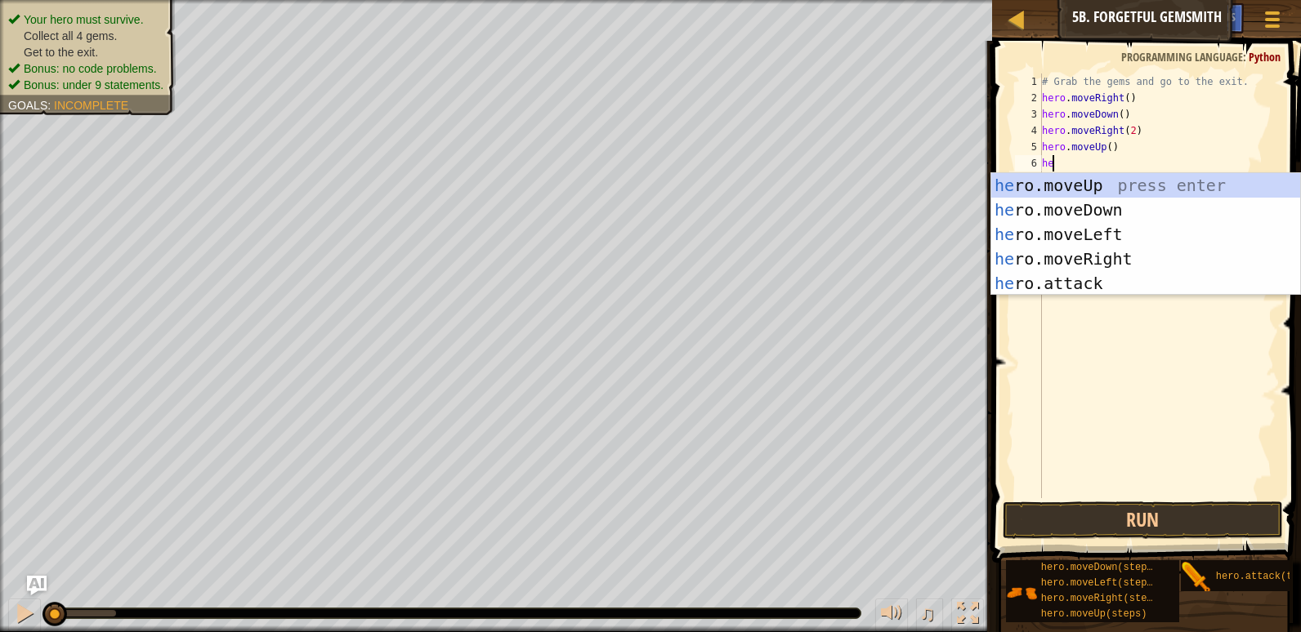
type textarea "hero"
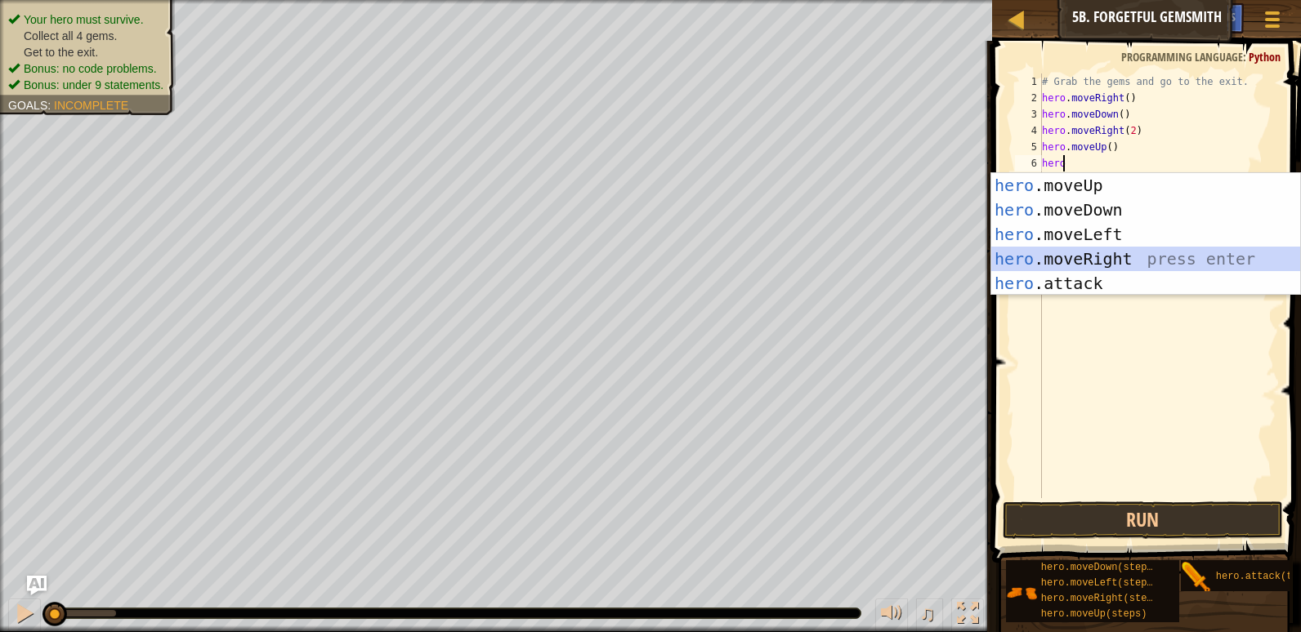
click at [1126, 252] on div "hero .moveUp press enter hero .moveDown press enter hero .moveLeft press enter …" at bounding box center [1145, 259] width 309 height 172
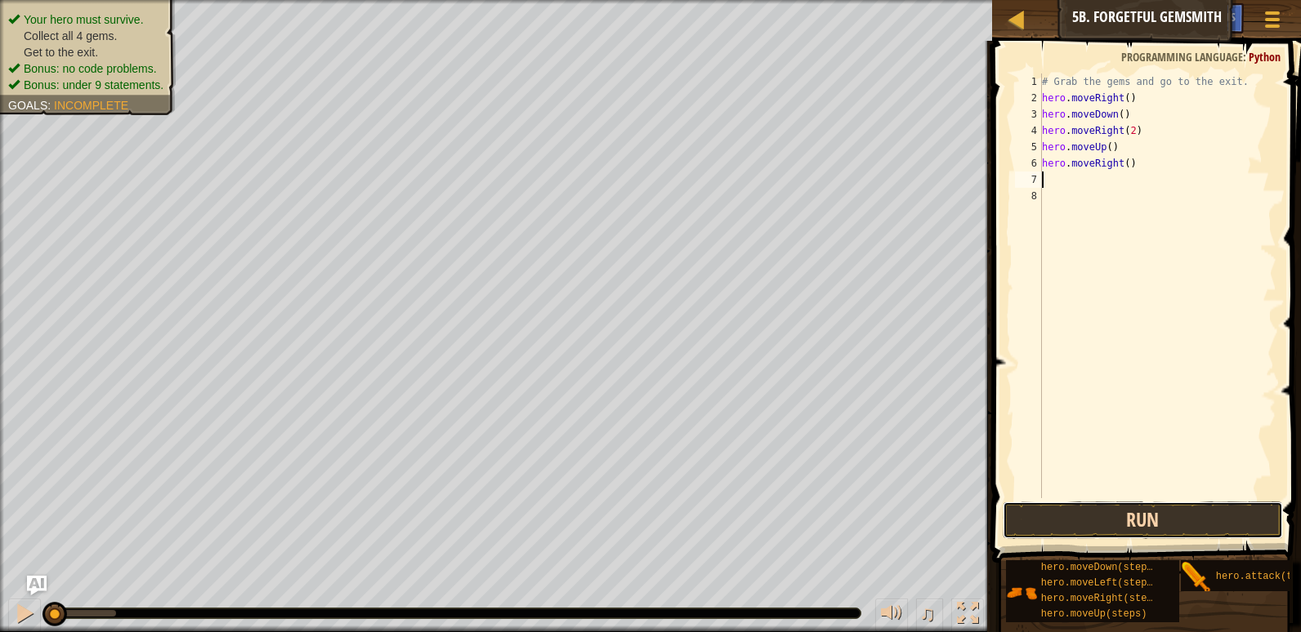
drag, startPoint x: 1077, startPoint y: 523, endPoint x: 1078, endPoint y: 512, distance: 10.7
click at [1077, 523] on button "Run" at bounding box center [1142, 521] width 280 height 38
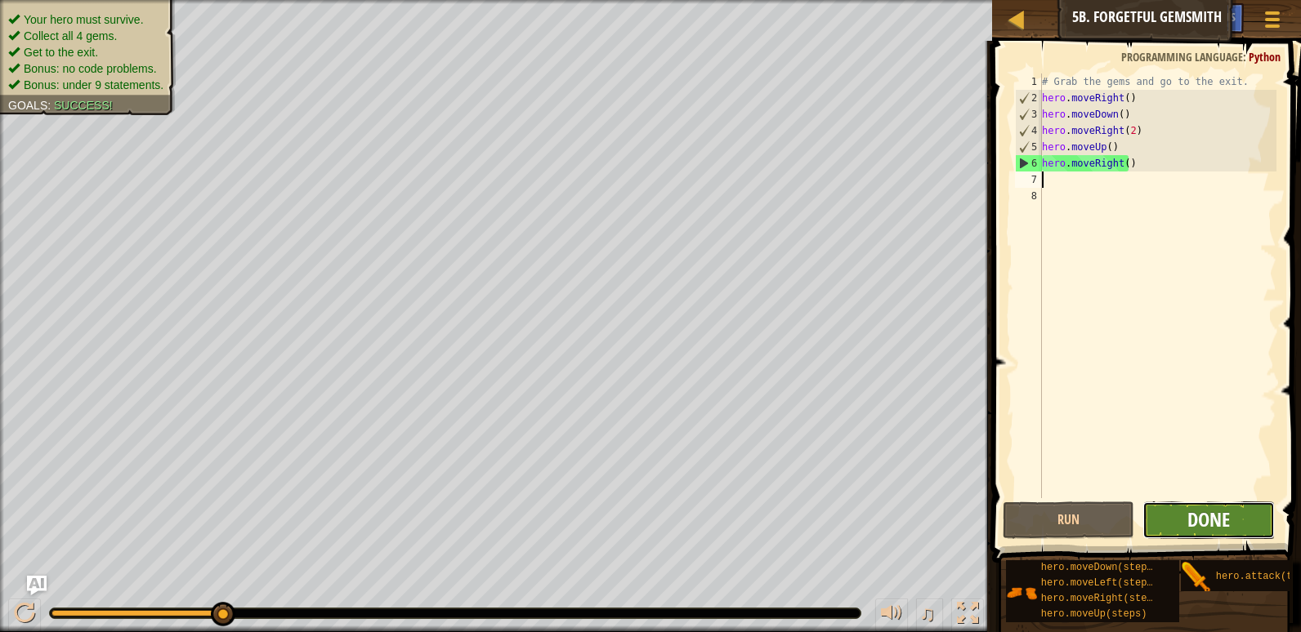
click at [1198, 526] on span "Done" at bounding box center [1208, 520] width 42 height 26
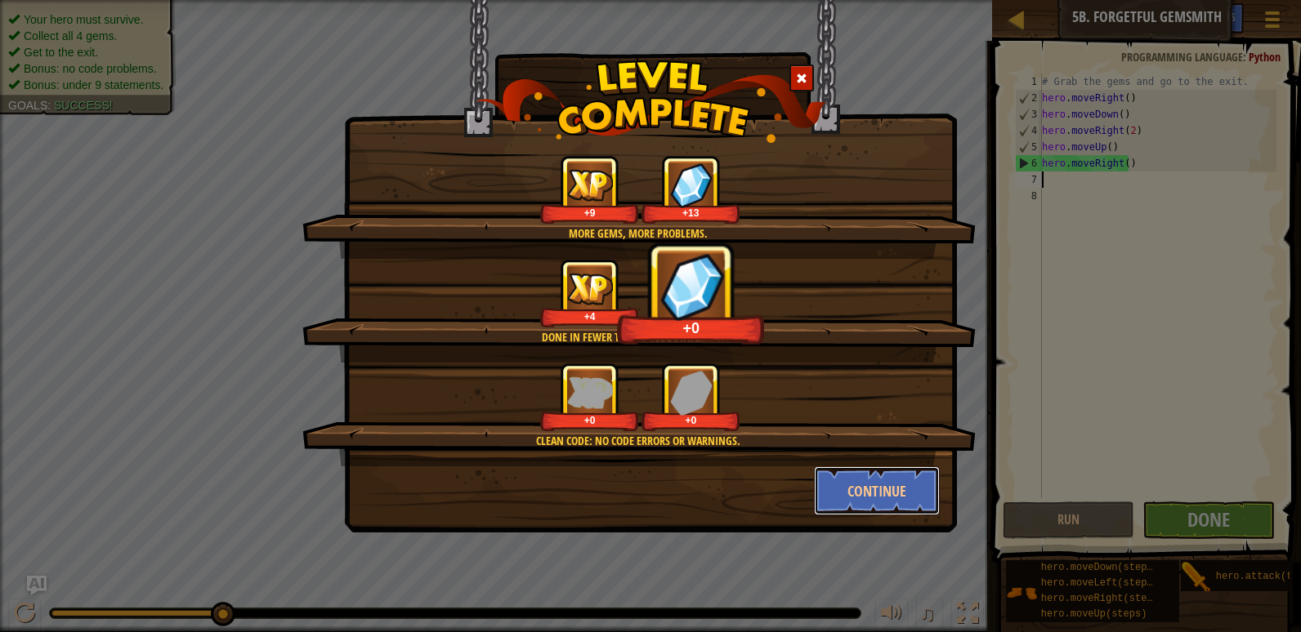
drag, startPoint x: 873, startPoint y: 494, endPoint x: 880, endPoint y: 458, distance: 37.3
click at [873, 494] on button "Continue" at bounding box center [877, 491] width 127 height 49
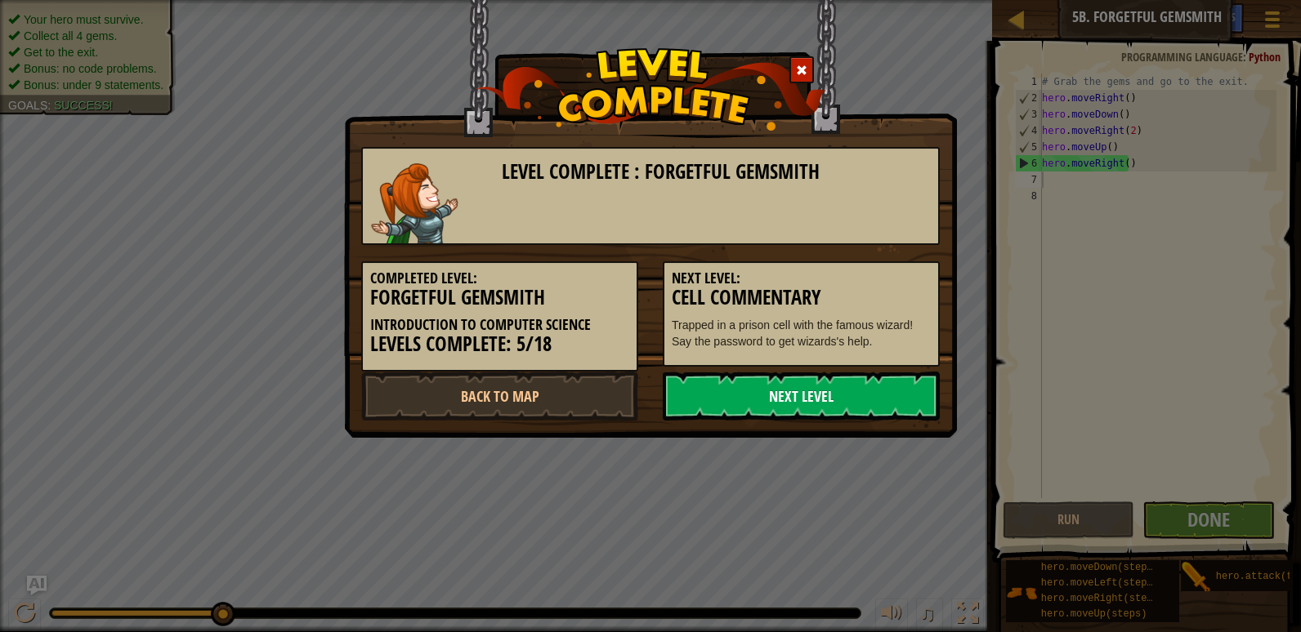
click at [743, 377] on link "Next Level" at bounding box center [801, 396] width 277 height 49
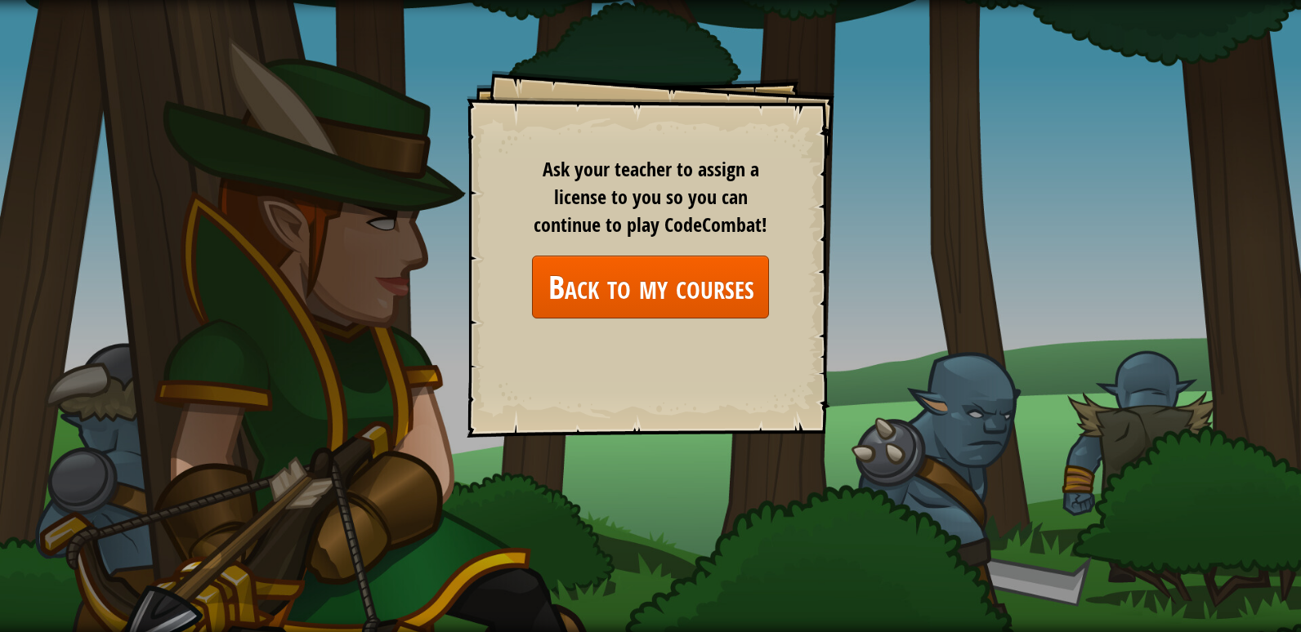
drag, startPoint x: 554, startPoint y: 232, endPoint x: 563, endPoint y: 257, distance: 26.1
click at [553, 241] on div "Ask your teacher to assign a license to you so you can continue to play CodeCom…" at bounding box center [650, 236] width 237 height 163
click at [567, 267] on link "Back to my courses" at bounding box center [650, 287] width 237 height 63
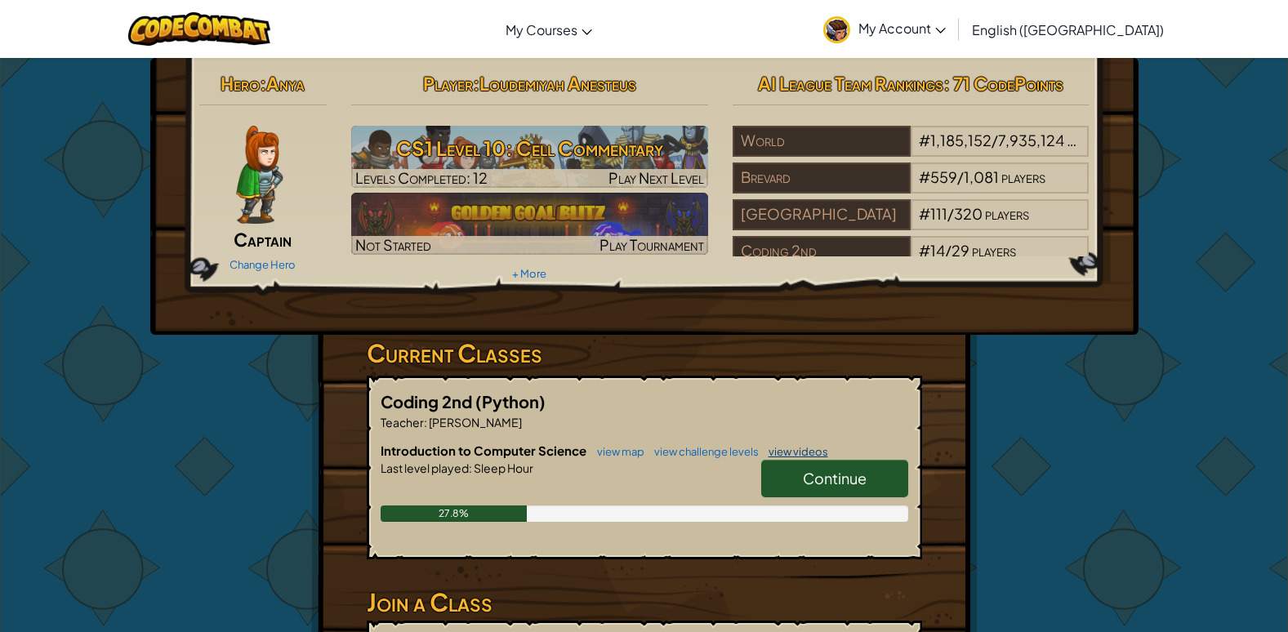
click at [822, 449] on link "view videos" at bounding box center [795, 451] width 68 height 13
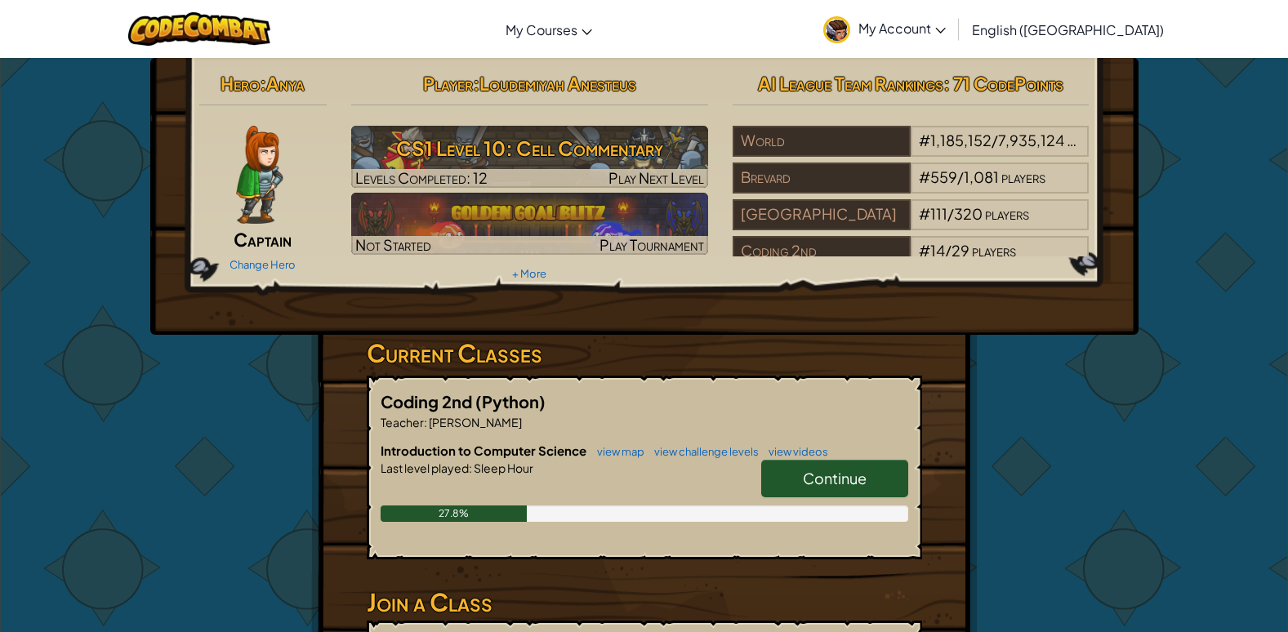
click at [873, 479] on link "Continue" at bounding box center [834, 479] width 147 height 38
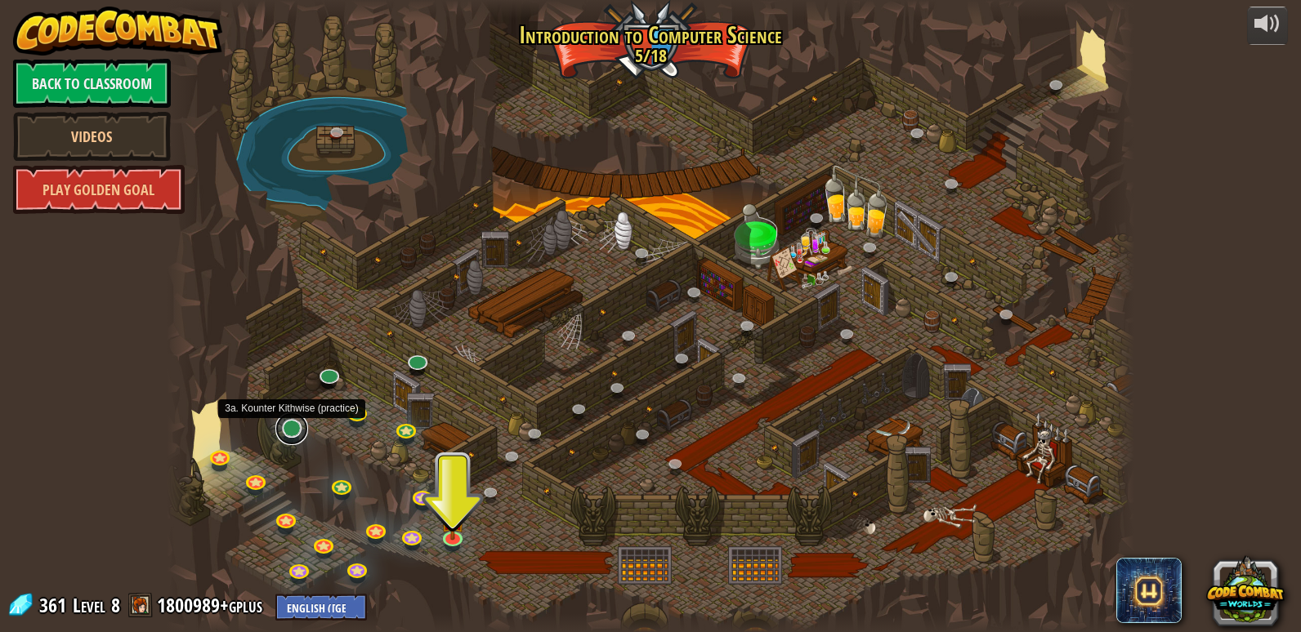
click at [284, 422] on link at bounding box center [291, 429] width 33 height 33
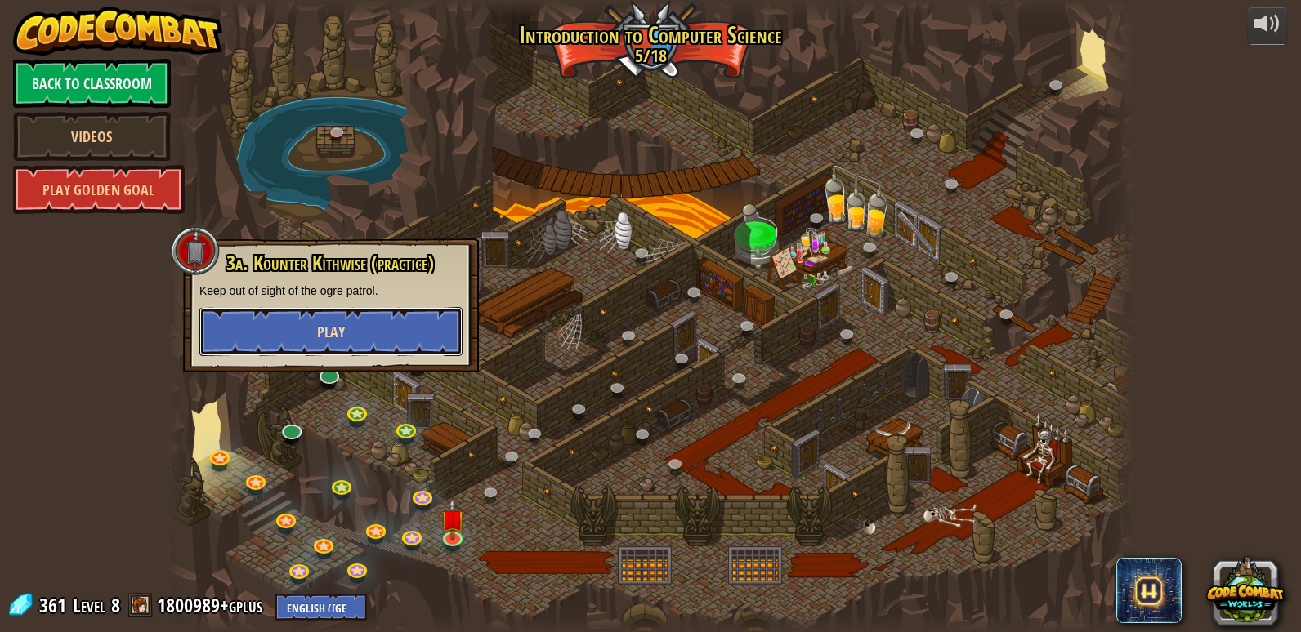
click at [371, 316] on button "Play" at bounding box center [330, 331] width 263 height 49
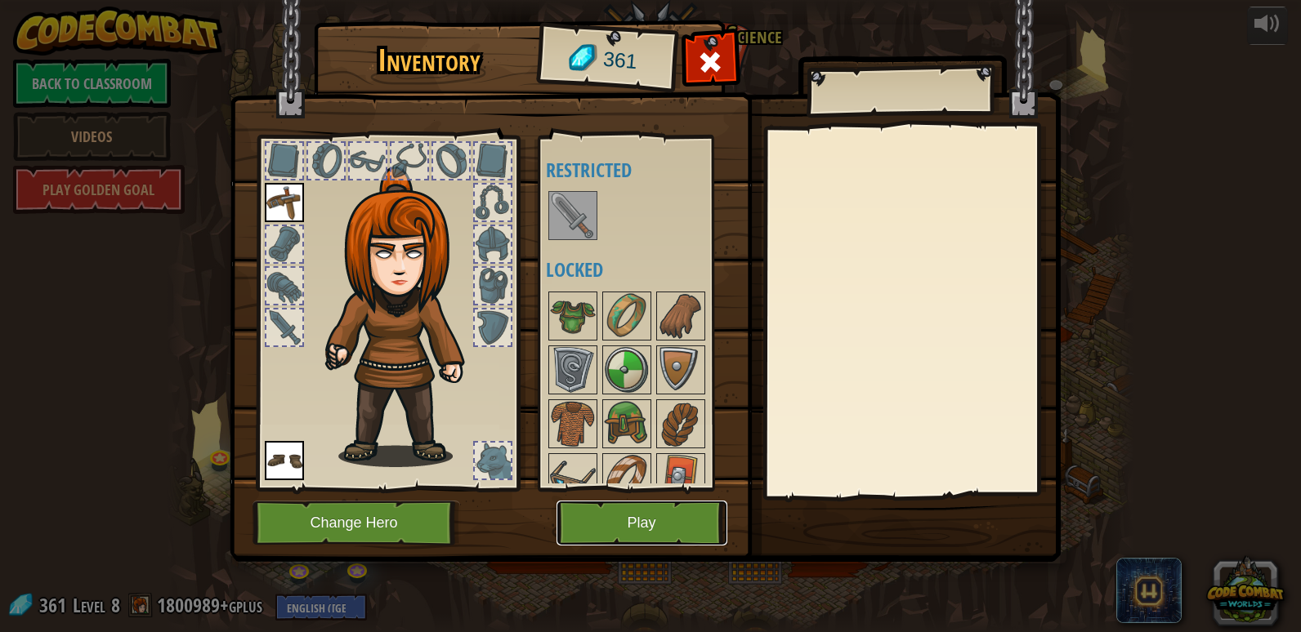
click at [620, 509] on button "Play" at bounding box center [641, 523] width 171 height 45
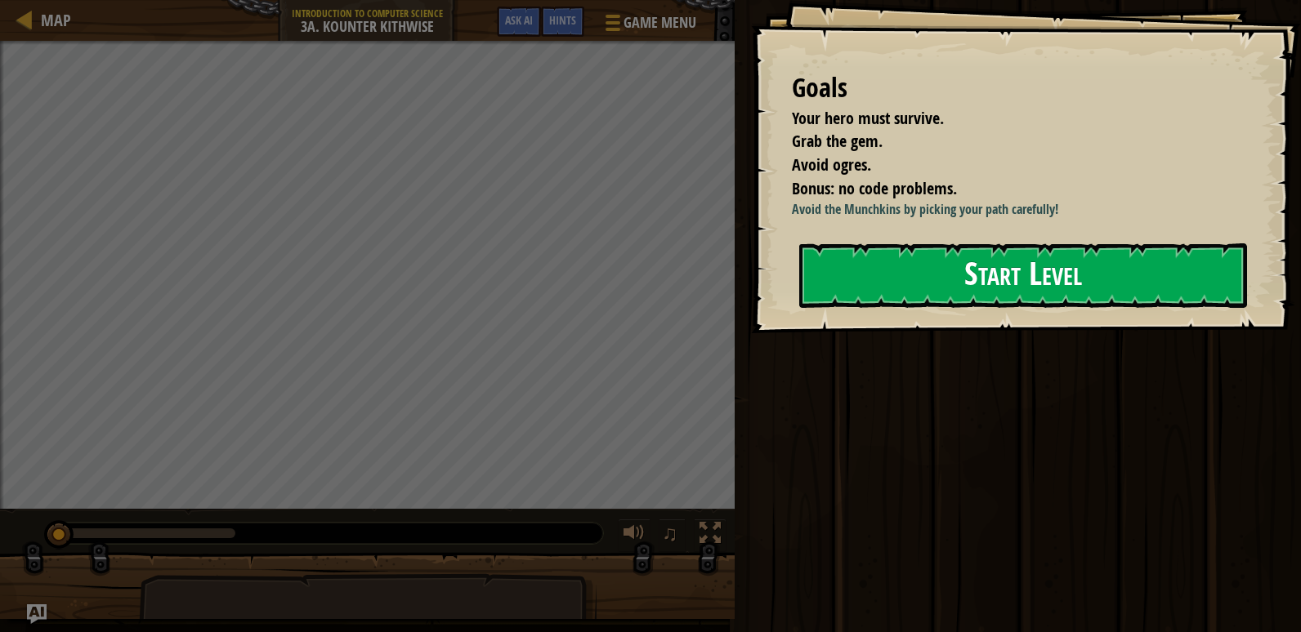
click at [833, 286] on button "Start Level" at bounding box center [1023, 275] width 448 height 65
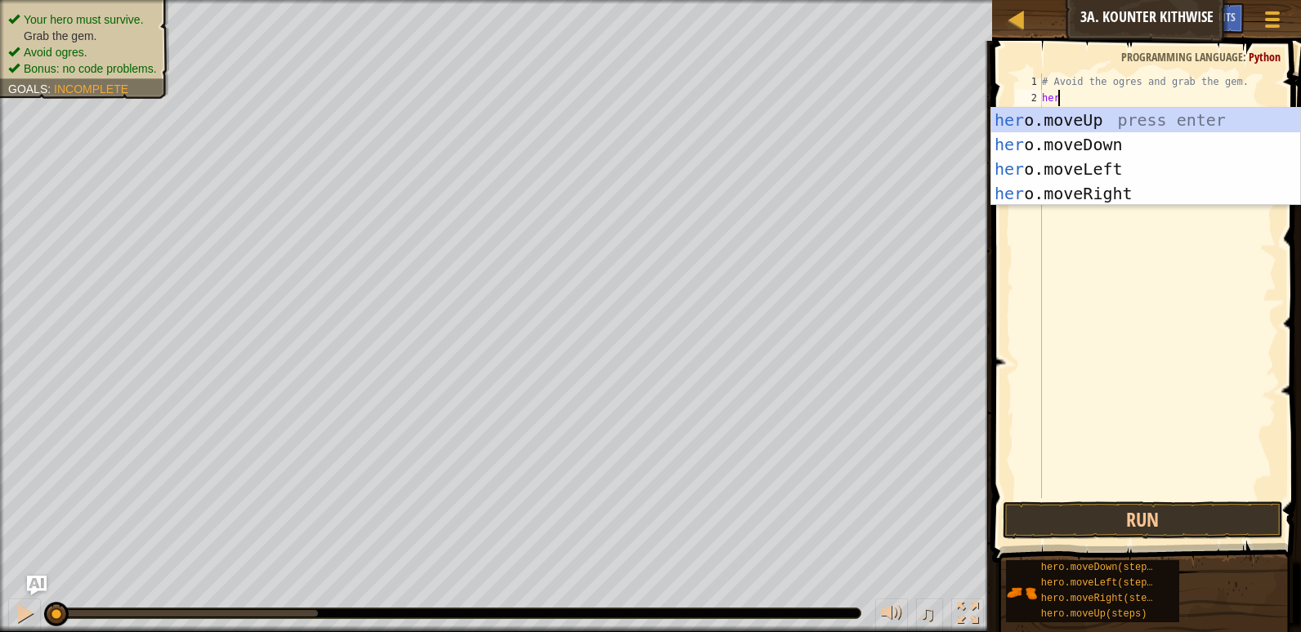
scroll to position [7, 1]
type textarea "hero"
click at [1172, 145] on div "hero .moveUp press enter hero .moveDown press enter hero .moveLeft press enter …" at bounding box center [1145, 181] width 309 height 147
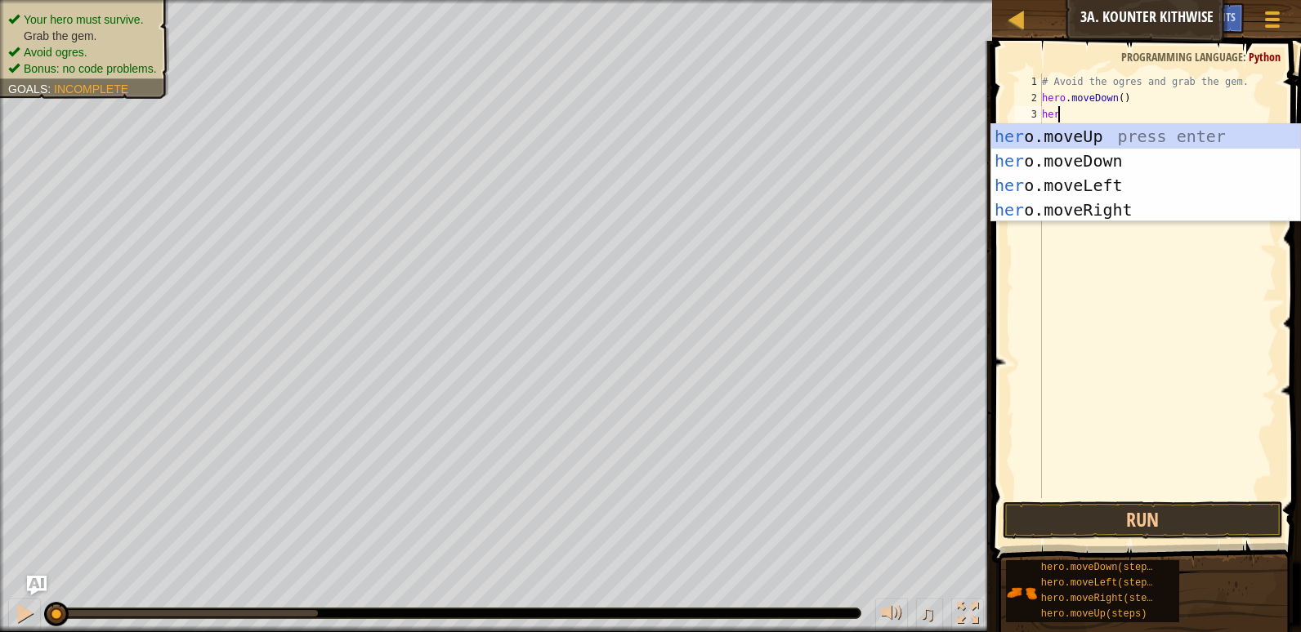
type textarea "hero"
click at [1119, 217] on div "hero .moveUp press enter hero .moveDown press enter hero .moveLeft press enter …" at bounding box center [1145, 197] width 309 height 147
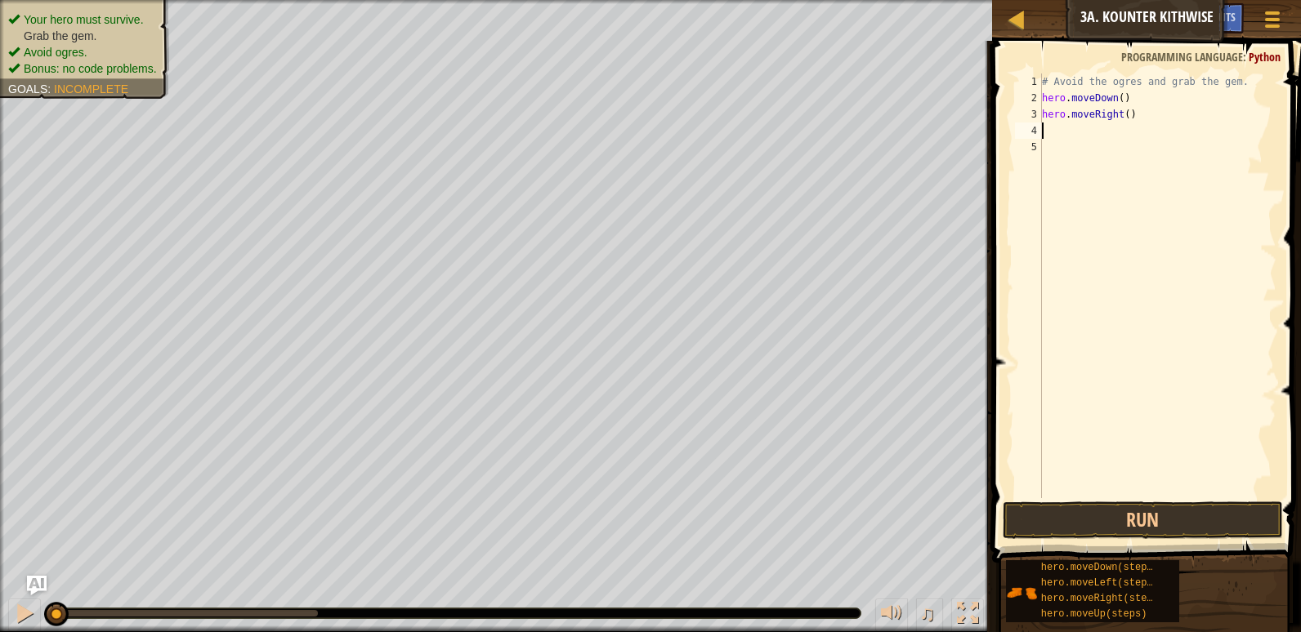
scroll to position [7, 0]
click at [1120, 116] on div "# Avoid the ogres and grab the gem. hero . moveDown ( ) hero . moveRight ( )" at bounding box center [1157, 303] width 238 height 458
click at [1114, 515] on button "Run" at bounding box center [1142, 521] width 280 height 38
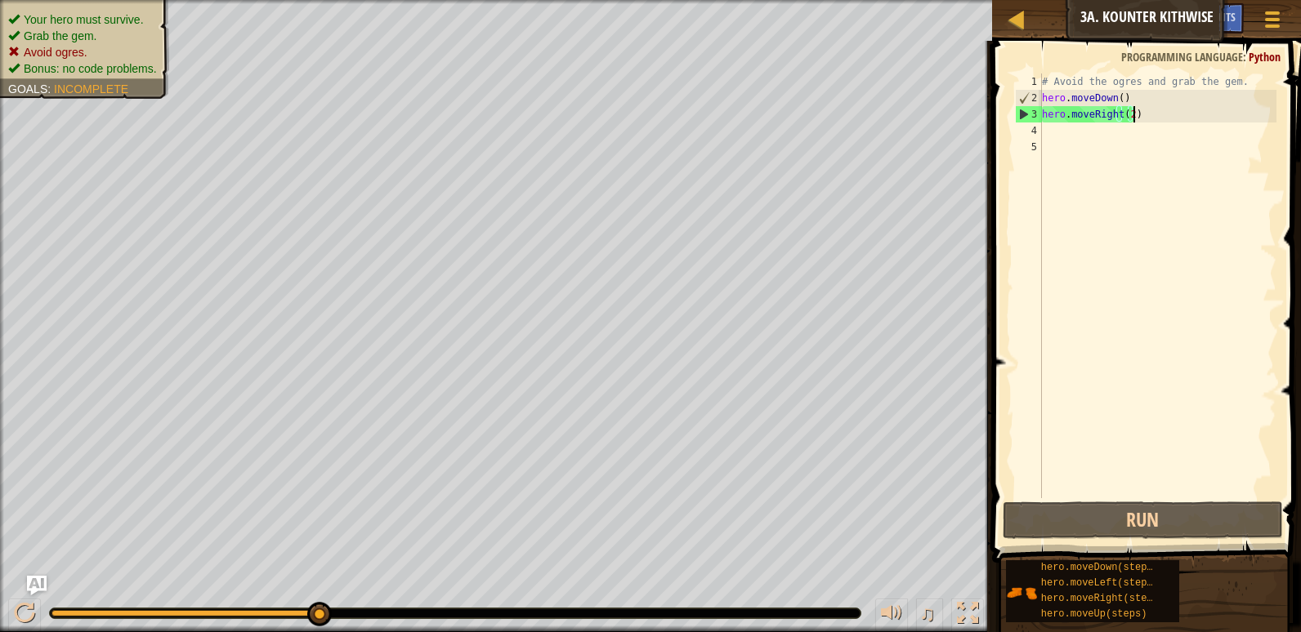
click at [1144, 122] on div "# Avoid the ogres and grab the gem. hero . moveDown ( ) hero . moveRight ( 2 )" at bounding box center [1157, 303] width 238 height 458
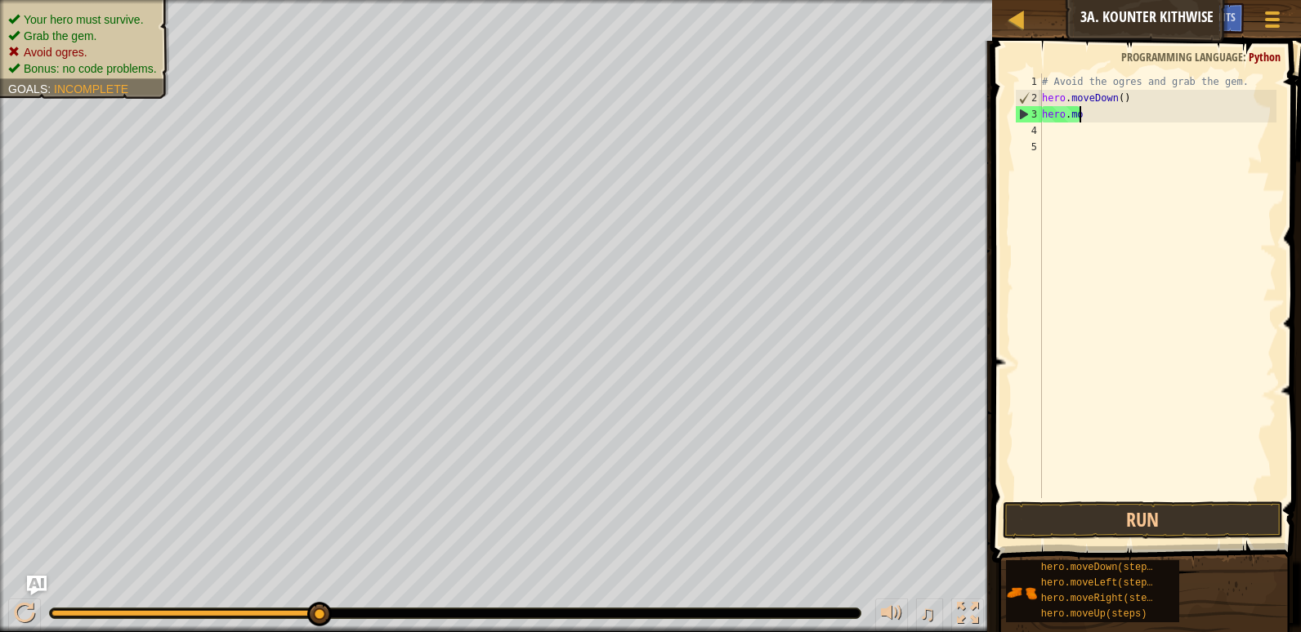
scroll to position [7, 2]
click at [1118, 96] on div "# Avoid the ogres and grab the gem. hero . moveDown ( ) hero ." at bounding box center [1157, 303] width 238 height 458
click at [1073, 122] on div "# Avoid the ogres and grab the gem. hero . moveDown ( 2 ) hero ." at bounding box center [1157, 303] width 238 height 458
type textarea "hero.R"
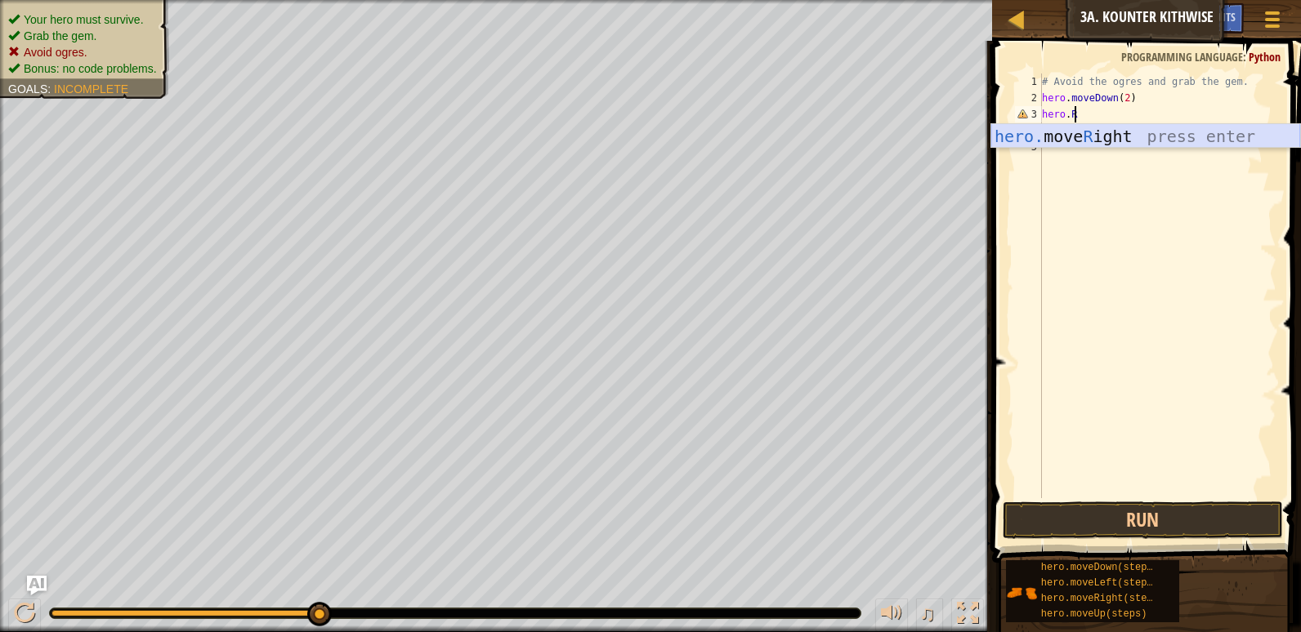
click at [1069, 143] on div "hero. move R ight press enter" at bounding box center [1145, 161] width 309 height 74
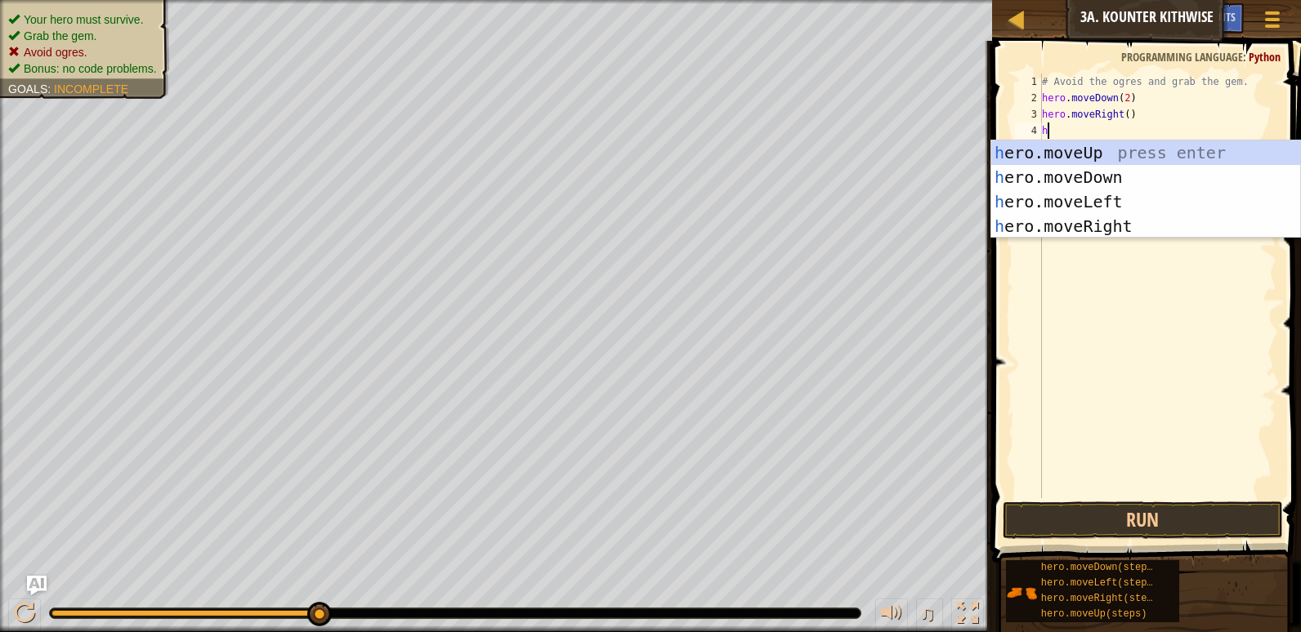
type textarea "her"
click at [1069, 141] on div "her o.moveUp press enter her o.moveDown press enter her o.moveLeft press enter …" at bounding box center [1145, 214] width 309 height 147
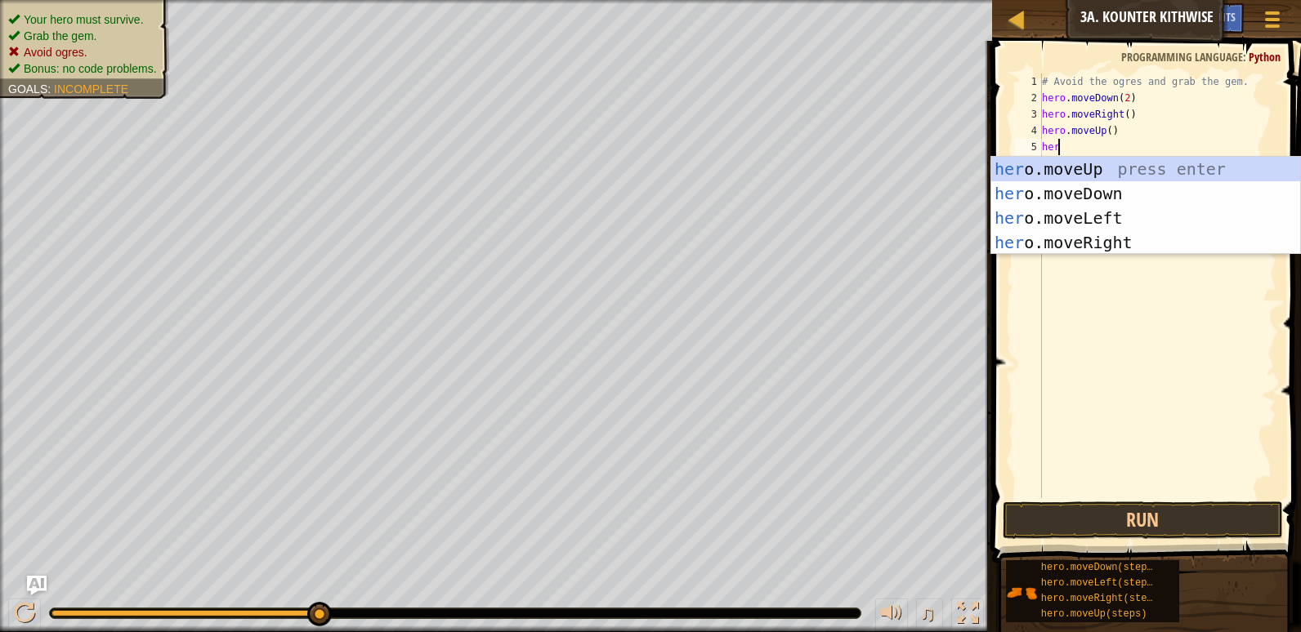
type textarea "hero"
click at [1086, 239] on div "hero .moveUp press enter hero .moveDown press enter hero .moveLeft press enter …" at bounding box center [1145, 230] width 309 height 147
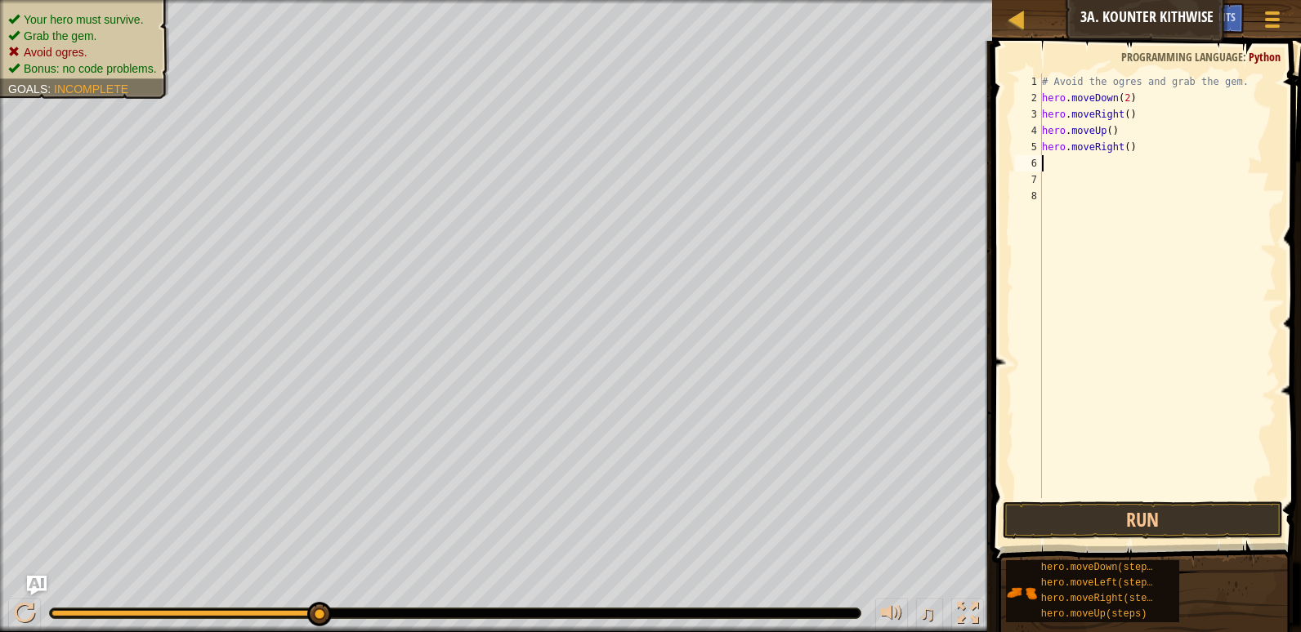
scroll to position [7, 0]
click at [1108, 509] on button "Run" at bounding box center [1142, 521] width 280 height 38
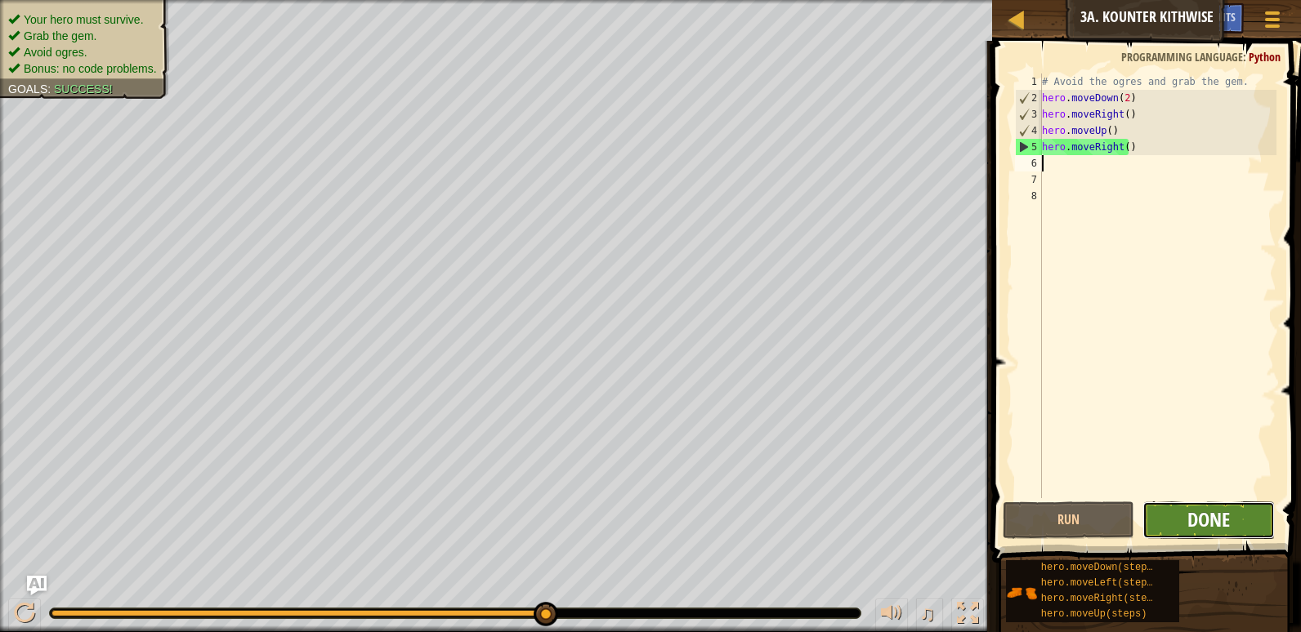
click at [1213, 526] on span "Done" at bounding box center [1208, 520] width 42 height 26
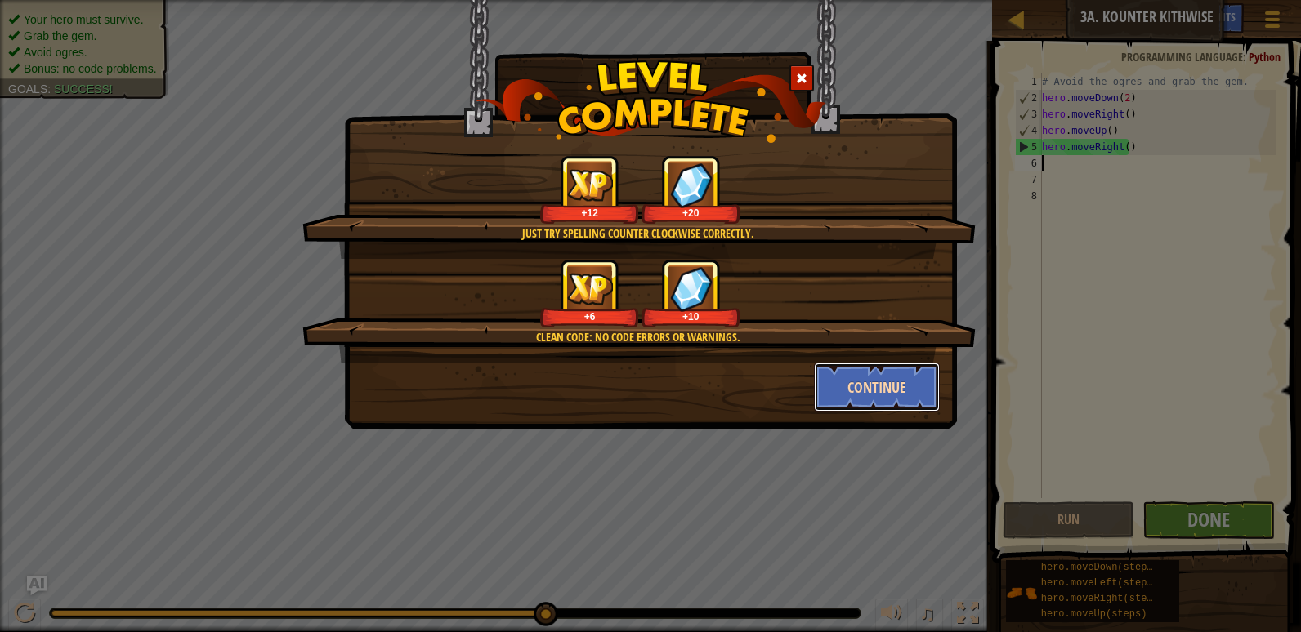
click at [880, 387] on button "Continue" at bounding box center [877, 387] width 127 height 49
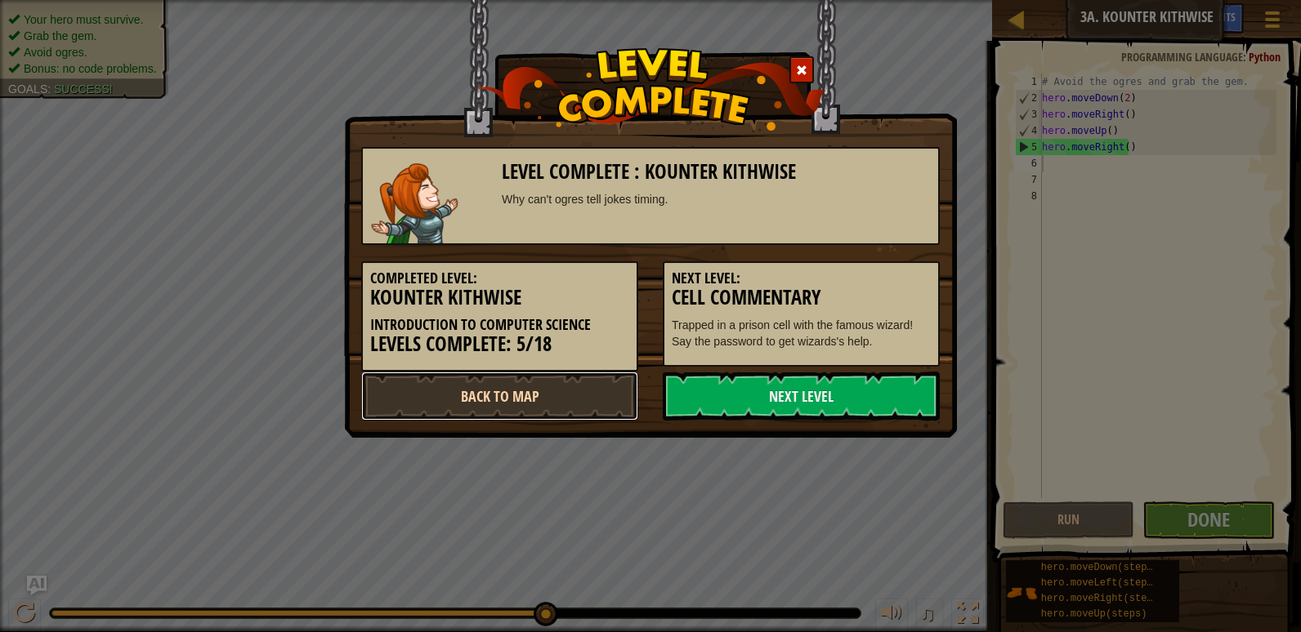
click at [598, 395] on link "Back to Map" at bounding box center [499, 396] width 277 height 49
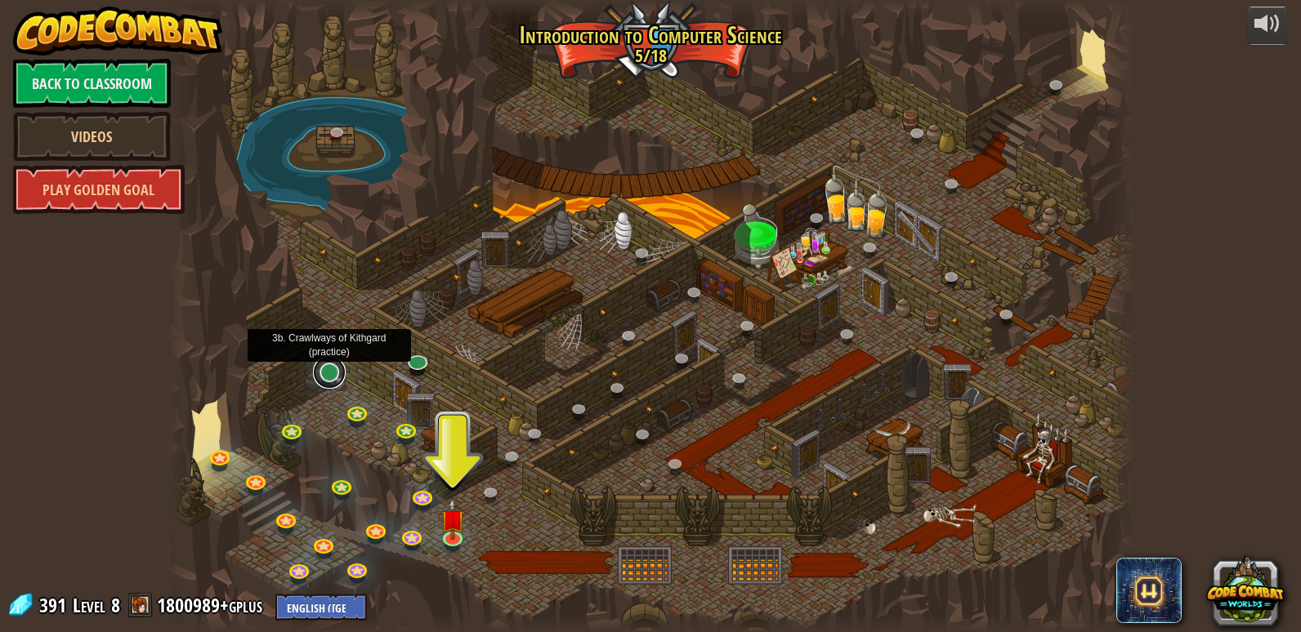
click at [340, 380] on link at bounding box center [329, 372] width 33 height 33
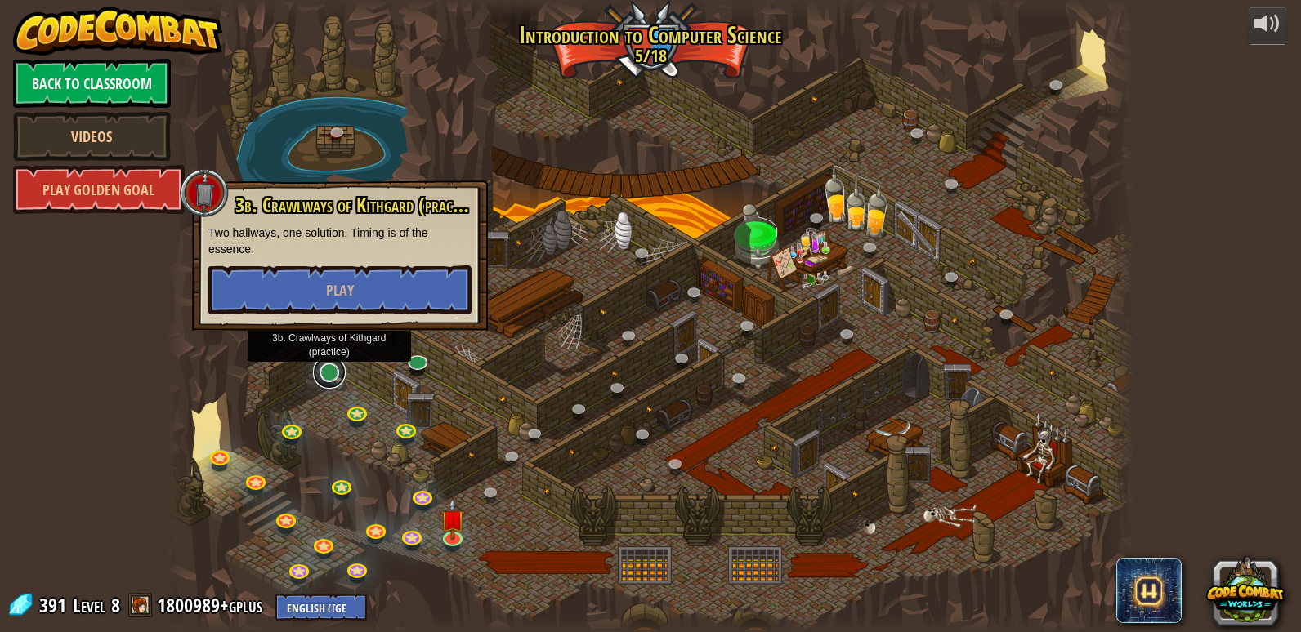
click at [341, 377] on link at bounding box center [329, 372] width 33 height 33
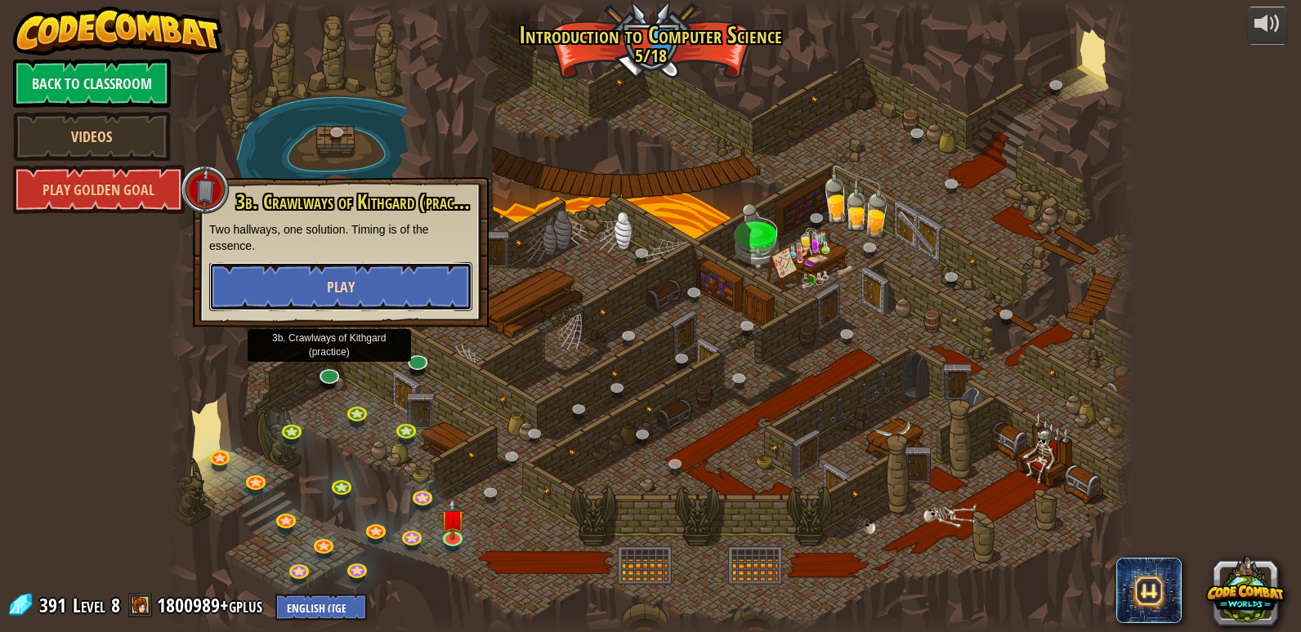
click at [373, 285] on button "Play" at bounding box center [340, 286] width 263 height 49
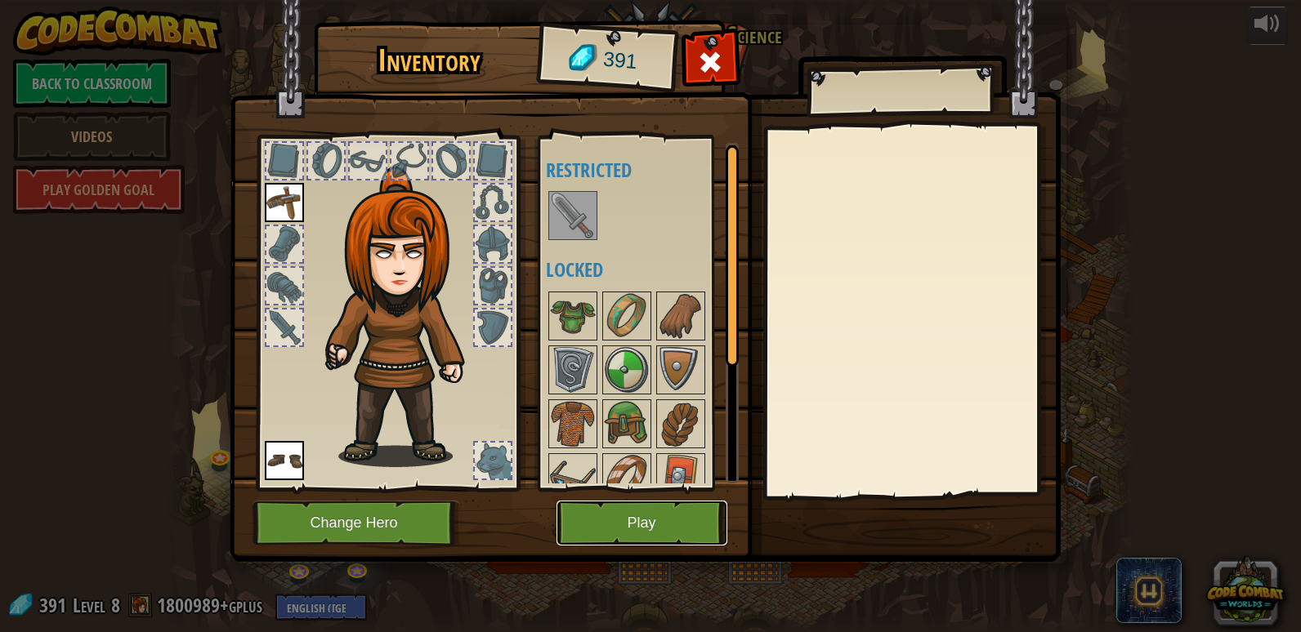
click at [595, 516] on button "Play" at bounding box center [641, 523] width 171 height 45
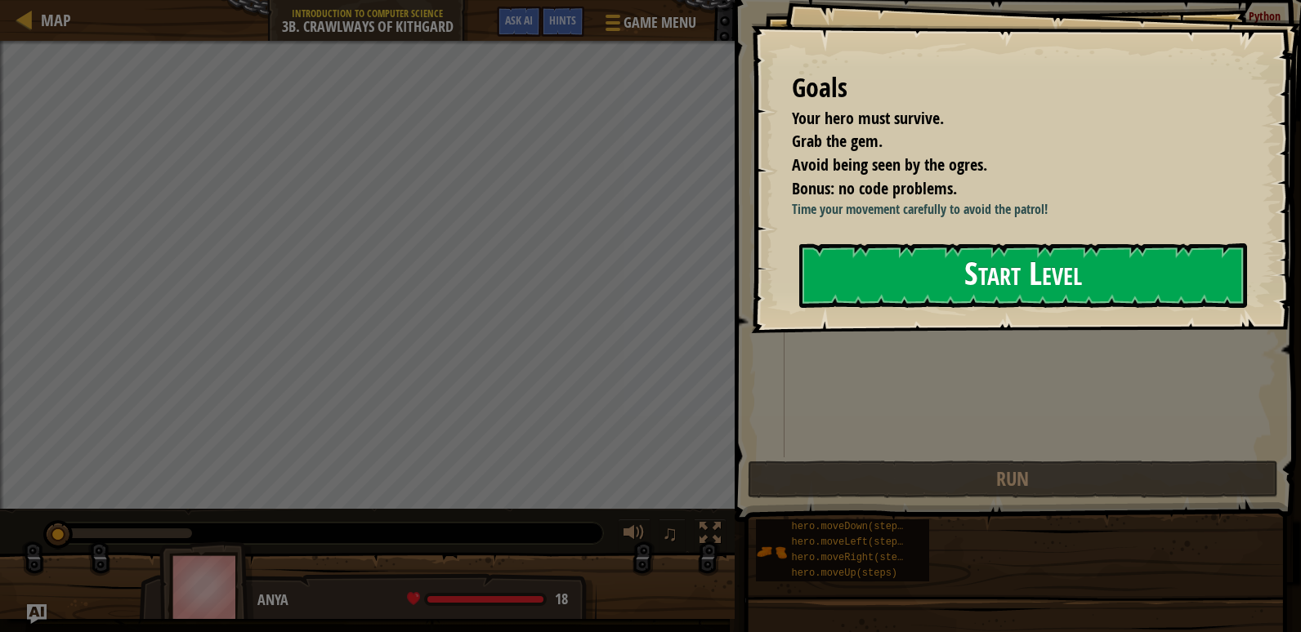
click at [1039, 266] on button "Start Level" at bounding box center [1023, 275] width 448 height 65
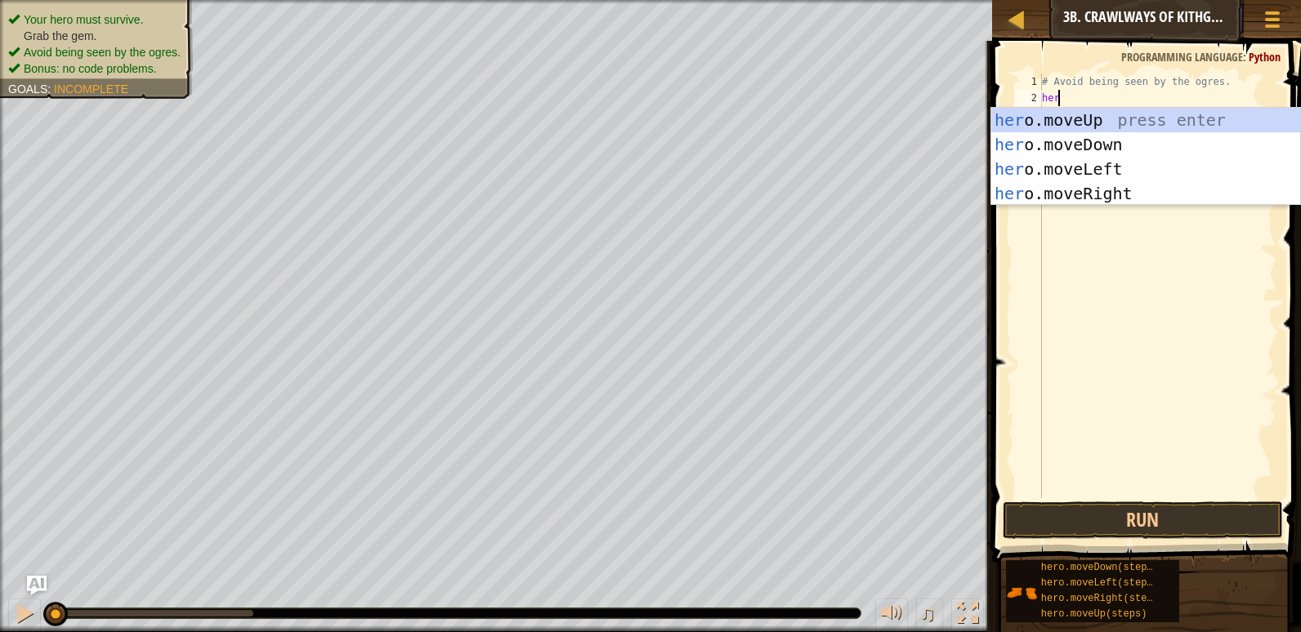
scroll to position [7, 1]
type textarea "hero"
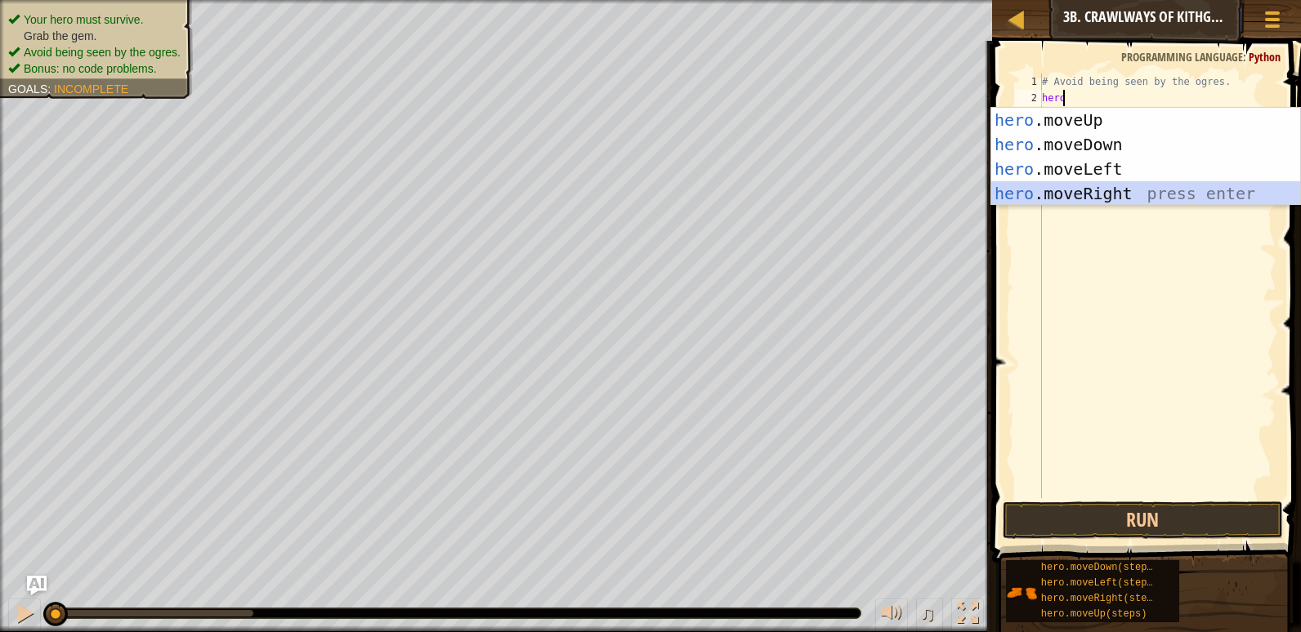
click at [1020, 190] on div "hero .moveUp press enter hero .moveDown press enter hero .moveLeft press enter …" at bounding box center [1145, 181] width 309 height 147
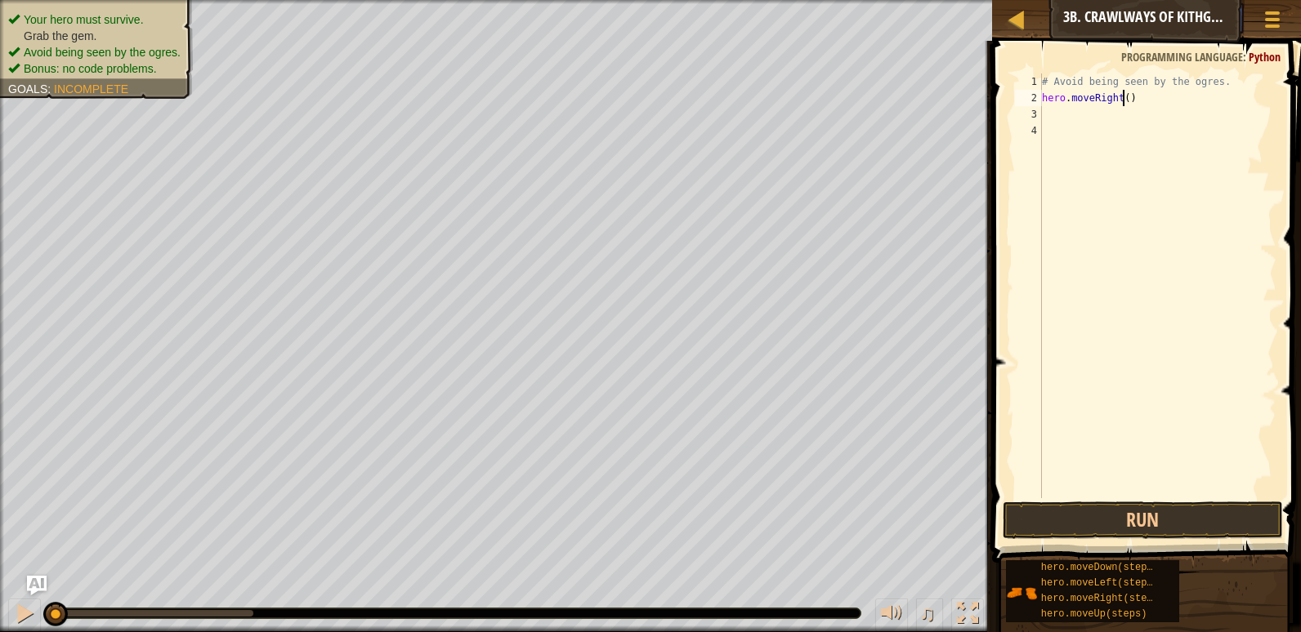
click at [1122, 98] on div "# Avoid being seen by the ogres. hero . moveRight ( )" at bounding box center [1157, 303] width 238 height 458
click at [1069, 524] on button "Run" at bounding box center [1142, 521] width 280 height 38
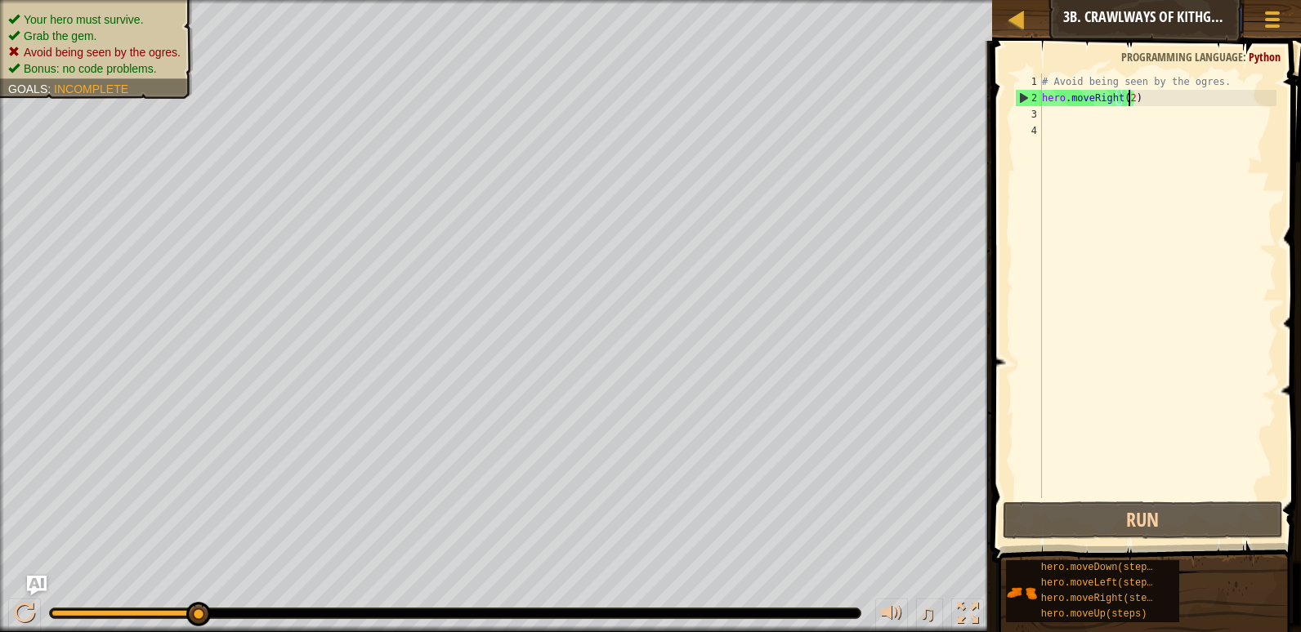
type textarea "hero.moveRight()"
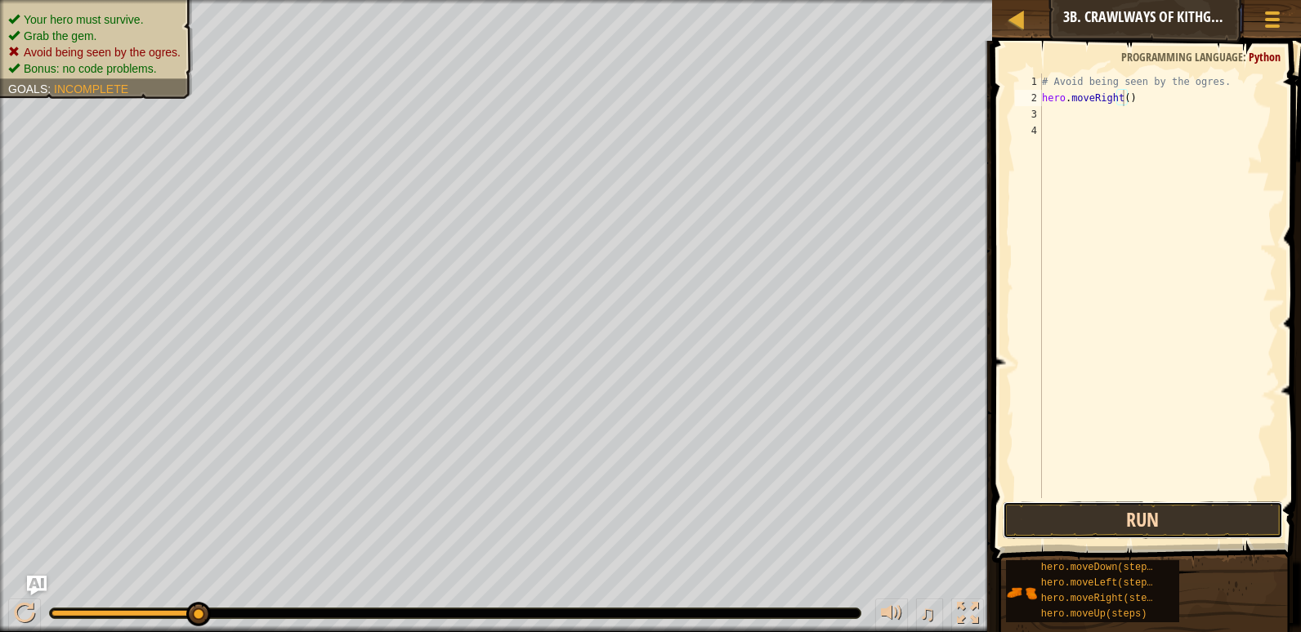
click at [1123, 515] on button "Run" at bounding box center [1142, 521] width 280 height 38
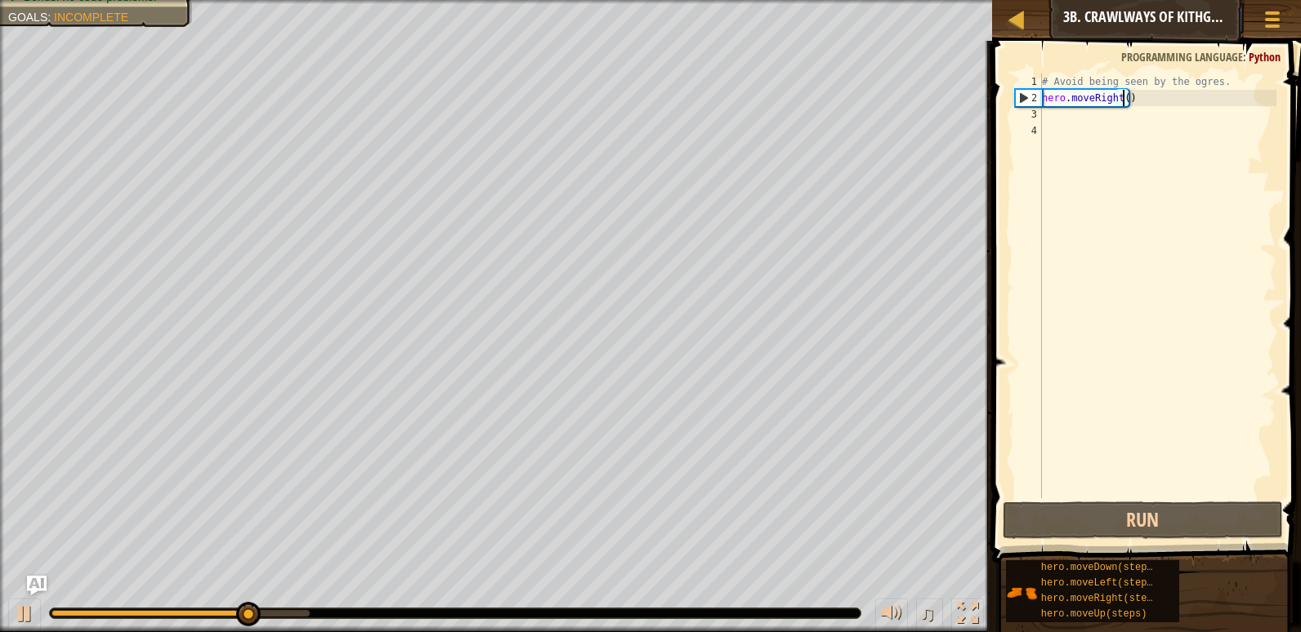
click at [1100, 123] on div "# Avoid being seen by the ogres. hero . moveRight ( )" at bounding box center [1157, 303] width 238 height 458
click at [1098, 115] on div "# Avoid being seen by the ogres. hero . moveRight ( )" at bounding box center [1157, 303] width 238 height 458
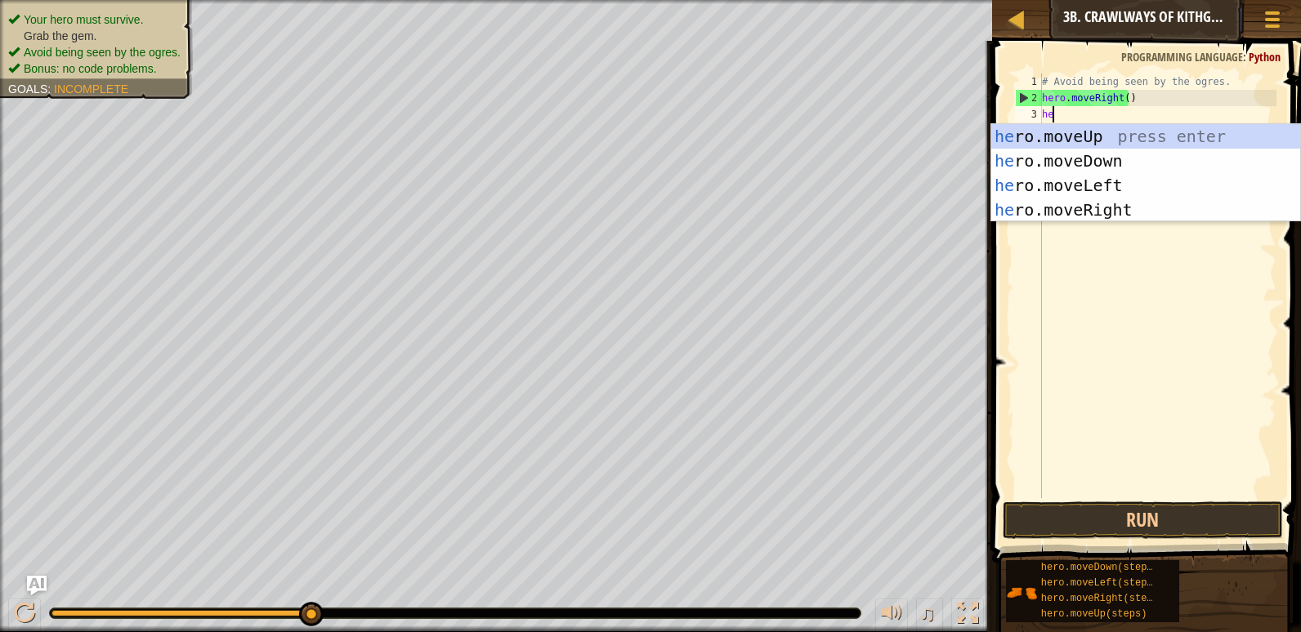
scroll to position [7, 1]
type textarea "hero"
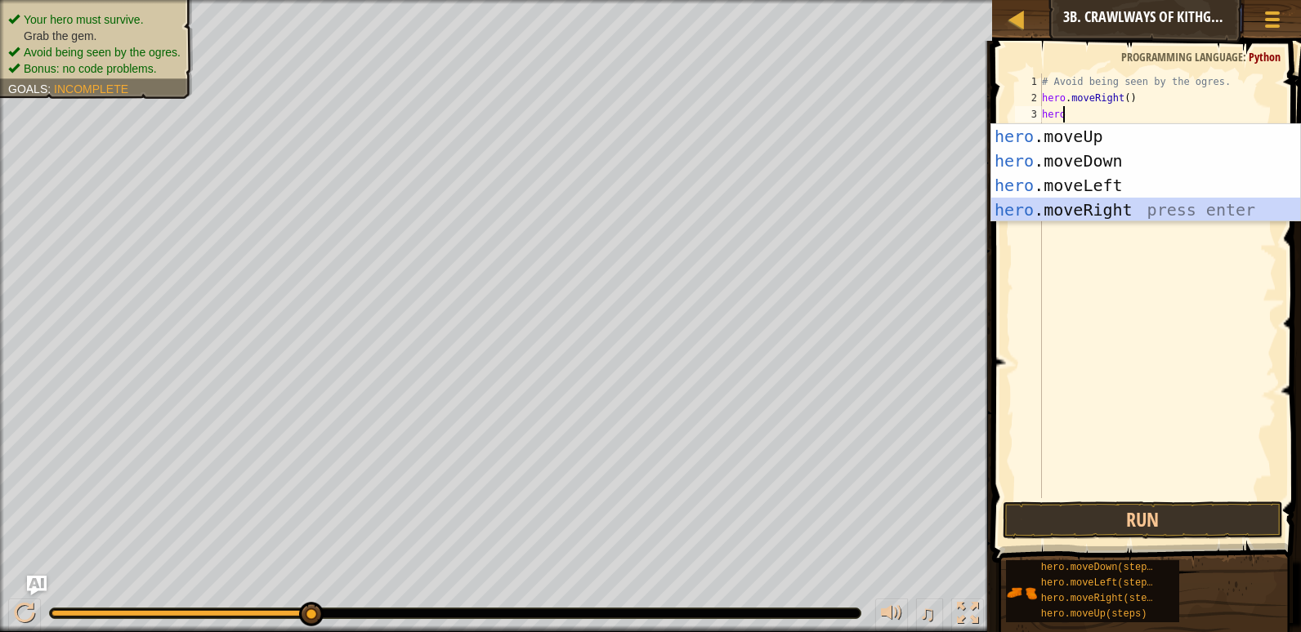
click at [1087, 208] on div "hero .moveUp press enter hero .moveDown press enter hero .moveLeft press enter …" at bounding box center [1145, 197] width 309 height 147
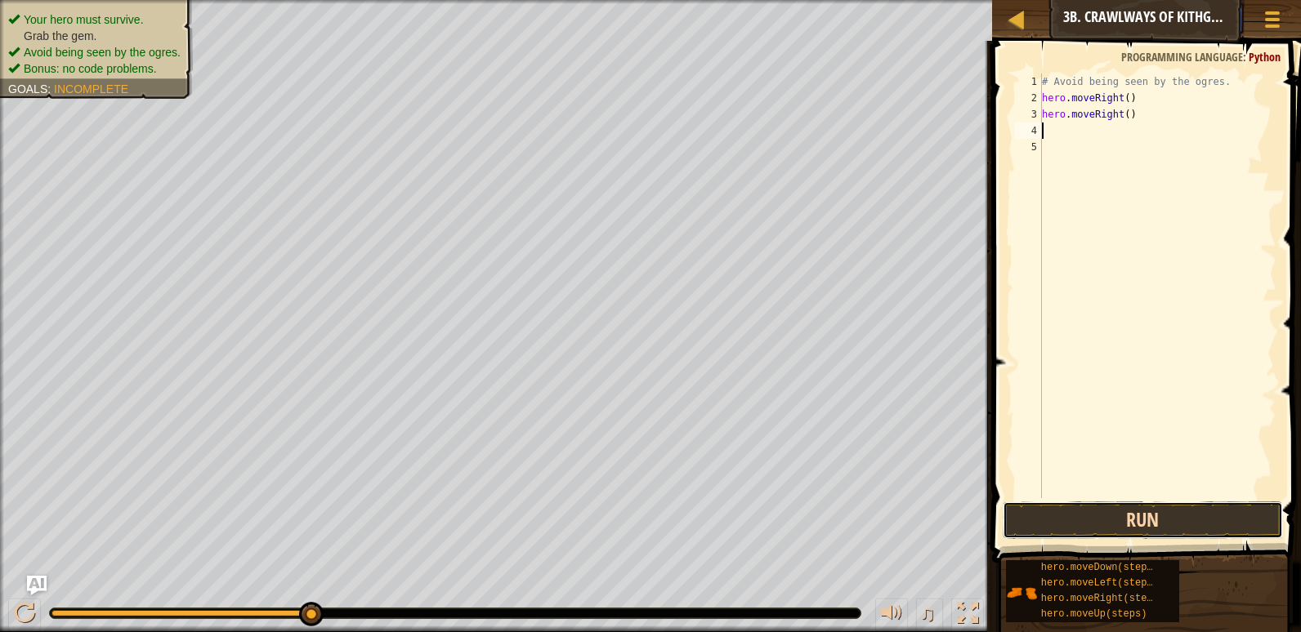
click at [1077, 525] on button "Run" at bounding box center [1142, 521] width 280 height 38
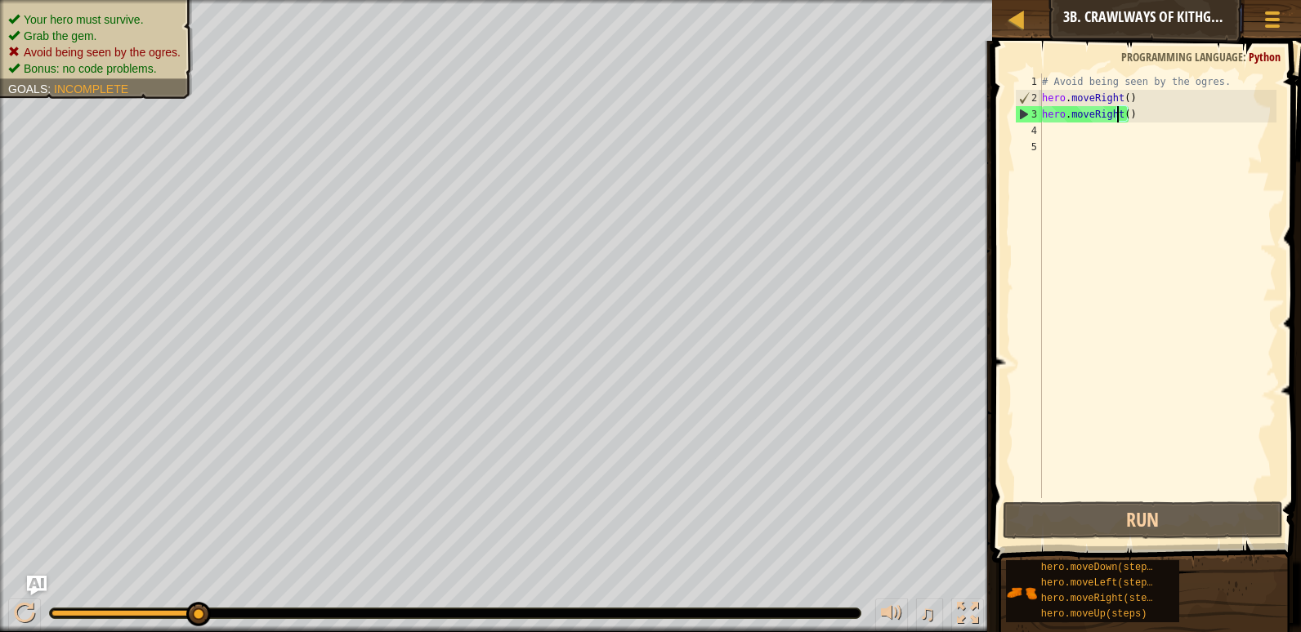
click at [1116, 110] on div "# Avoid being seen by the ogres. hero . moveRight ( ) hero . moveRight ( )" at bounding box center [1157, 303] width 238 height 458
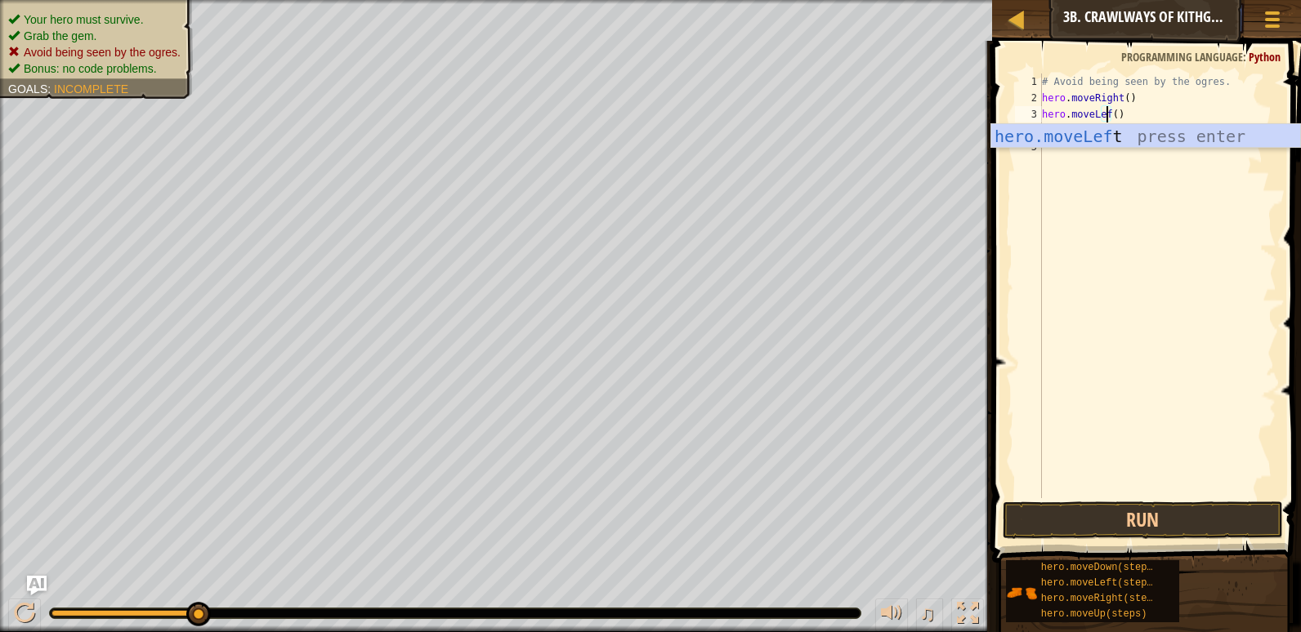
scroll to position [7, 6]
click at [1160, 139] on div "hero.moveLeft press enter" at bounding box center [1145, 161] width 309 height 74
type textarea "hero.moveLeft"
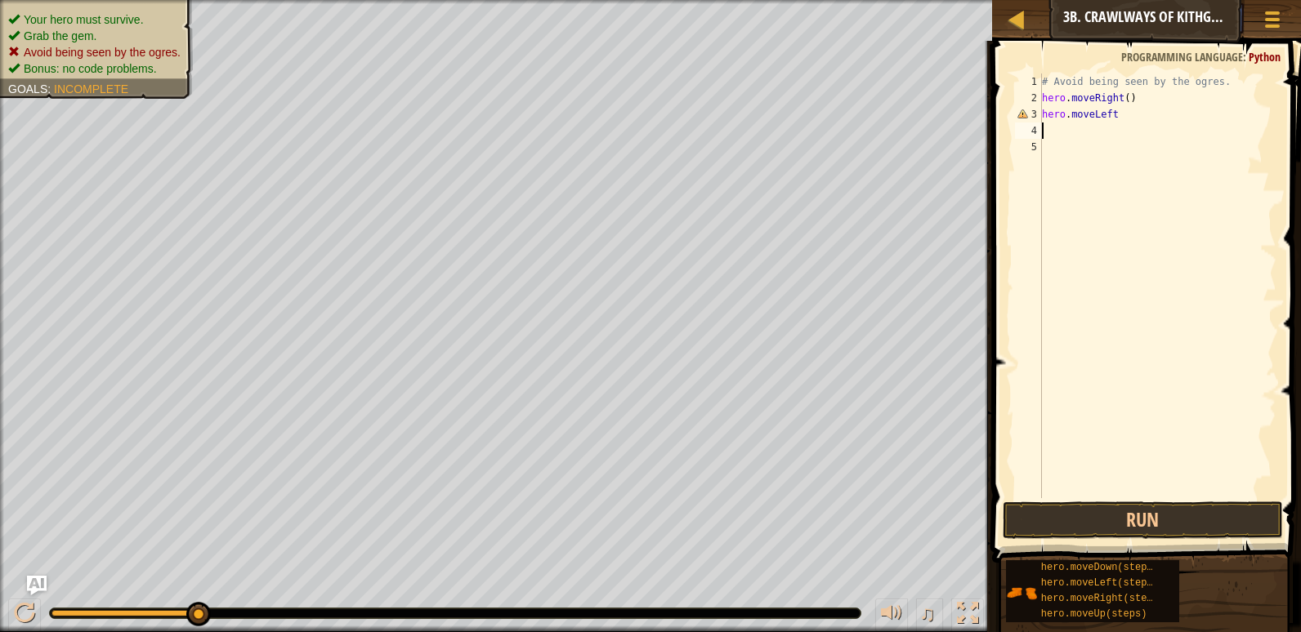
click at [1114, 135] on div "# Avoid being seen by the ogres. hero . moveRight ( ) hero . moveLeft" at bounding box center [1157, 303] width 238 height 458
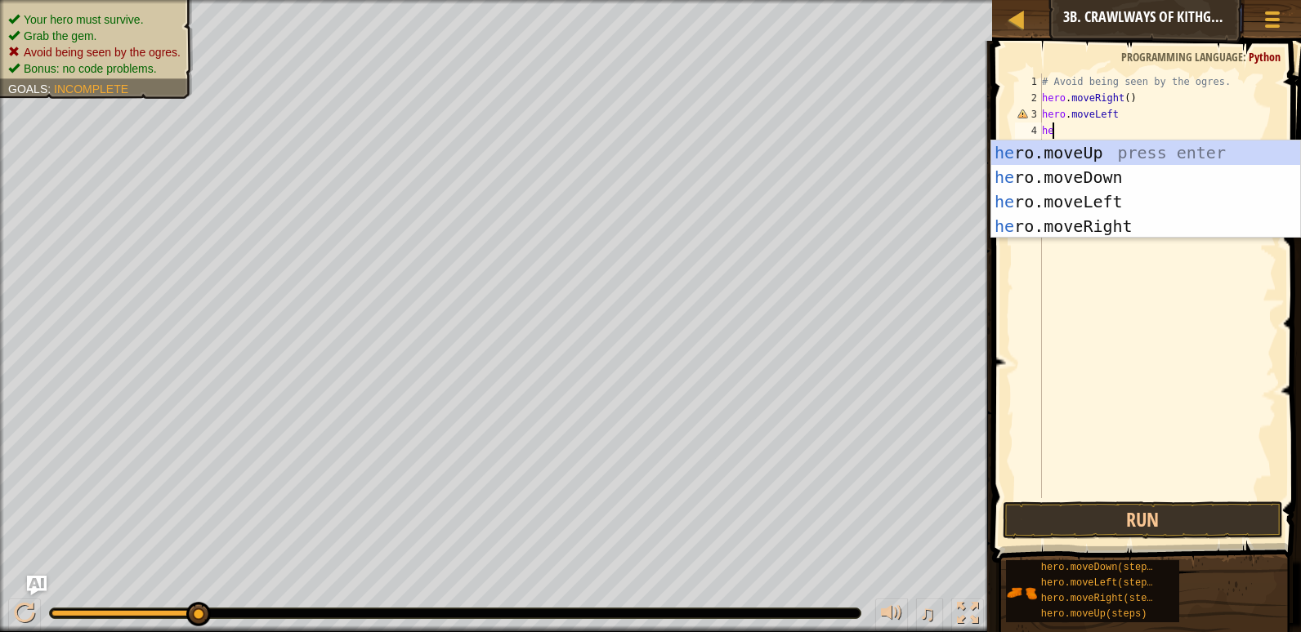
scroll to position [7, 1]
type textarea "hero"
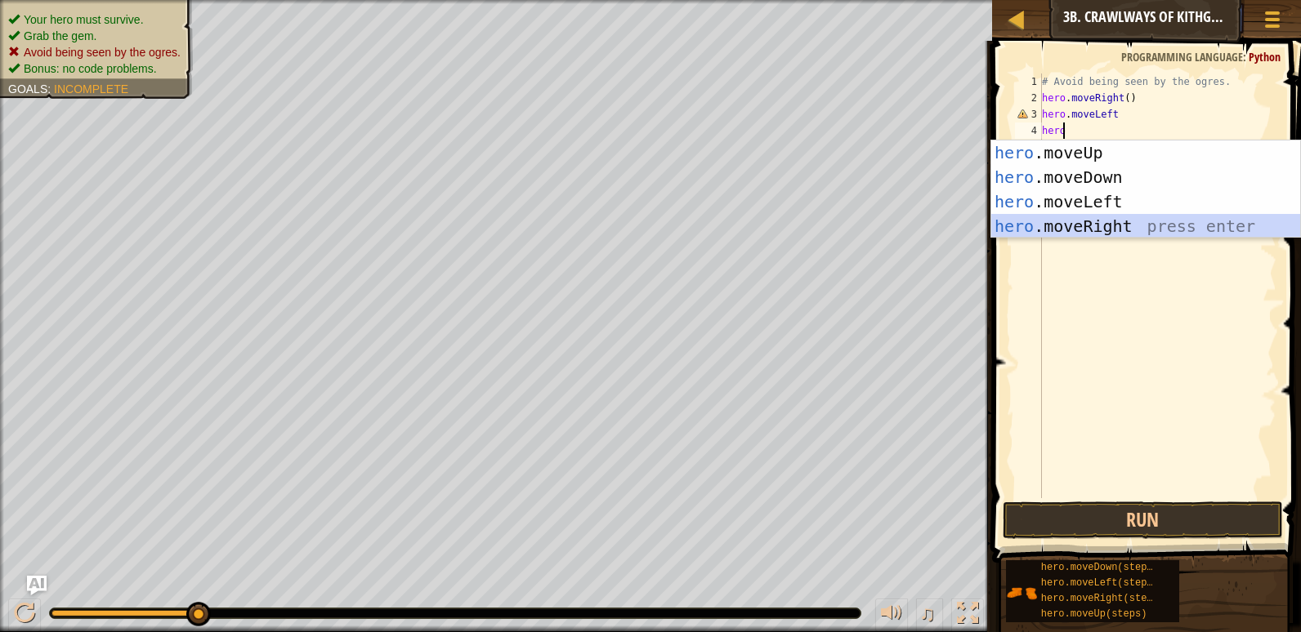
click at [1115, 233] on div "hero .moveUp press enter hero .moveDown press enter hero .moveLeft press enter …" at bounding box center [1145, 214] width 309 height 147
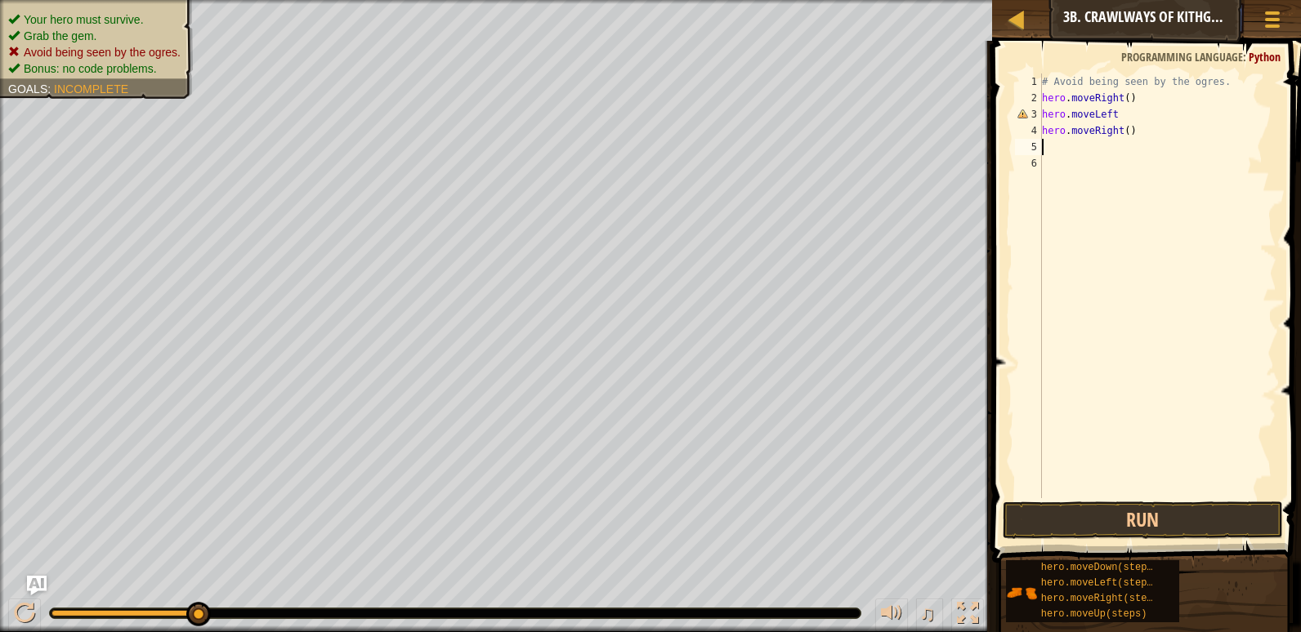
click at [1118, 109] on div "# Avoid being seen by the ogres. hero . moveRight ( ) hero . moveLeft hero . mo…" at bounding box center [1157, 303] width 238 height 458
drag, startPoint x: 1123, startPoint y: 136, endPoint x: 1137, endPoint y: 133, distance: 14.1
click at [1123, 136] on div "# Avoid being seen by the ogres. hero . moveRight ( ) hero . moveLeft ( ) hero …" at bounding box center [1157, 303] width 238 height 458
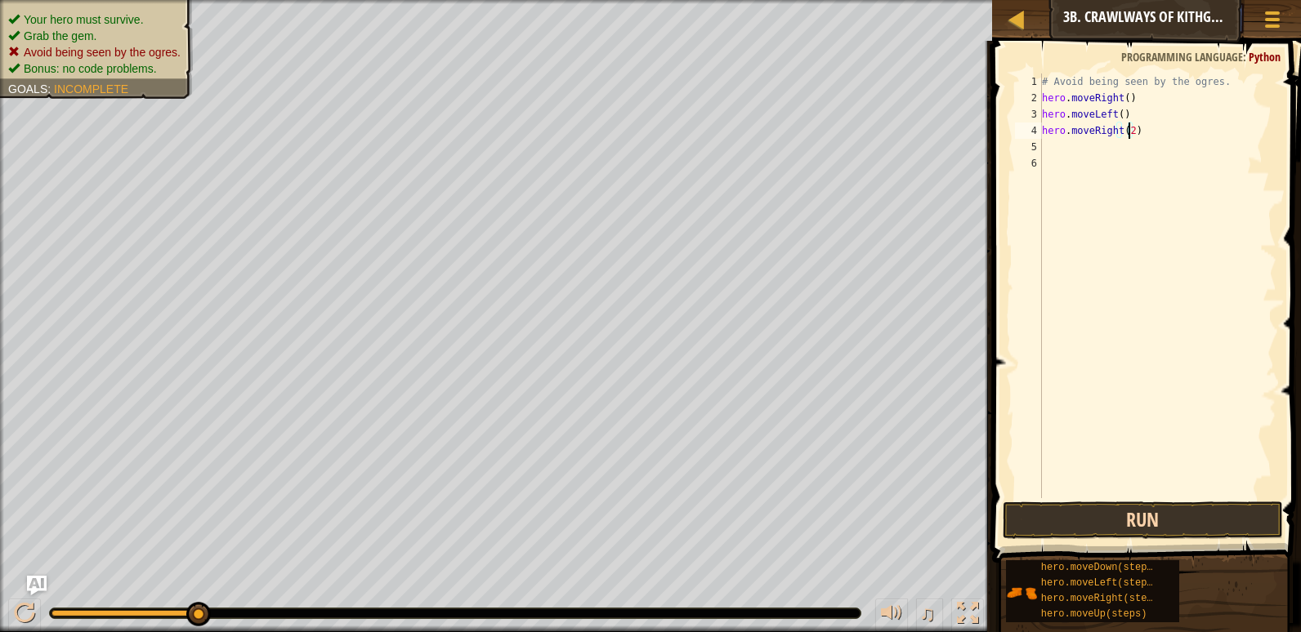
type textarea "hero.moveRight(2)"
click at [1153, 510] on button "Run" at bounding box center [1142, 521] width 280 height 38
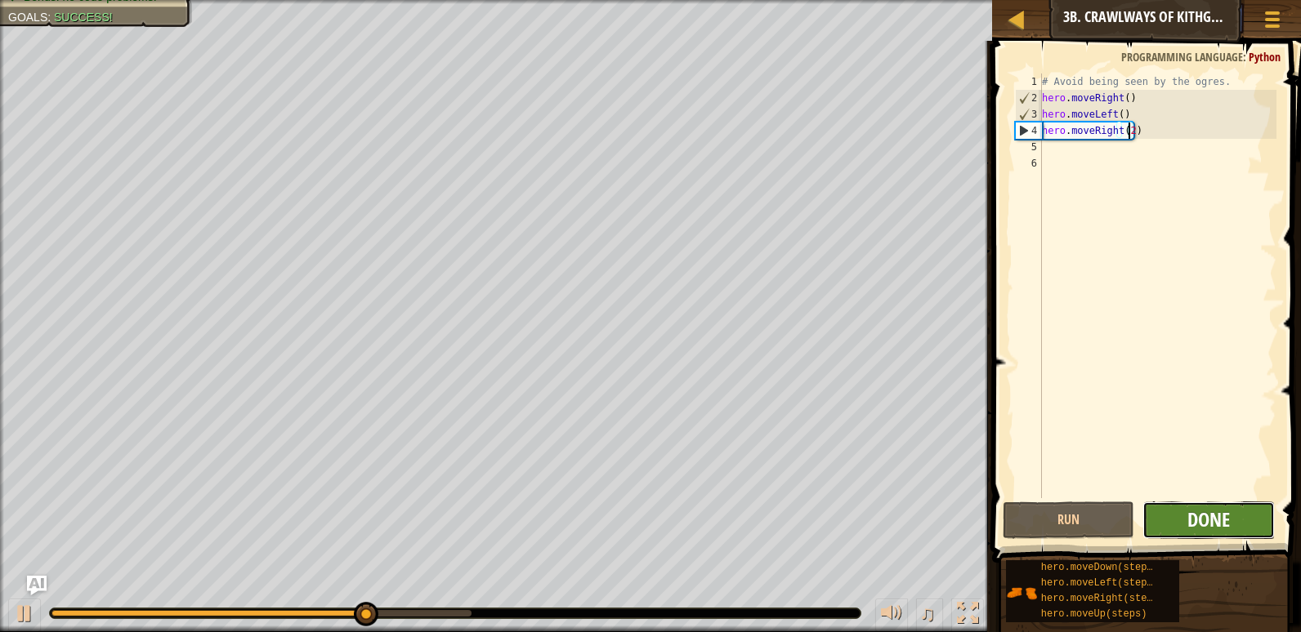
click at [1190, 529] on span "Done" at bounding box center [1208, 520] width 42 height 26
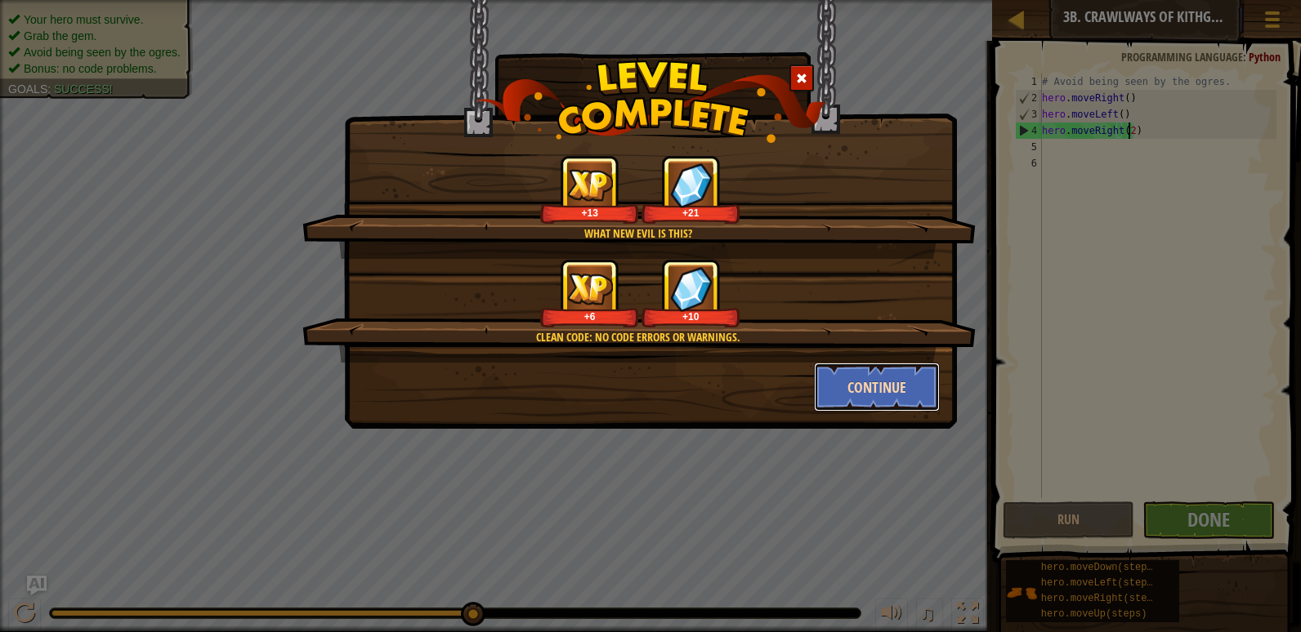
click at [841, 380] on button "Continue" at bounding box center [877, 387] width 127 height 49
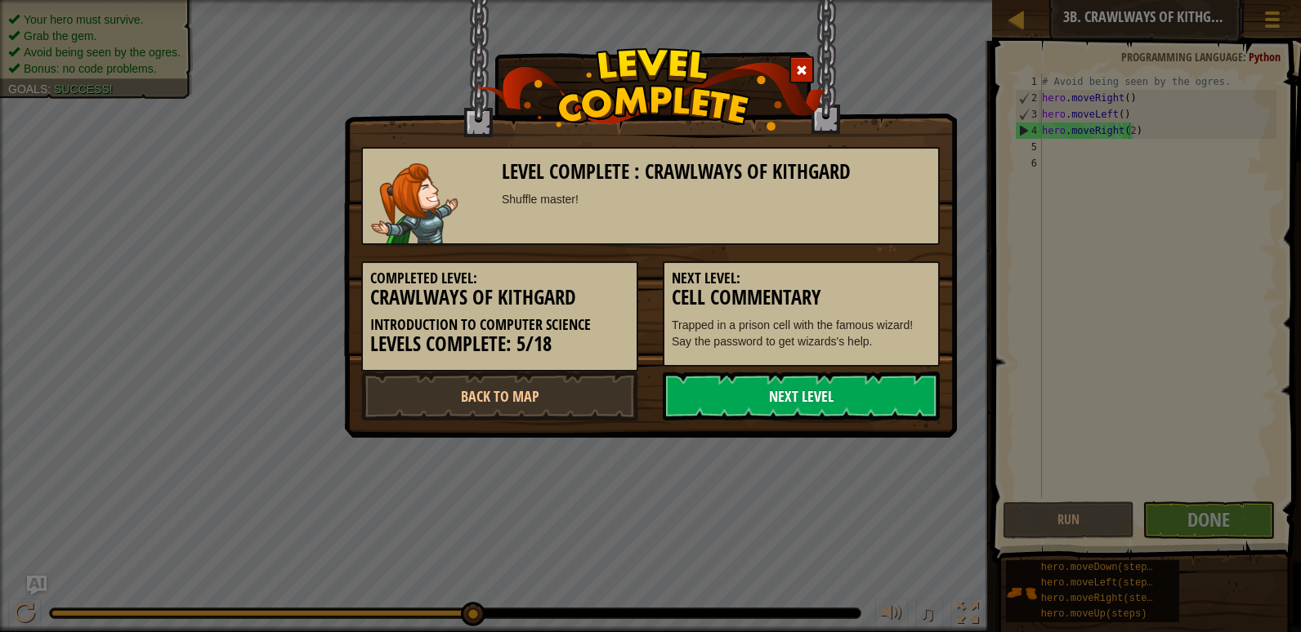
click at [818, 413] on link "Next Level" at bounding box center [801, 396] width 277 height 49
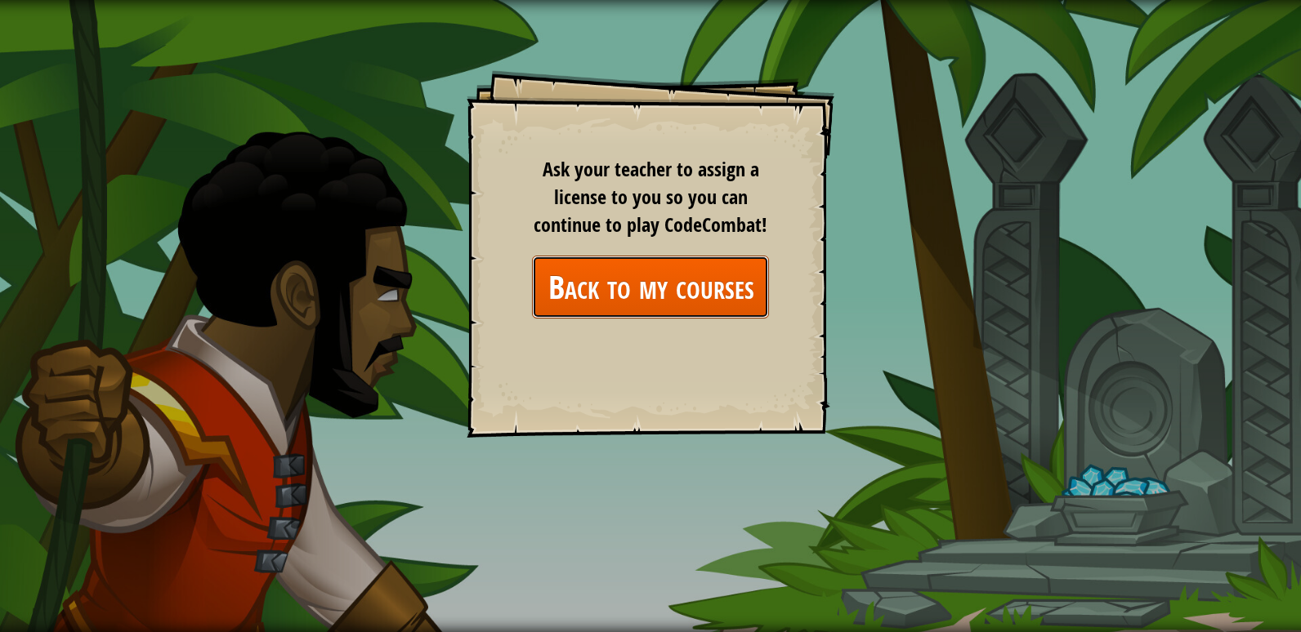
click at [702, 298] on link "Back to my courses" at bounding box center [650, 287] width 237 height 63
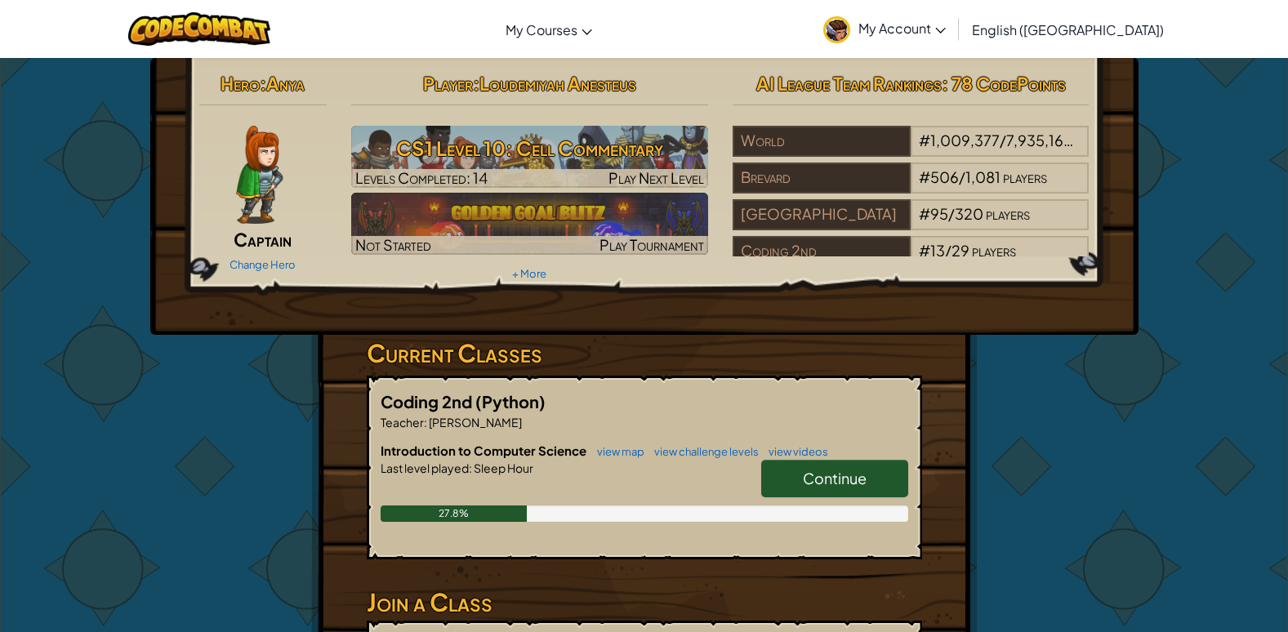
click at [786, 467] on link "Continue" at bounding box center [834, 479] width 147 height 38
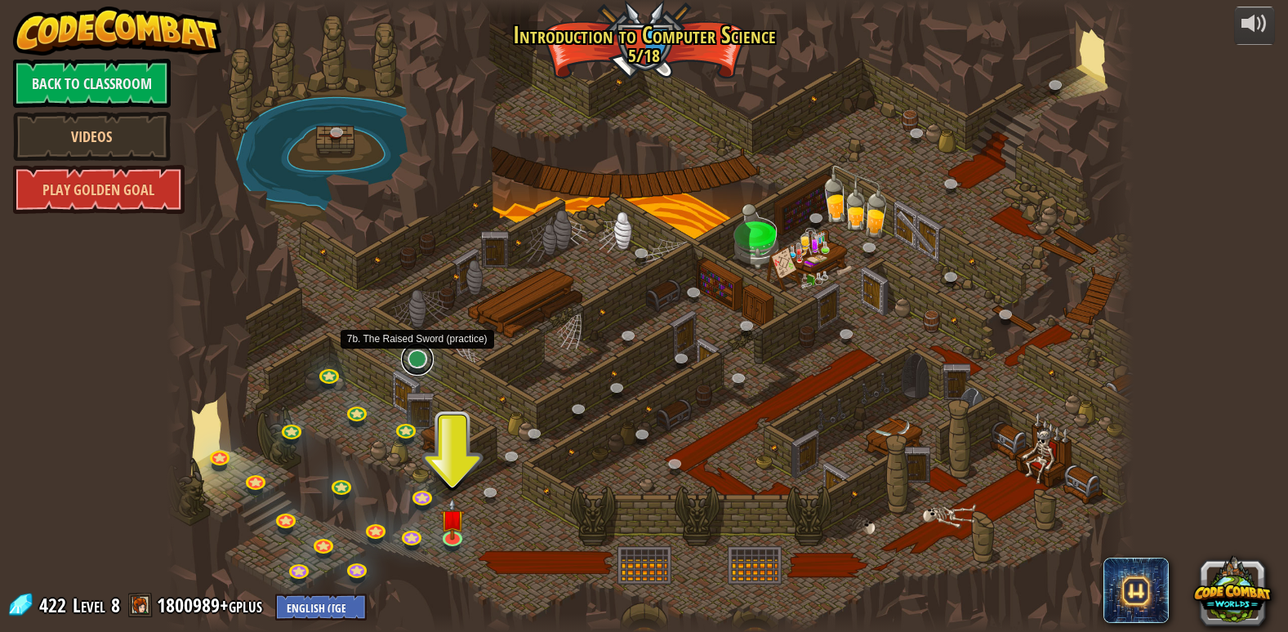
click at [408, 366] on link at bounding box center [417, 359] width 33 height 33
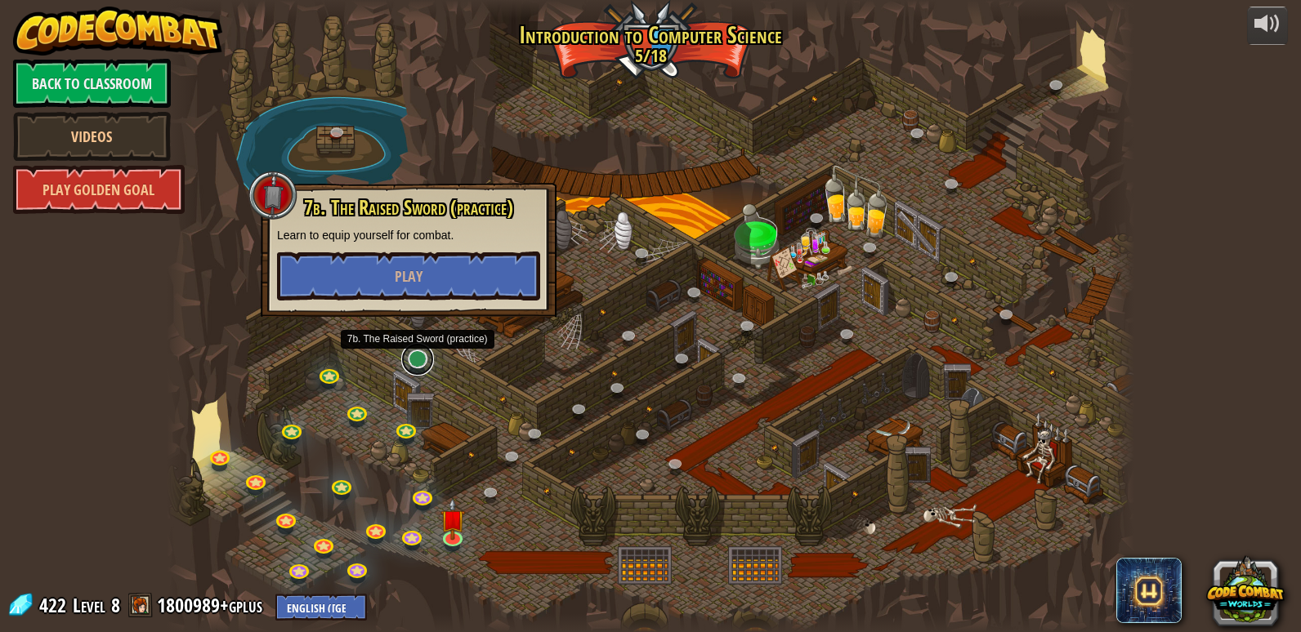
click at [411, 366] on link at bounding box center [417, 359] width 33 height 33
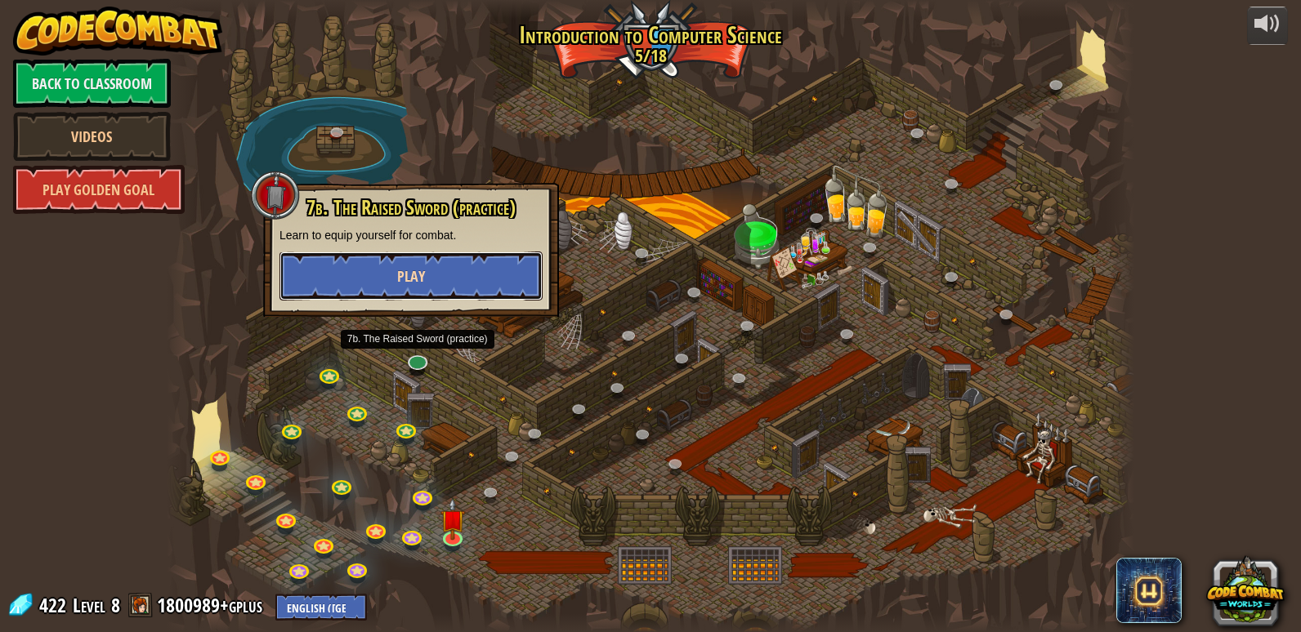
click at [418, 272] on span "Play" at bounding box center [411, 276] width 28 height 20
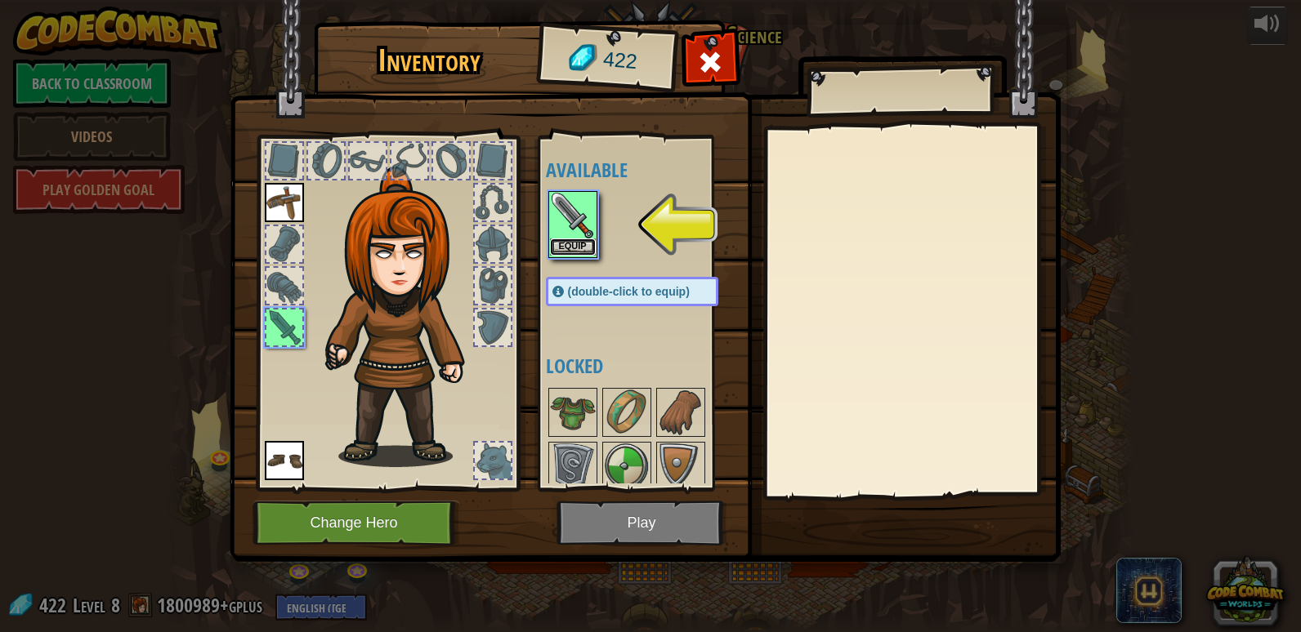
click at [581, 244] on button "Equip" at bounding box center [573, 247] width 46 height 17
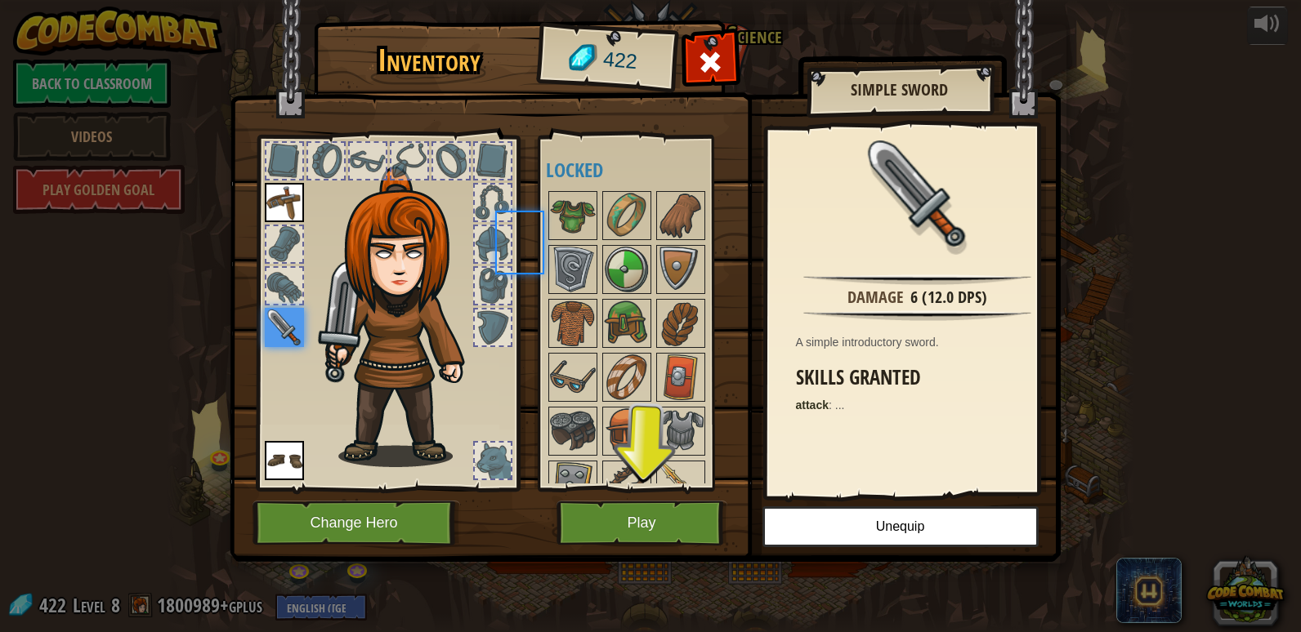
click at [581, 244] on div at bounding box center [648, 377] width 205 height 377
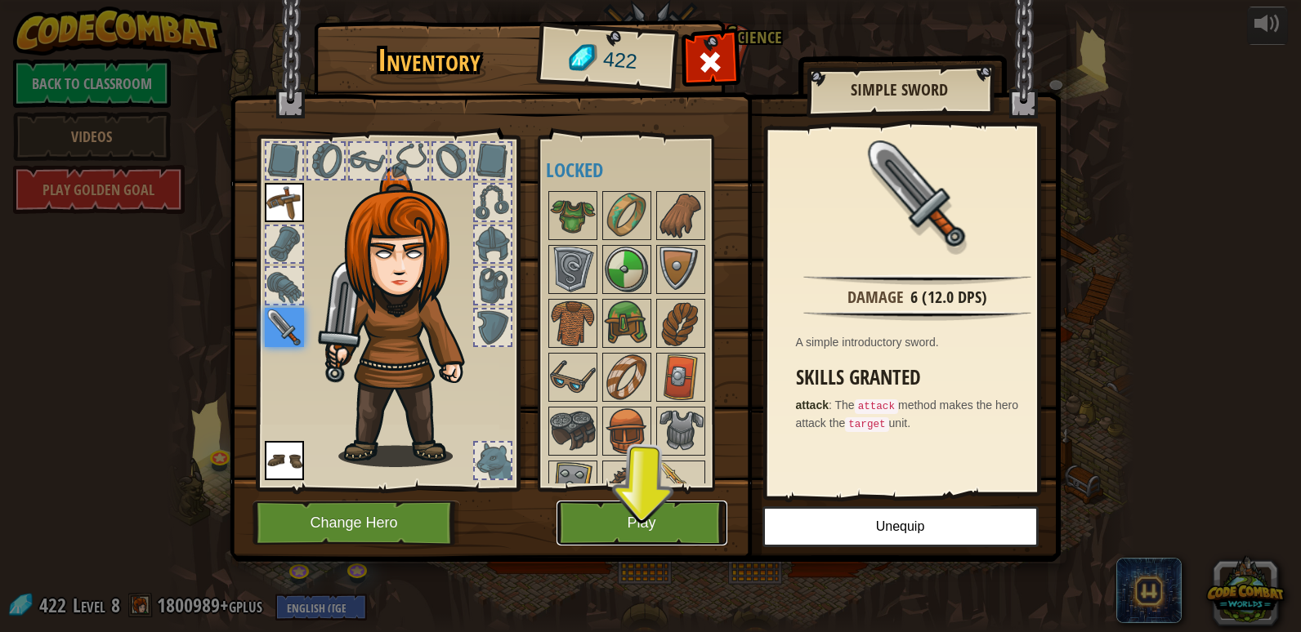
click at [615, 507] on button "Play" at bounding box center [641, 523] width 171 height 45
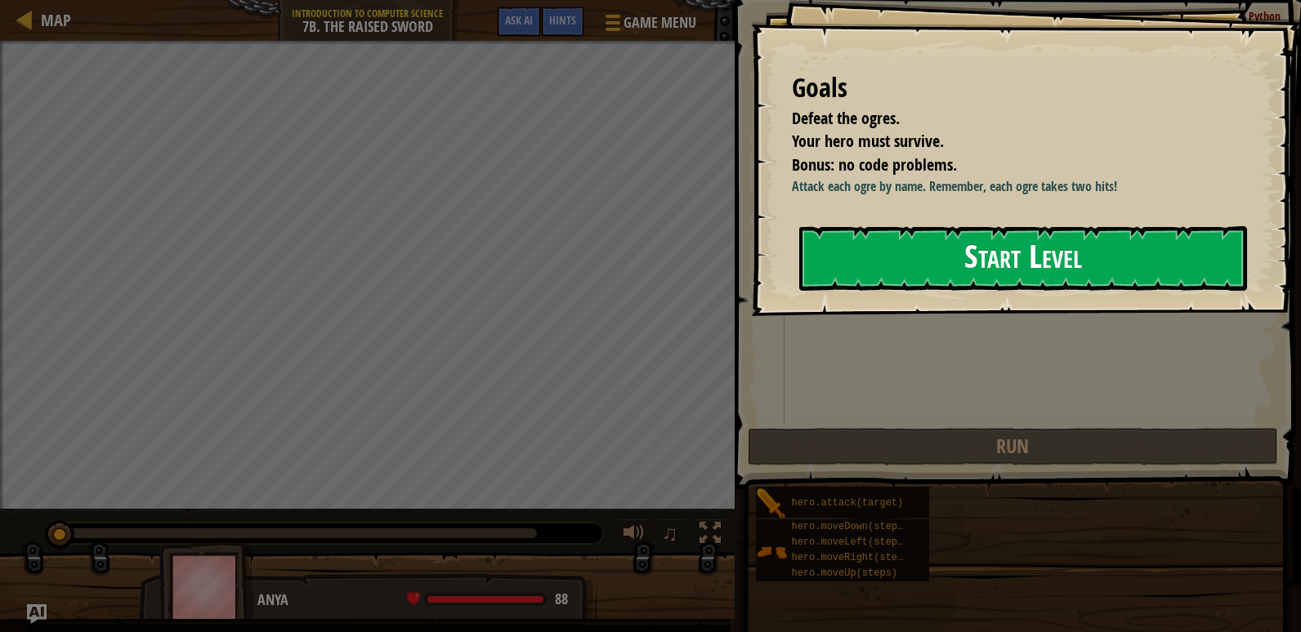
click at [950, 257] on button "Start Level" at bounding box center [1023, 258] width 448 height 65
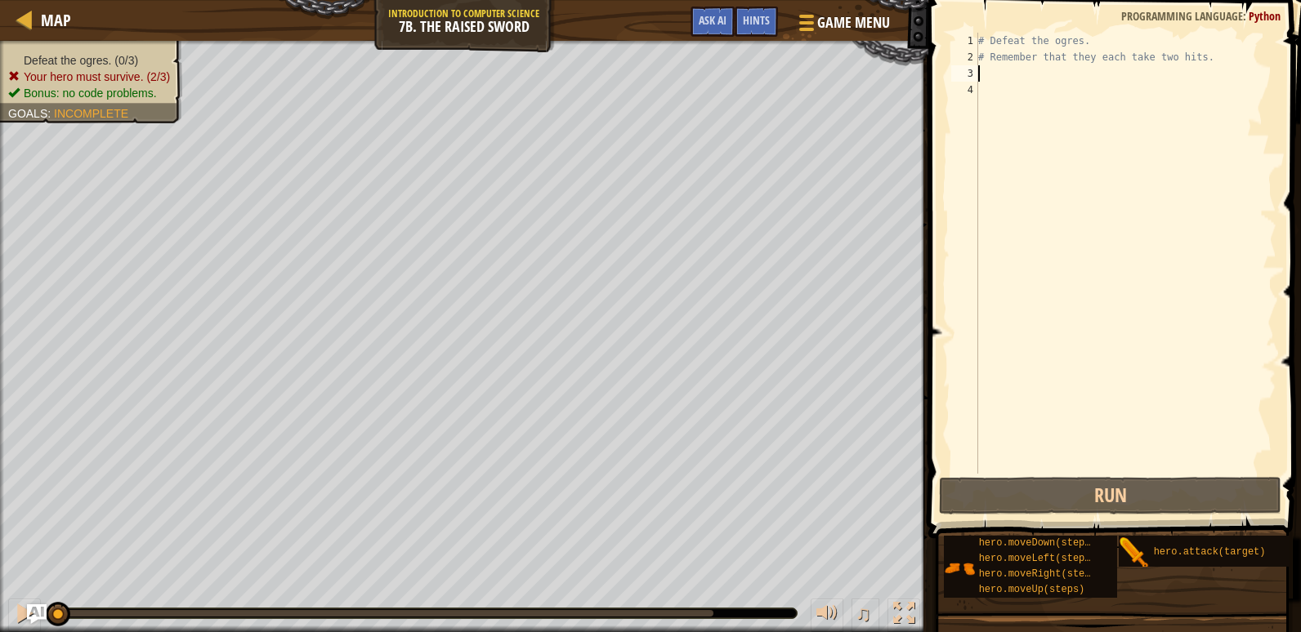
click at [1019, 76] on div "# Defeat the ogres. # Remember that they each take two hits." at bounding box center [1125, 270] width 301 height 474
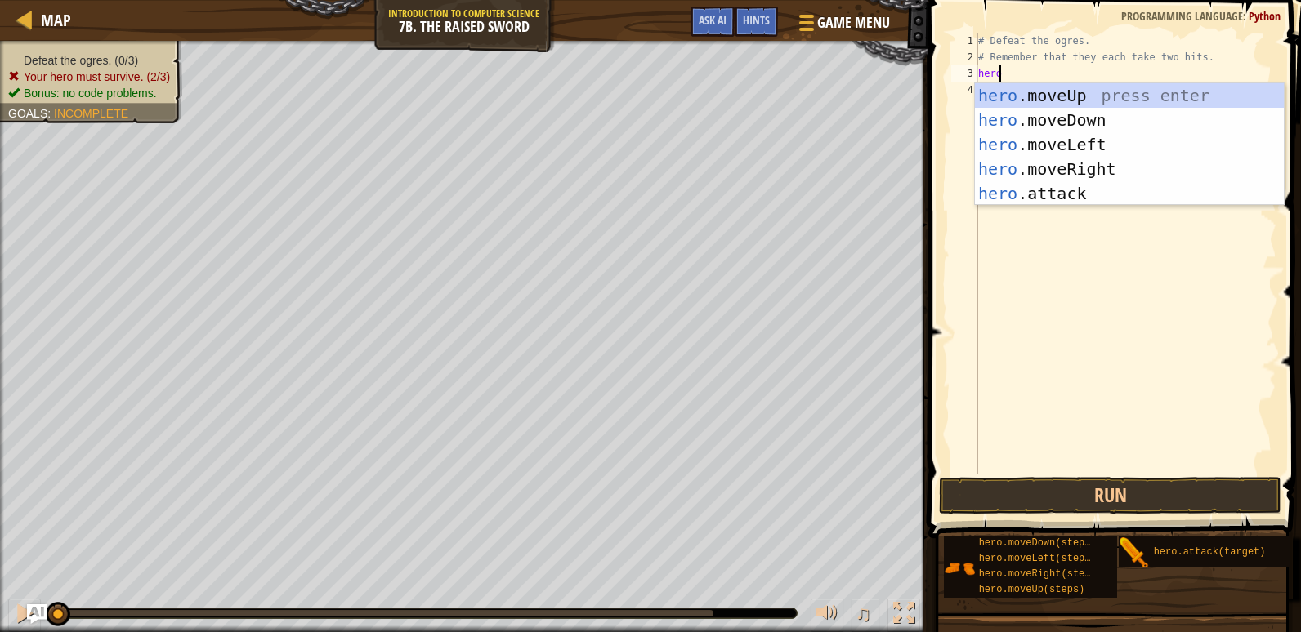
scroll to position [7, 1]
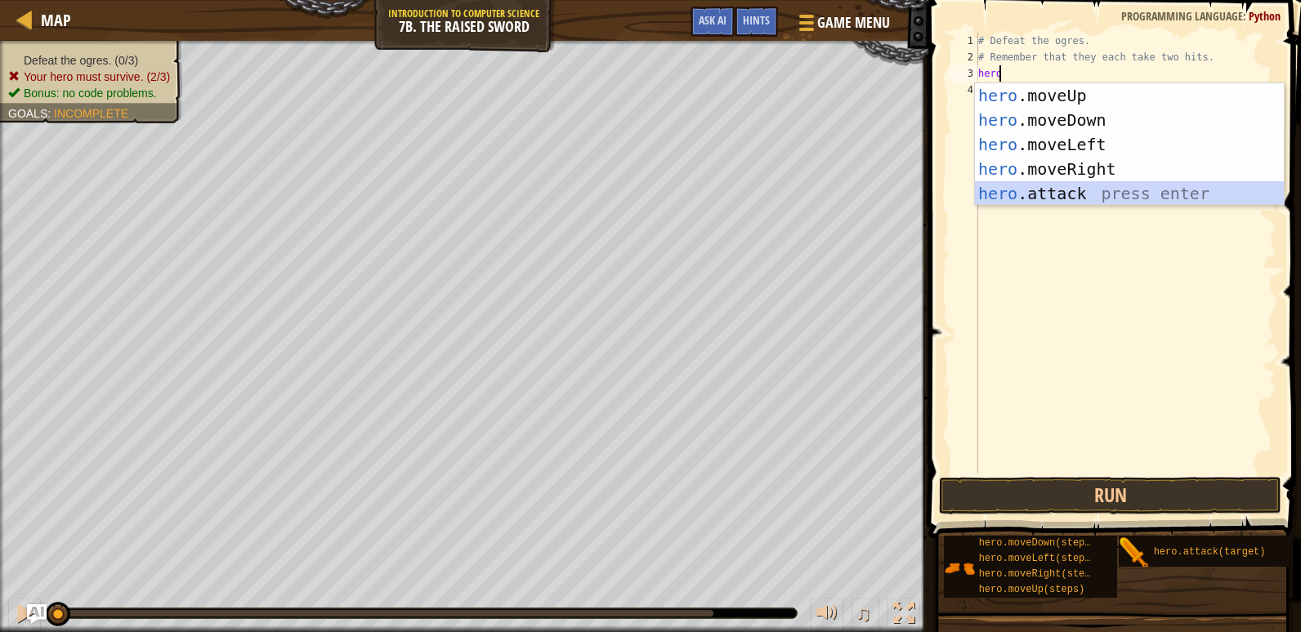
drag, startPoint x: 1044, startPoint y: 196, endPoint x: 1050, endPoint y: 163, distance: 34.0
click at [1044, 196] on div "hero .moveUp press enter hero .moveDown press enter hero .moveLeft press enter …" at bounding box center [1129, 169] width 309 height 172
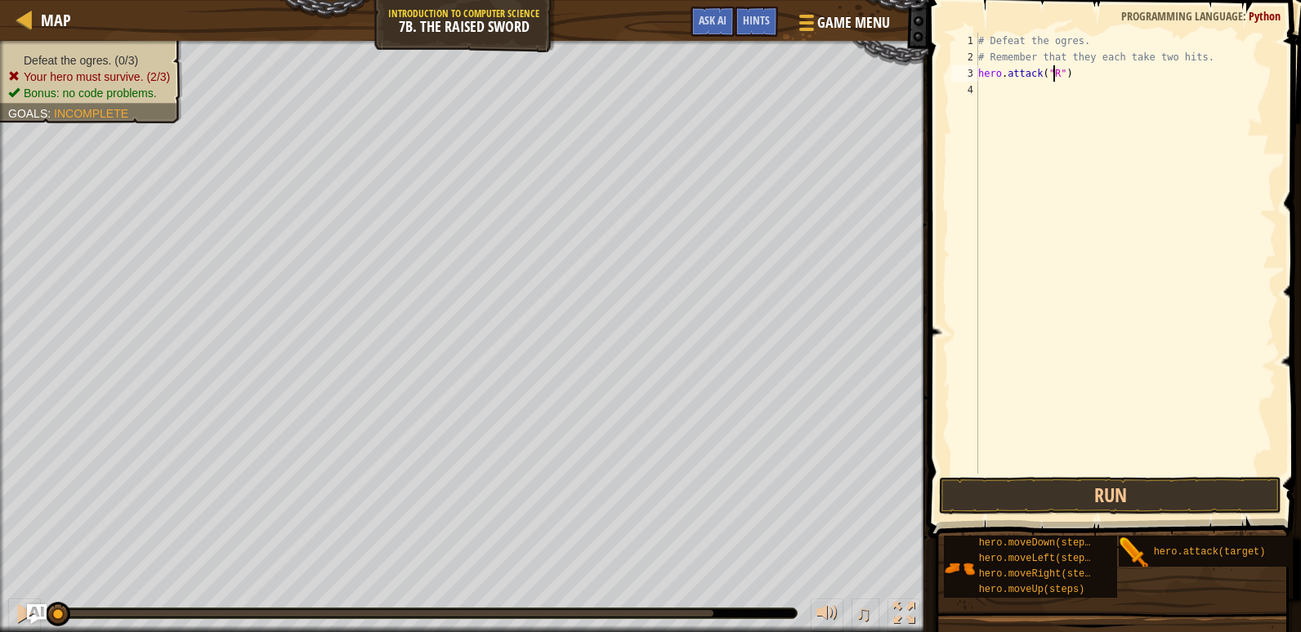
scroll to position [7, 7]
type textarea "hero.attack("Rig")"
click at [1016, 83] on div "# Defeat the ogres. # Remember that they each take two hits. hero . attack ( "R…" at bounding box center [1125, 270] width 301 height 474
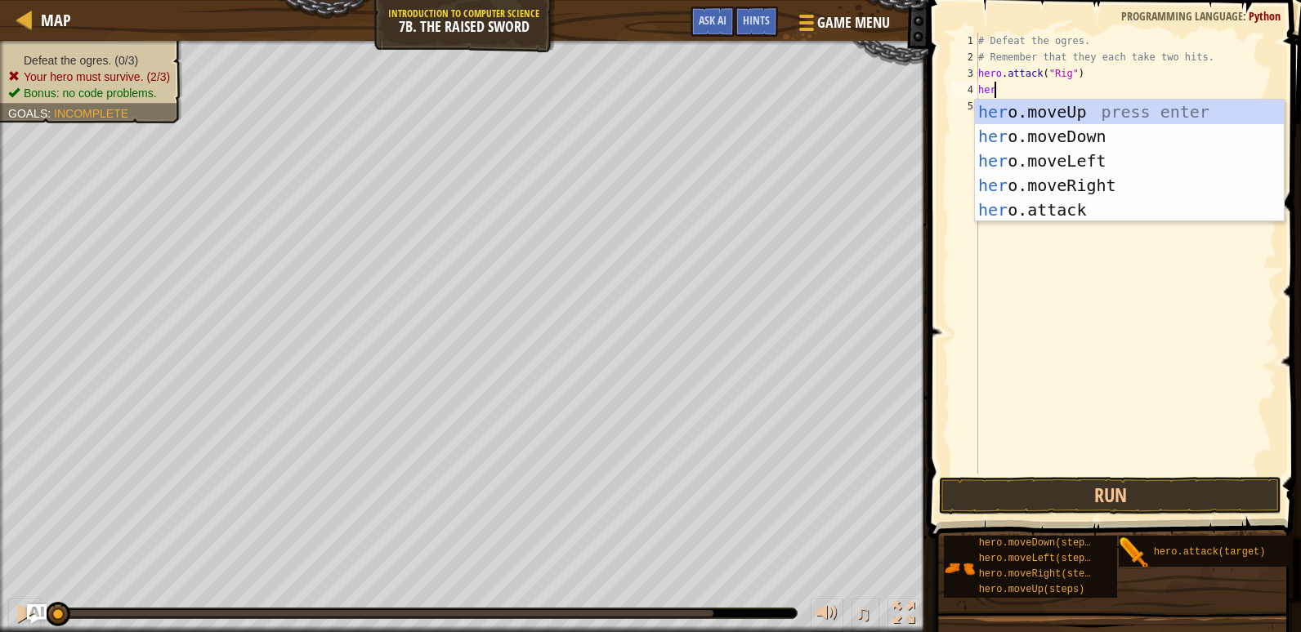
scroll to position [7, 1]
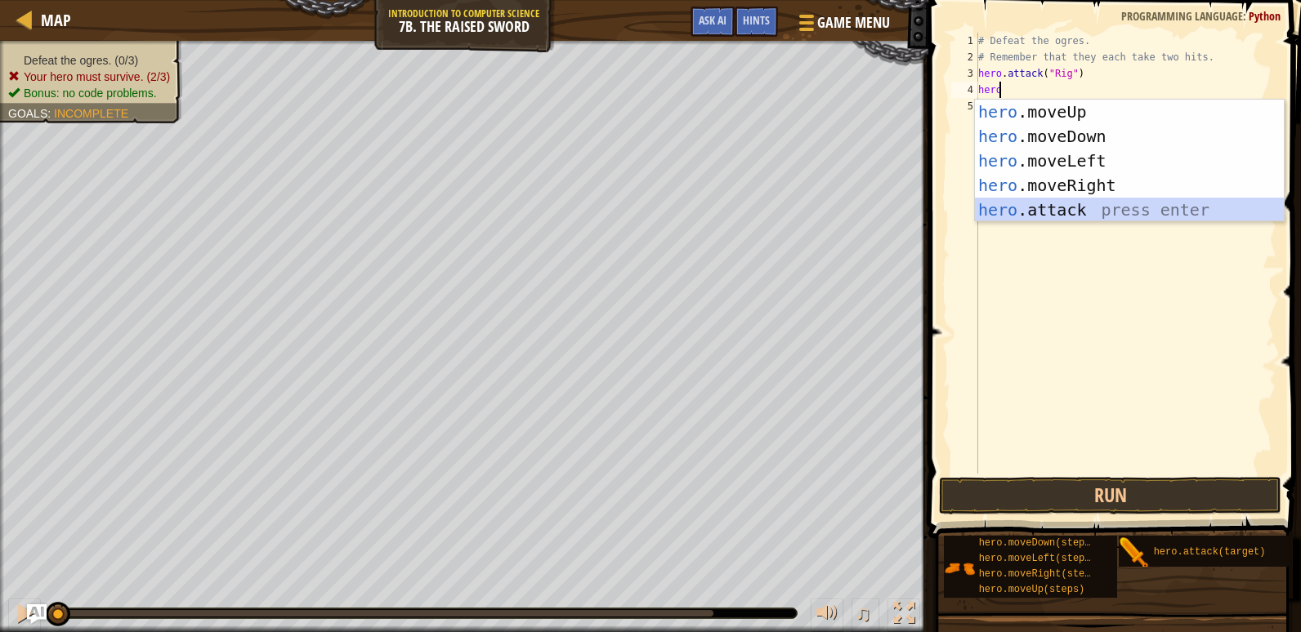
click at [1052, 208] on div "hero .moveUp press enter hero .moveDown press enter hero .moveLeft press enter …" at bounding box center [1129, 186] width 309 height 172
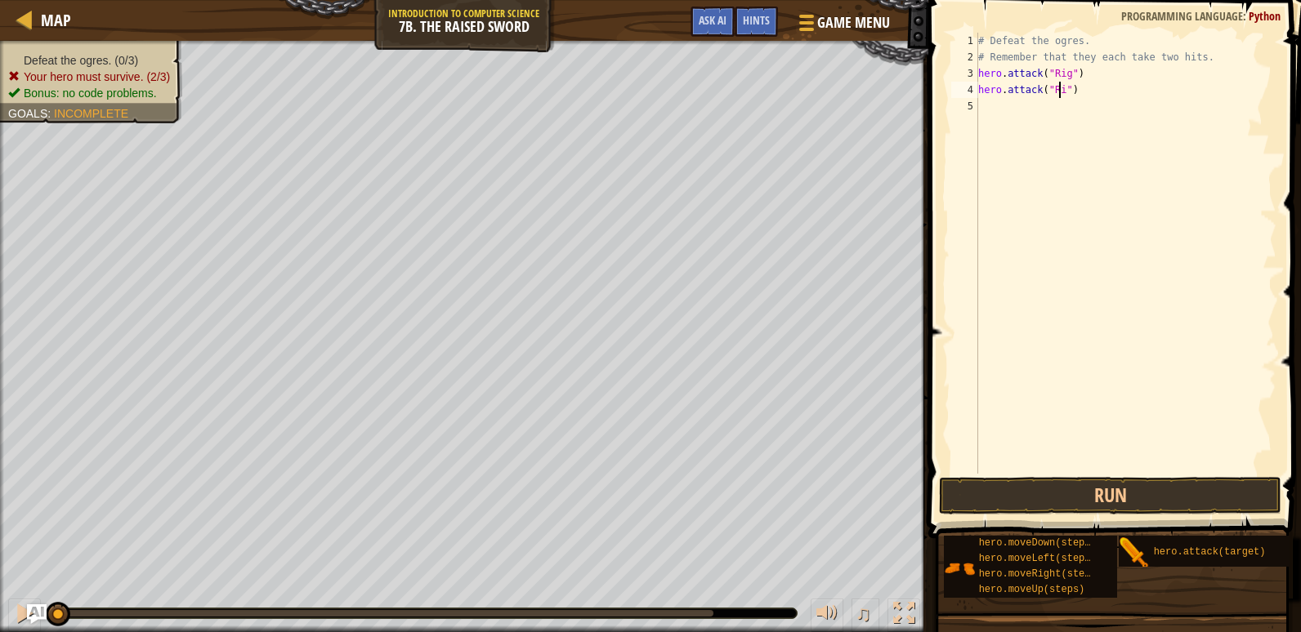
scroll to position [7, 7]
type textarea "hero.attack("Rig")"
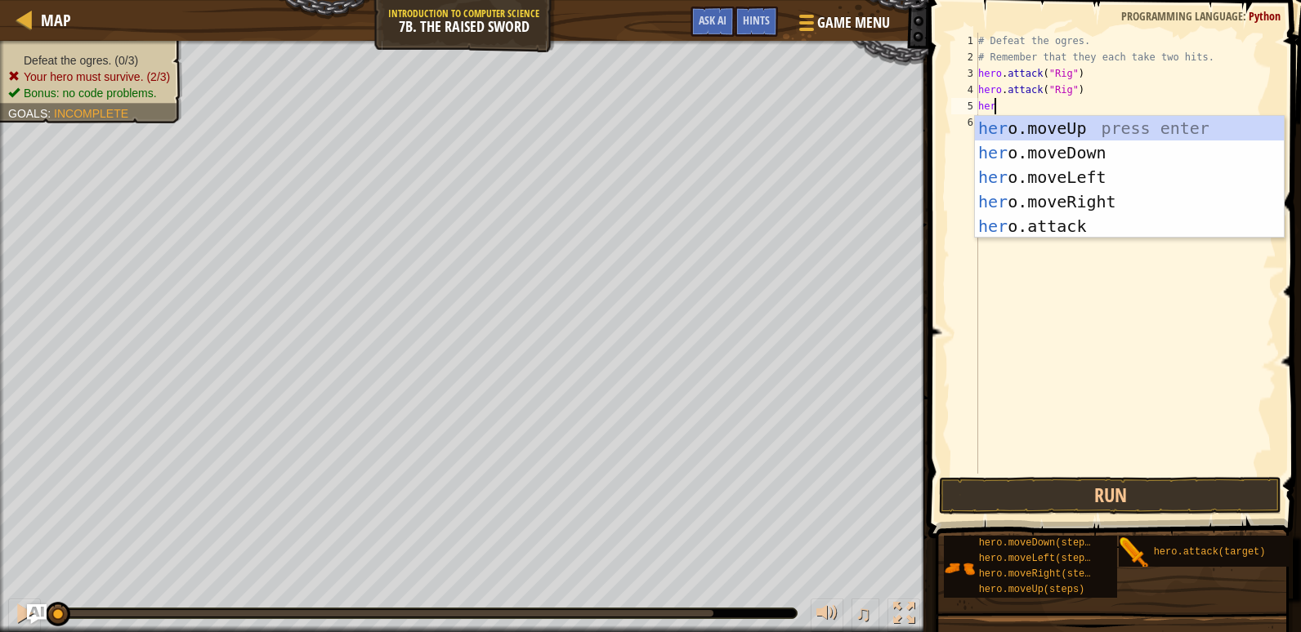
scroll to position [7, 1]
click at [1061, 226] on div "hero .moveUp press enter hero .moveDown press enter hero .moveLeft press enter …" at bounding box center [1129, 202] width 309 height 172
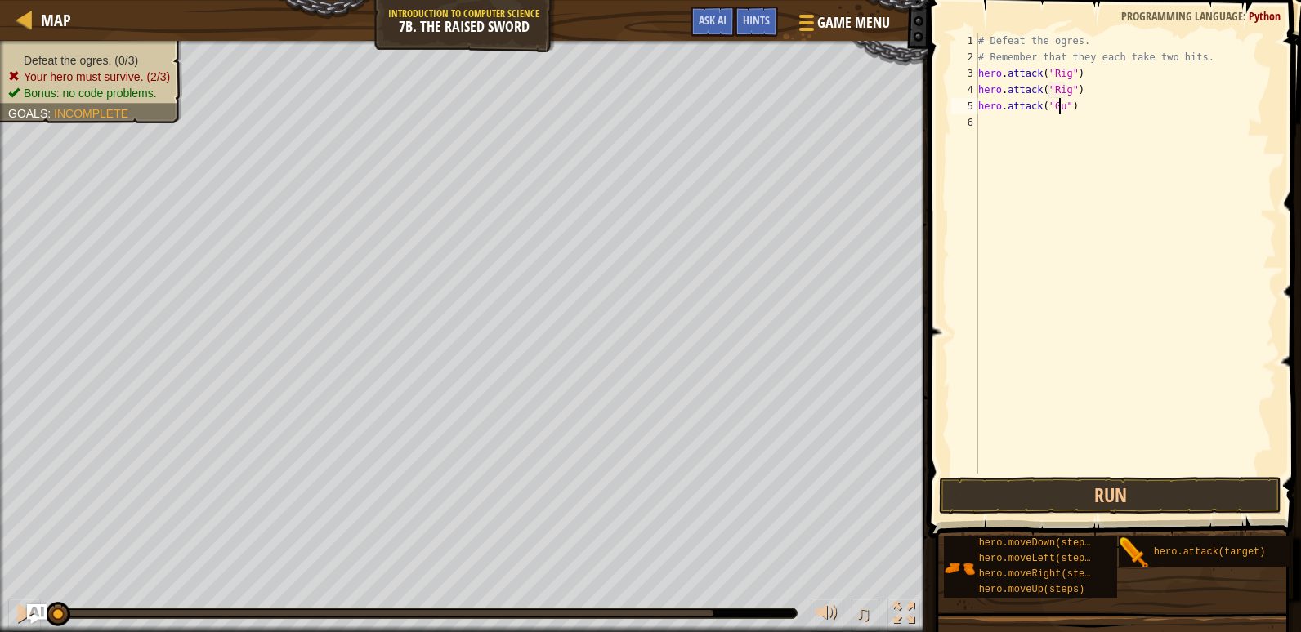
type textarea "hero.attack("Gurt")"
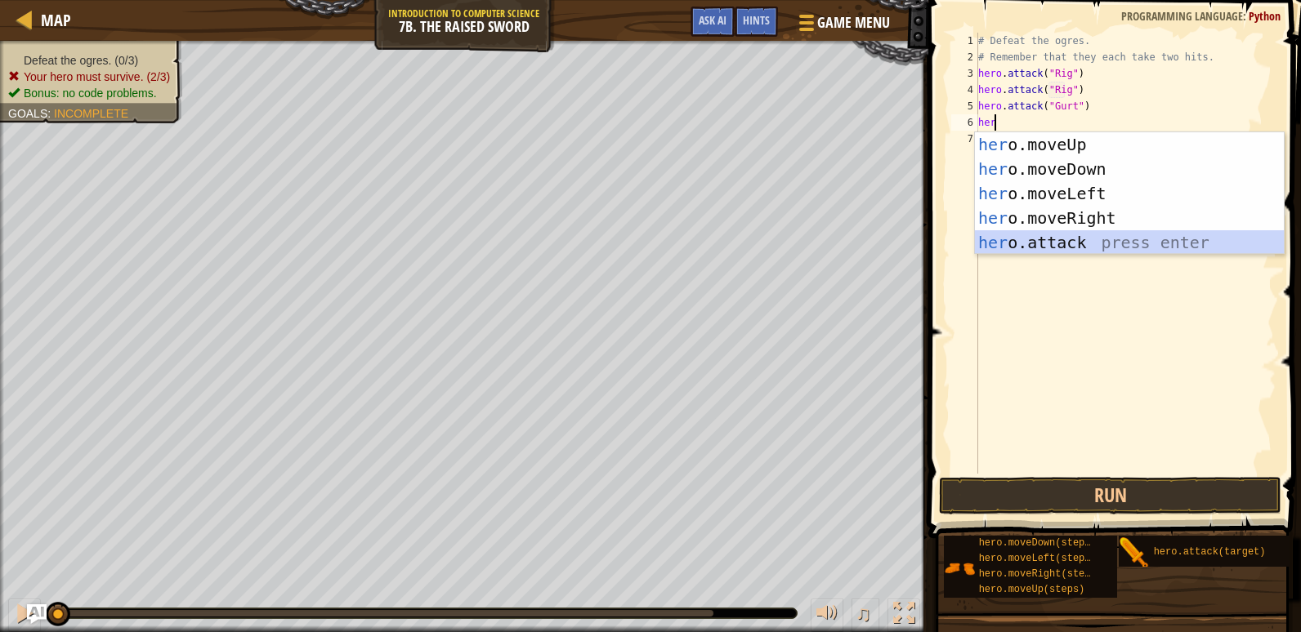
click at [1079, 239] on div "her o.moveUp press enter her o.moveDown press enter her o.moveLeft press enter …" at bounding box center [1129, 218] width 309 height 172
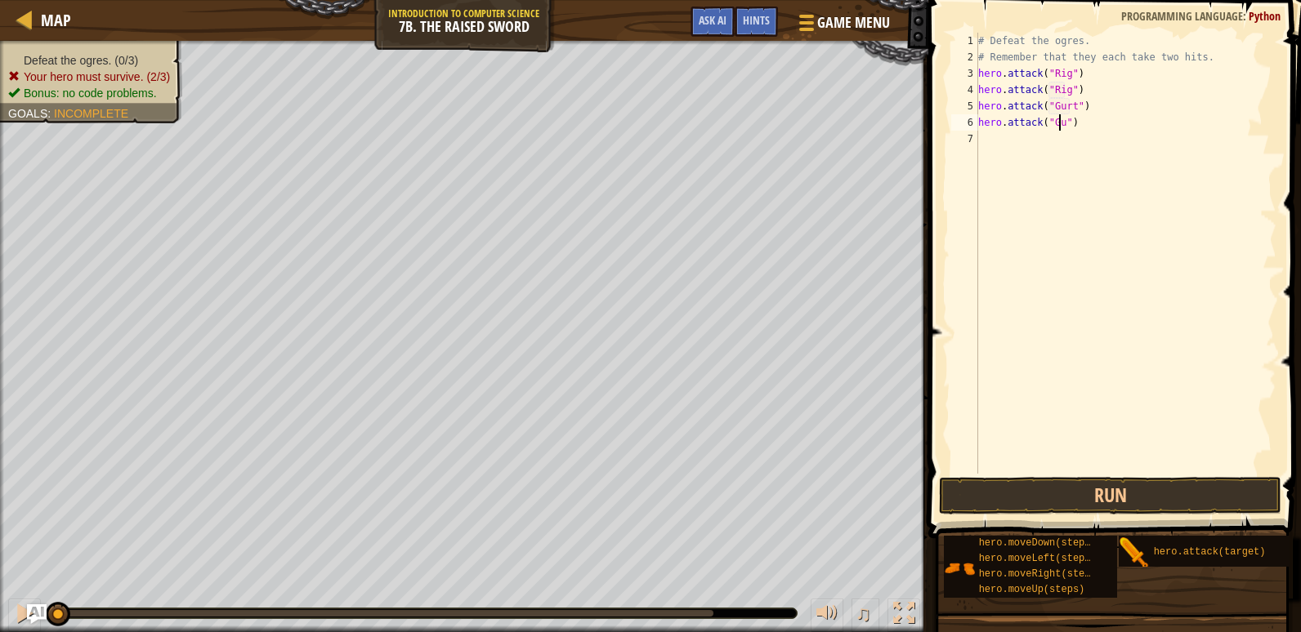
type textarea "hero.attack("Gurt")"
click at [1084, 150] on div "# Defeat the ogres. # Remember that they each take two hits. hero . attack ( "R…" at bounding box center [1125, 270] width 301 height 474
type textarea "j"
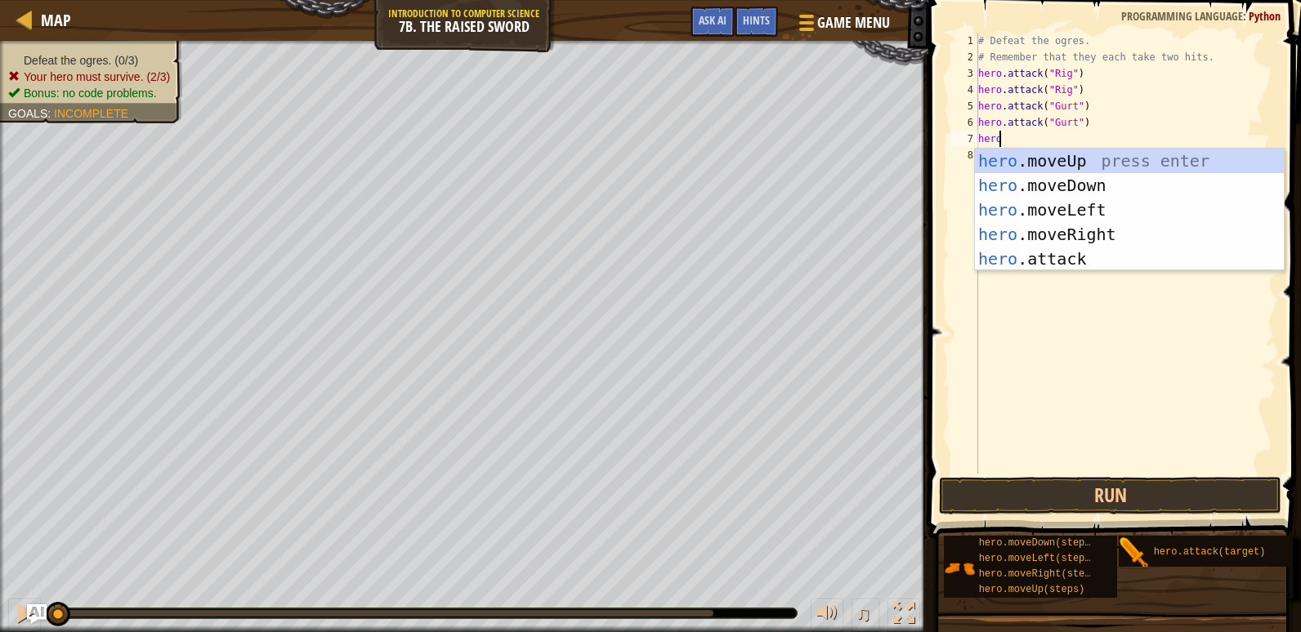
scroll to position [7, 1]
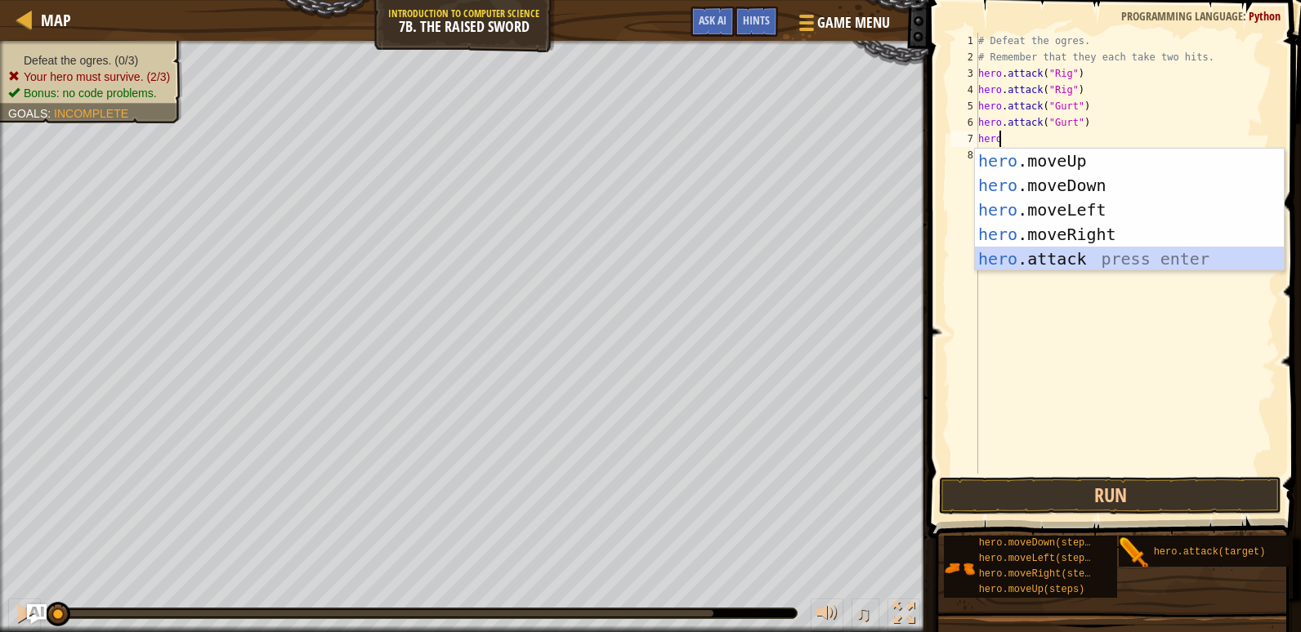
click at [1080, 253] on div "hero .moveUp press enter hero .moveDown press enter hero .moveLeft press enter …" at bounding box center [1129, 235] width 309 height 172
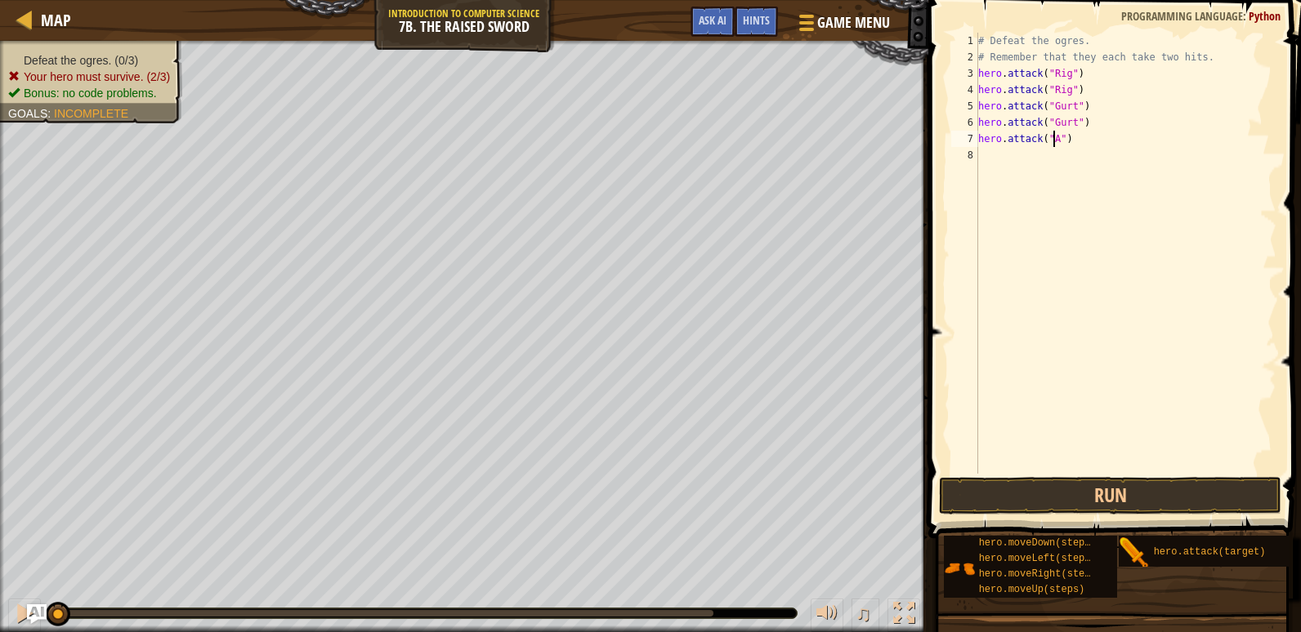
scroll to position [7, 7]
type textarea "hero.attack("Ack")"
click at [1092, 157] on div "# Defeat the ogres. # Remember that they each take two hits. hero . attack ( "R…" at bounding box center [1125, 270] width 301 height 474
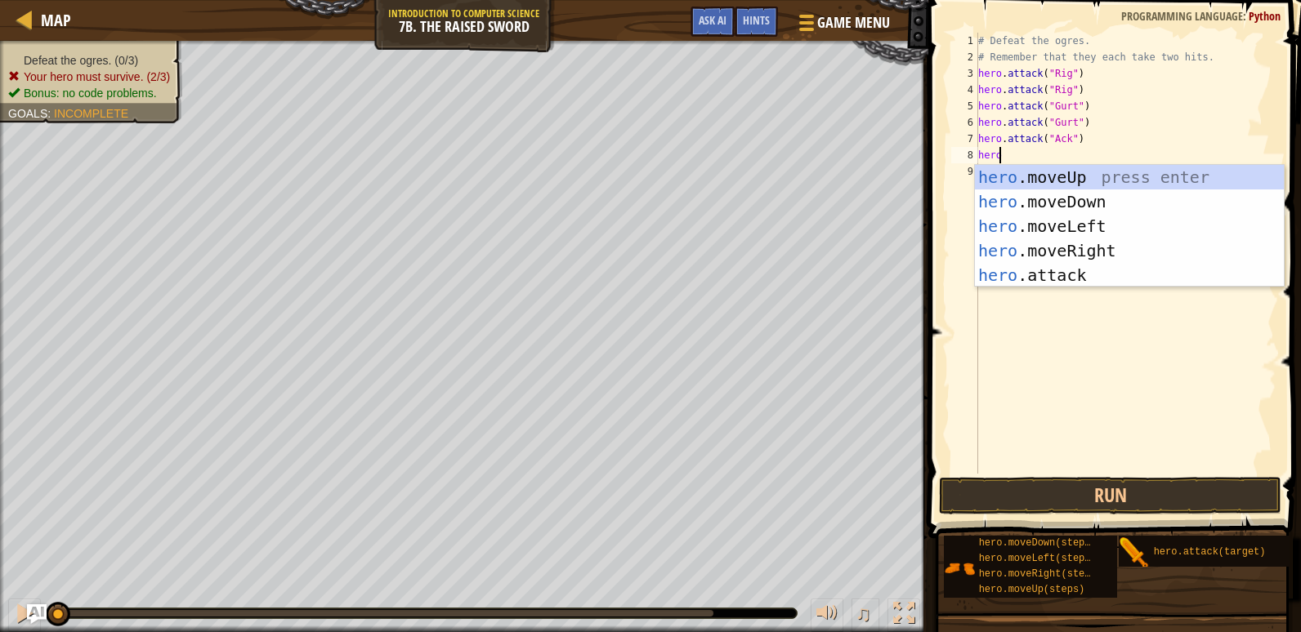
scroll to position [7, 1]
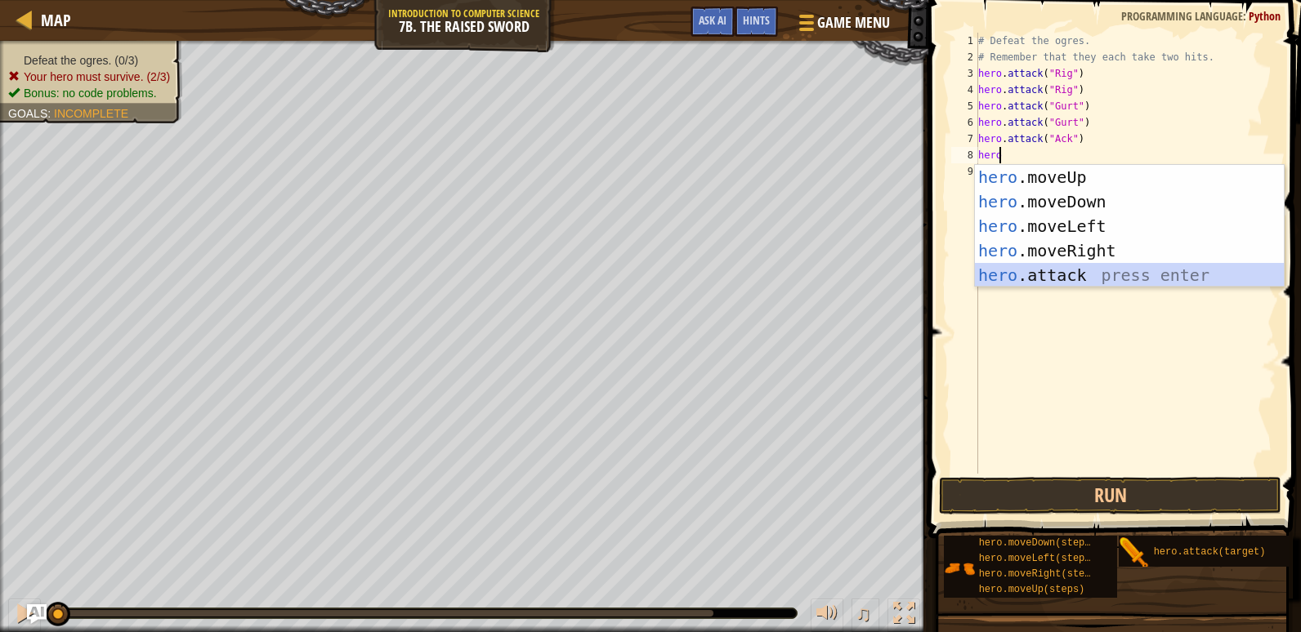
click at [1073, 280] on div "hero .moveUp press enter hero .moveDown press enter hero .moveLeft press enter …" at bounding box center [1129, 251] width 309 height 172
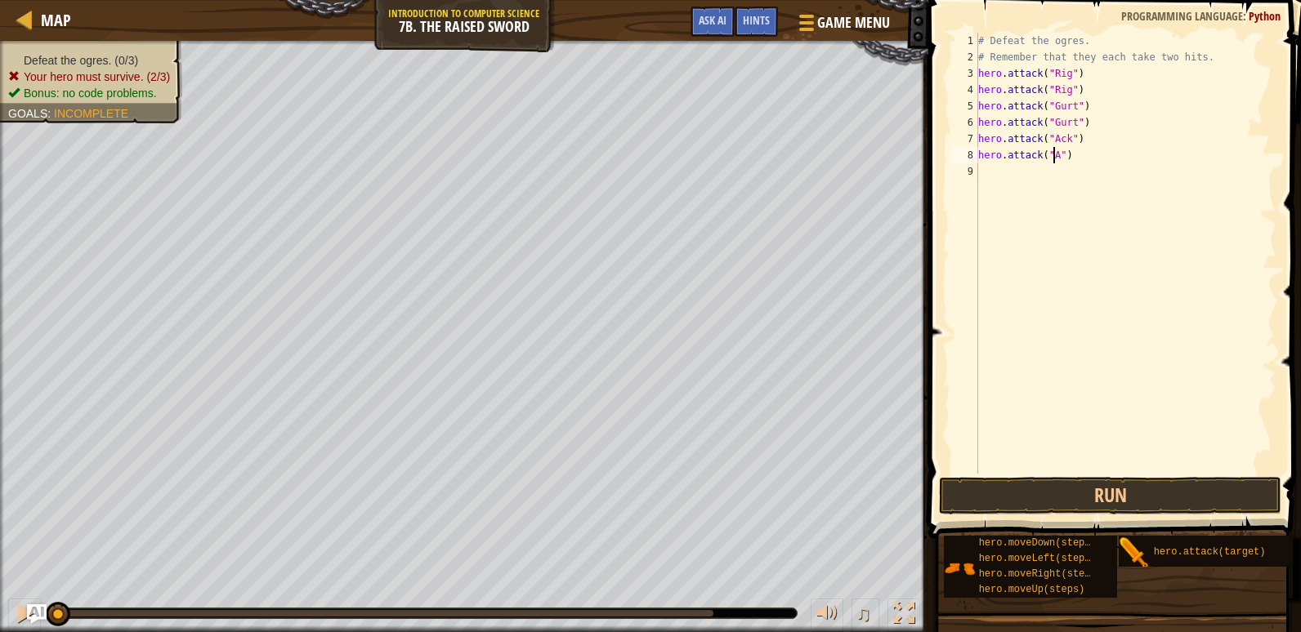
scroll to position [7, 7]
type textarea "hero.attack("Ack")"
click at [1078, 481] on button "Run" at bounding box center [1110, 496] width 342 height 38
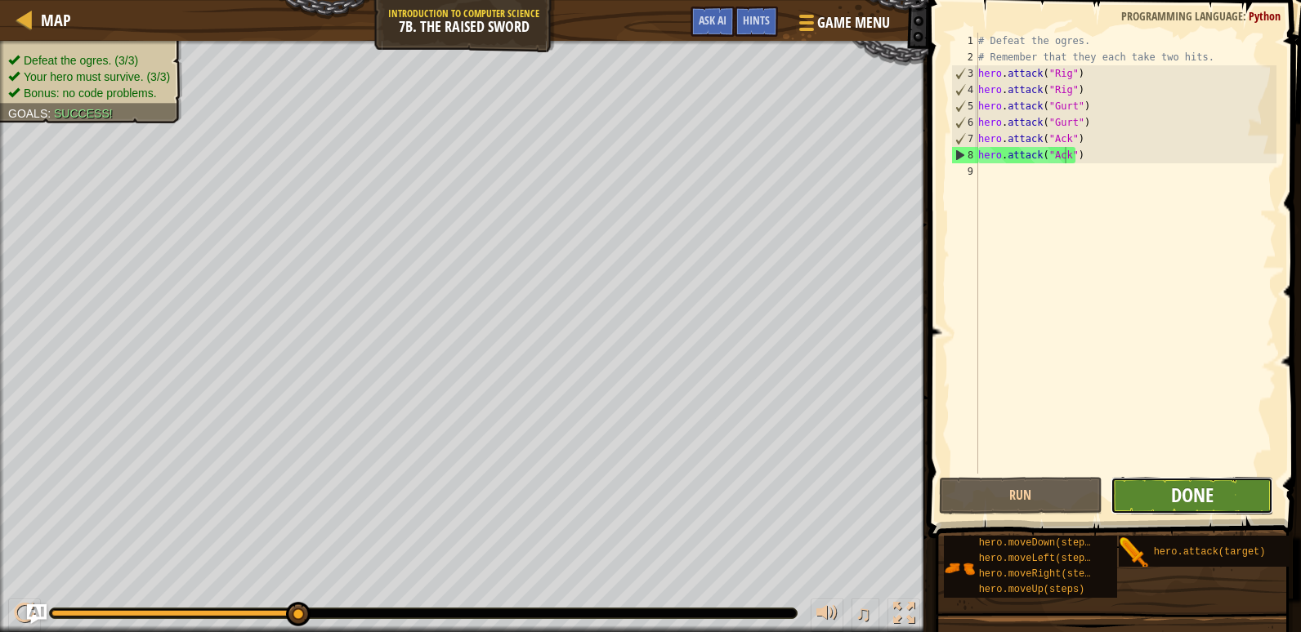
click at [1185, 493] on span "Done" at bounding box center [1192, 495] width 42 height 26
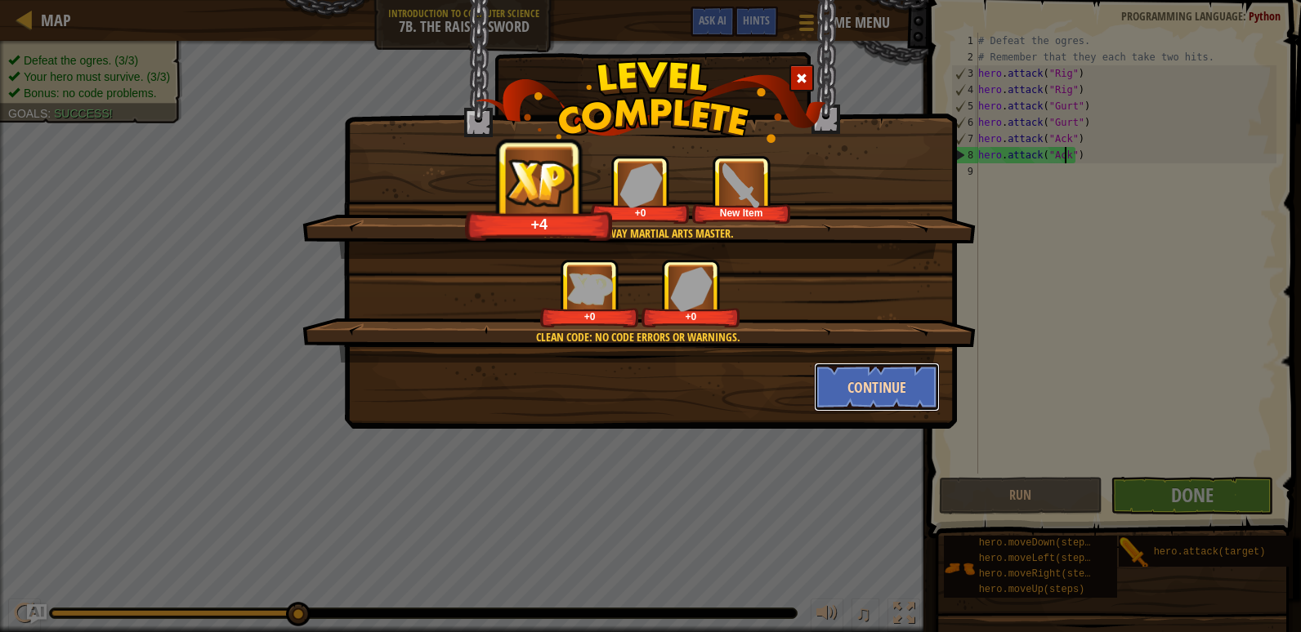
click at [885, 371] on button "Continue" at bounding box center [877, 387] width 127 height 49
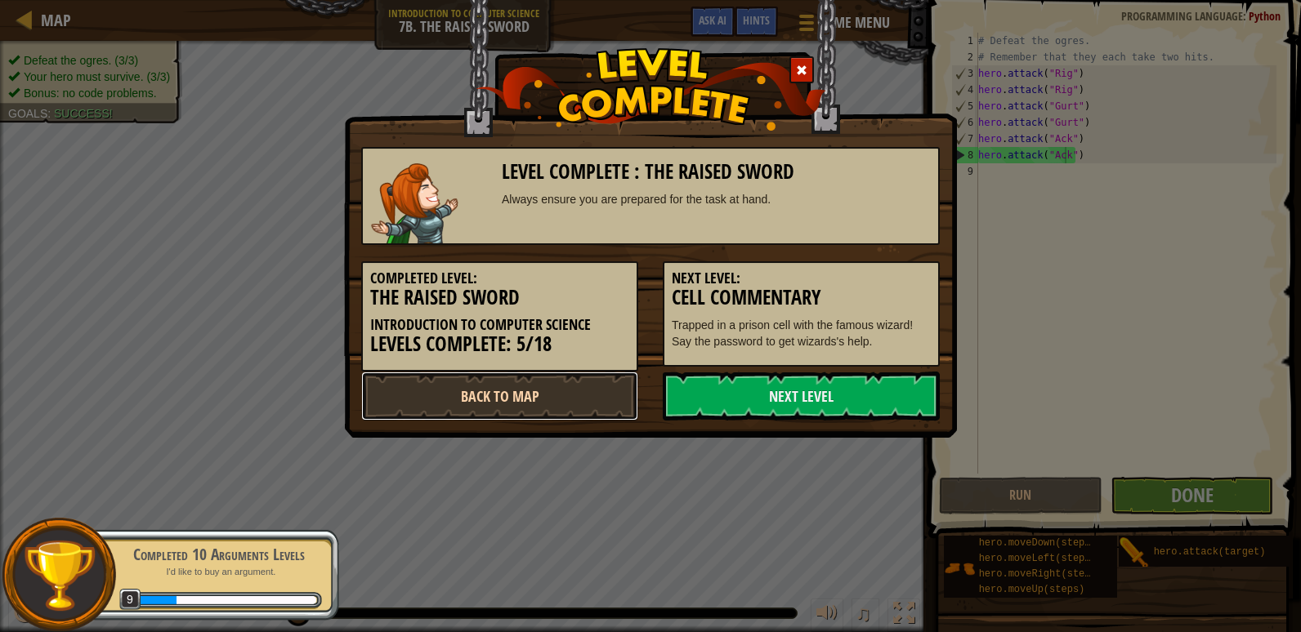
click at [491, 385] on link "Back to Map" at bounding box center [499, 396] width 277 height 49
